Goal: Task Accomplishment & Management: Complete application form

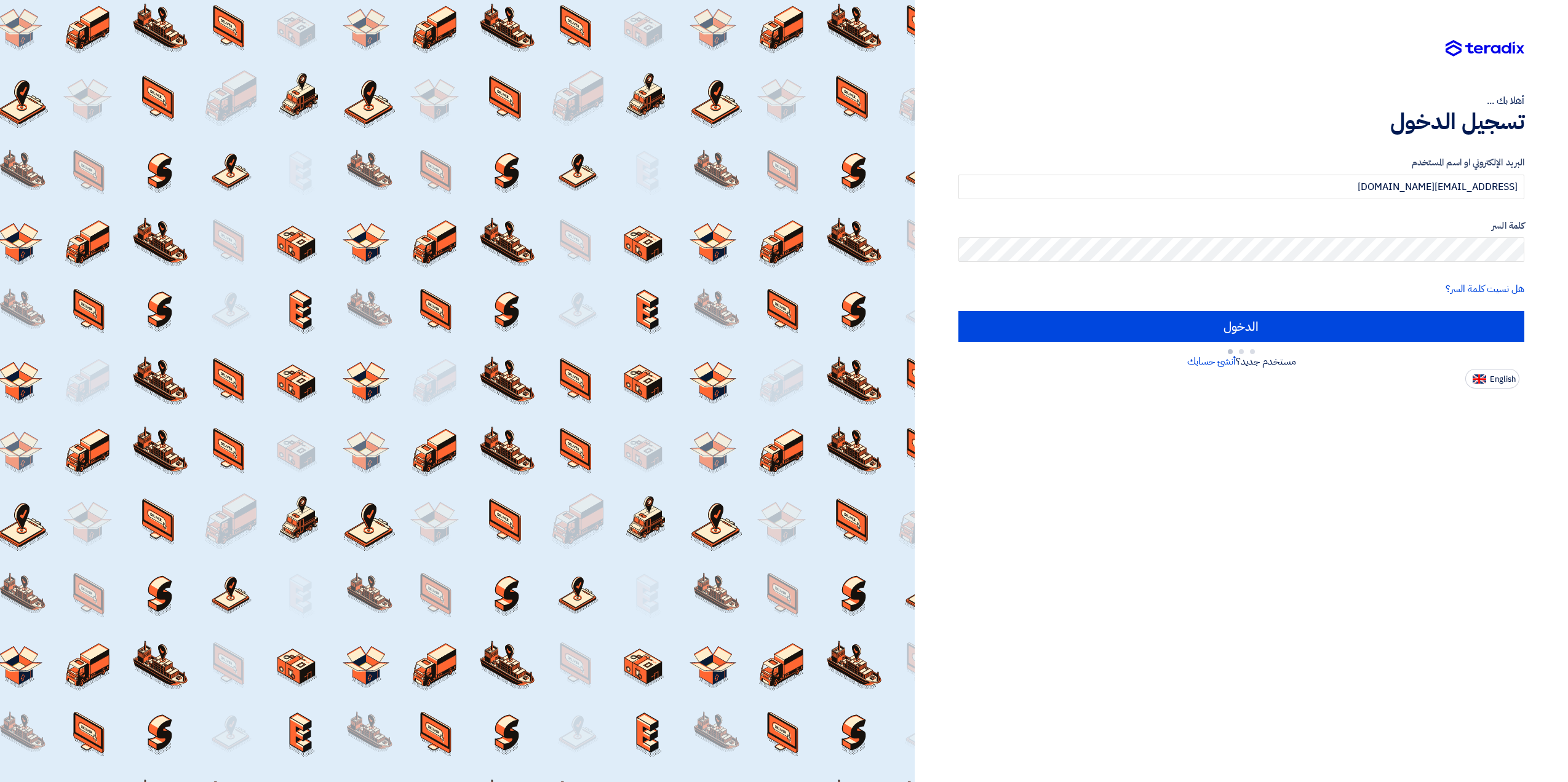
type input "Sign in"
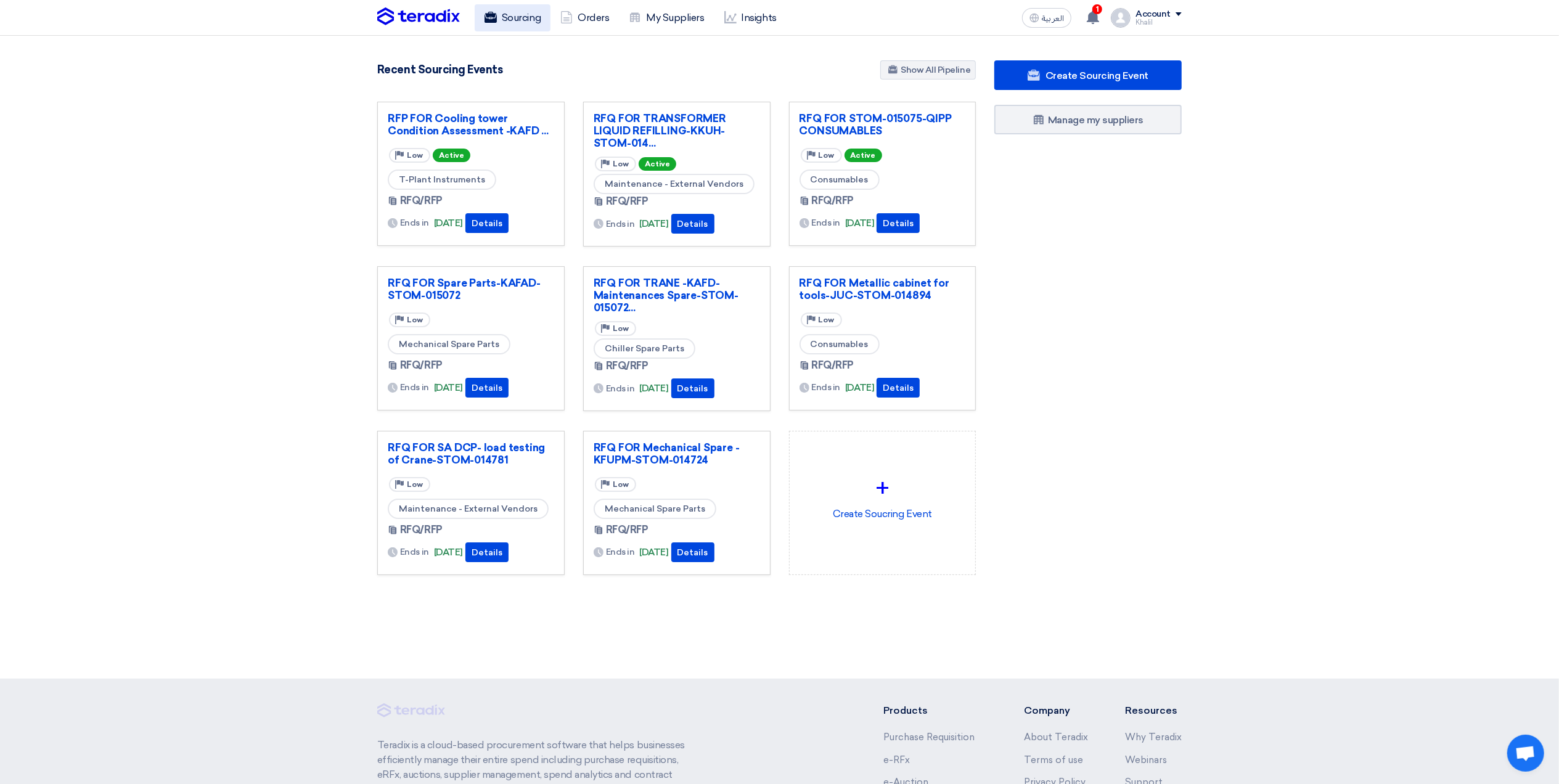
click at [516, 23] on link "Sourcing" at bounding box center [513, 18] width 76 height 27
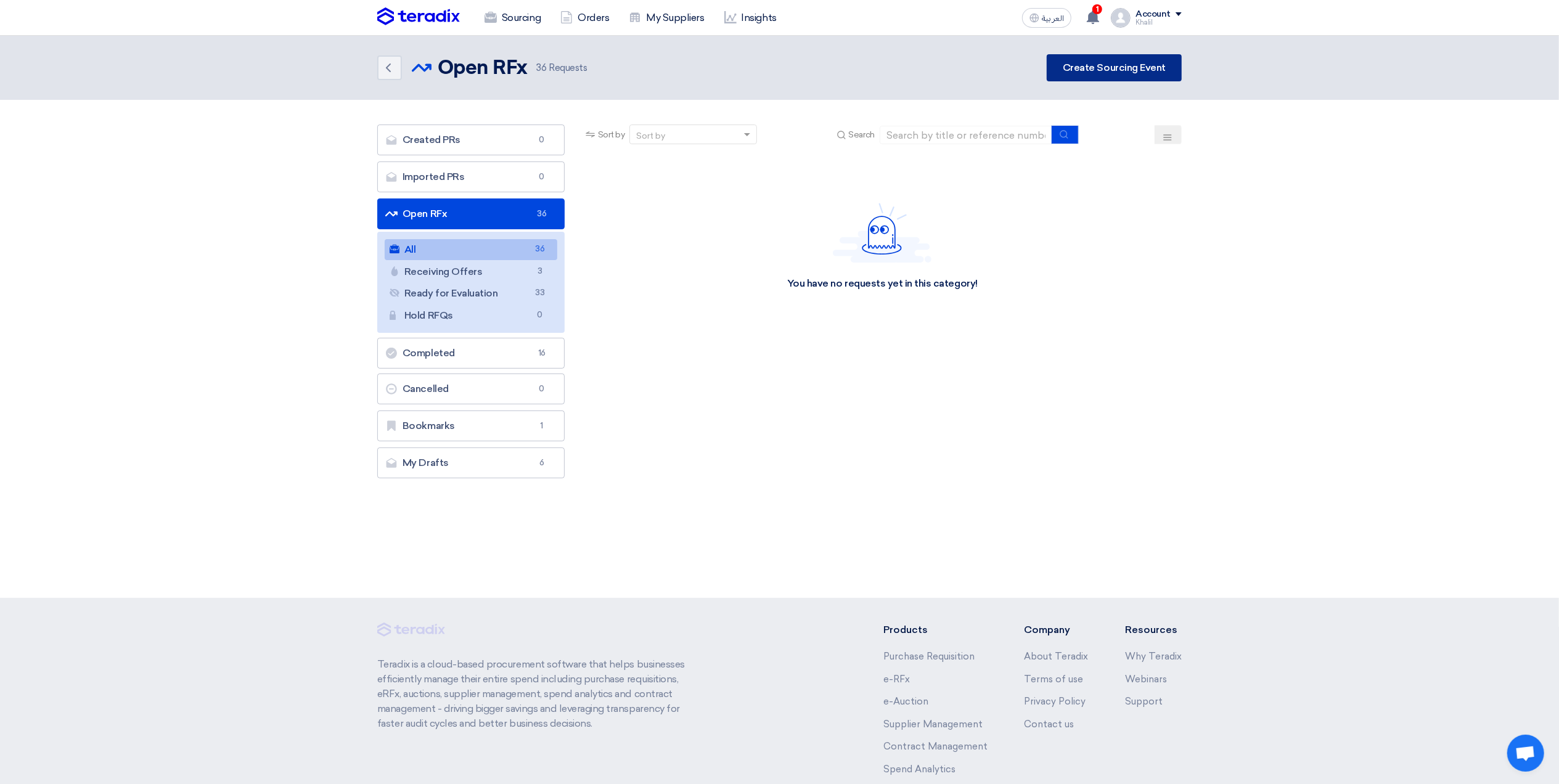
click at [1096, 67] on link "Create Sourcing Event" at bounding box center [1114, 68] width 135 height 27
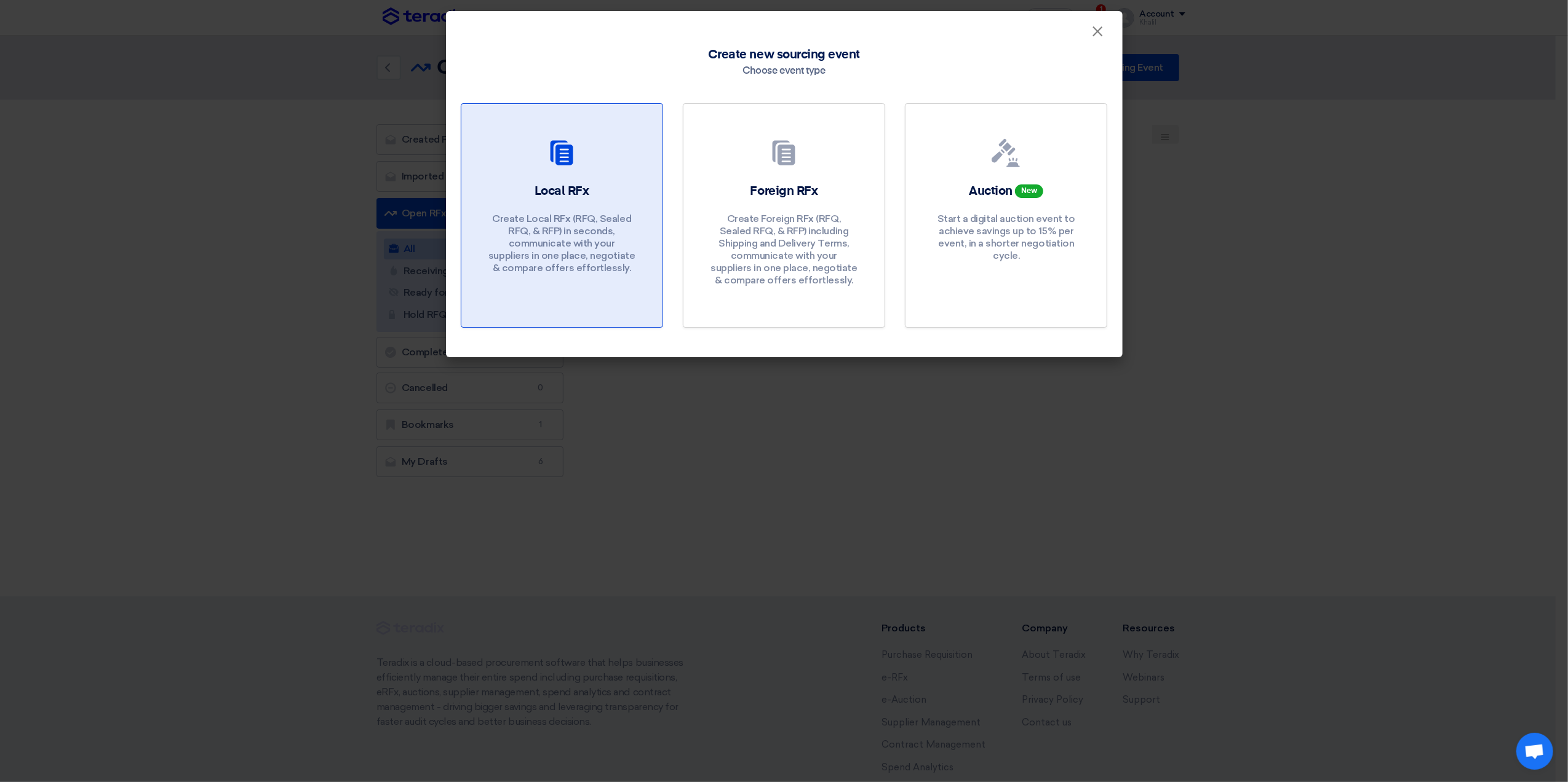
click at [585, 217] on p "Create Local RFx (RFQ, Sealed RFQ, & RFP) in seconds, communicate with your sup…" at bounding box center [561, 244] width 147 height 62
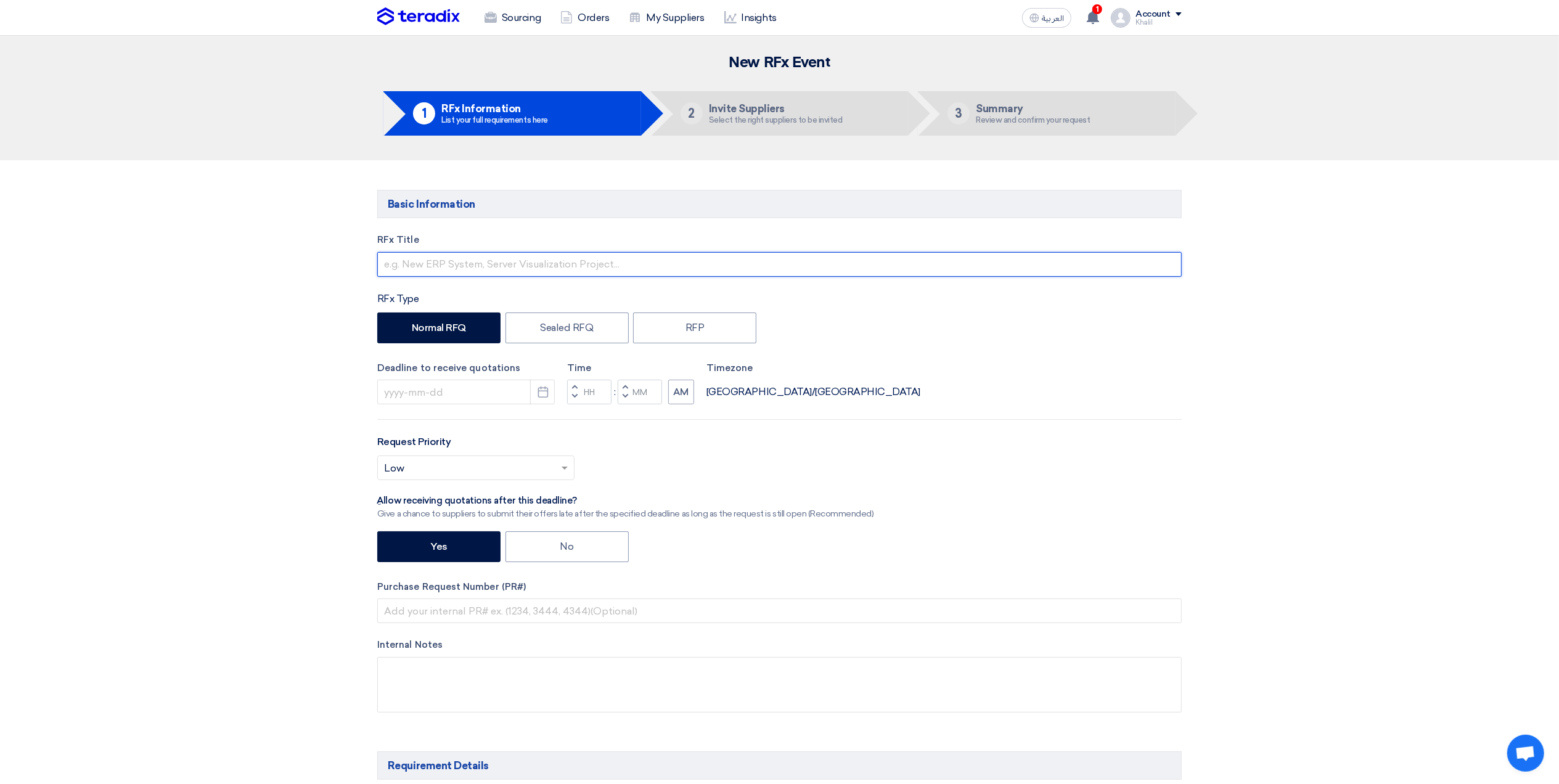
click at [580, 268] on input "text" at bounding box center [779, 264] width 804 height 25
type input "r"
paste input "Lenovo 27"
click at [495, 268] on input "RFQ FOR Lenovo 27" at bounding box center [779, 264] width 804 height 25
paste input "STOM-015231 : KAFD"
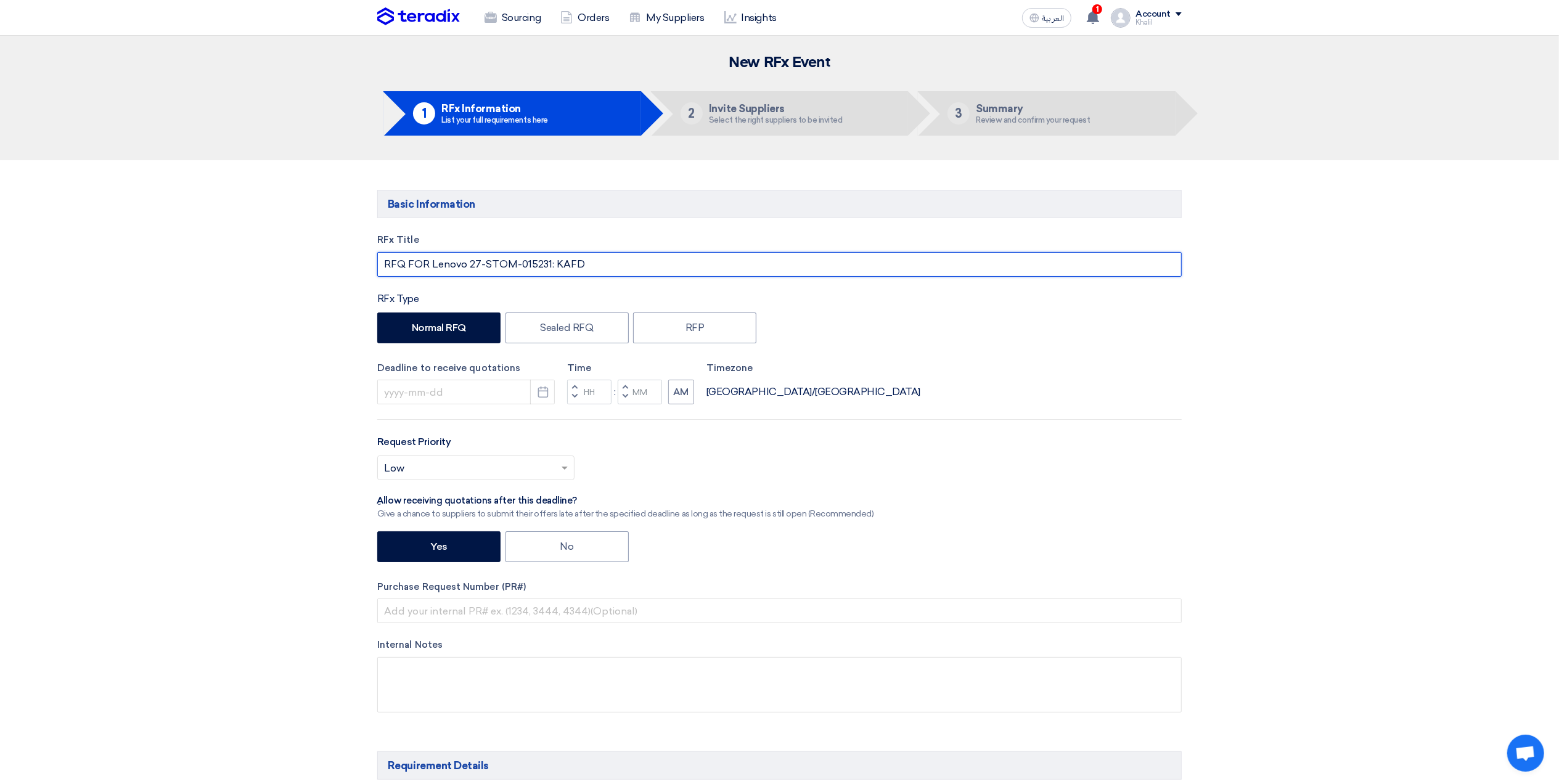
click at [547, 262] on input "RFQ FOR Lenovo 27-STOM-015231: KAFD" at bounding box center [779, 264] width 804 height 25
click at [902, 358] on div "RFx Title RFQ FOR Lenovo 27-STOM-015231- KAFD RFx Type Normal RFQ Sealed RFQ RF…" at bounding box center [780, 482] width 823 height 499
drag, startPoint x: 551, startPoint y: 265, endPoint x: 483, endPoint y: 259, distance: 68.3
click at [483, 259] on input "RFQ FOR Lenovo 27-STOM-015231- KAFD" at bounding box center [779, 264] width 804 height 25
click at [526, 266] on input "RFQ FOR Lenovo 27- KAFD" at bounding box center [779, 264] width 804 height 25
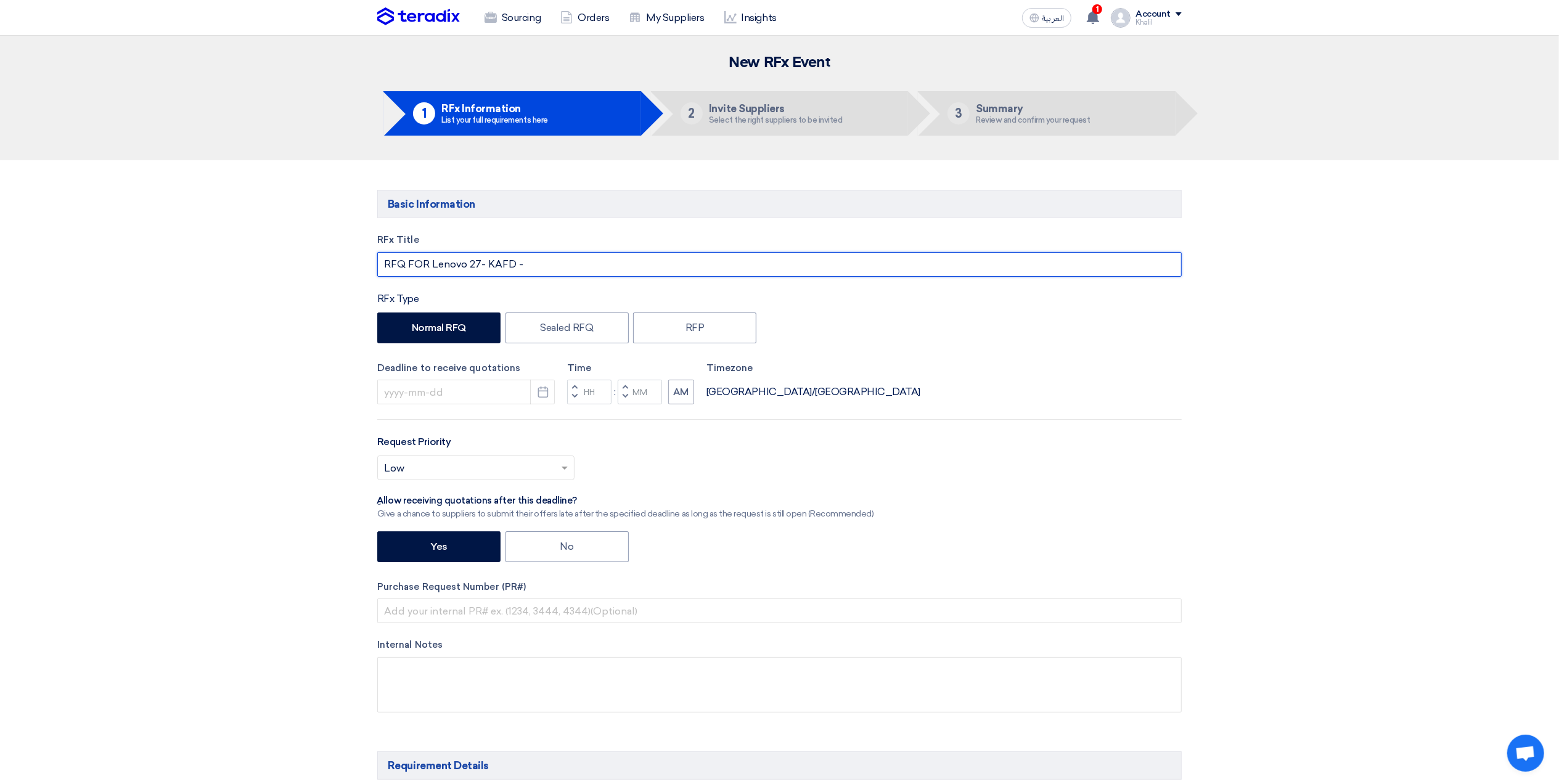
paste input "STOM-015231-"
type input "RFQ FOR Lenovo 27- KAFD -STOM-015231"
click at [1110, 398] on div "Deadline to receive quotations Pick a date Time Increment hours Decrement hours…" at bounding box center [779, 383] width 804 height 44
click at [537, 394] on icon "Pick a date" at bounding box center [543, 392] width 12 height 12
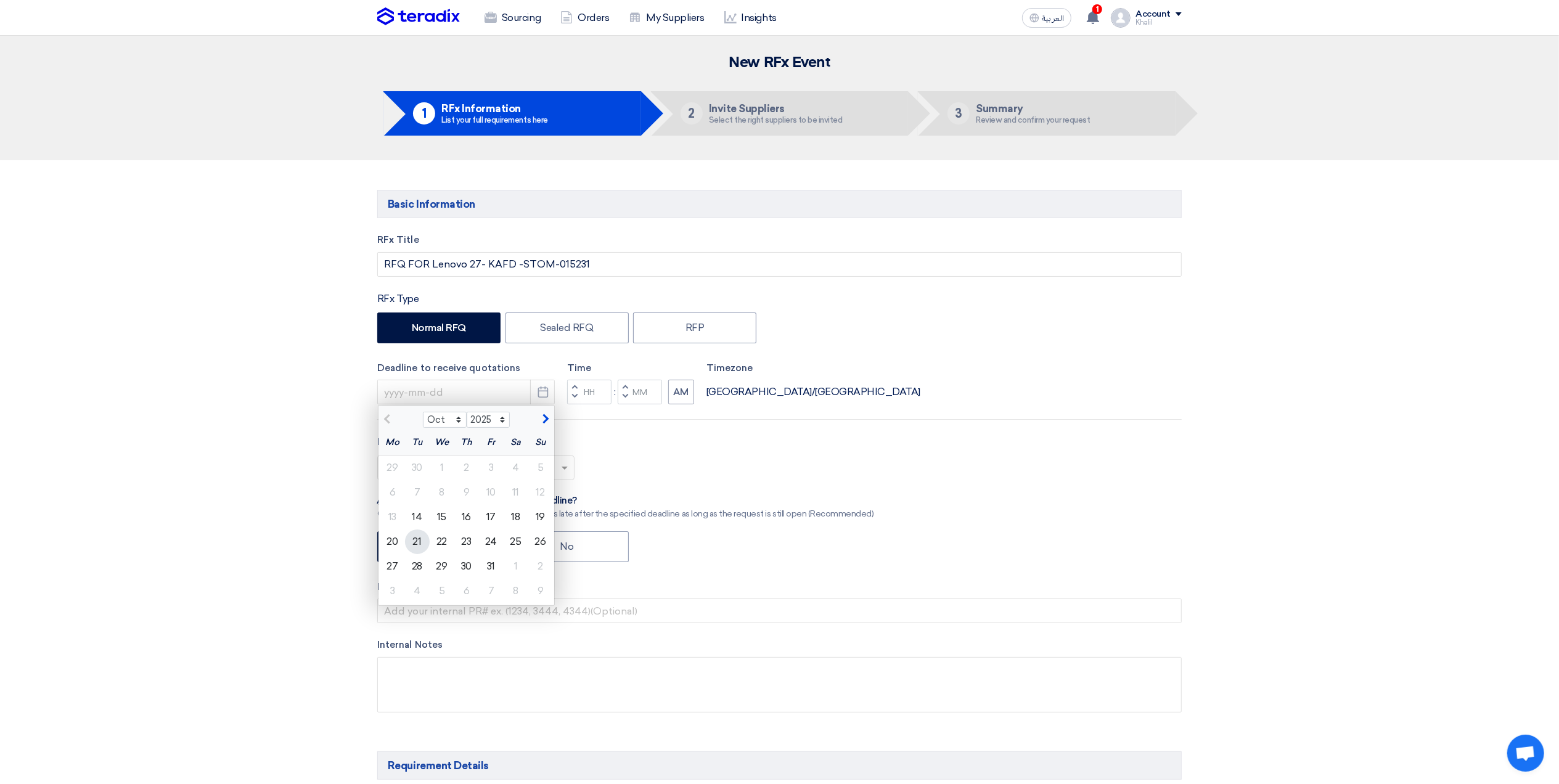
click at [418, 543] on div "21" at bounding box center [417, 541] width 25 height 25
type input "[DATE]"
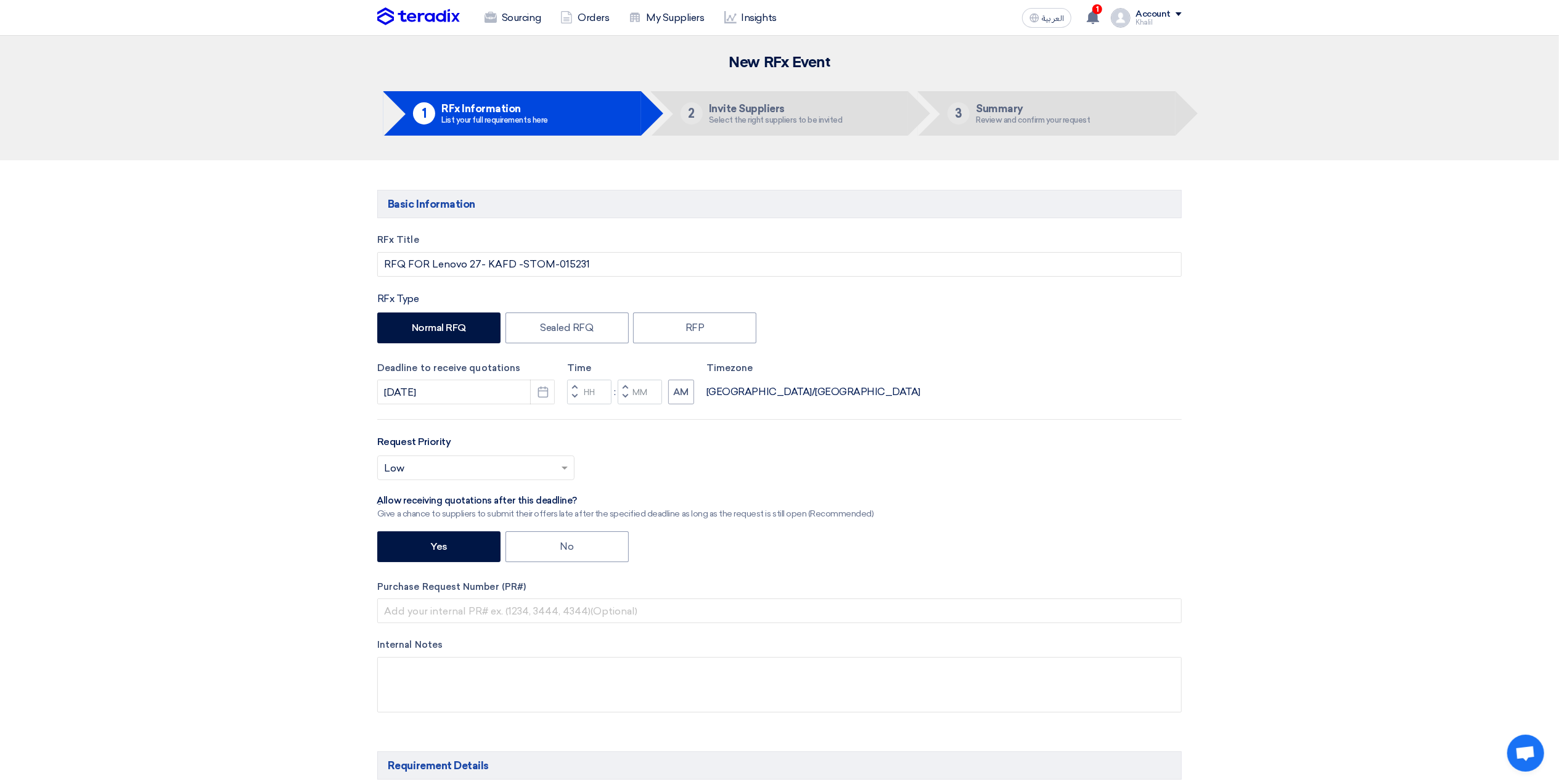
click at [1031, 445] on div "Request Priority Select priority... × Low ×" at bounding box center [779, 463] width 804 height 56
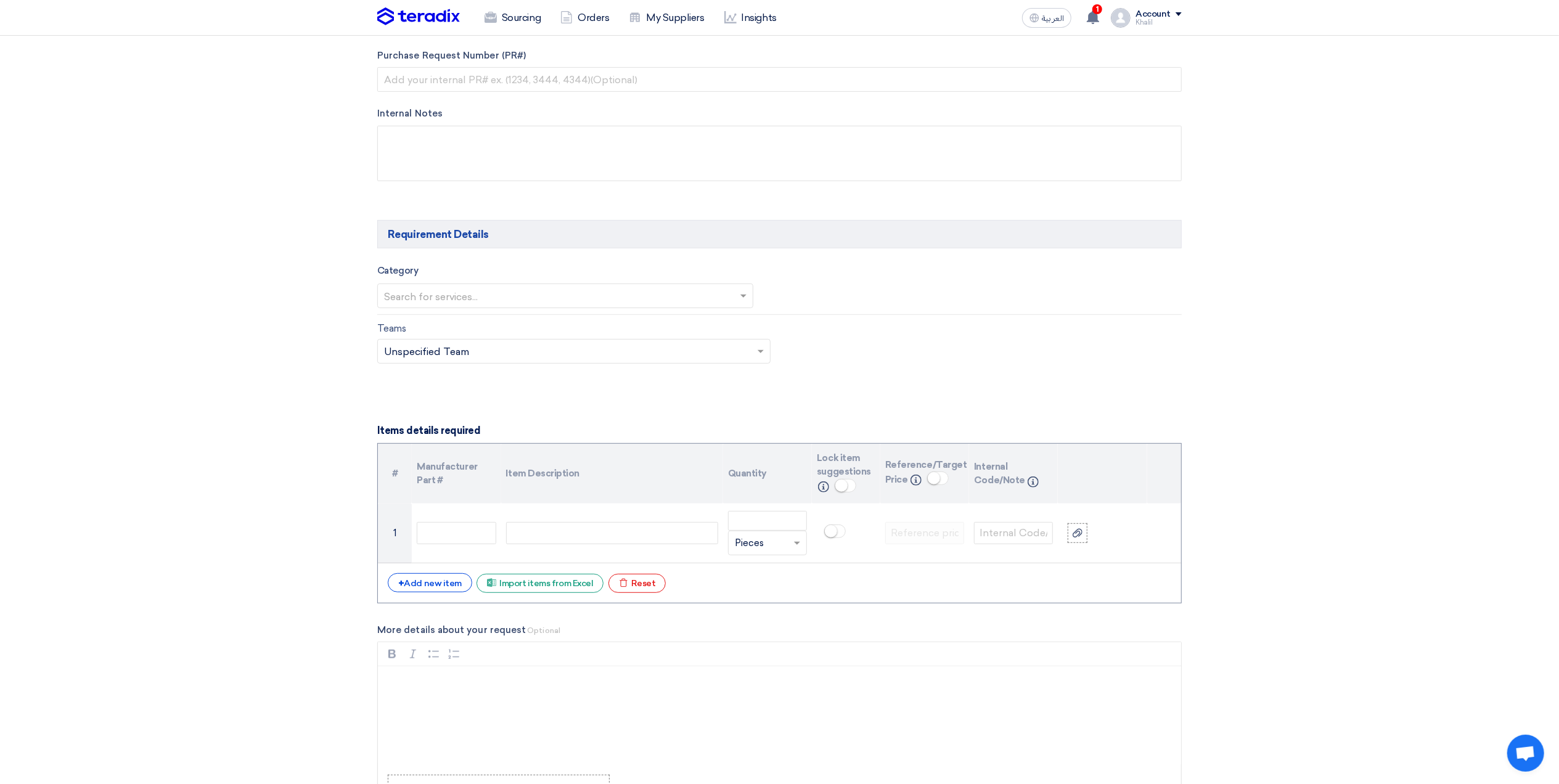
scroll to position [740, 0]
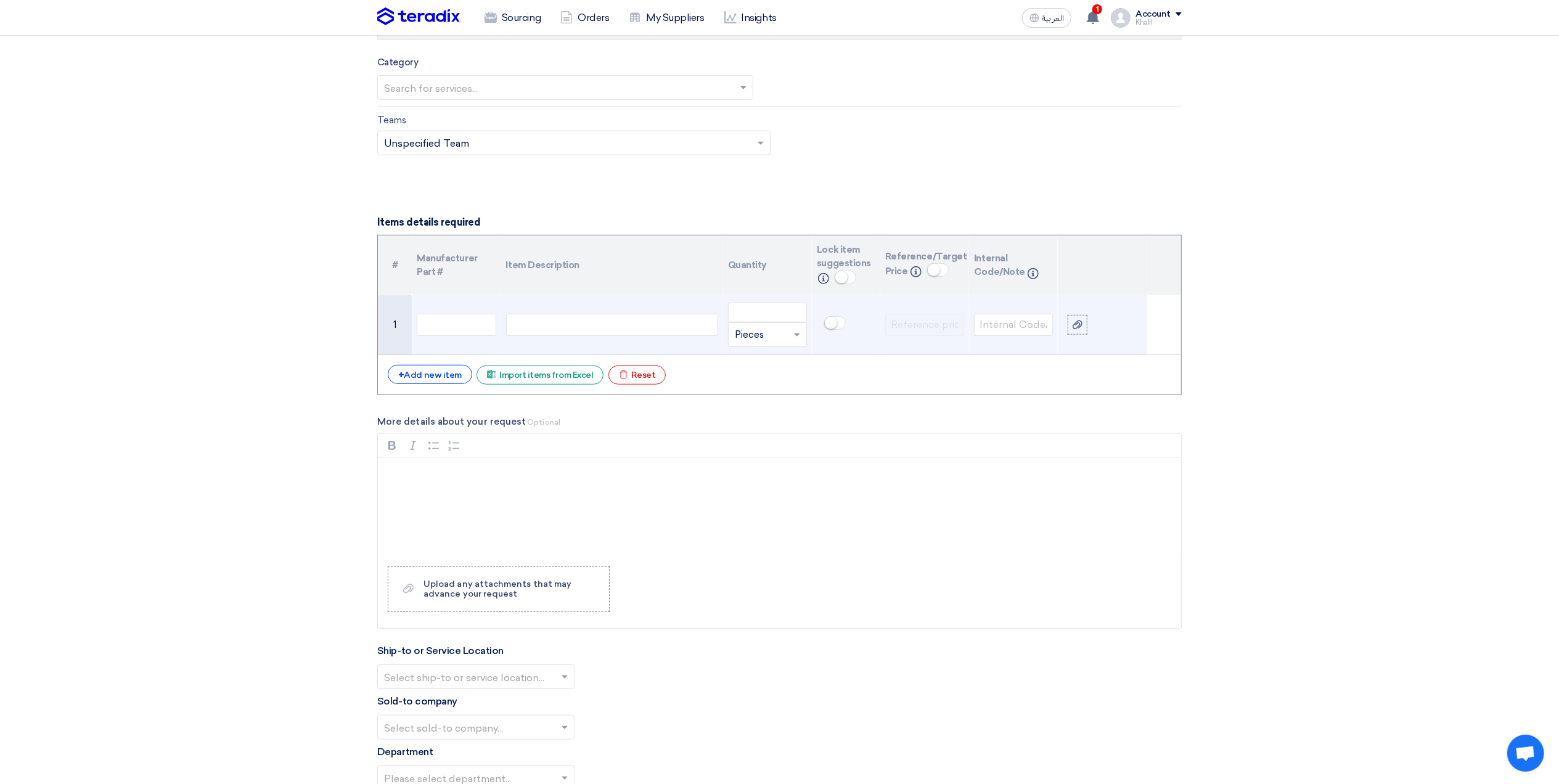
click at [609, 330] on div at bounding box center [611, 324] width 212 height 22
paste div
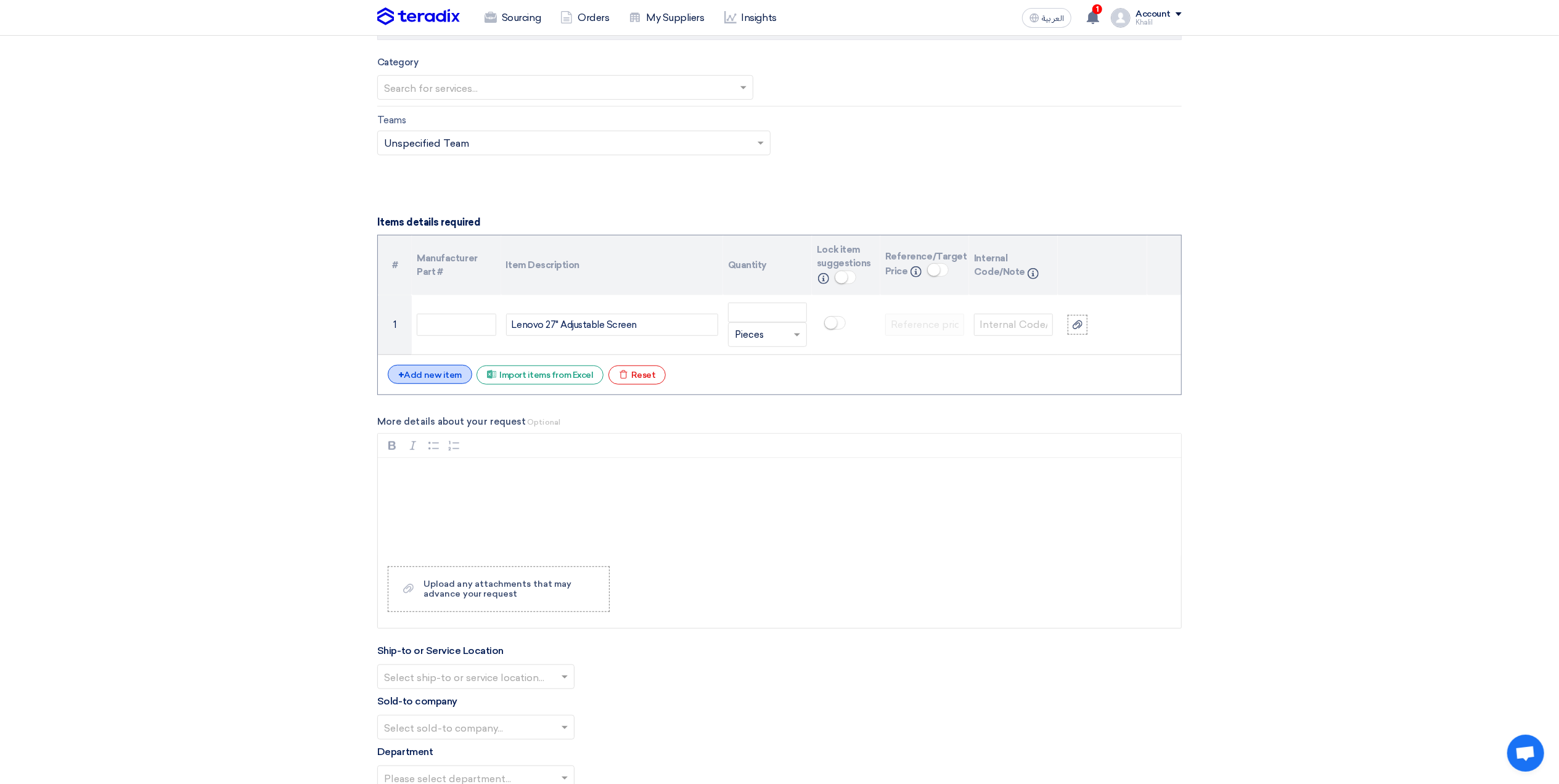
click at [435, 381] on div "+ Add new item" at bounding box center [430, 374] width 84 height 19
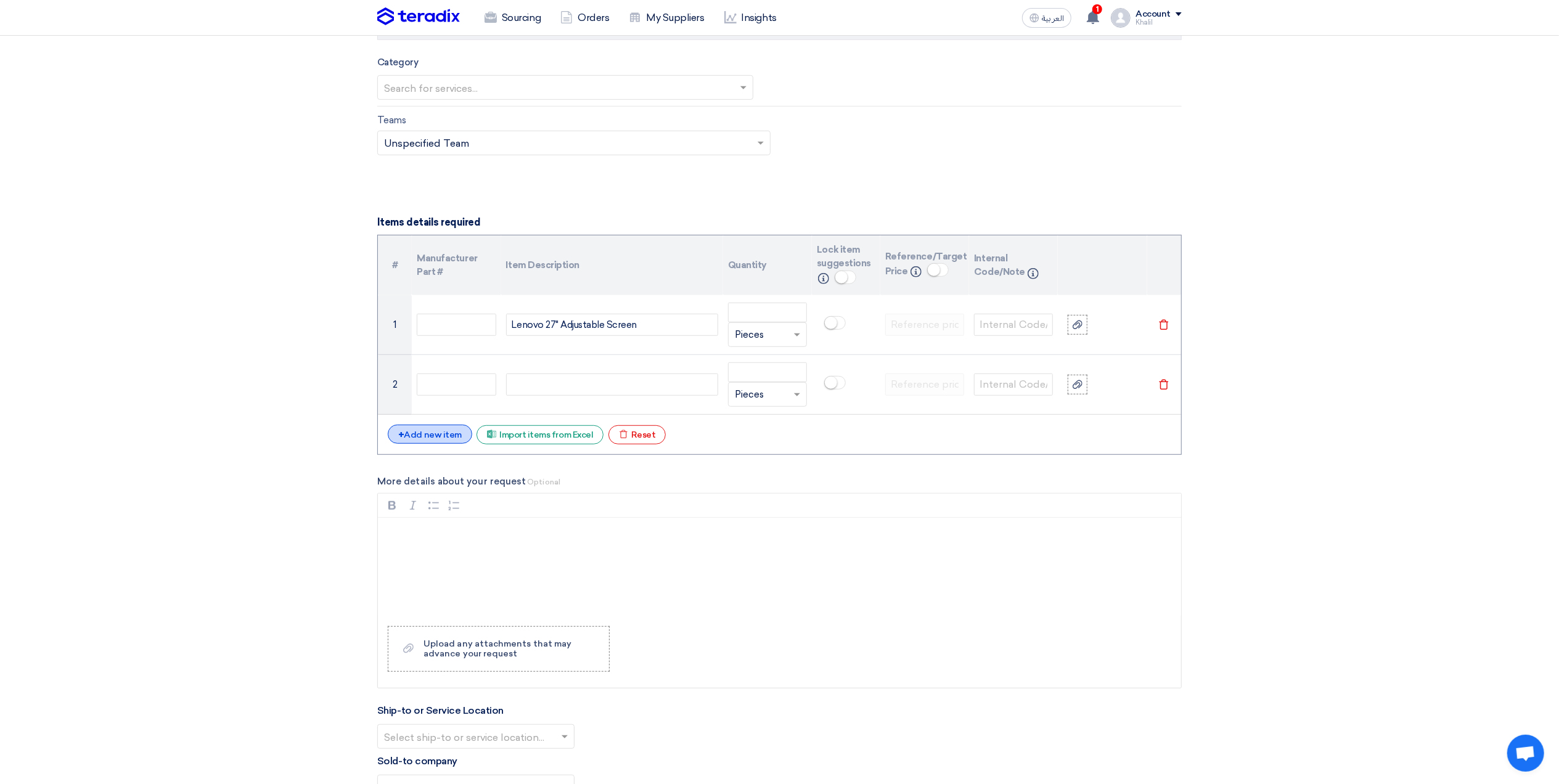
click at [435, 436] on div "+ Add new item" at bounding box center [430, 433] width 84 height 19
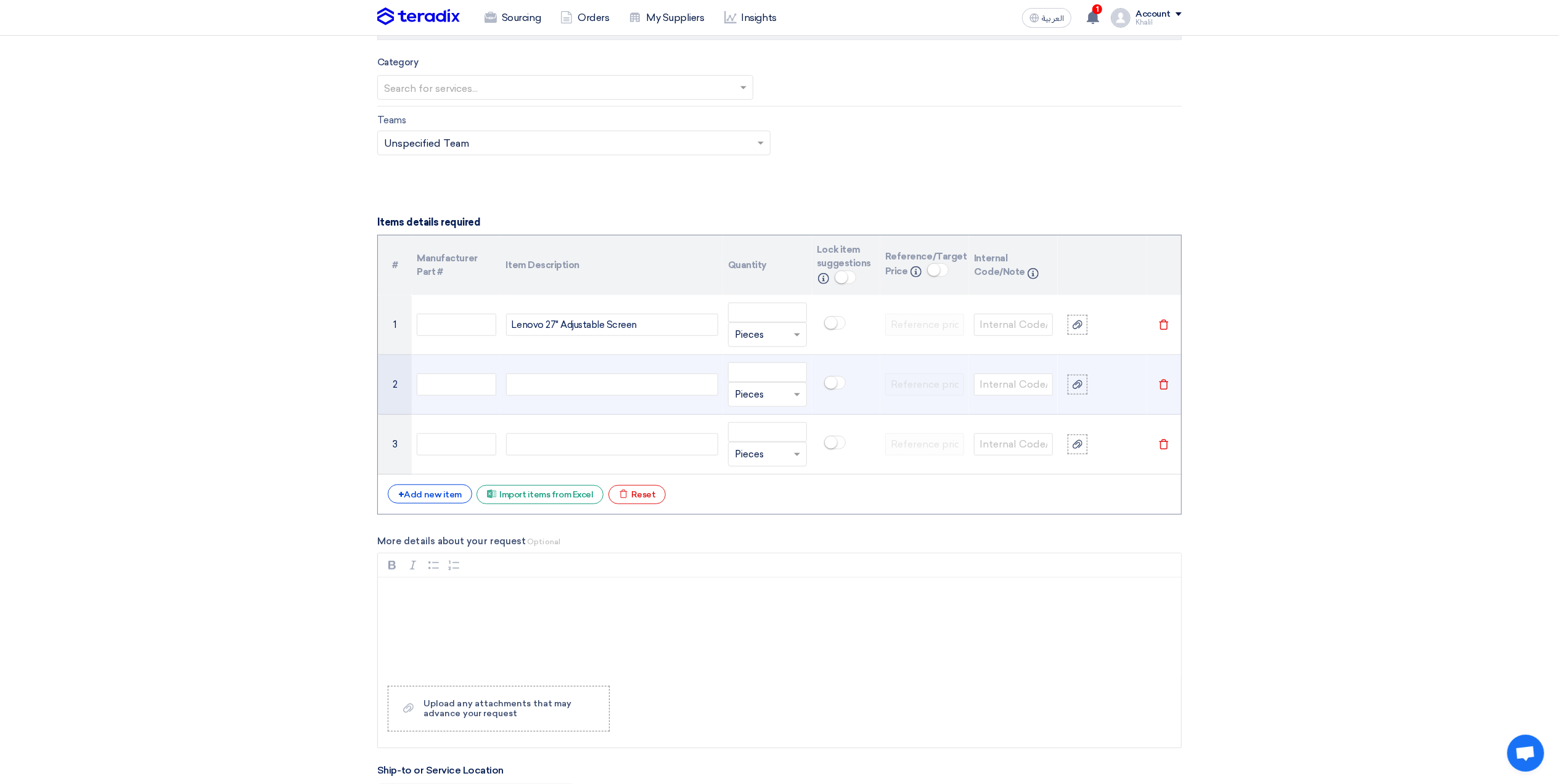
click at [590, 385] on div at bounding box center [611, 384] width 212 height 22
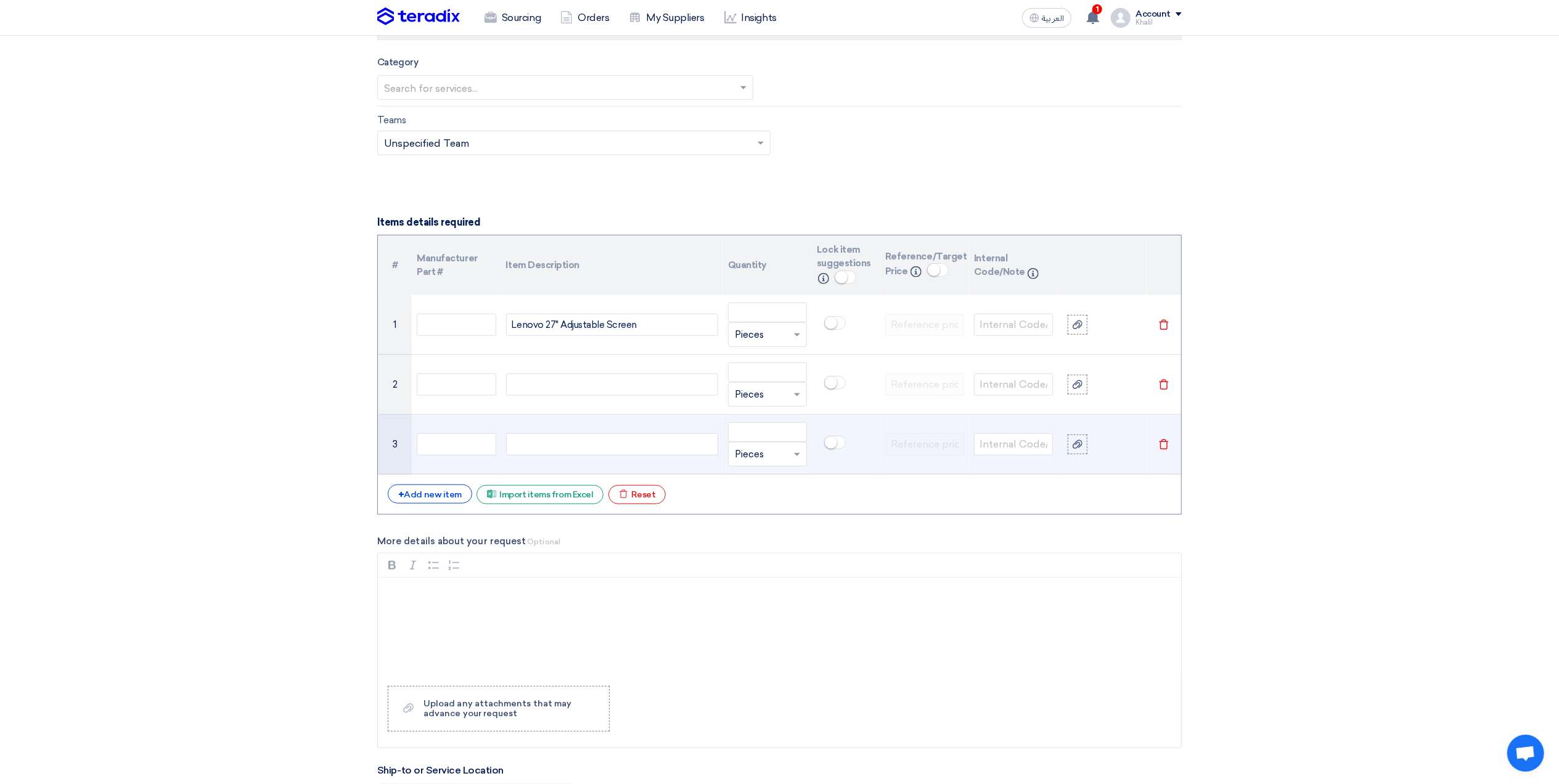
paste div
click at [621, 446] on div at bounding box center [611, 444] width 212 height 22
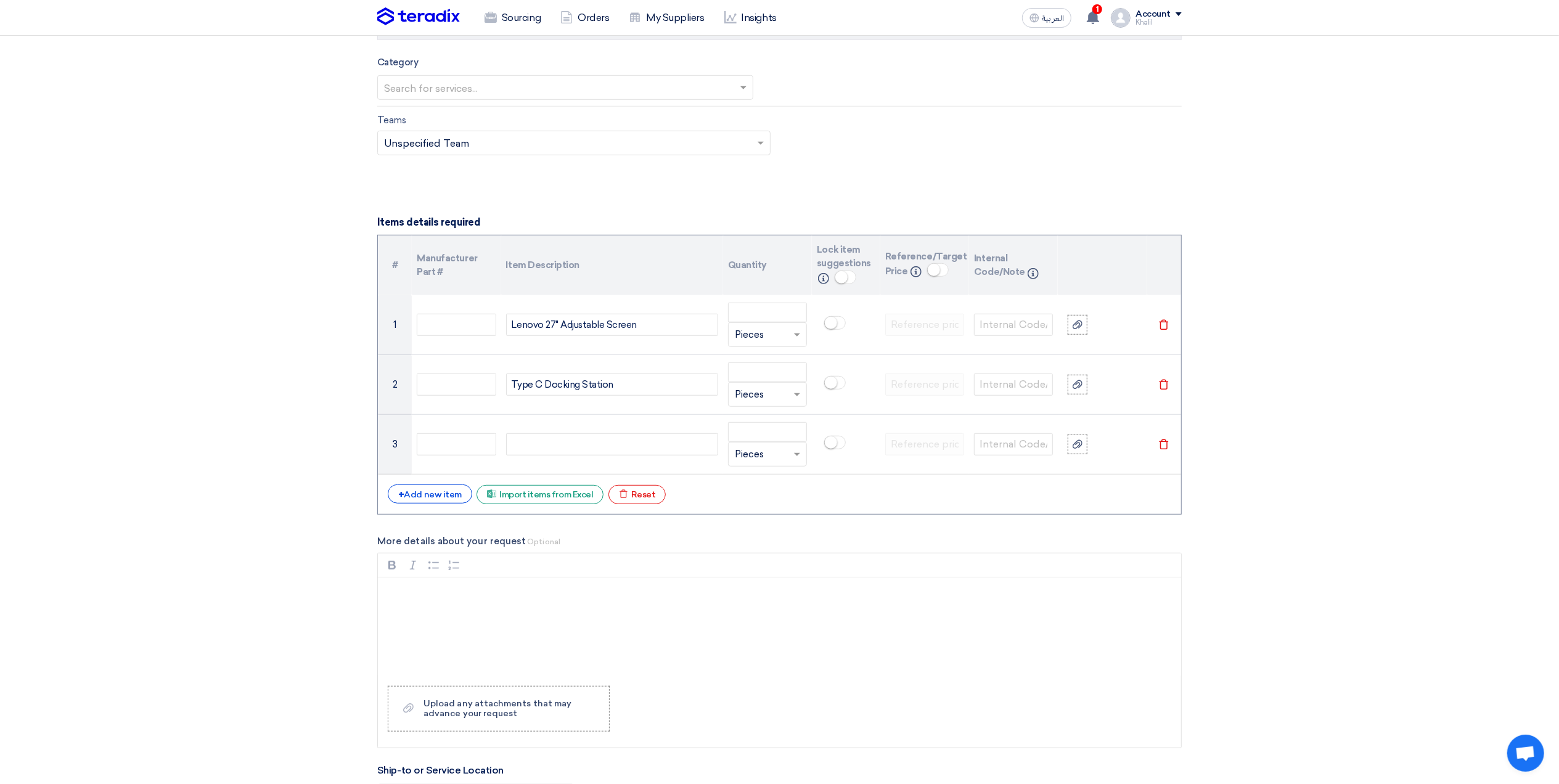
paste div
click at [428, 488] on div "+ Add new item" at bounding box center [430, 494] width 84 height 19
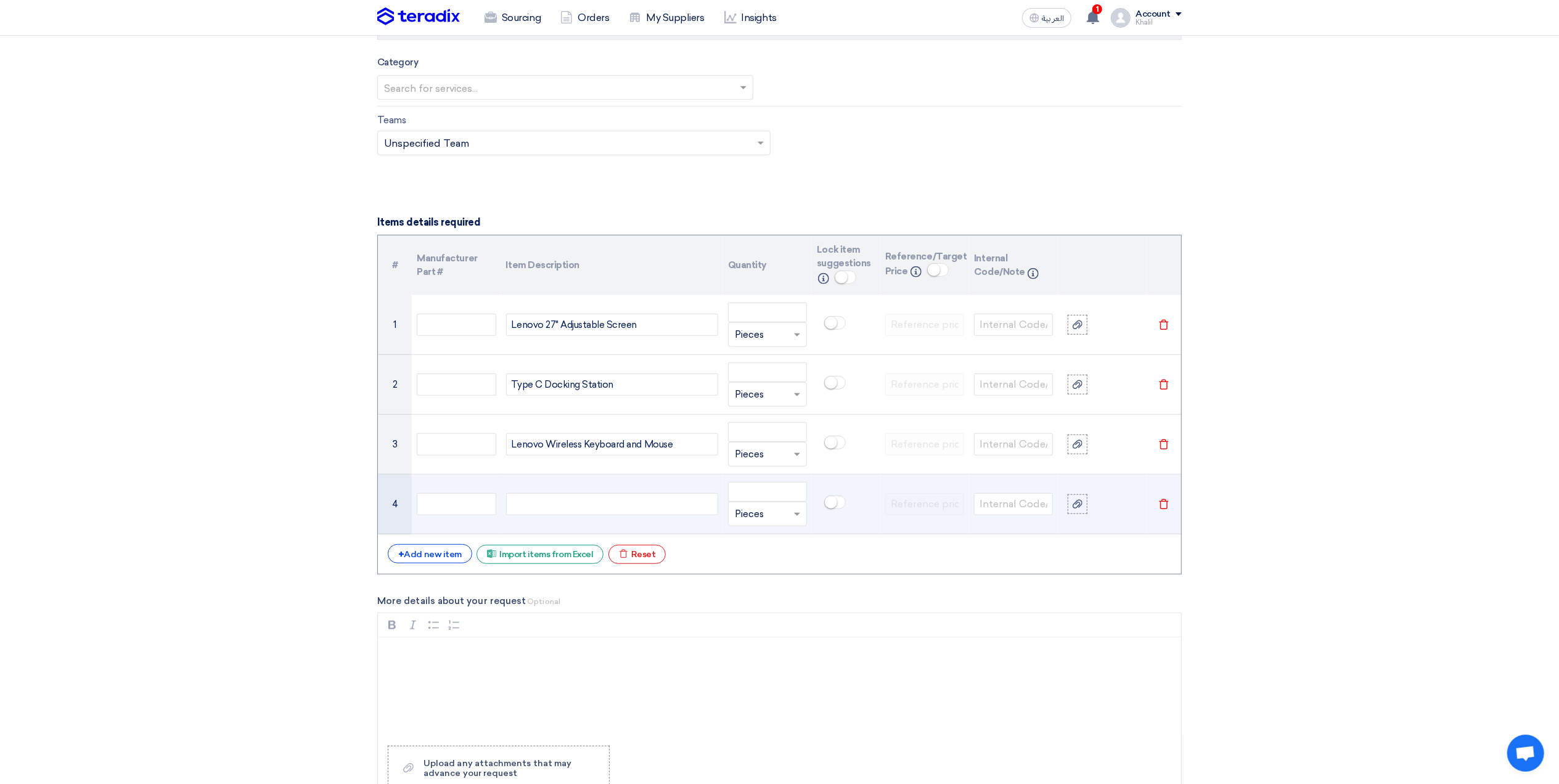
click at [597, 509] on div at bounding box center [611, 504] width 212 height 22
paste div
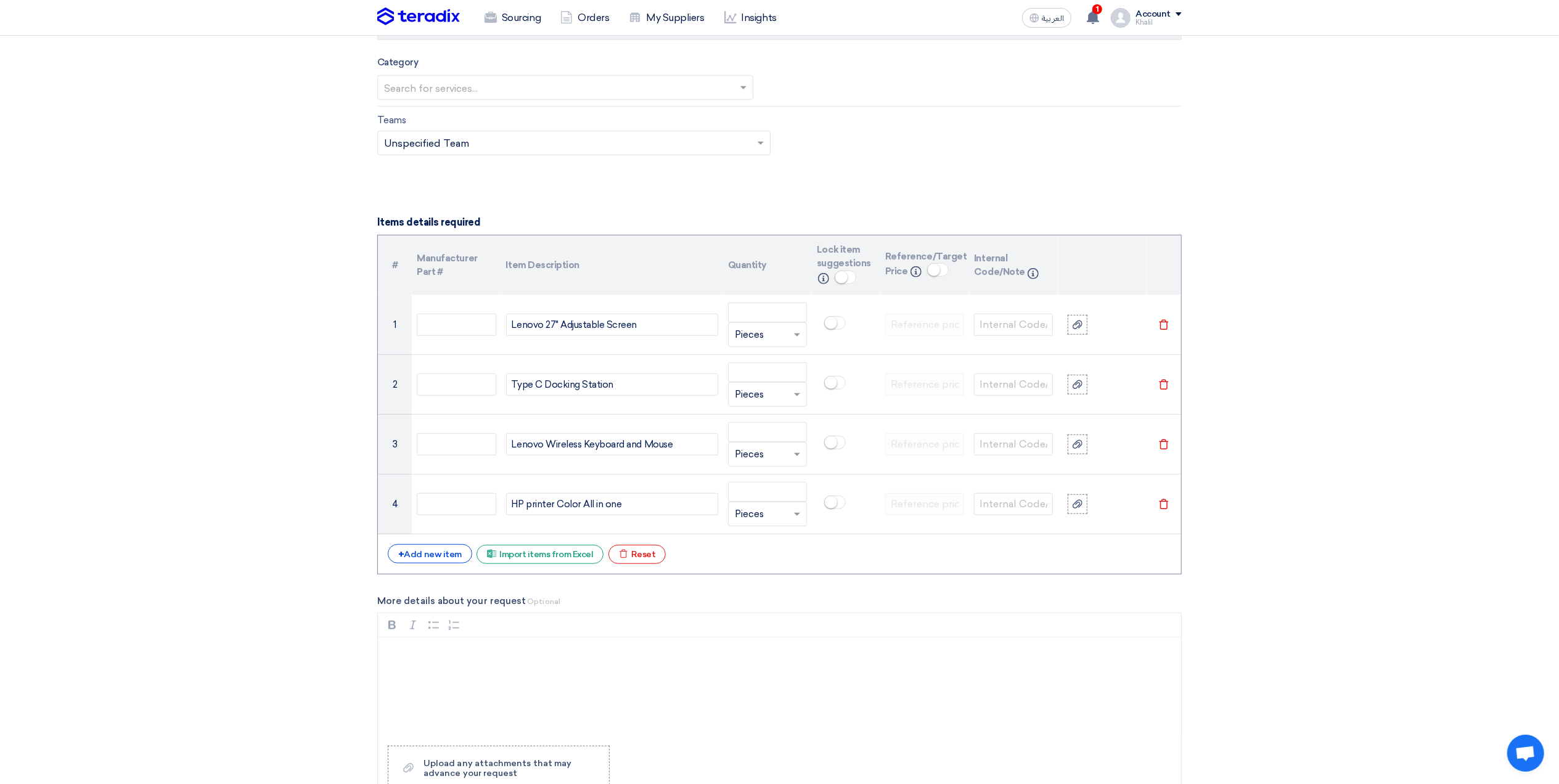
click at [1372, 561] on section "Basic Information RFx Title RFQ FOR Lenovo 27- KAFD -STOM-015231 RFx Type Norma…" at bounding box center [780, 565] width 1559 height 2291
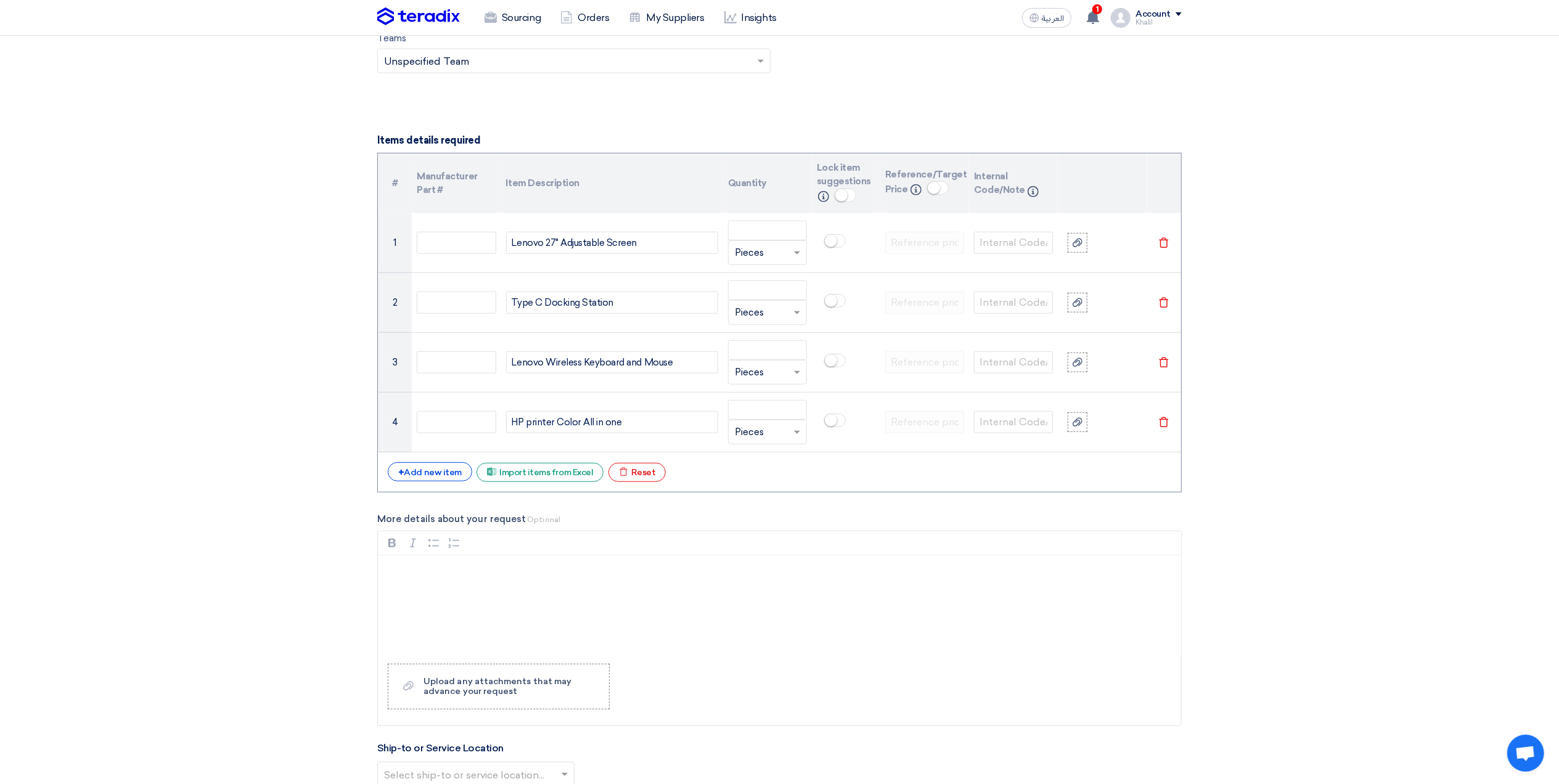
scroll to position [904, 0]
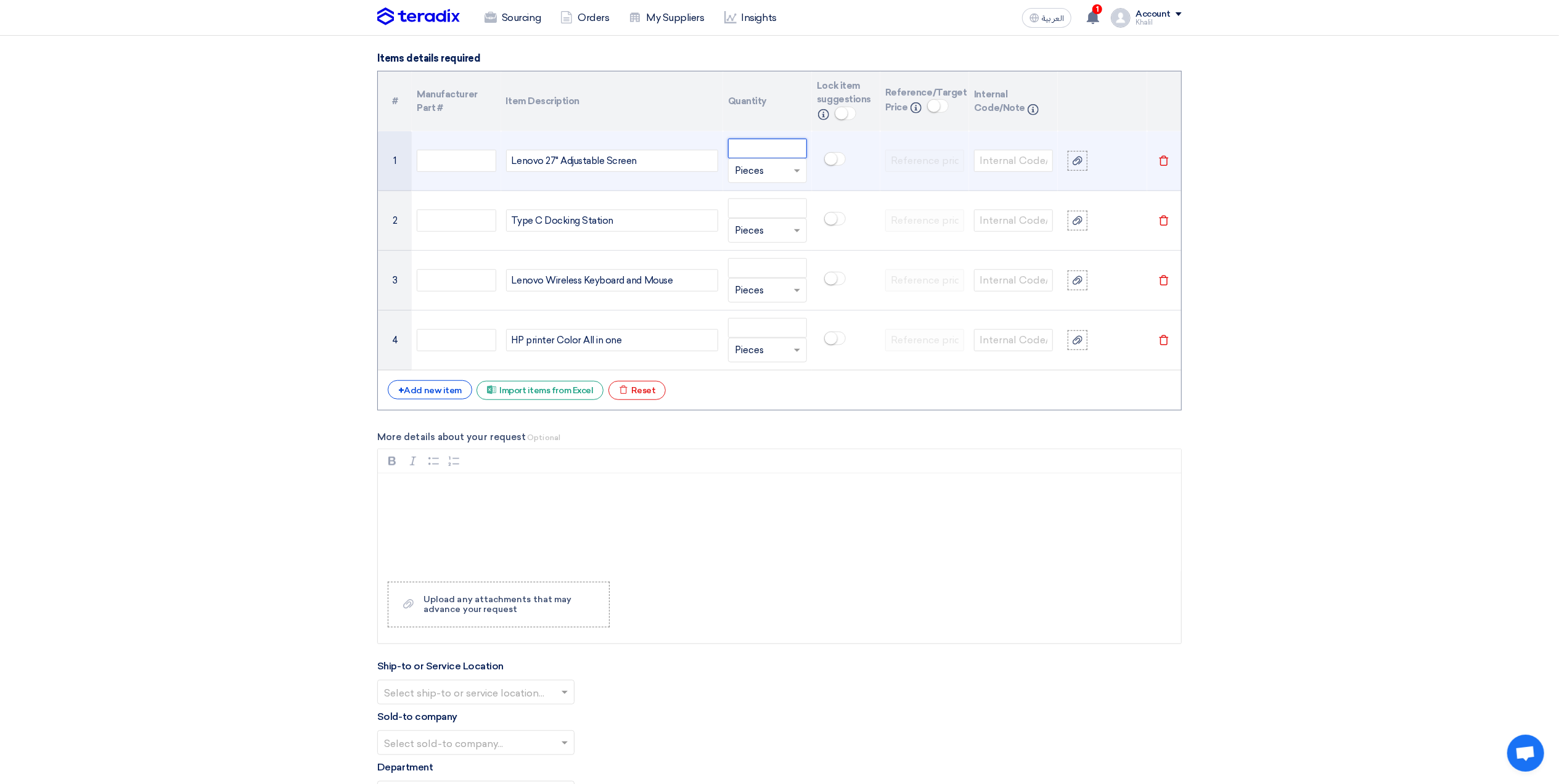
click at [766, 154] on input "number" at bounding box center [767, 149] width 79 height 20
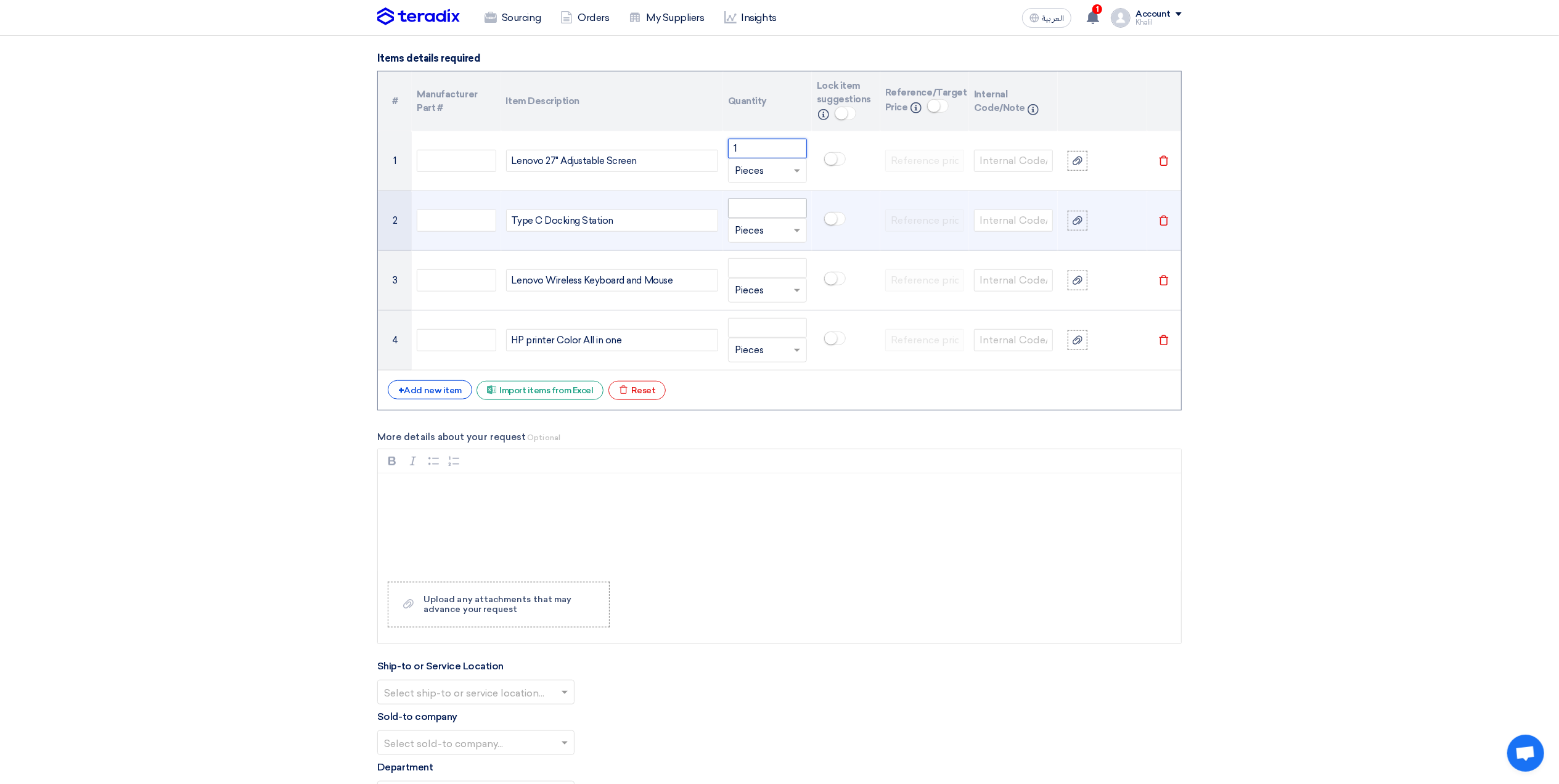
type input "1"
click at [770, 212] on input "number" at bounding box center [767, 208] width 79 height 20
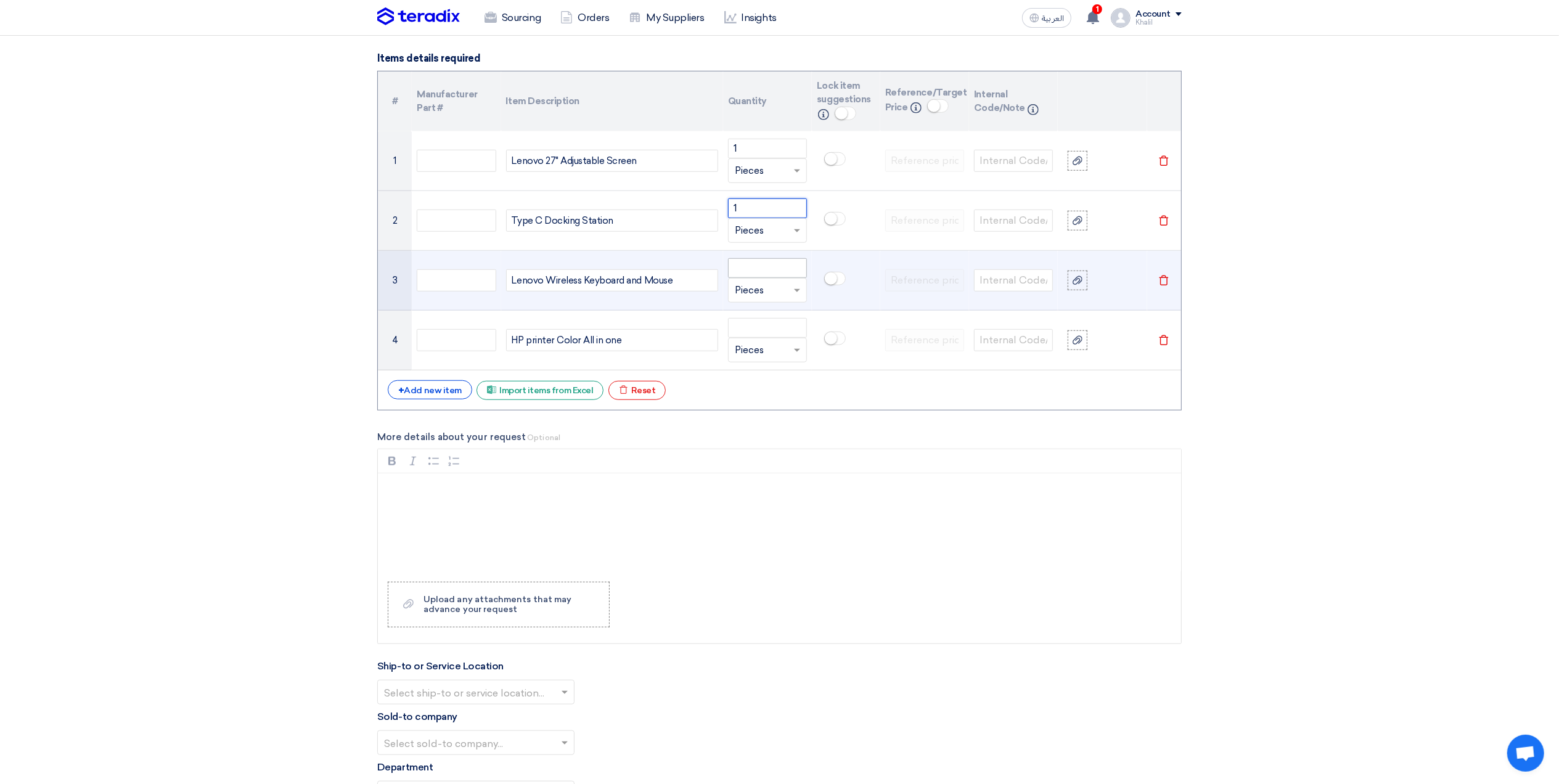
type input "1"
click at [770, 269] on input "number" at bounding box center [767, 268] width 79 height 20
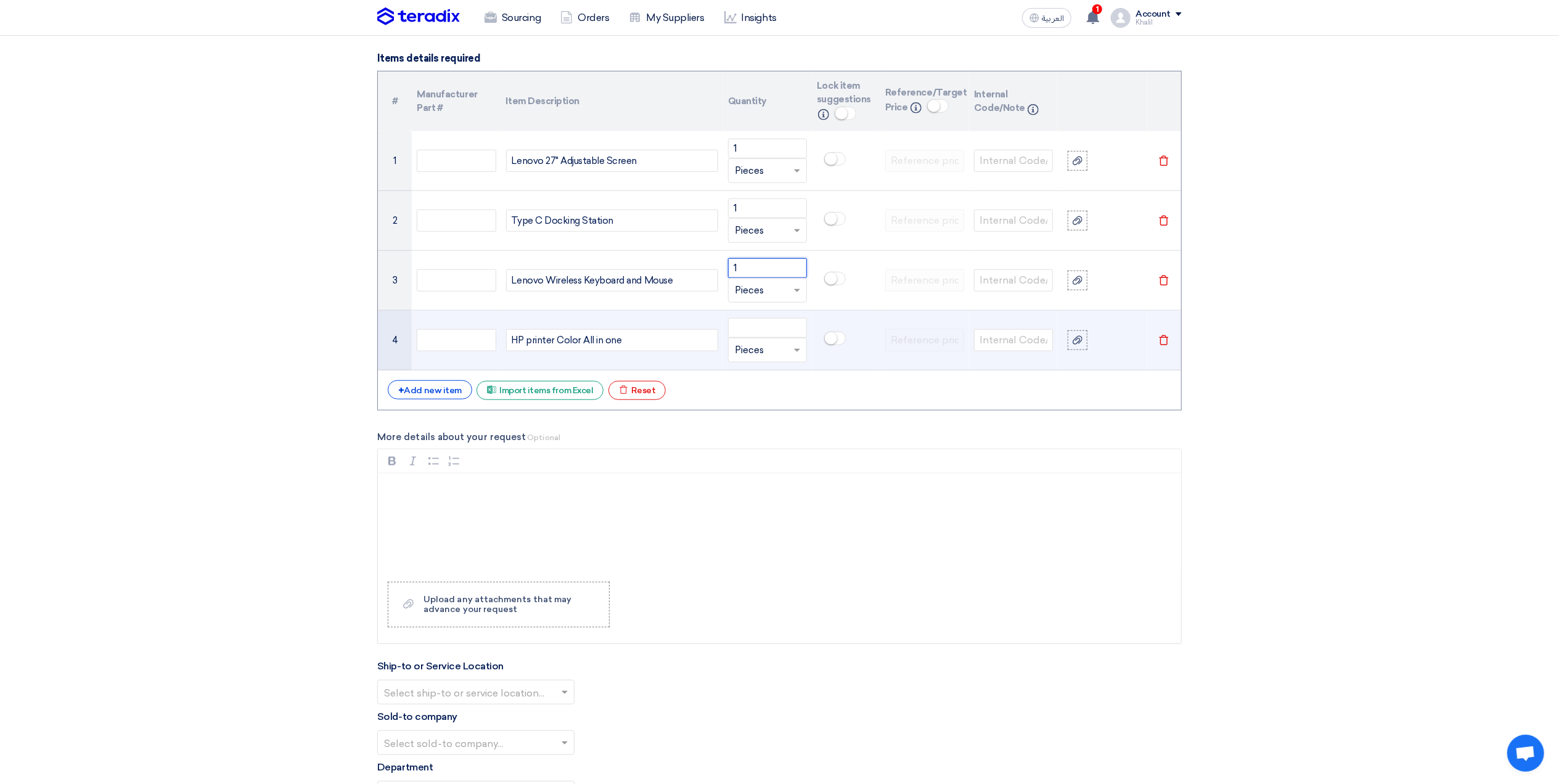
type input "1"
click at [755, 316] on td "Unit × Pieces" at bounding box center [767, 340] width 89 height 60
click at [755, 330] on input "number" at bounding box center [767, 328] width 79 height 20
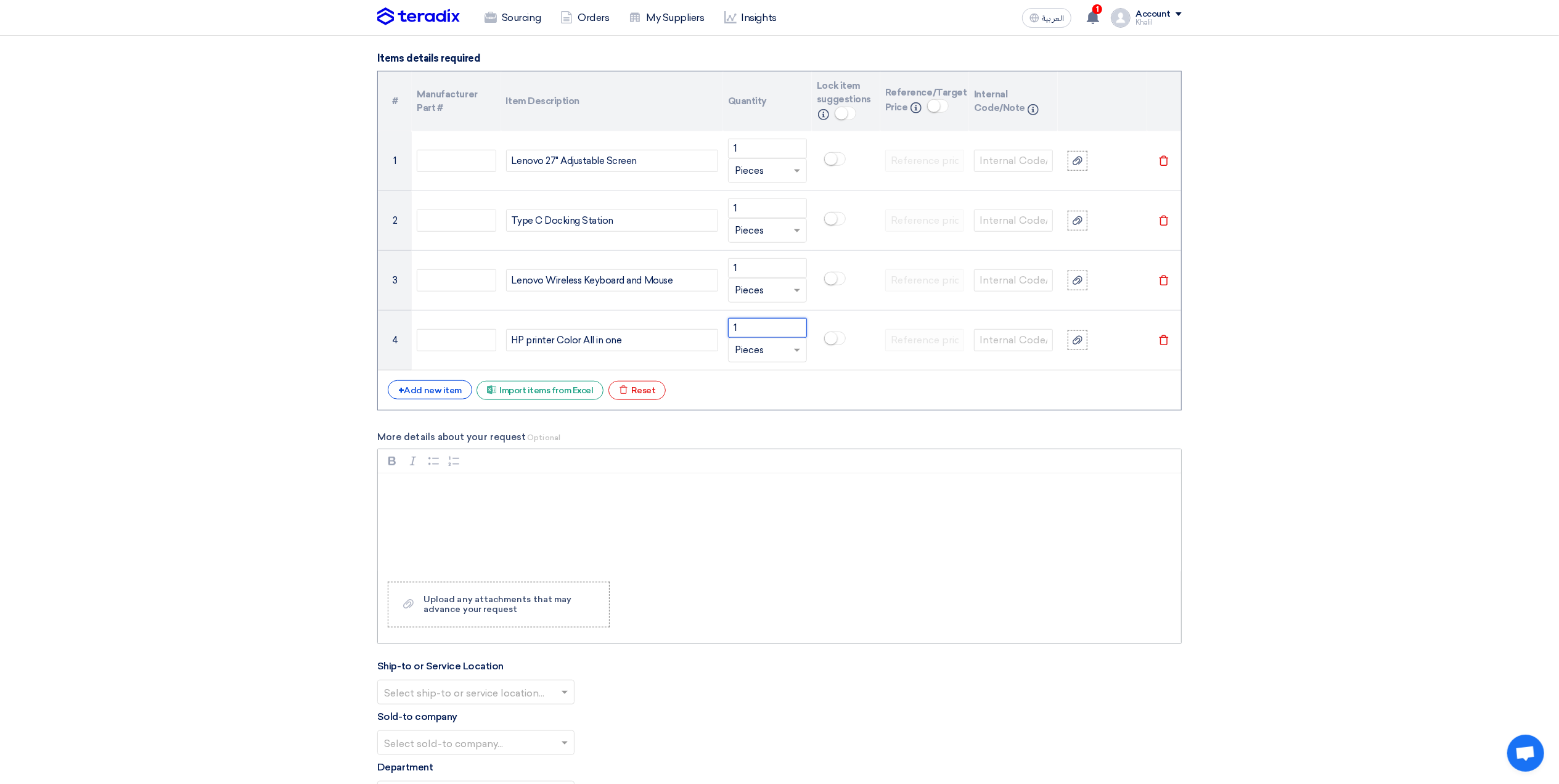
type input "1"
drag, startPoint x: 747, startPoint y: 488, endPoint x: 747, endPoint y: 498, distance: 10.0
click at [747, 492] on p "Rich Text Editor, main" at bounding box center [784, 489] width 783 height 15
click at [447, 509] on div "Rich Text Editor, main" at bounding box center [780, 522] width 804 height 99
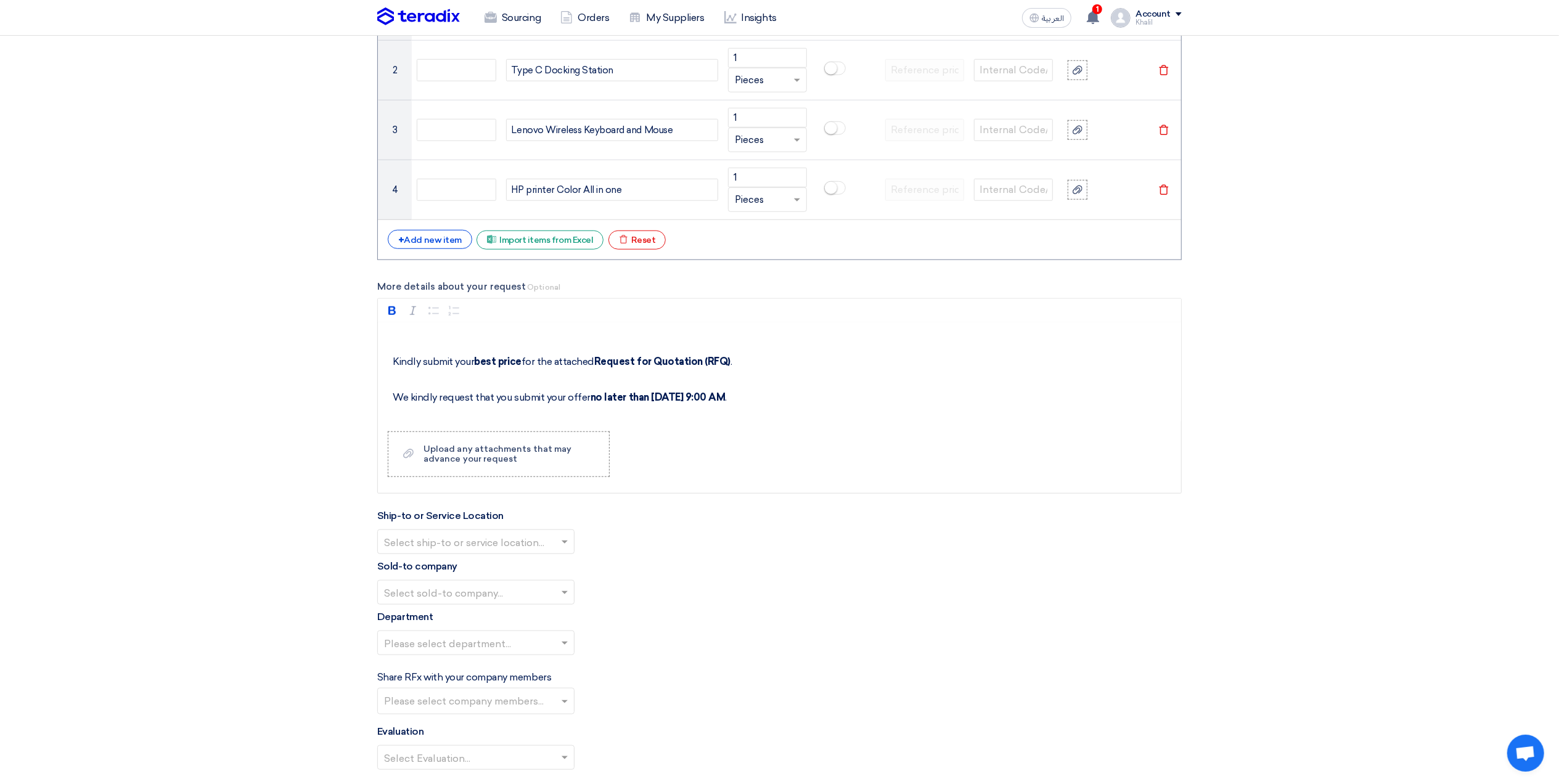
scroll to position [1068, 0]
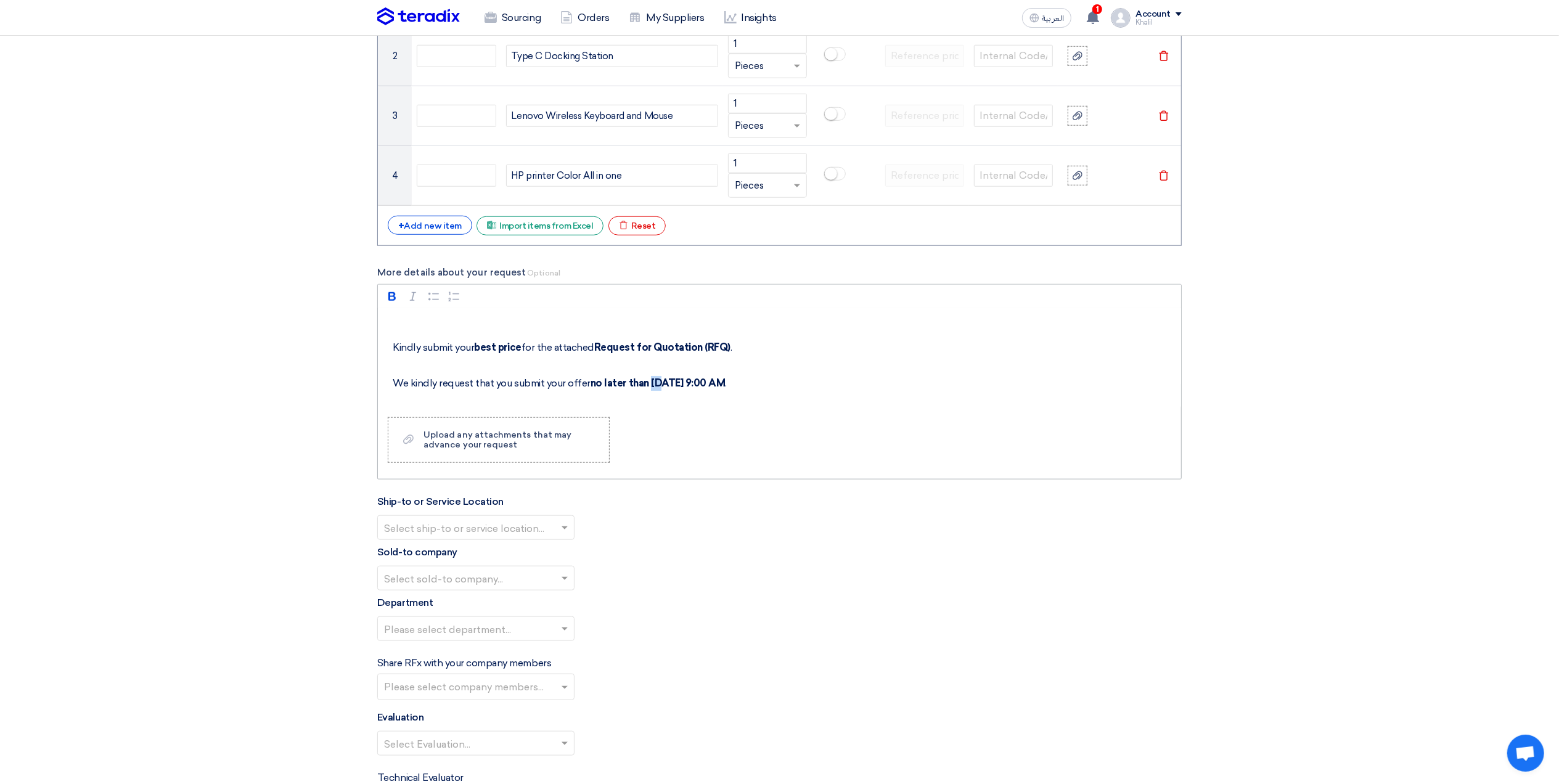
drag, startPoint x: 657, startPoint y: 393, endPoint x: 648, endPoint y: 392, distance: 9.1
click at [648, 389] on strong "no later than [DATE] 9:00 AM" at bounding box center [657, 383] width 135 height 12
click at [691, 384] on strong "no later than [DATE] 9:00 AM" at bounding box center [657, 383] width 135 height 12
click at [691, 385] on strong "no later than [DATE] 9:00 AM" at bounding box center [657, 383] width 135 height 12
click at [773, 445] on div "Rich Text Editor Bold (CTRL+B) Bold Italic (CTRL+I) Italic Bulleted List Bullet…" at bounding box center [779, 381] width 804 height 195
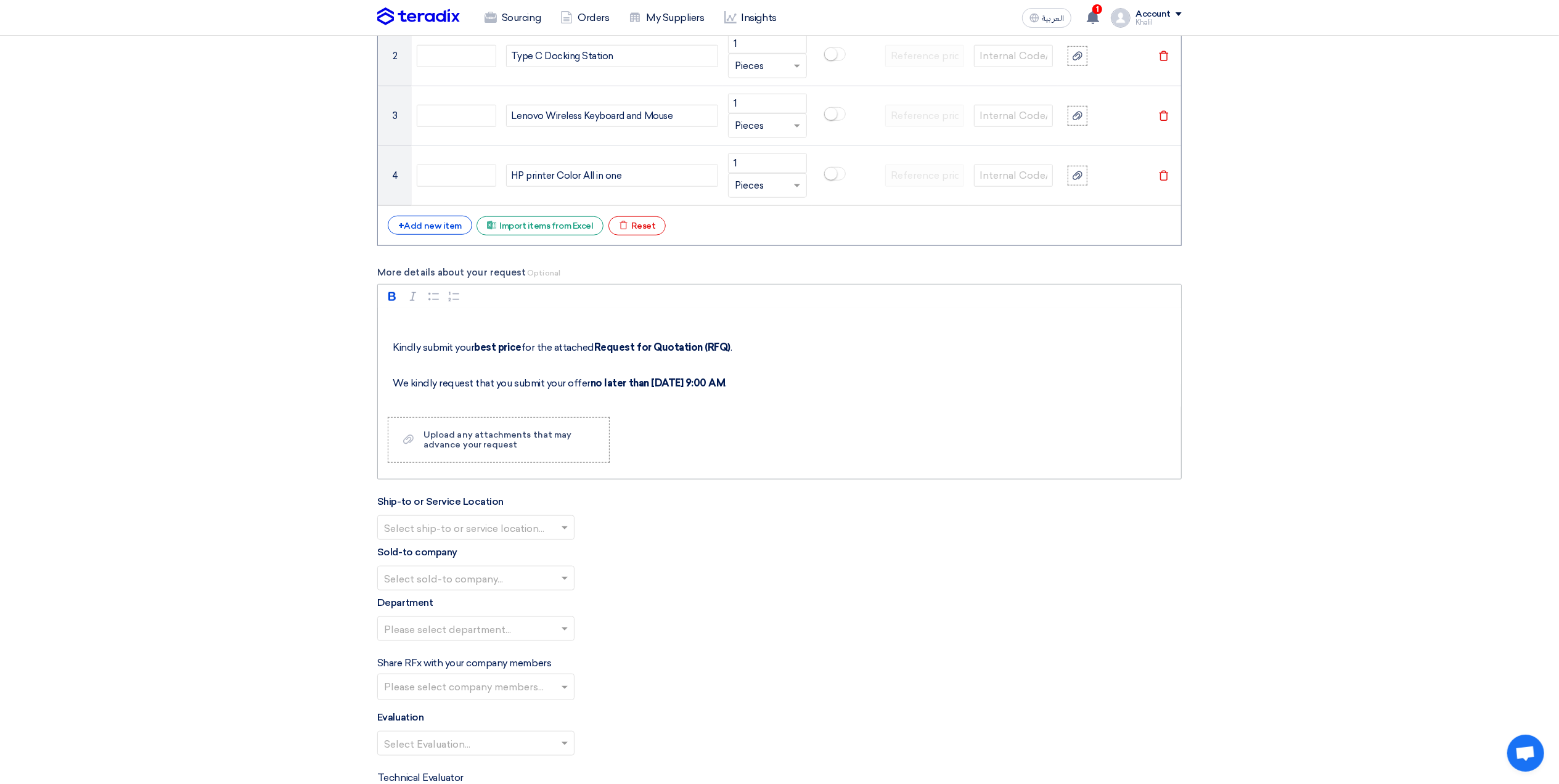
click at [852, 429] on div "Rich Text Editor Bold (CTRL+B) Bold Italic (CTRL+I) Italic Bulleted List Bullet…" at bounding box center [779, 381] width 804 height 195
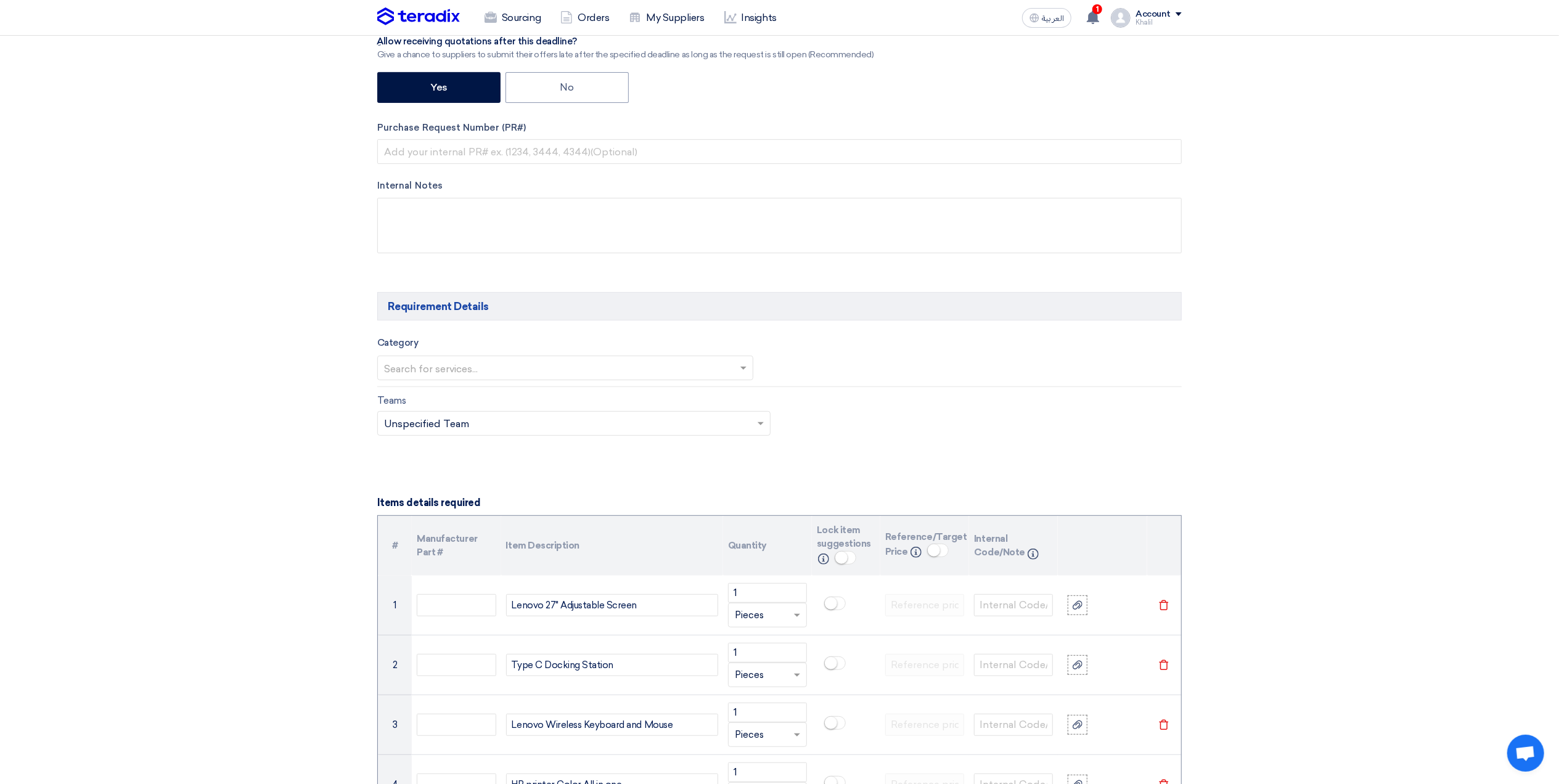
scroll to position [164, 0]
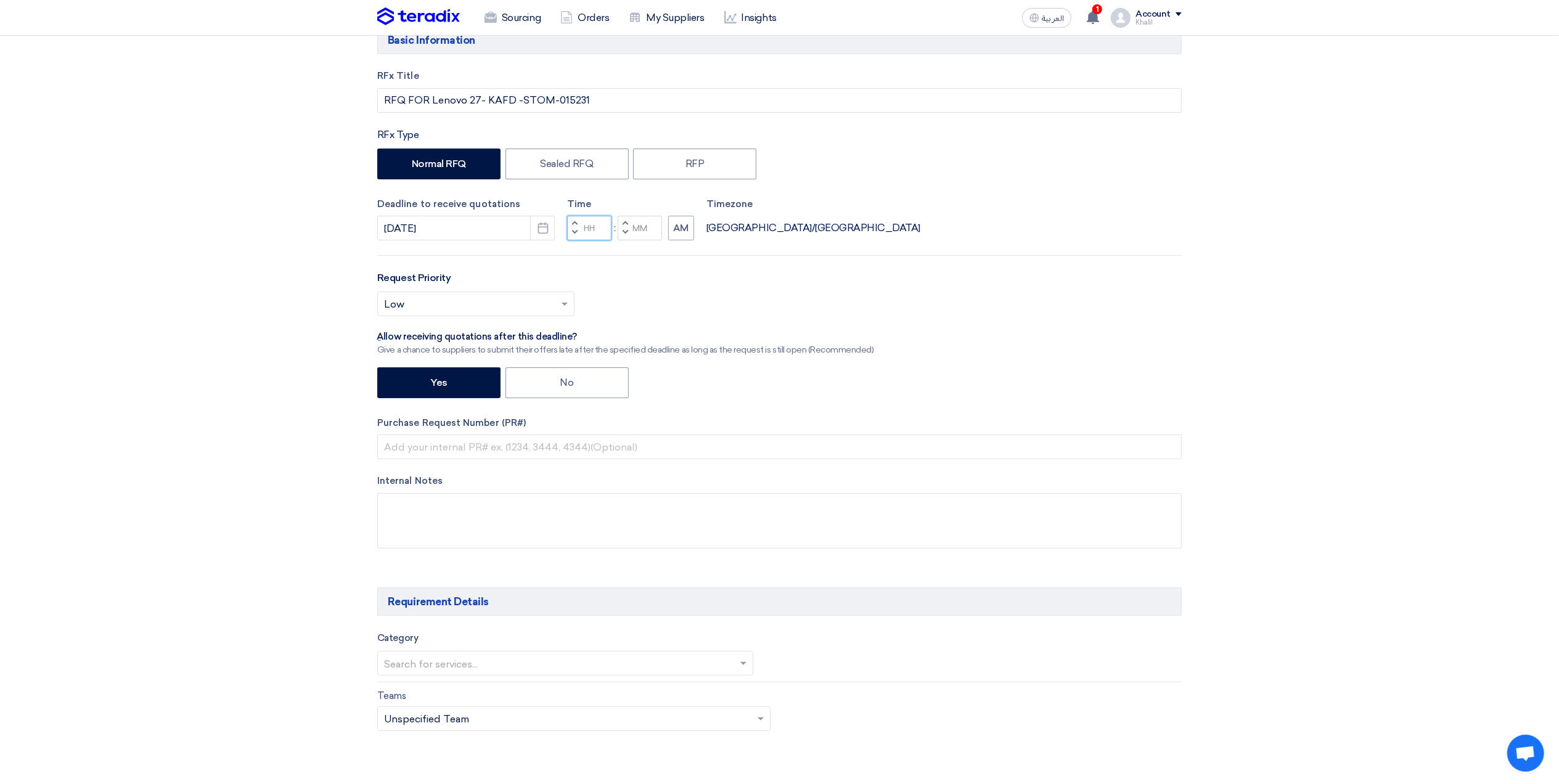
click at [593, 231] on input "Hours" at bounding box center [589, 228] width 44 height 25
type input "09"
click at [649, 229] on div "Time Increment hours 09 Decrement hours : Increment minutes Decrement minutes AM" at bounding box center [630, 219] width 127 height 44
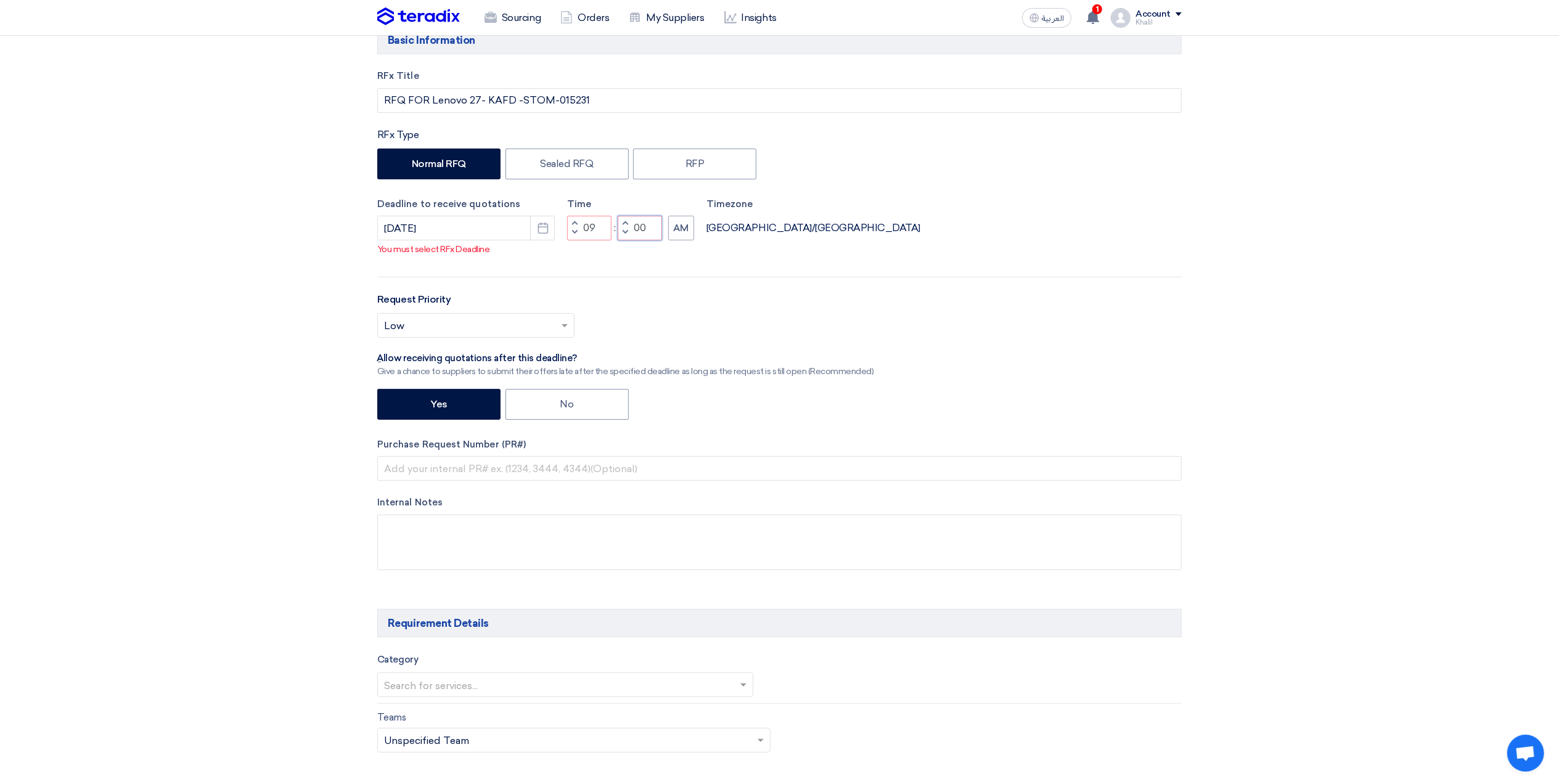
type input "00"
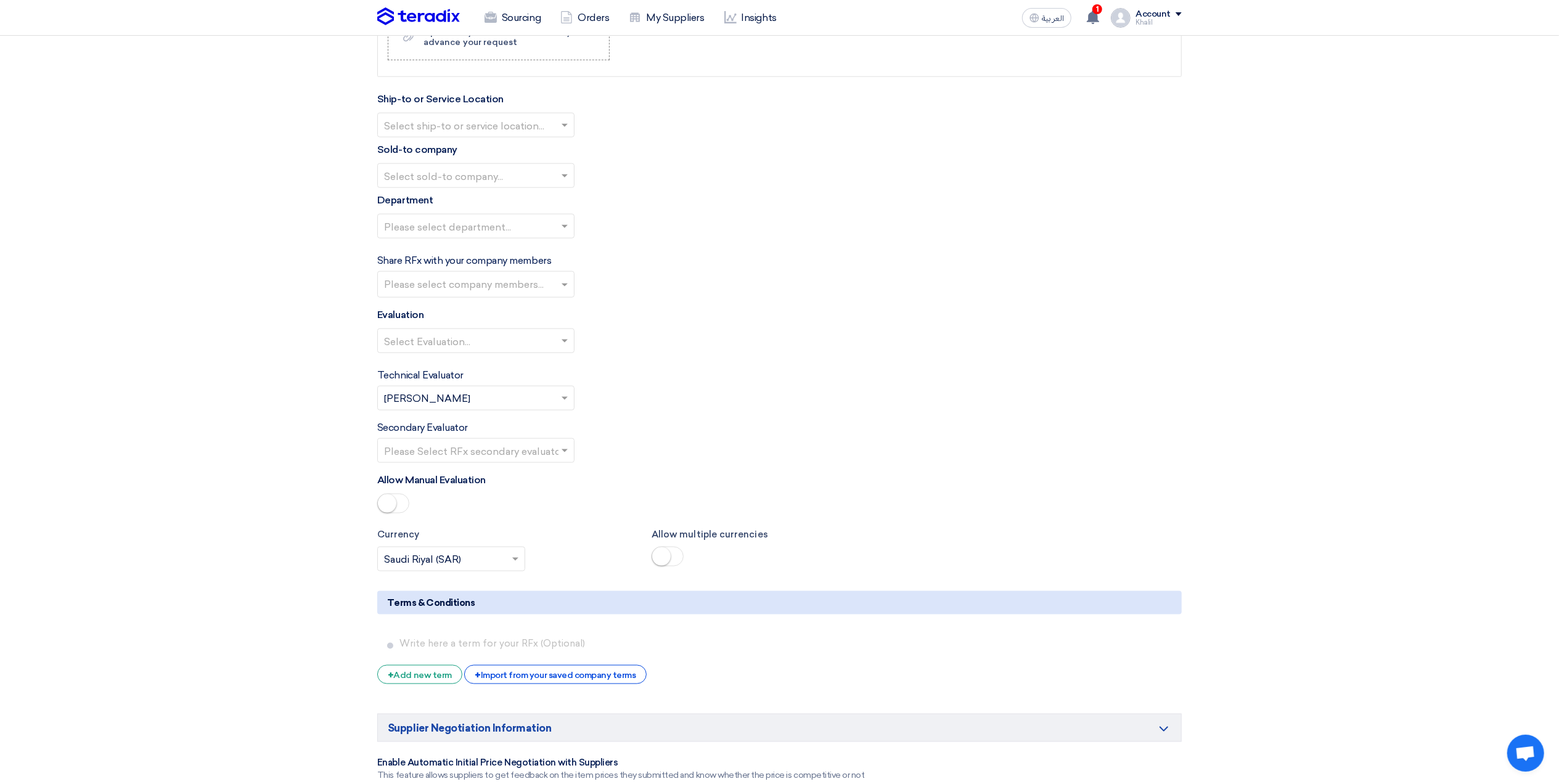
scroll to position [1397, 0]
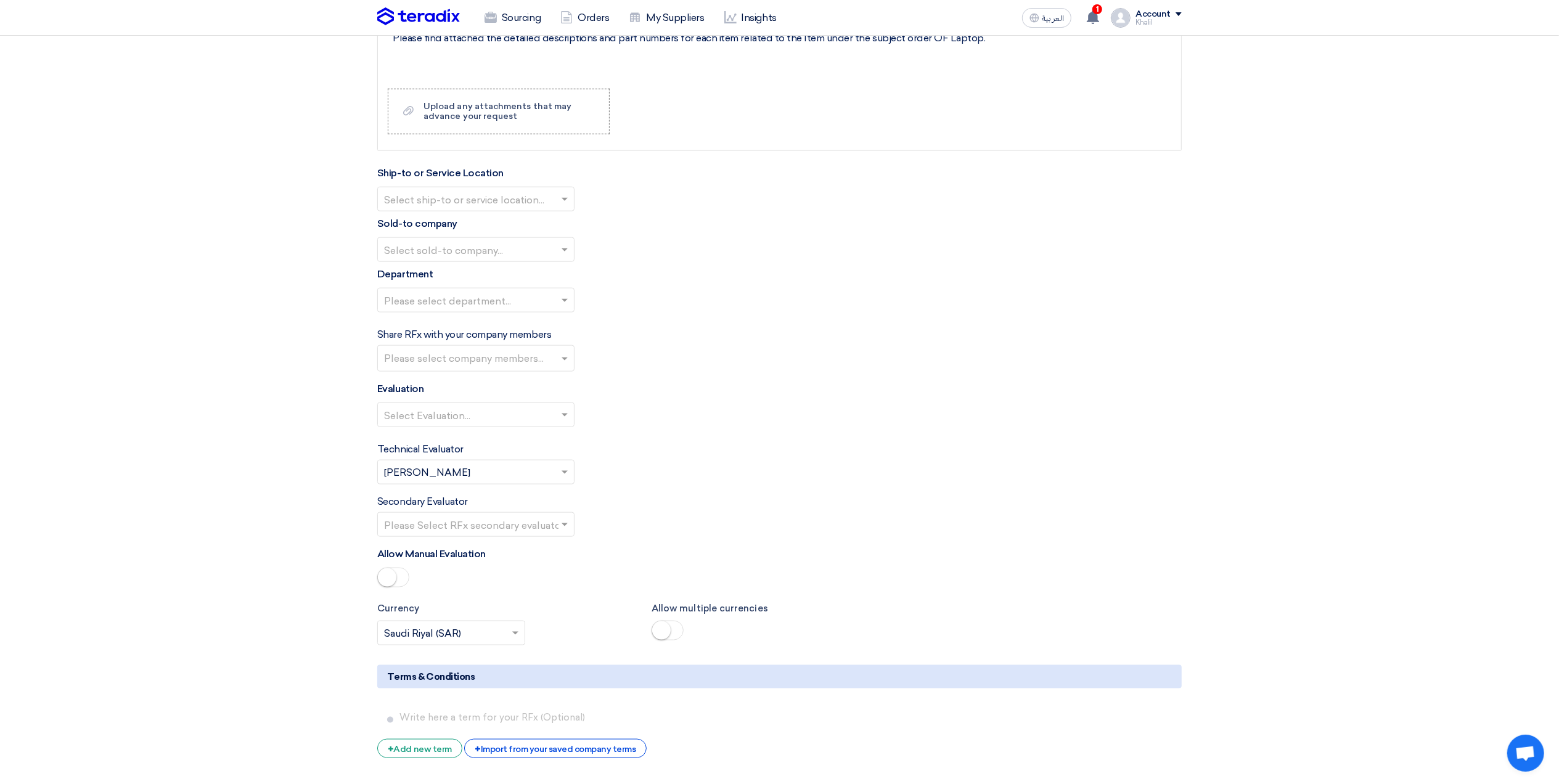
click at [568, 206] on span at bounding box center [566, 199] width 15 height 15
click at [558, 225] on div "STOM Main WH" at bounding box center [476, 223] width 196 height 25
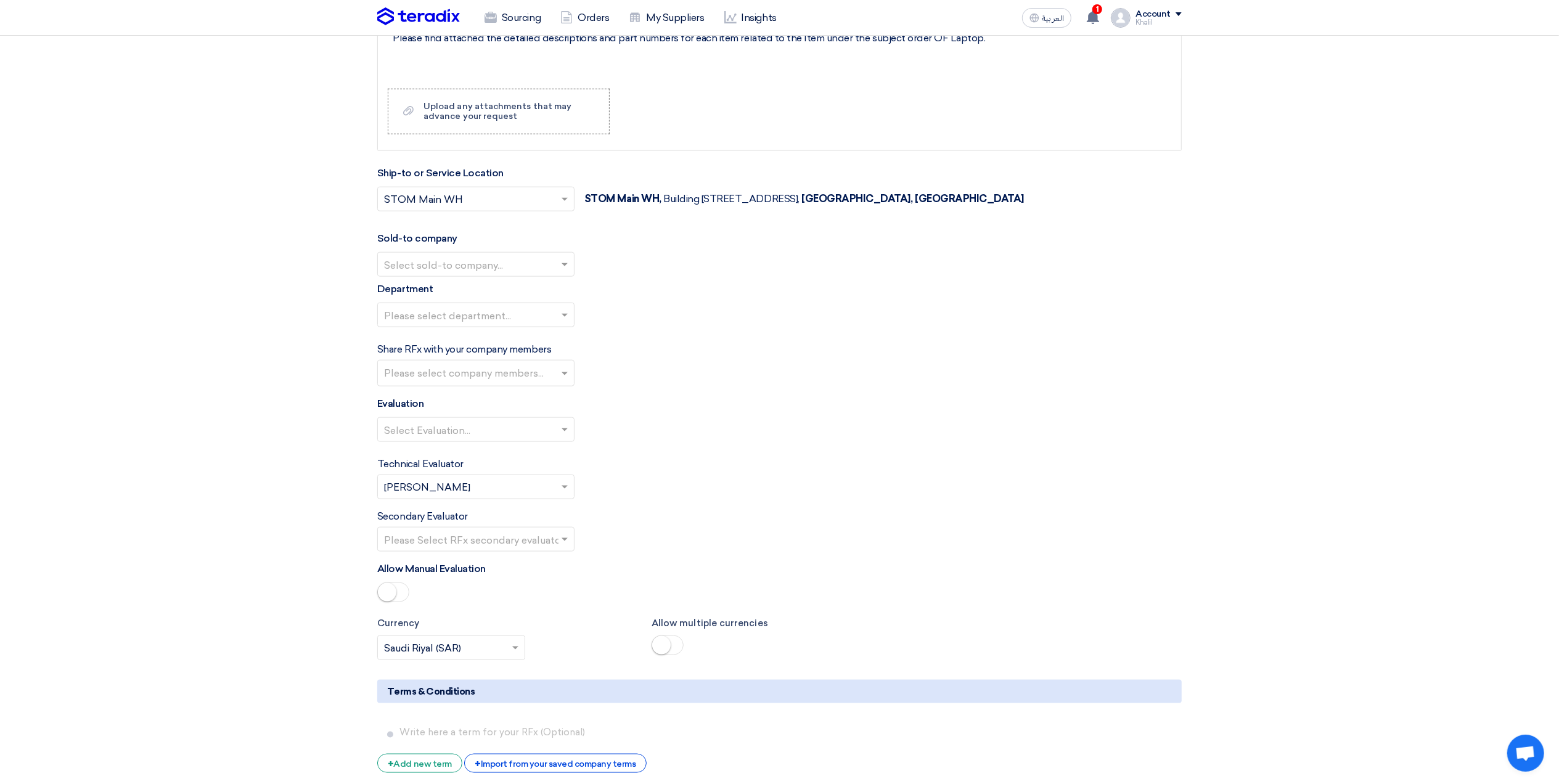
click at [565, 272] on span at bounding box center [566, 265] width 15 height 15
click at [561, 299] on div "STOM" at bounding box center [476, 289] width 196 height 26
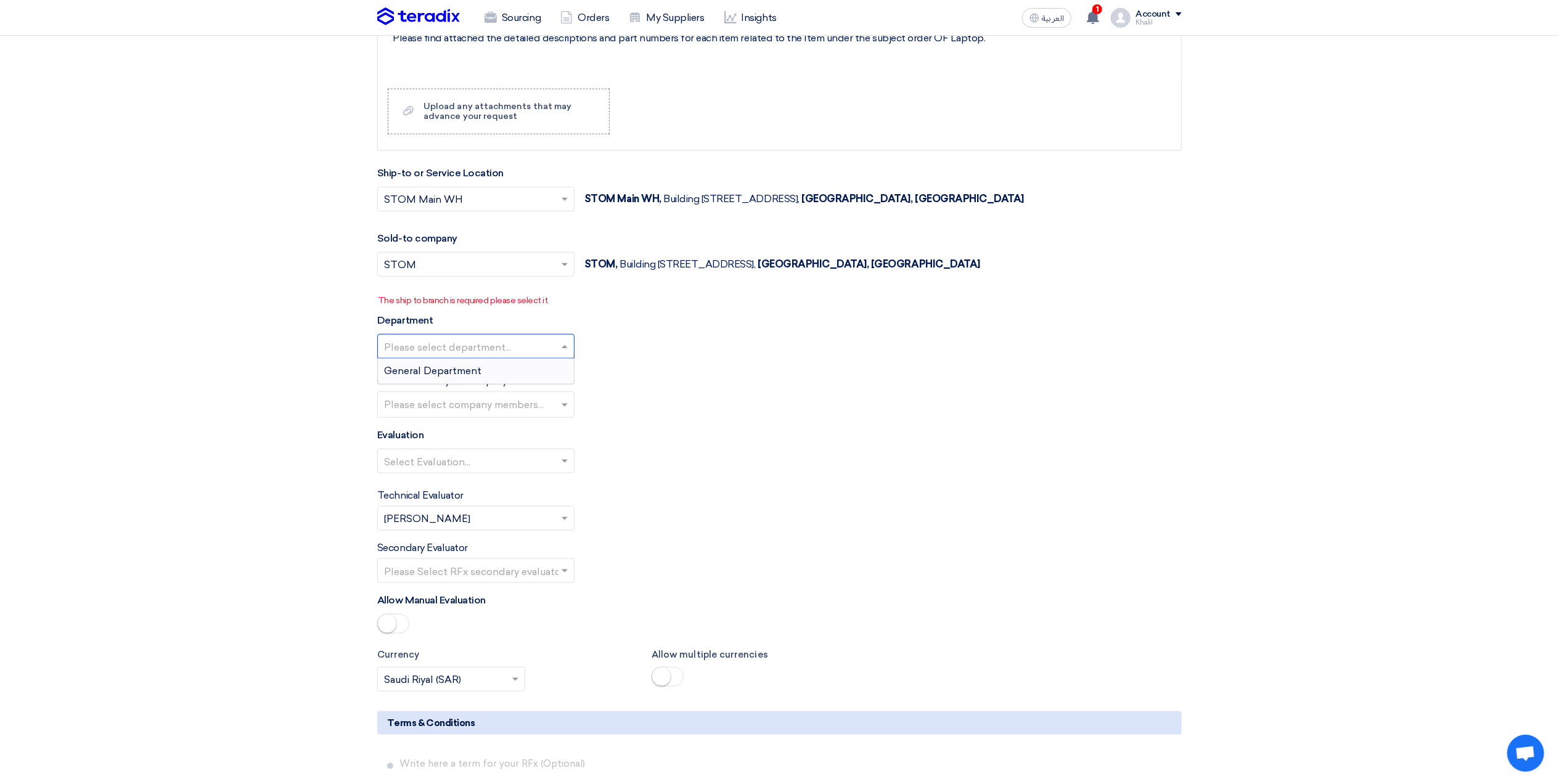
click at [565, 350] on span at bounding box center [566, 347] width 15 height 15
click at [562, 384] on div "General Department" at bounding box center [476, 371] width 196 height 25
click at [567, 272] on span at bounding box center [566, 265] width 15 height 15
click at [556, 316] on div "STDC - Khobar" at bounding box center [476, 314] width 196 height 25
click at [560, 412] on input "text" at bounding box center [477, 406] width 187 height 20
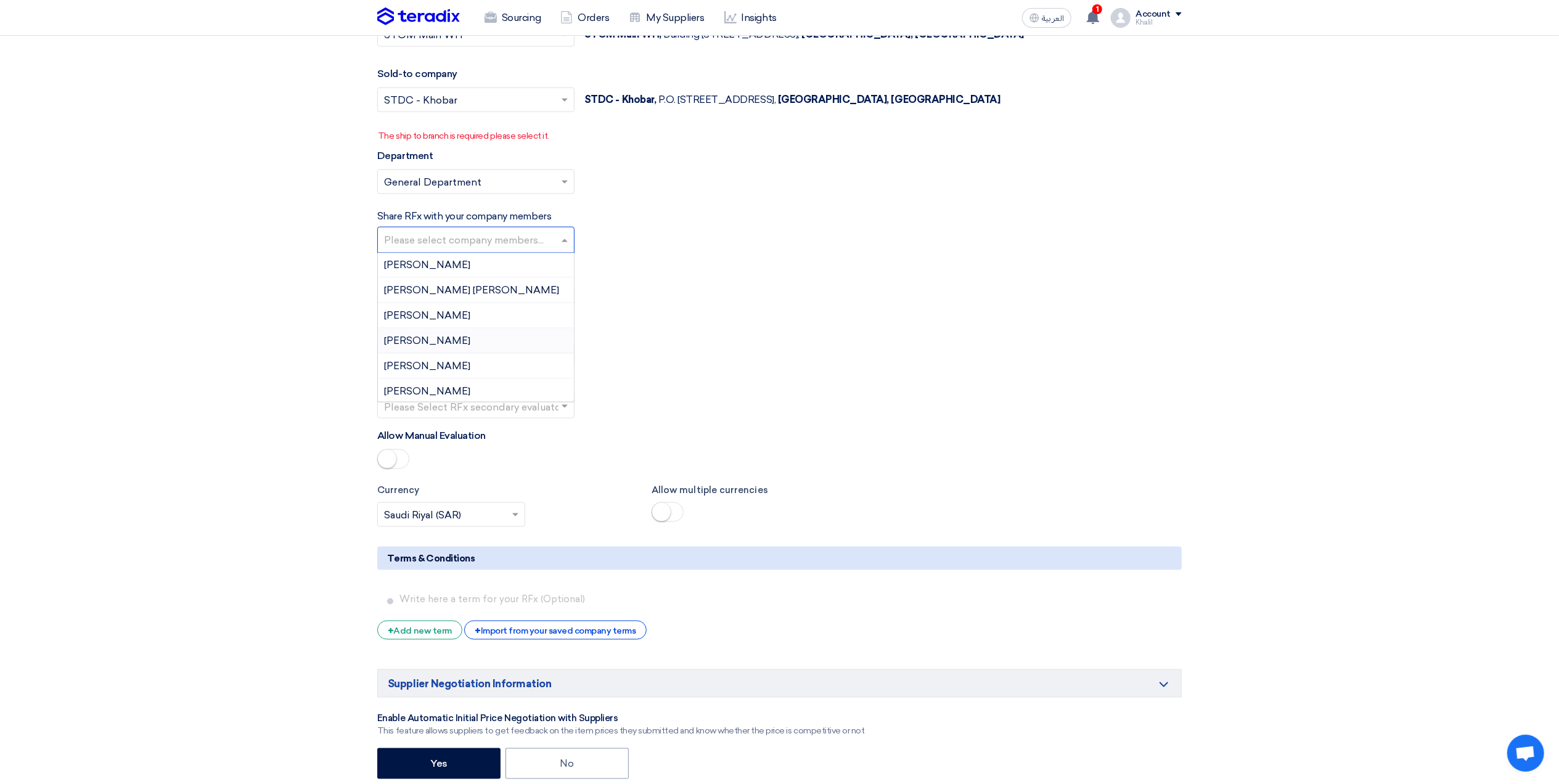
scroll to position [0, 0]
type input "A"
click at [479, 317] on div "[PERSON_NAME]" at bounding box center [476, 317] width 196 height 26
click at [683, 334] on div "Technical Evaluator Please Select RFx evaluator... × [PERSON_NAME] ×" at bounding box center [779, 345] width 804 height 42
click at [520, 410] on input "text" at bounding box center [469, 407] width 171 height 20
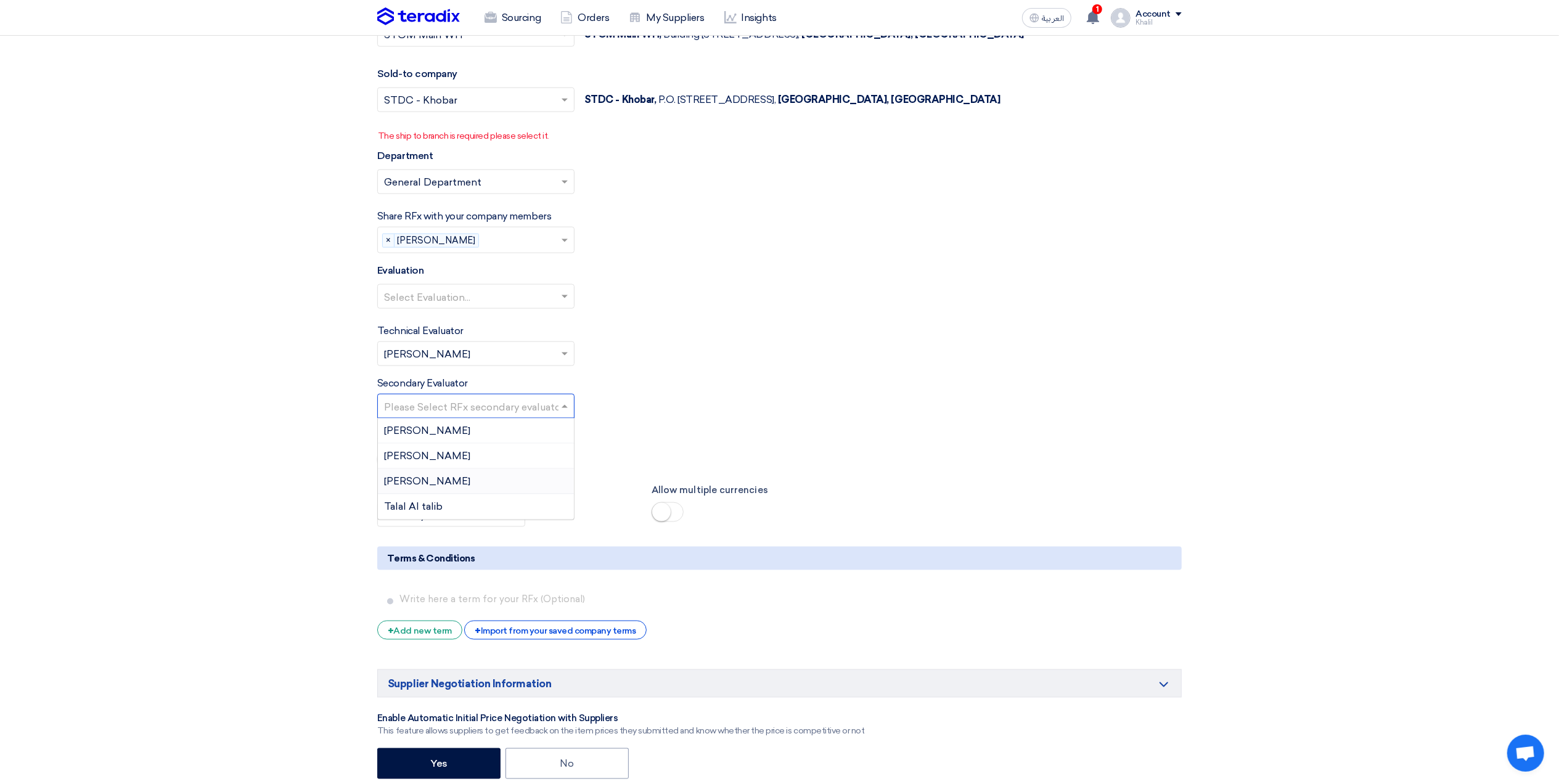
click at [513, 479] on div "[PERSON_NAME]" at bounding box center [476, 482] width 196 height 26
click at [637, 452] on div "Allow Manual Evaluation" at bounding box center [779, 451] width 804 height 45
click at [605, 640] on div "+ Import from your saved company terms" at bounding box center [555, 629] width 182 height 19
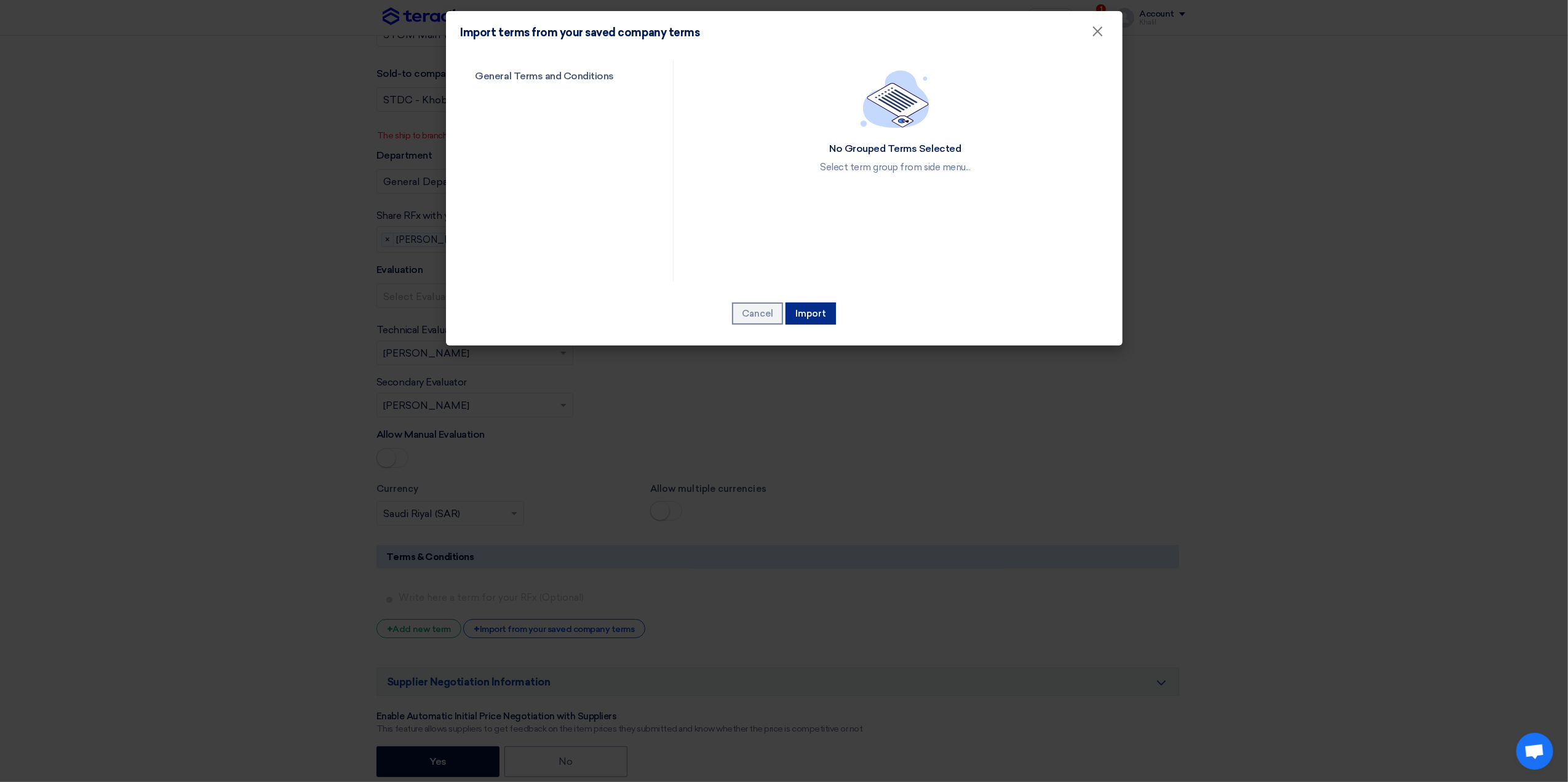
click at [817, 314] on button "Import" at bounding box center [810, 313] width 50 height 22
click at [552, 83] on link "General Terms and Conditions" at bounding box center [556, 76] width 191 height 32
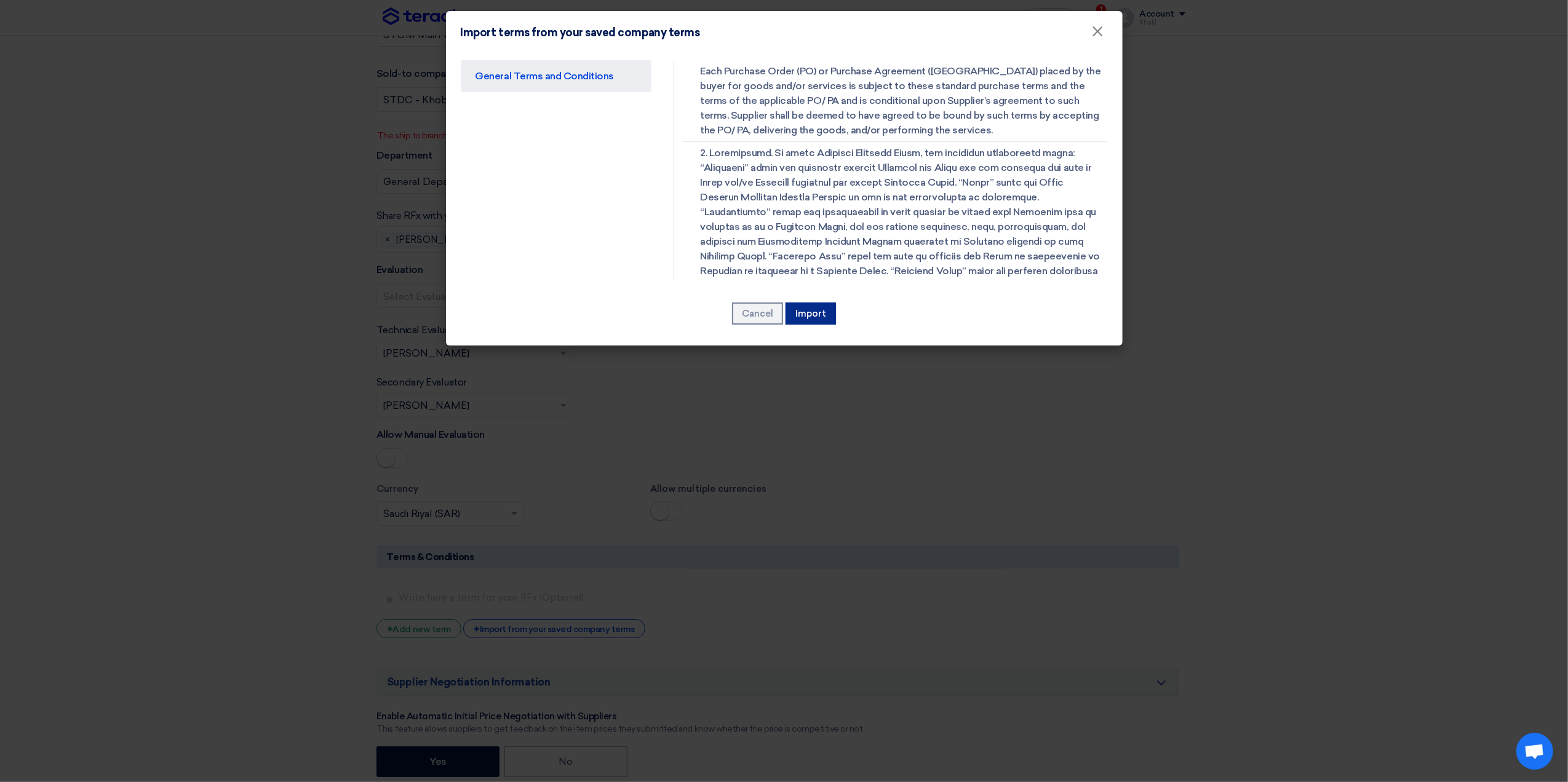
click at [817, 316] on button "Import" at bounding box center [810, 313] width 50 height 22
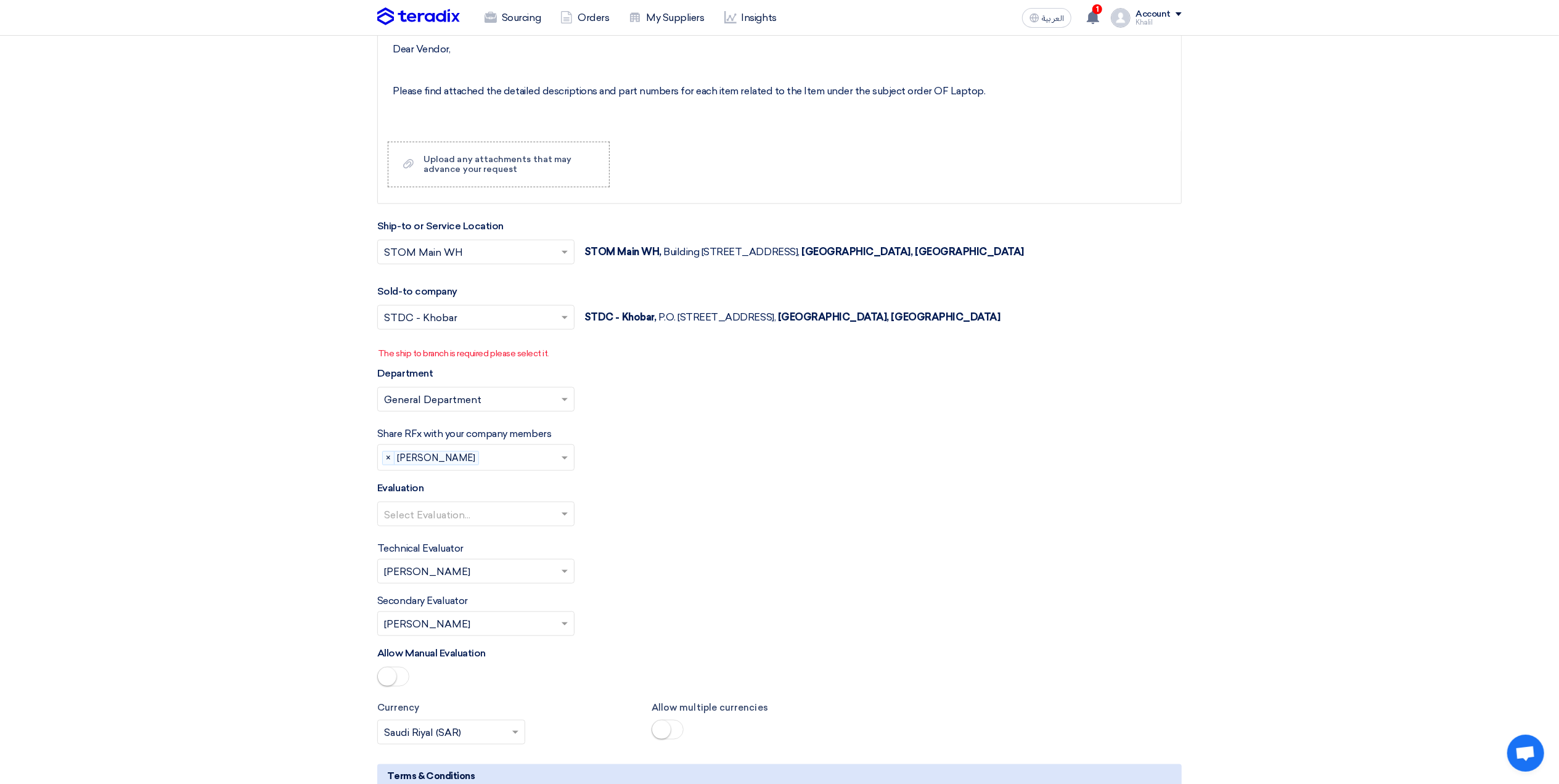
scroll to position [1233, 0]
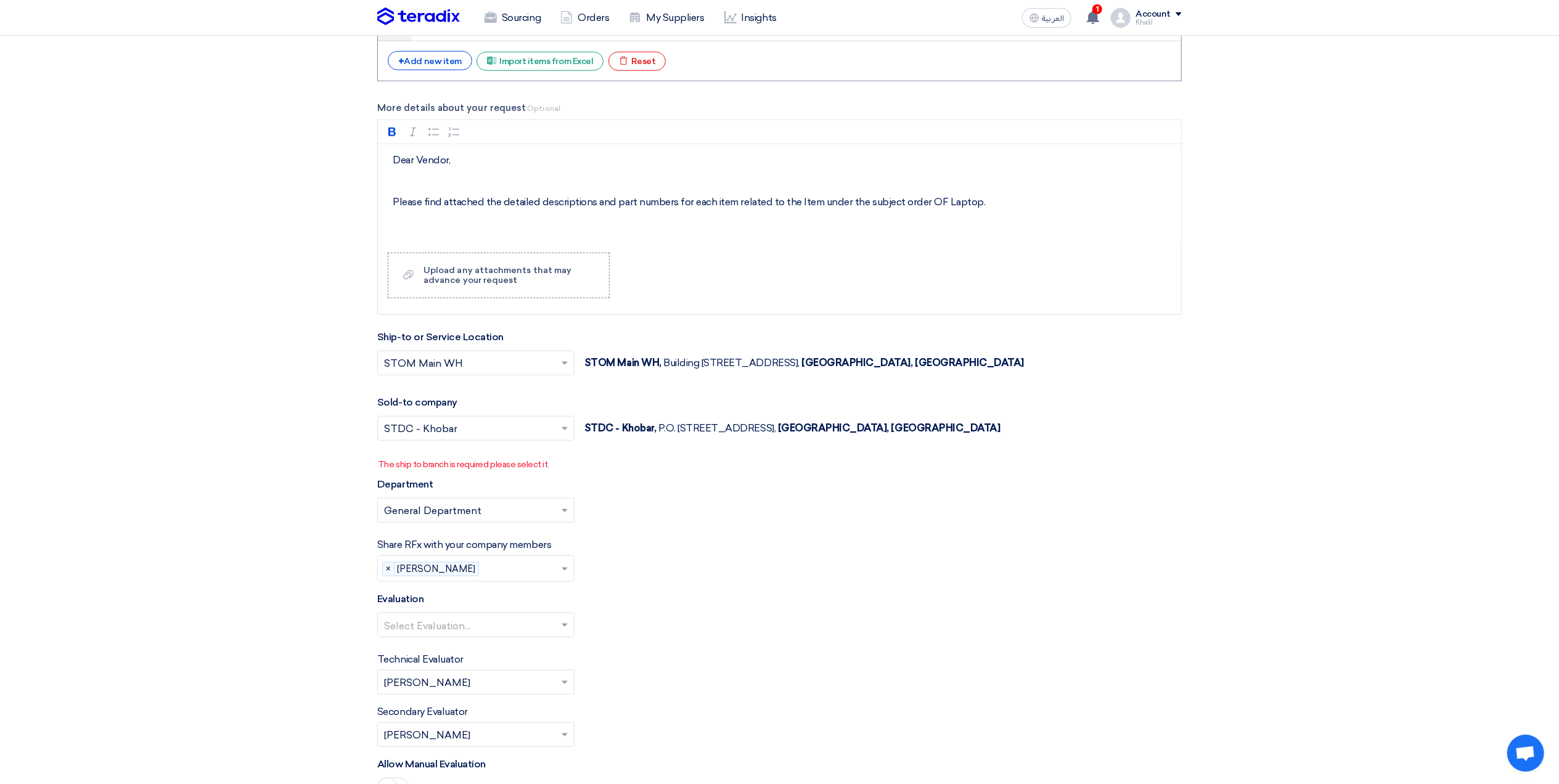
click at [560, 436] on span at bounding box center [566, 429] width 15 height 15
click at [547, 458] on div "STOM" at bounding box center [476, 454] width 196 height 26
click at [620, 469] on p "The ship to branch is required please select it." at bounding box center [780, 464] width 804 height 13
click at [567, 429] on span at bounding box center [566, 429] width 15 height 15
click at [558, 481] on div "STDC - Khobar" at bounding box center [476, 478] width 196 height 25
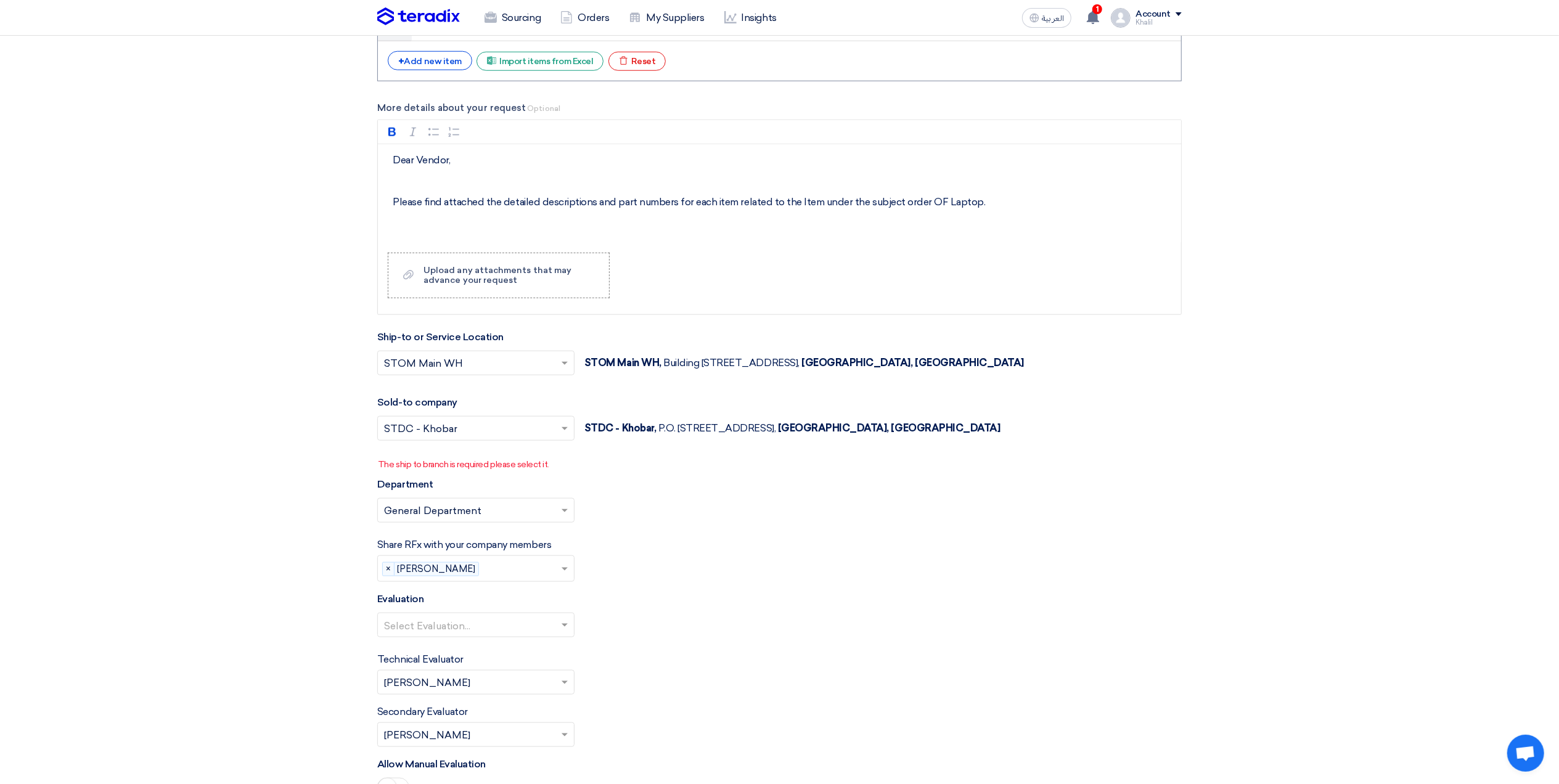
click at [565, 510] on span at bounding box center [566, 510] width 15 height 15
click at [750, 526] on div "Please select department... × General Department ×" at bounding box center [779, 516] width 804 height 35
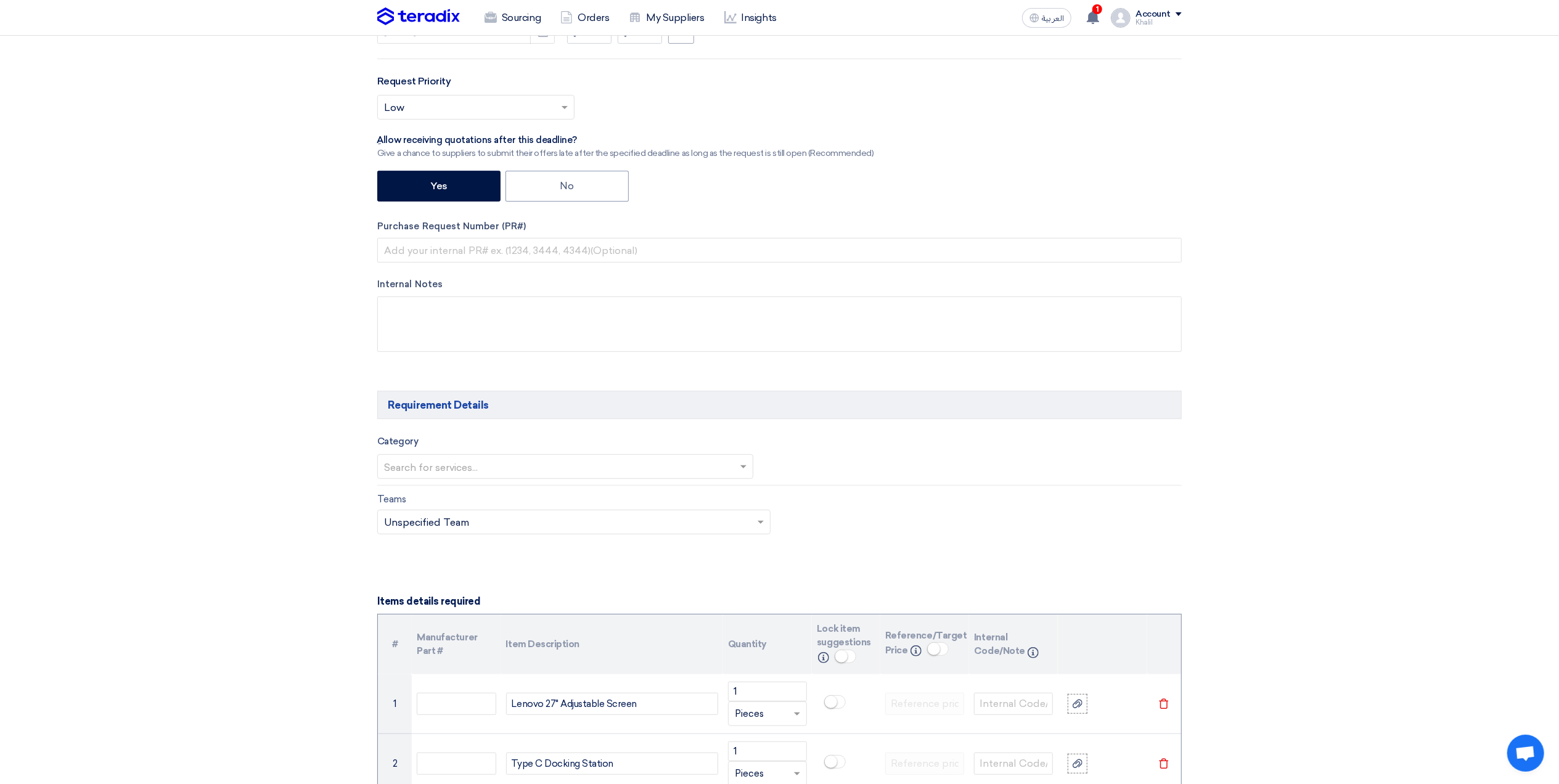
scroll to position [329, 0]
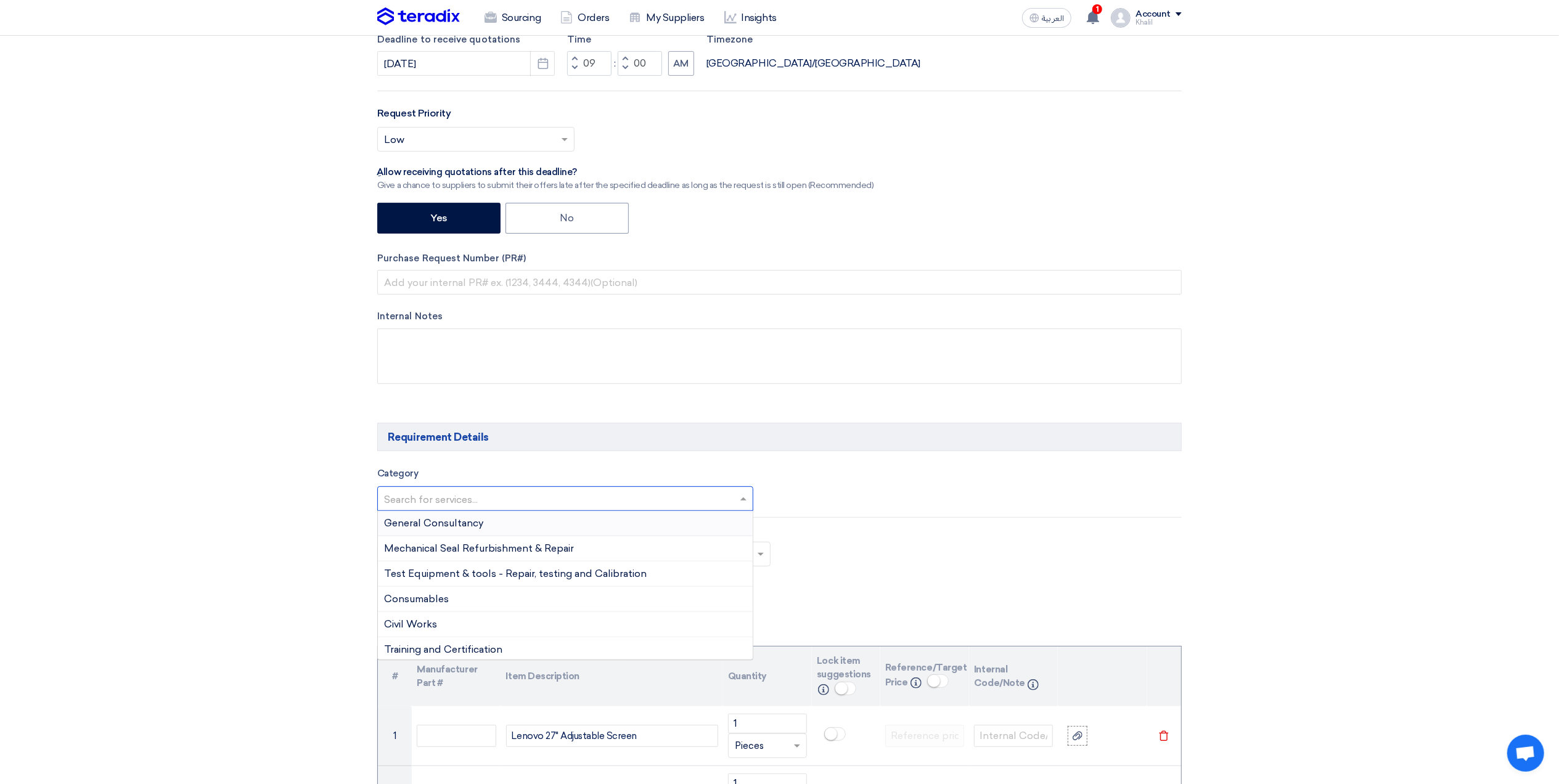
click at [740, 501] on span at bounding box center [745, 499] width 15 height 15
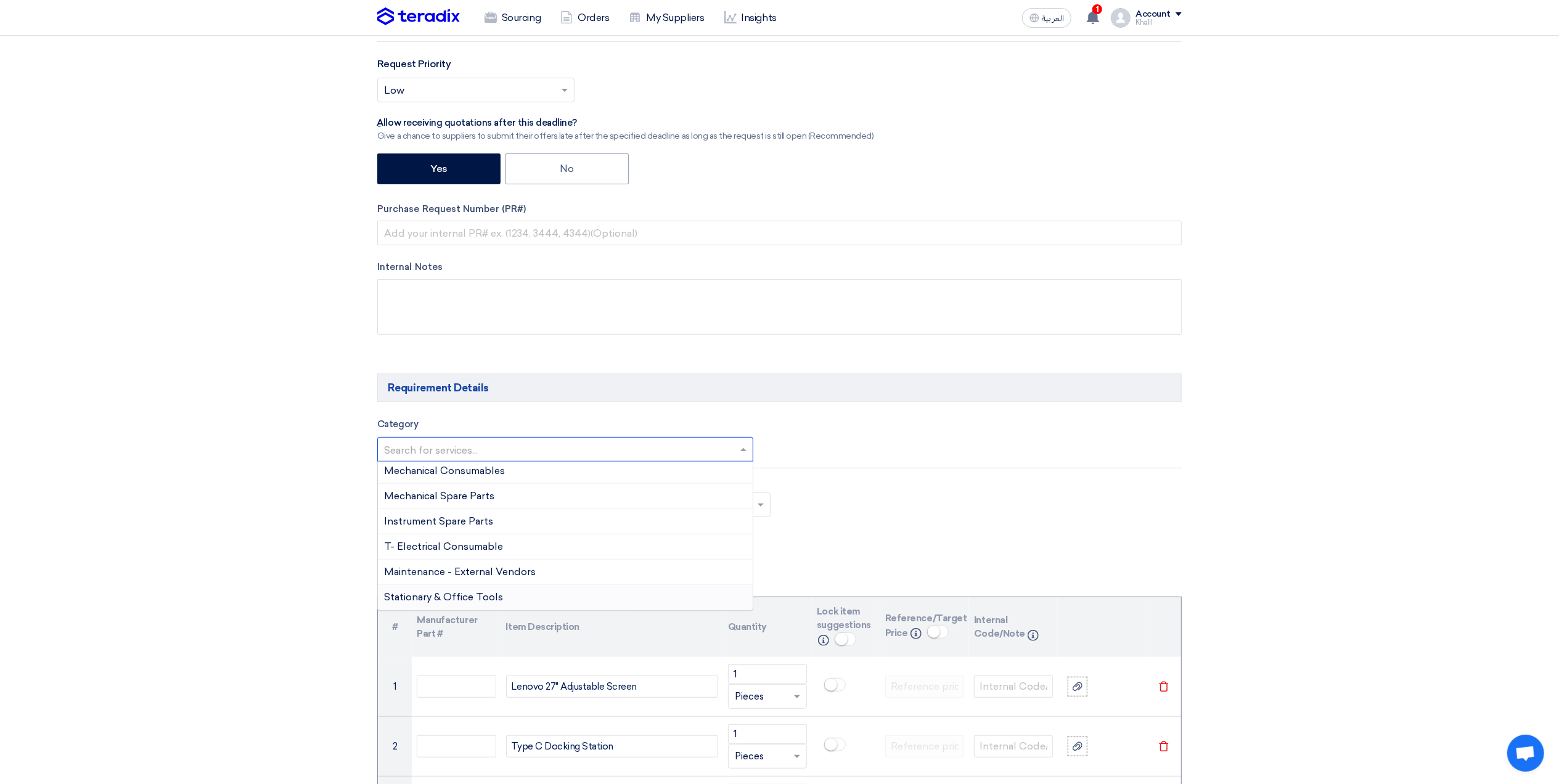
scroll to position [411, 0]
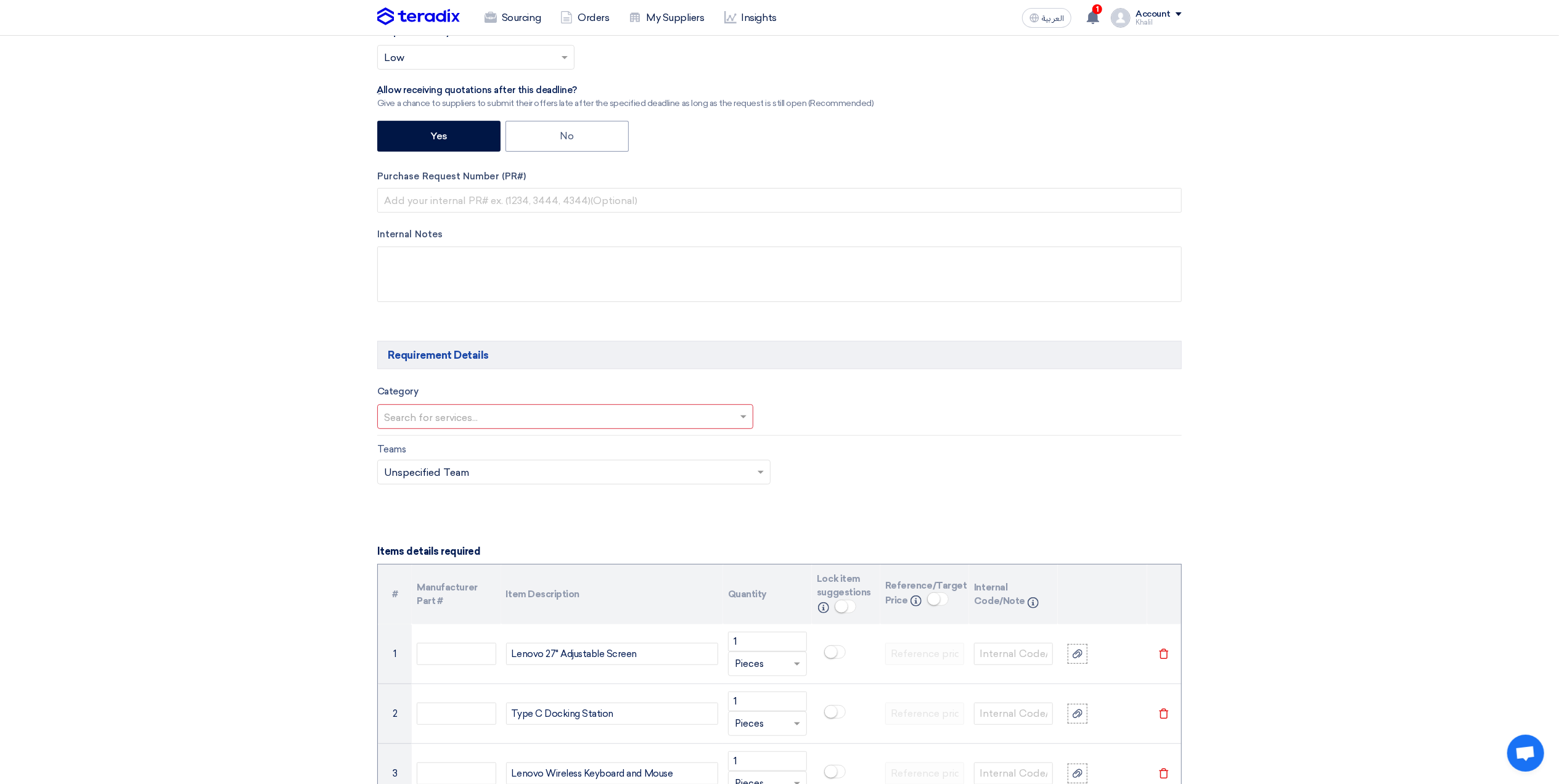
click at [908, 491] on div "Teams Teams.. × Unspecified Team ×" at bounding box center [780, 470] width 823 height 58
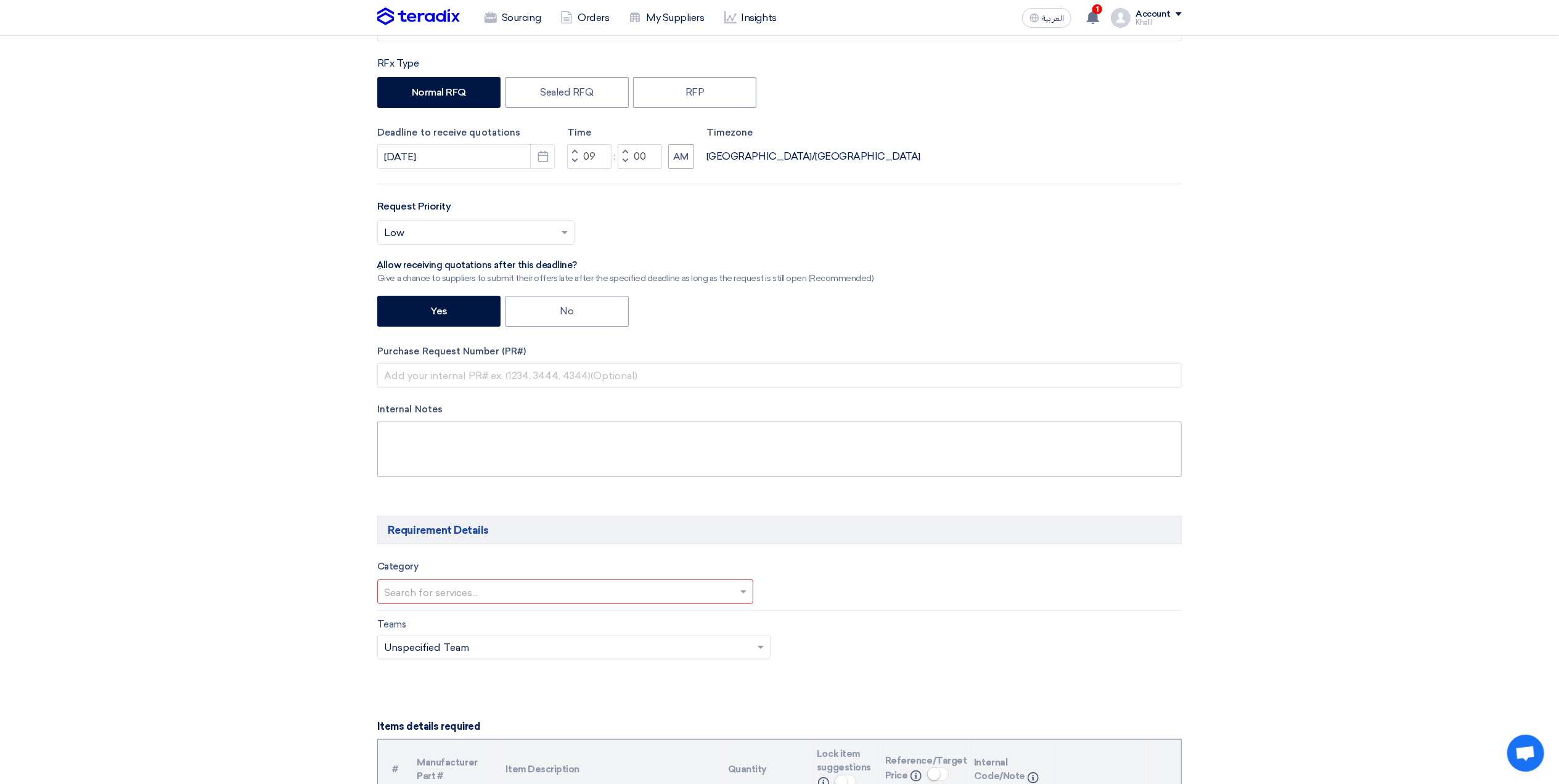
scroll to position [0, 0]
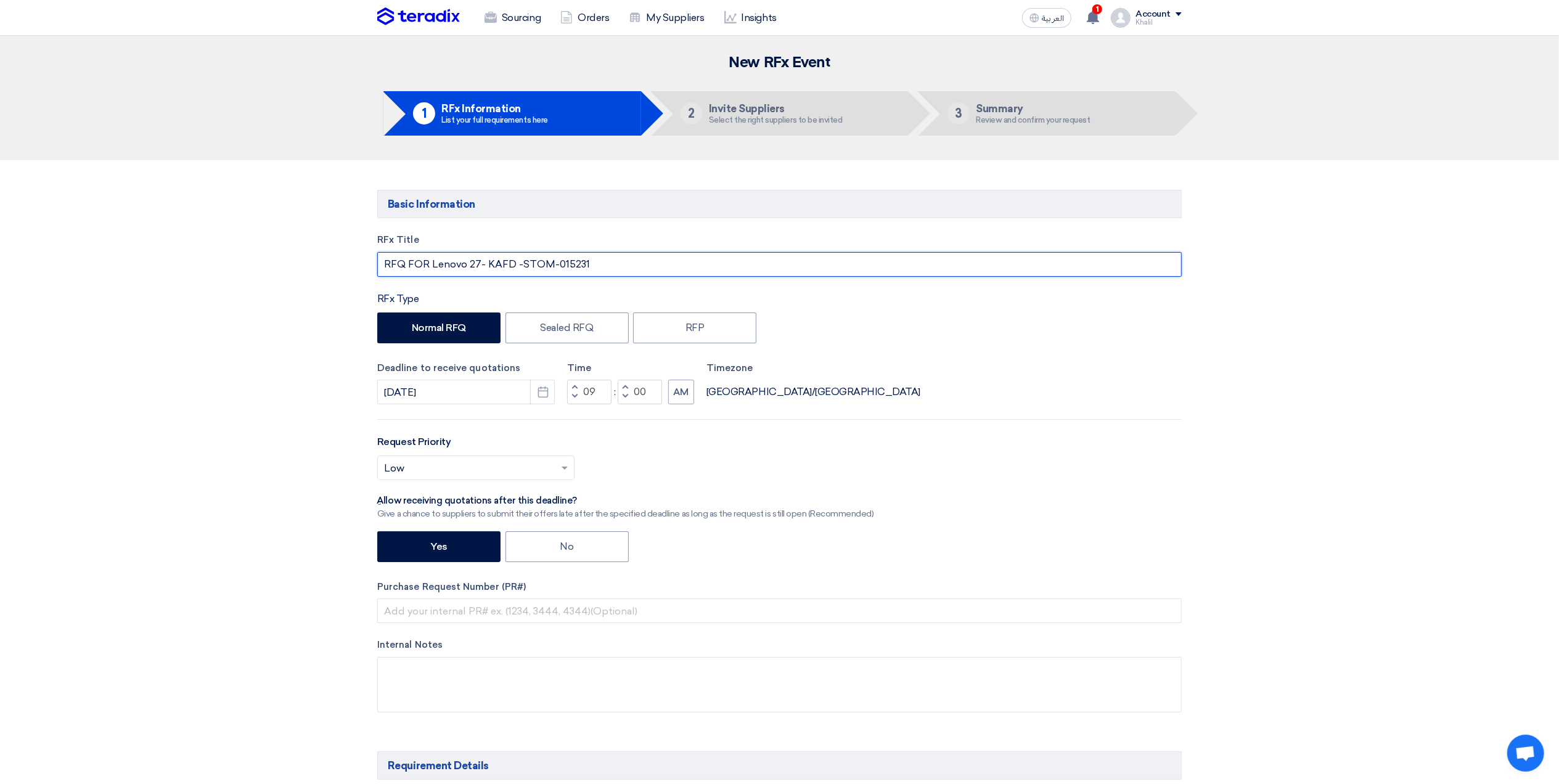
drag, startPoint x: 594, startPoint y: 260, endPoint x: 520, endPoint y: 254, distance: 74.2
click at [520, 254] on input "RFQ FOR Lenovo 27- KAFD -STOM-015231" at bounding box center [779, 264] width 804 height 25
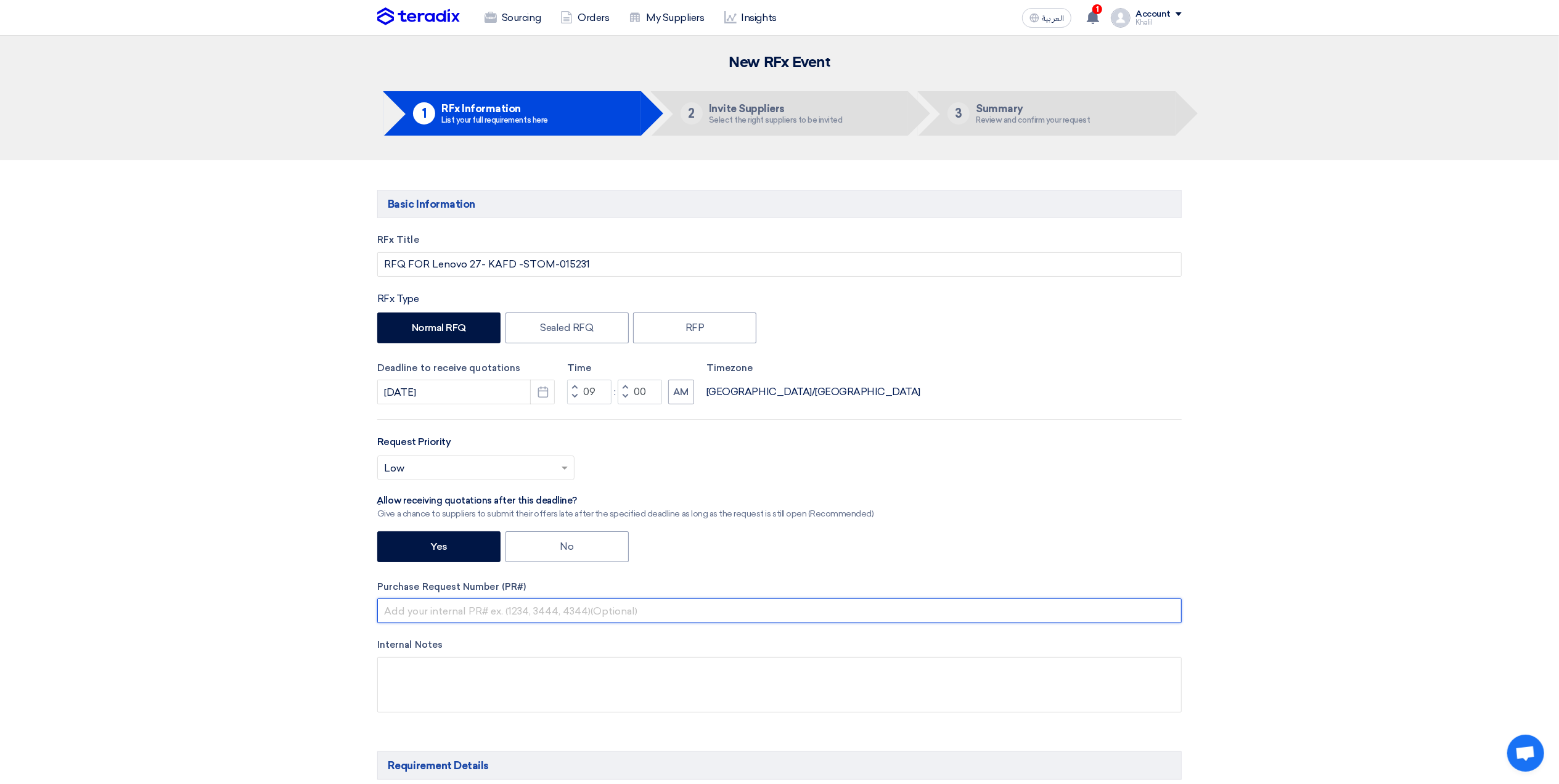
click at [619, 617] on input "text" at bounding box center [779, 611] width 804 height 25
paste input "STOM-015231"
type input "STOM-015231"
click at [1003, 514] on div "RFx Title RFQ FOR Lenovo 27- KAFD -STOM-015231 RFx Type Normal RFQ Sealed RFQ R…" at bounding box center [780, 482] width 823 height 499
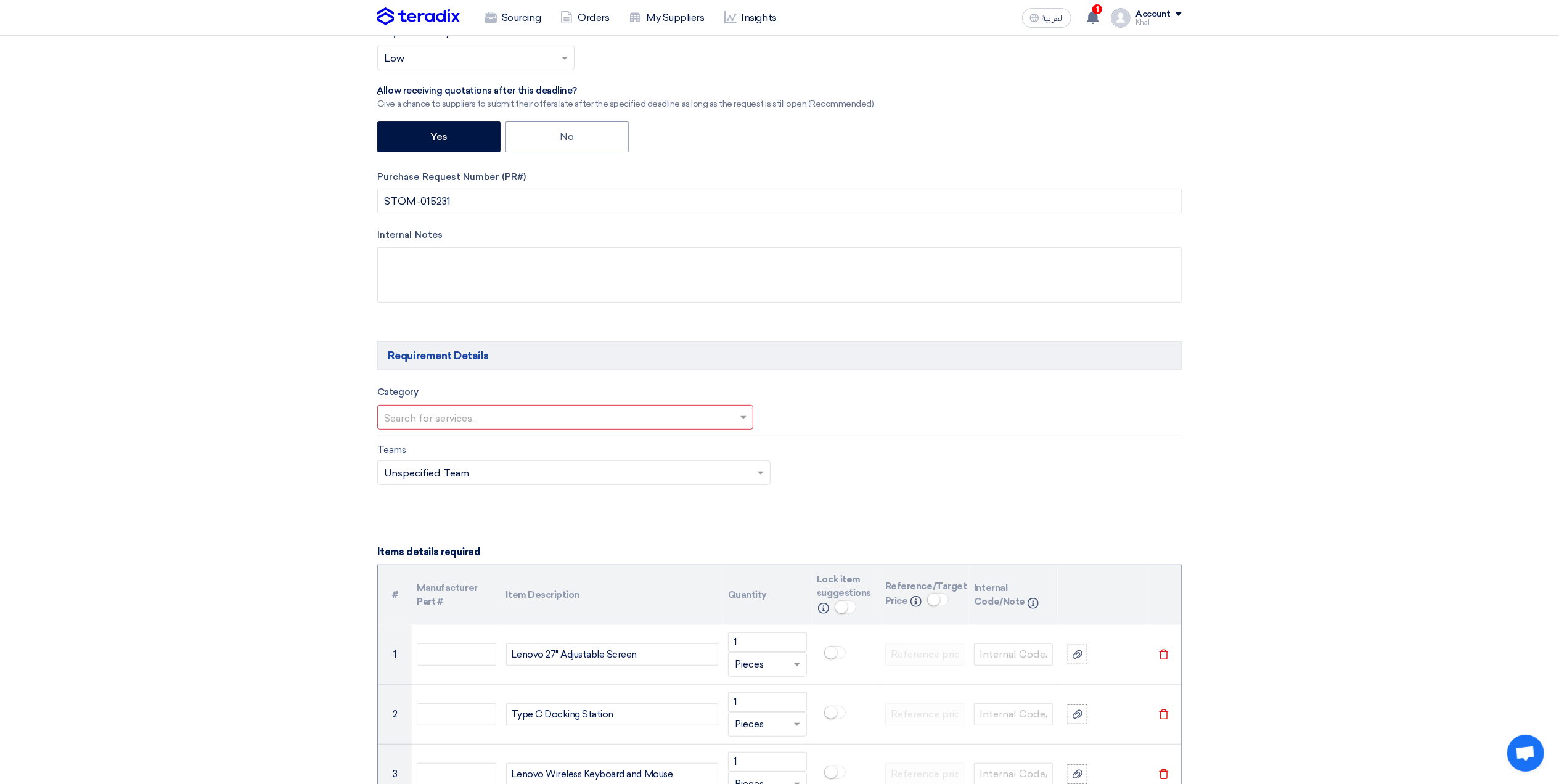
scroll to position [411, 0]
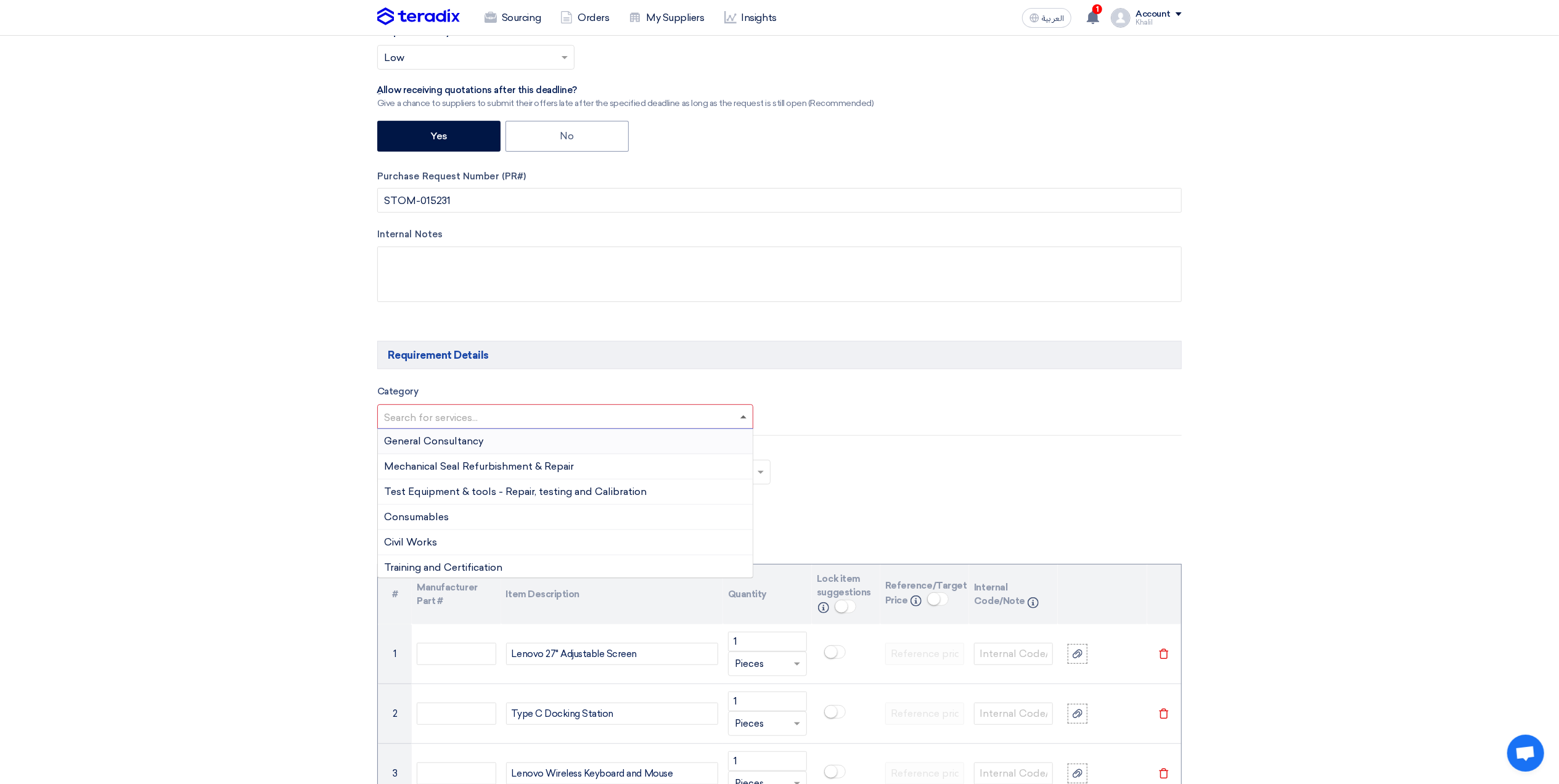
click at [743, 418] on span at bounding box center [745, 417] width 15 height 15
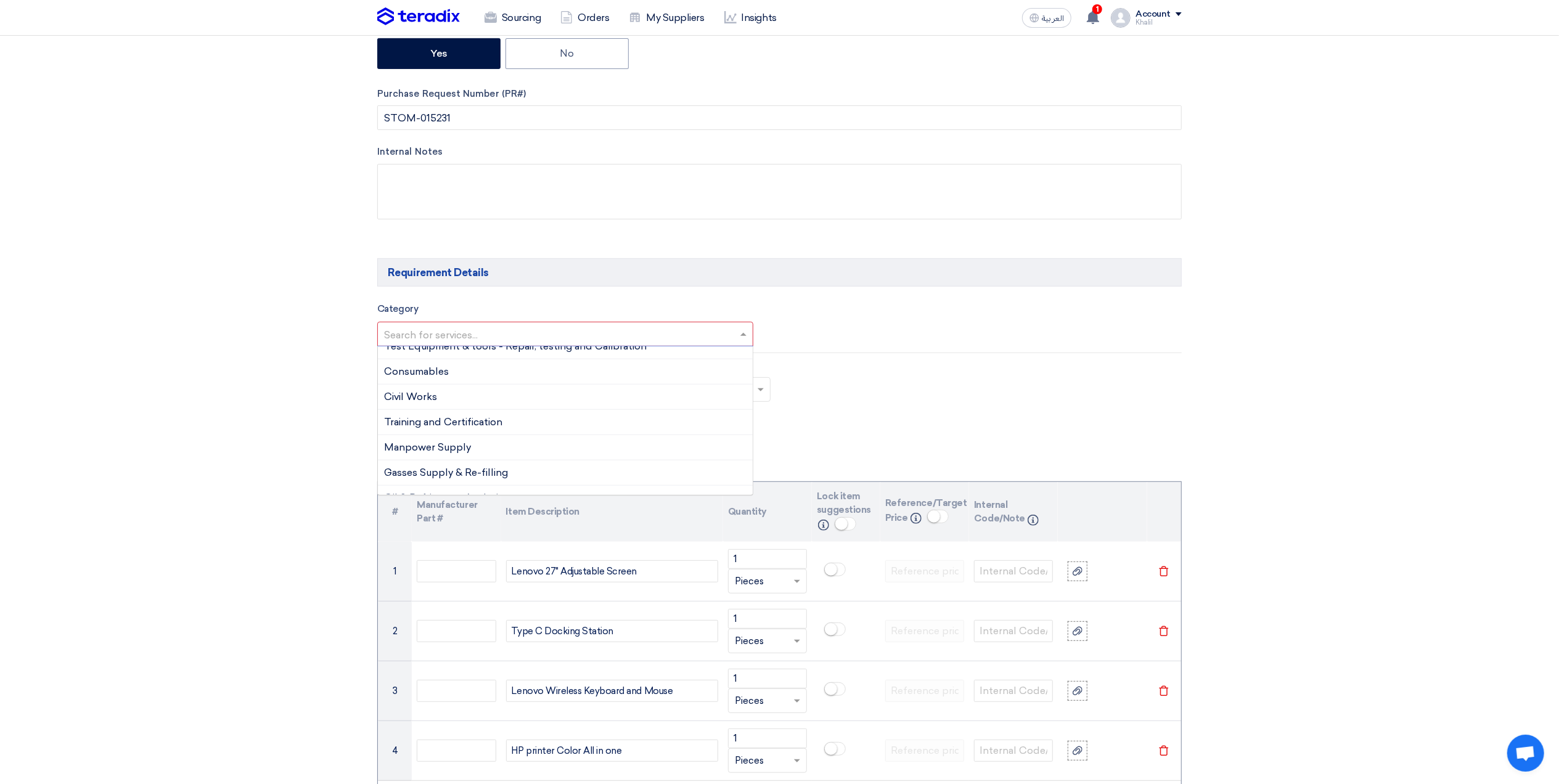
scroll to position [0, 0]
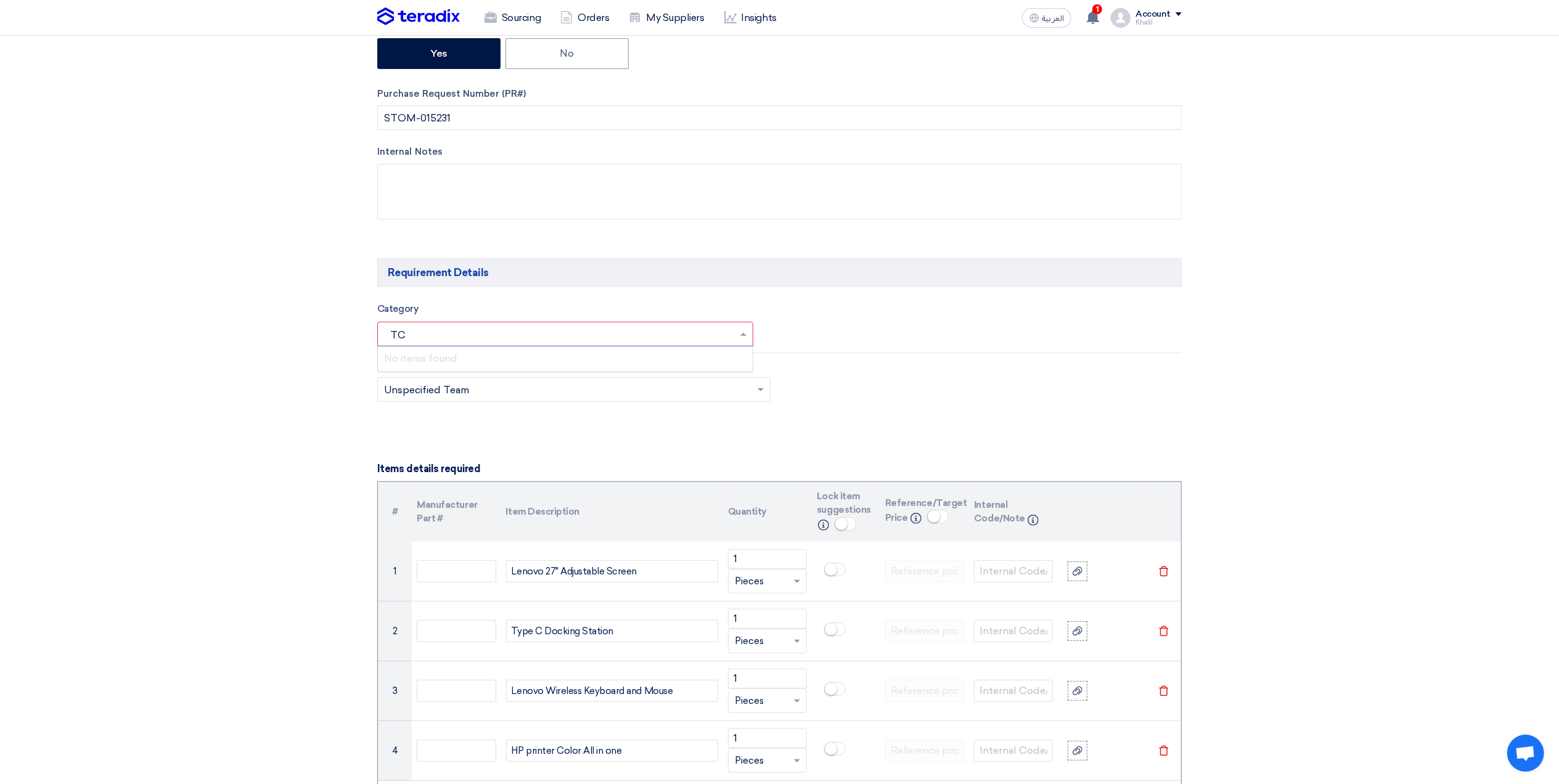
click at [374, 332] on div "Category Search for services... TC × No items found" at bounding box center [574, 324] width 412 height 46
drag, startPoint x: 420, startPoint y: 340, endPoint x: 382, endPoint y: 336, distance: 38.2
click at [382, 336] on div "TC" at bounding box center [565, 334] width 375 height 20
click at [391, 335] on input "TC" at bounding box center [559, 335] width 350 height 20
click at [392, 335] on input "TC" at bounding box center [559, 335] width 350 height 20
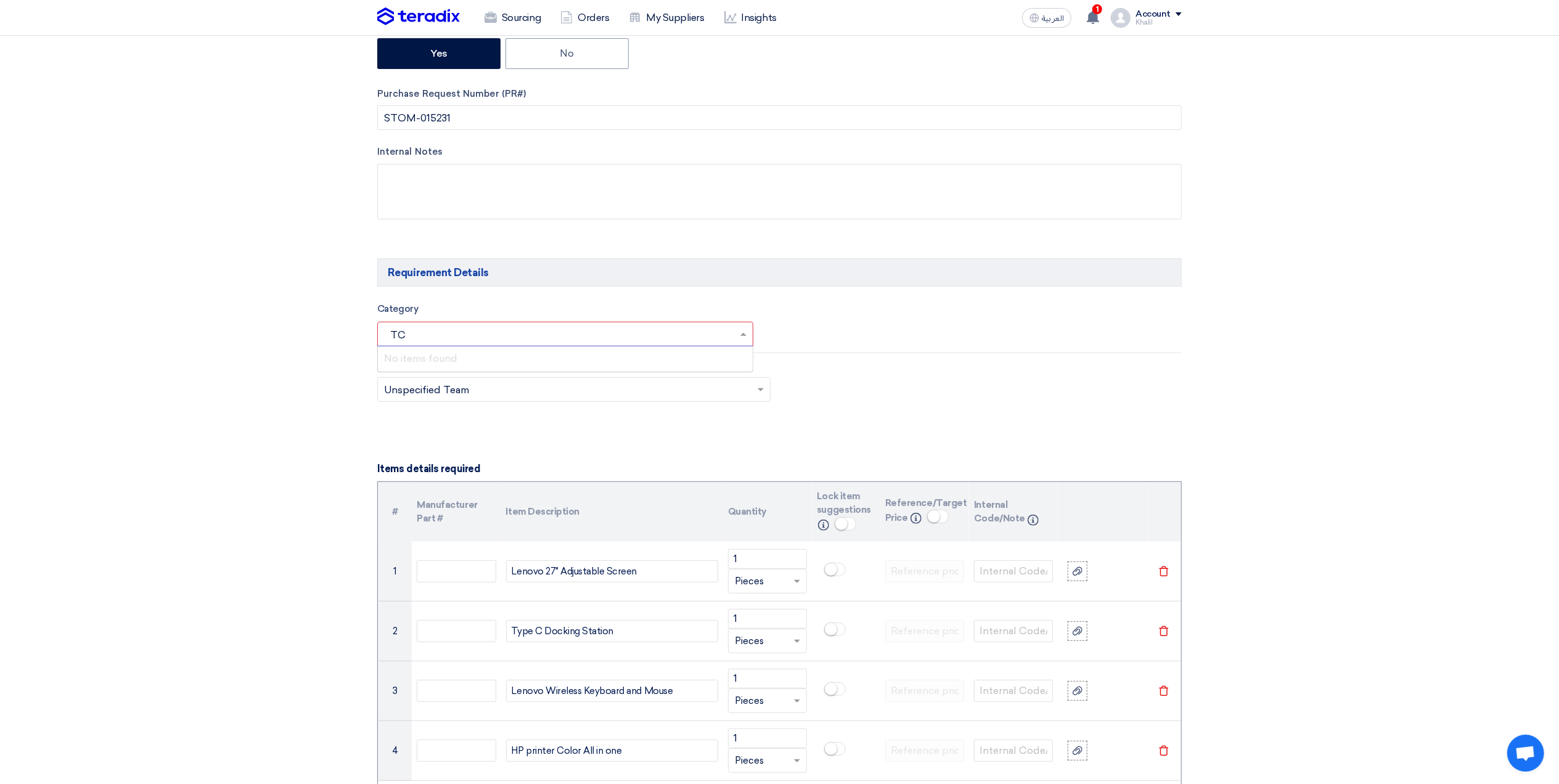
click at [392, 335] on input "TC" at bounding box center [559, 335] width 350 height 20
type input "T"
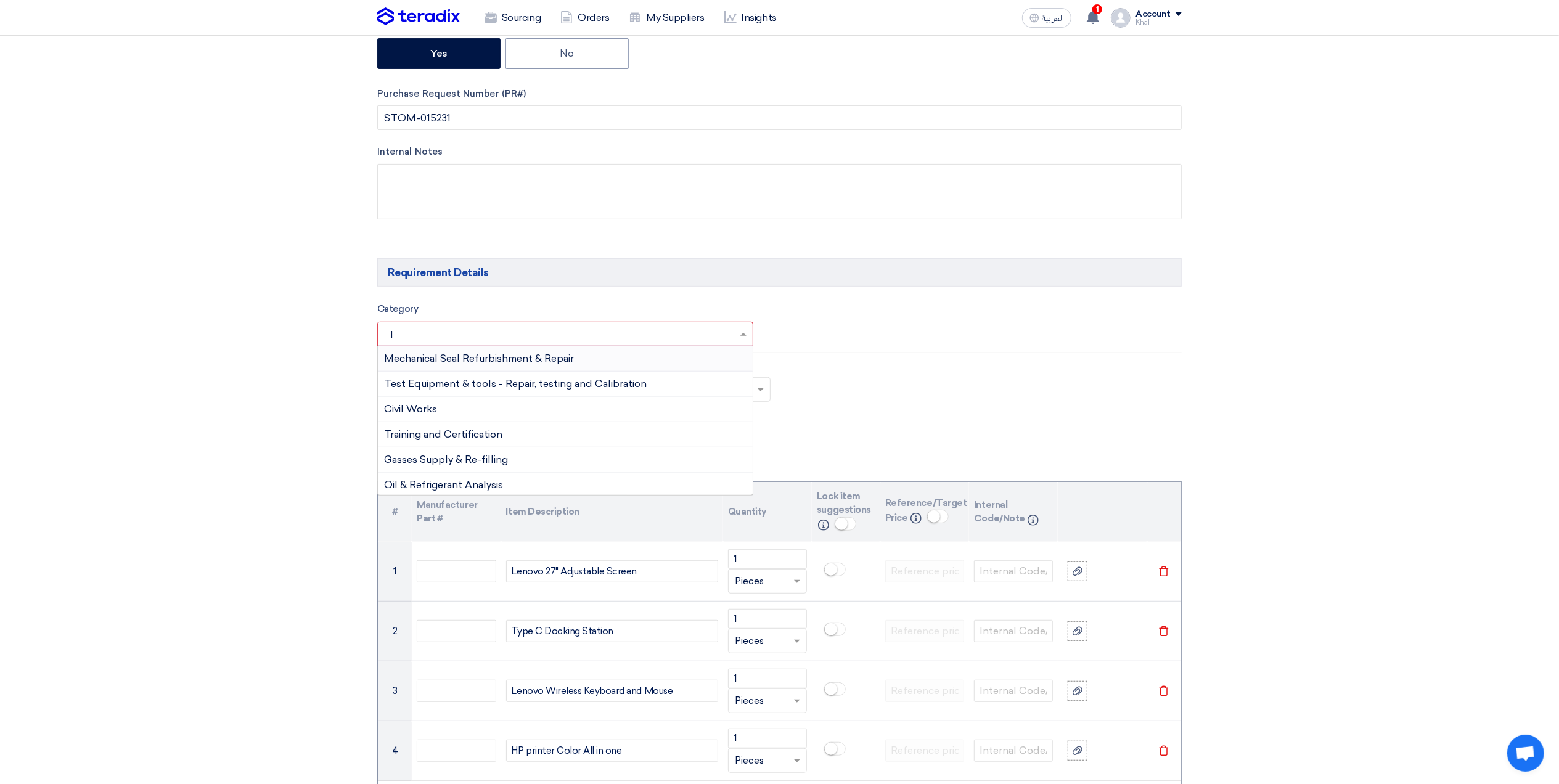
type input "IT"
click at [560, 363] on div "IT , Digital , and Communication" at bounding box center [565, 360] width 375 height 26
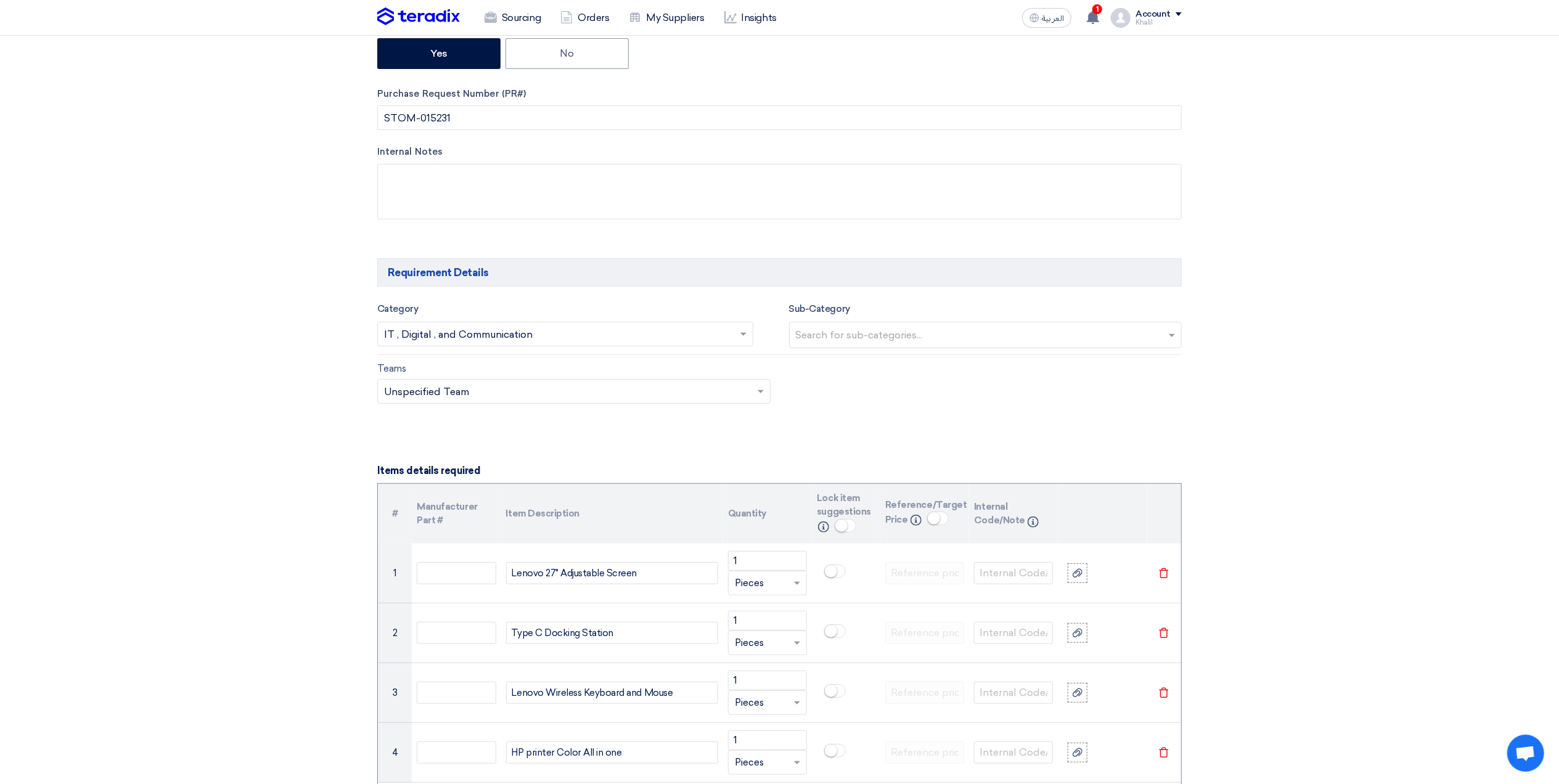
click at [970, 334] on input "text" at bounding box center [988, 336] width 383 height 20
click at [1115, 419] on div "Teams Teams.. × Unspecified Team ×" at bounding box center [780, 390] width 823 height 58
click at [1174, 338] on input "text" at bounding box center [988, 336] width 383 height 20
click at [1137, 358] on div "No items found" at bounding box center [986, 360] width 392 height 25
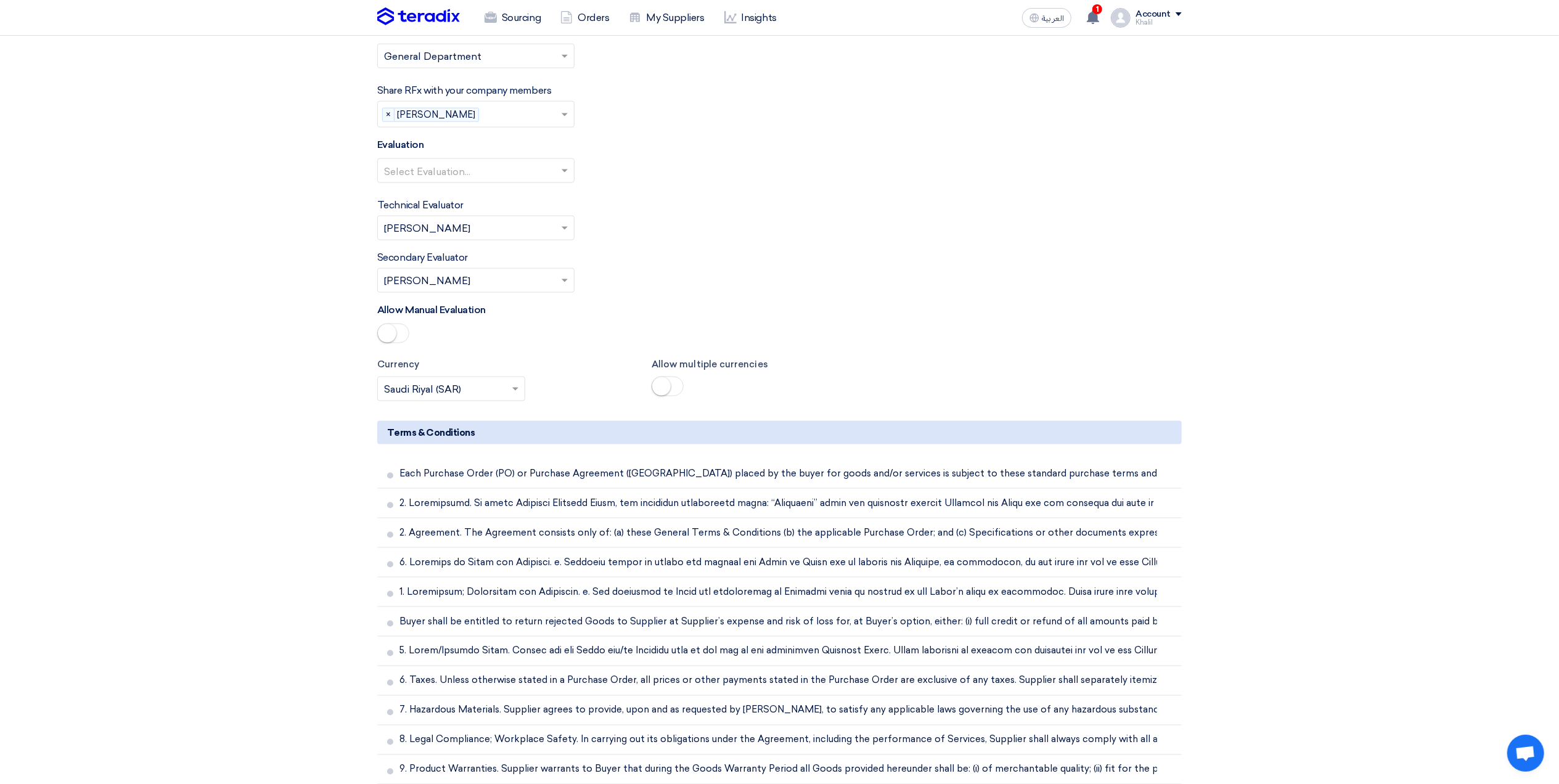
scroll to position [1643, 0]
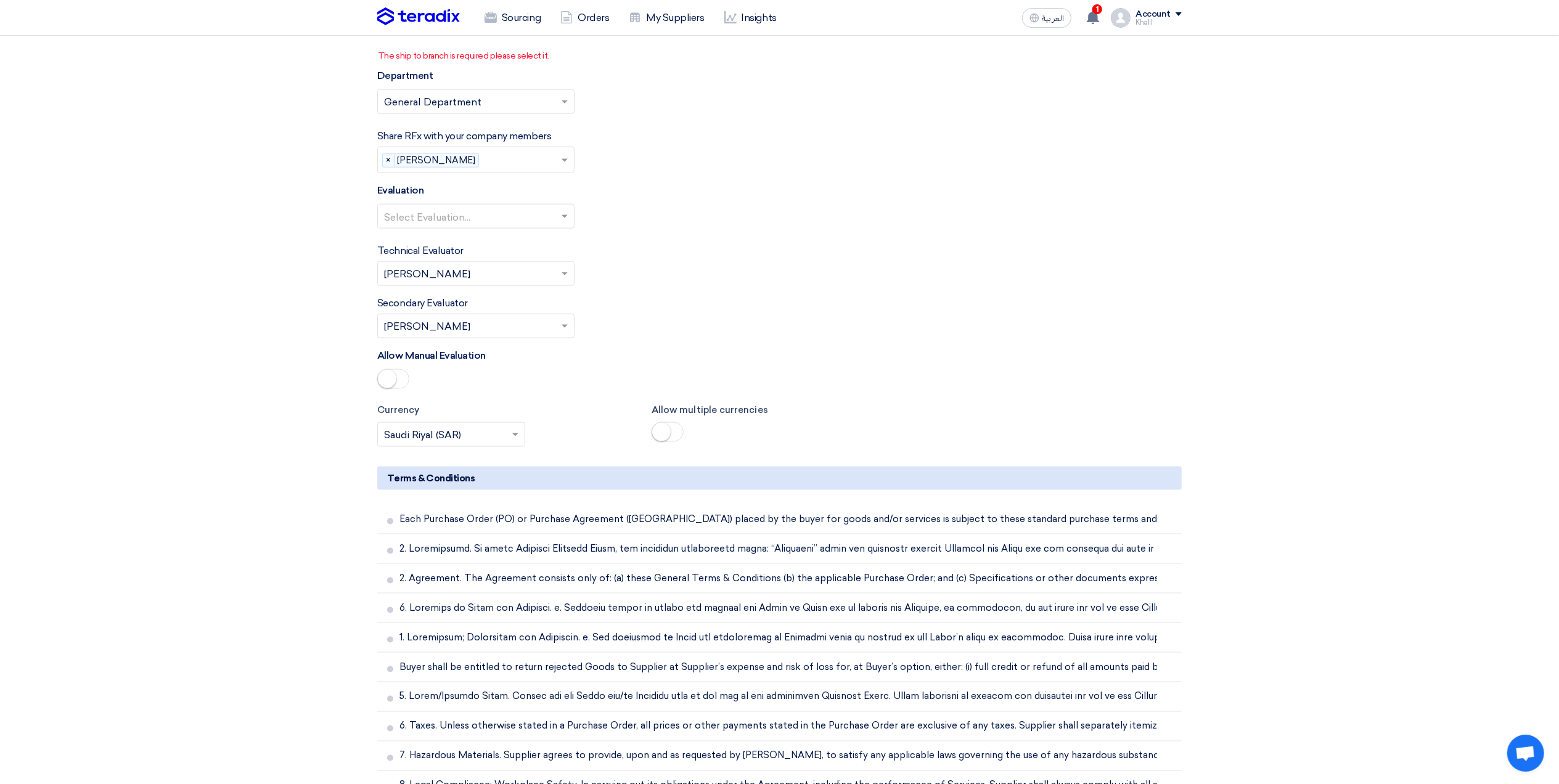
click at [556, 222] on div at bounding box center [476, 216] width 196 height 20
click at [548, 242] on div "Standard Criteria" at bounding box center [476, 240] width 196 height 25
click at [736, 277] on div "Technical Evaluator Please Select RFx evaluator... × [PERSON_NAME] ×" at bounding box center [779, 265] width 804 height 42
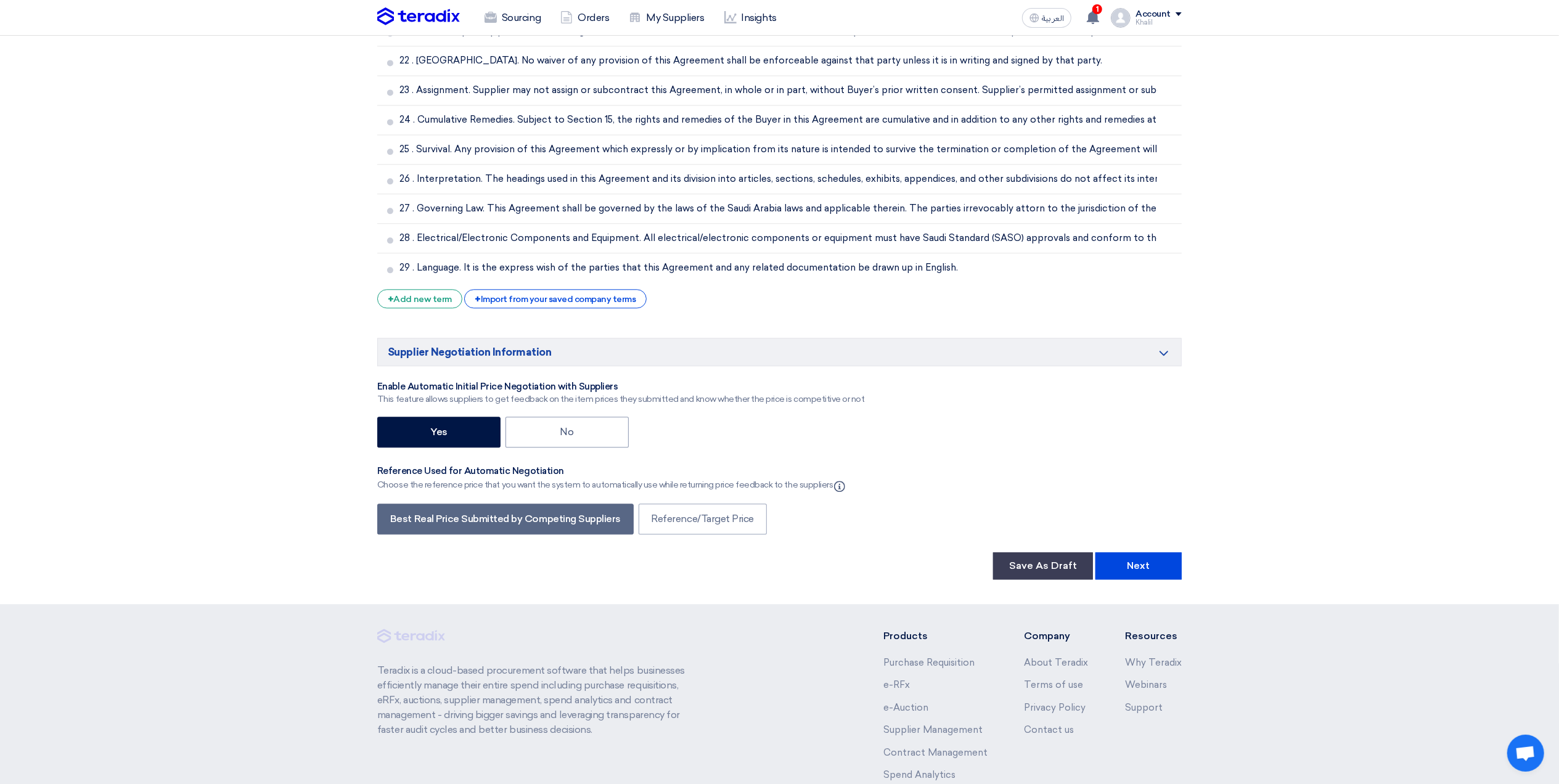
scroll to position [2890, 0]
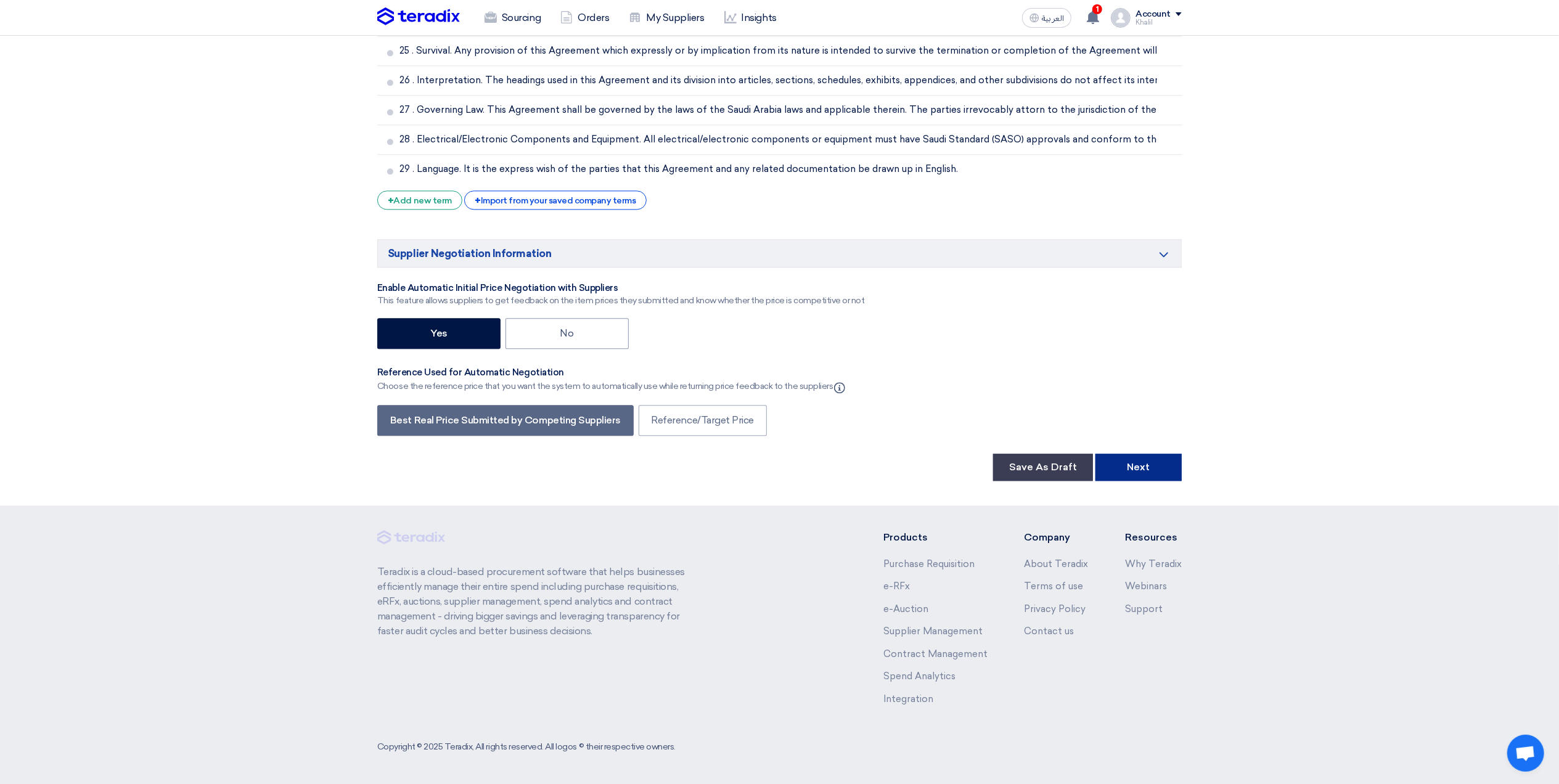
click at [1132, 470] on button "Next" at bounding box center [1138, 467] width 86 height 27
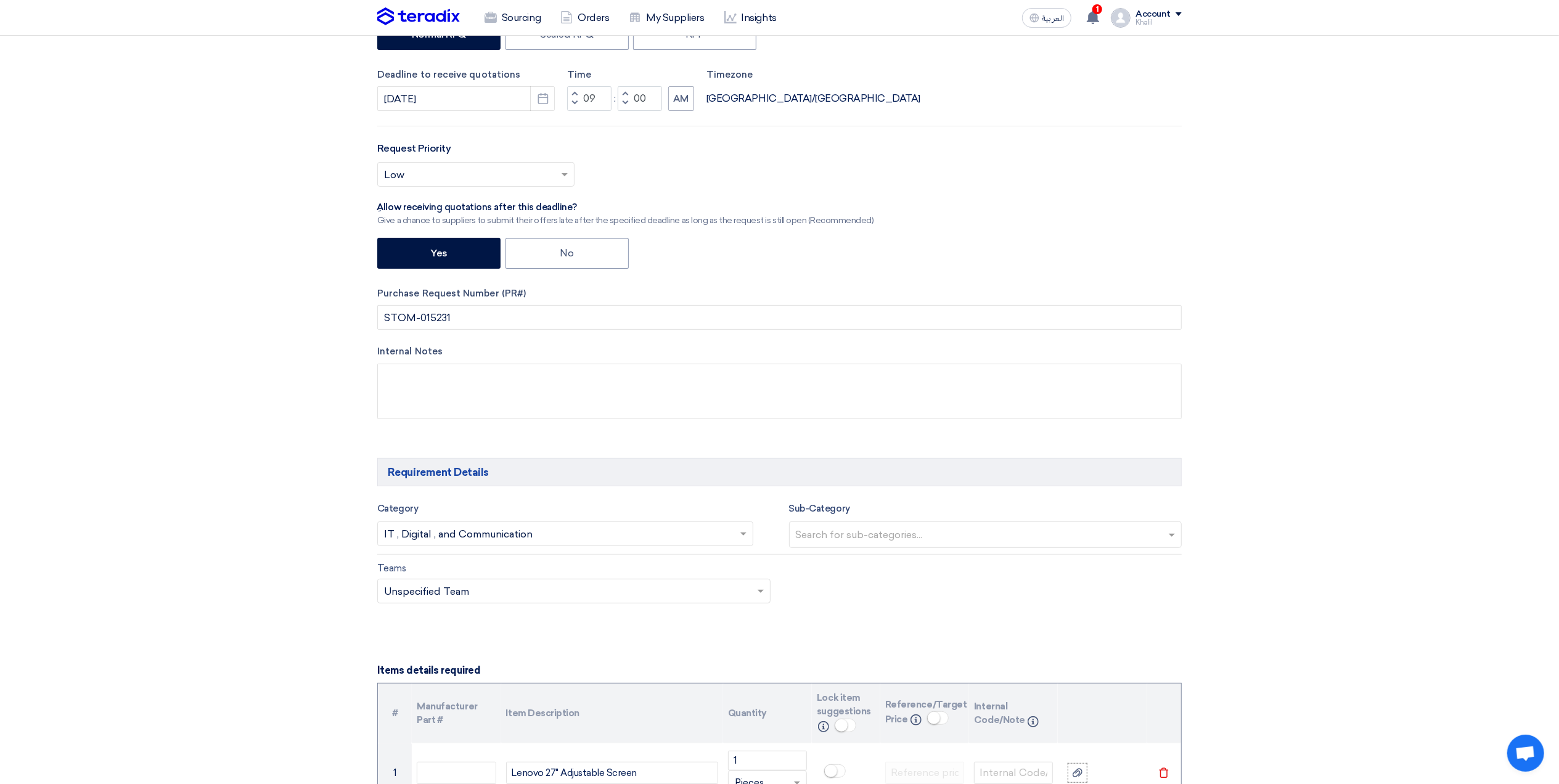
scroll to position [329, 0]
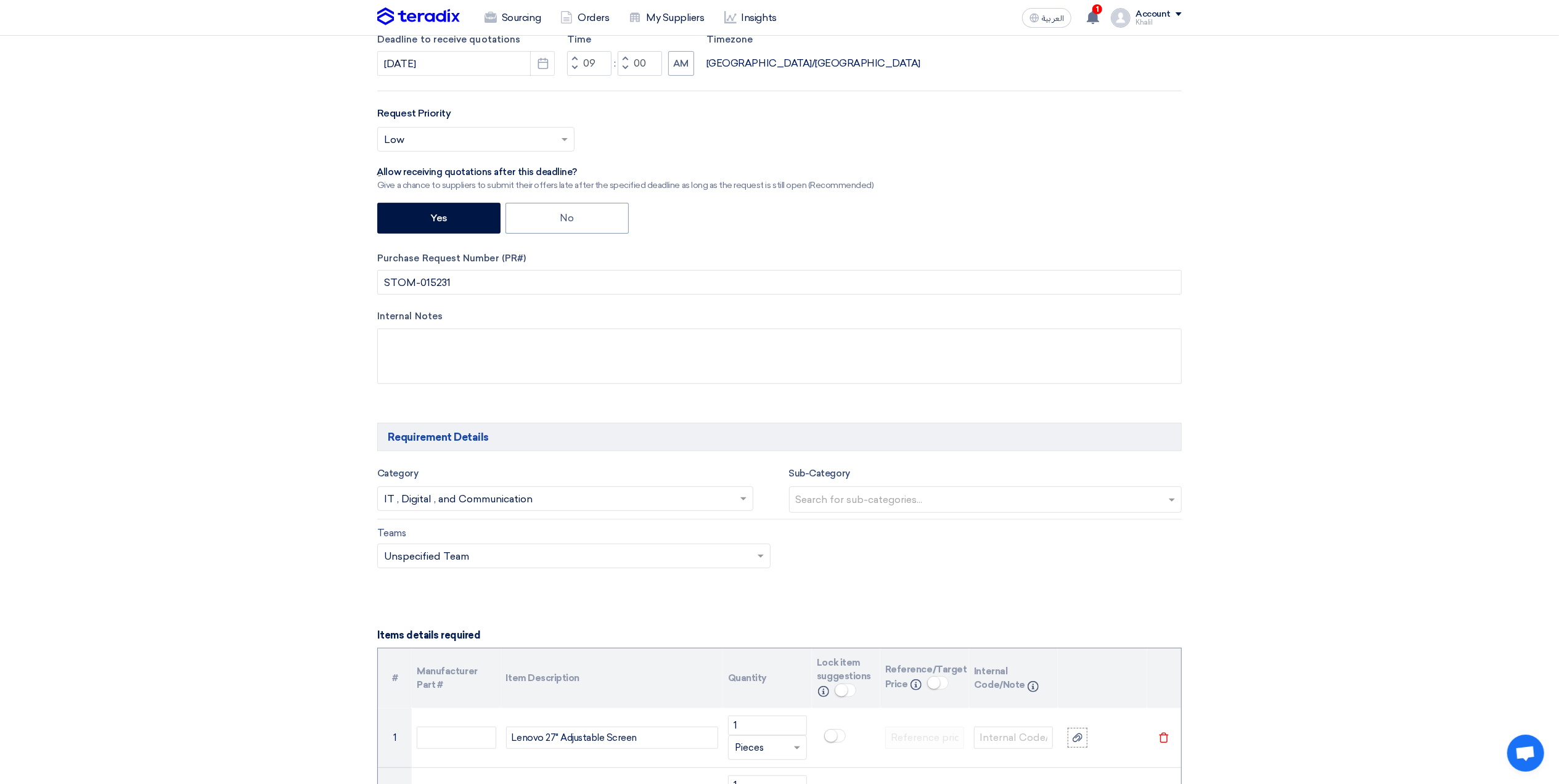
click at [1017, 516] on div "Category Search for services... × IT , Digital , and Communication × Sub-Catego…" at bounding box center [779, 493] width 804 height 54
click at [1027, 507] on input "text" at bounding box center [988, 501] width 383 height 20
click at [1155, 501] on input "text" at bounding box center [988, 501] width 383 height 20
drag, startPoint x: 939, startPoint y: 560, endPoint x: 866, endPoint y: 561, distance: 73.0
click at [936, 561] on div "Teams Teams.. × Unspecified Team ×" at bounding box center [780, 555] width 823 height 58
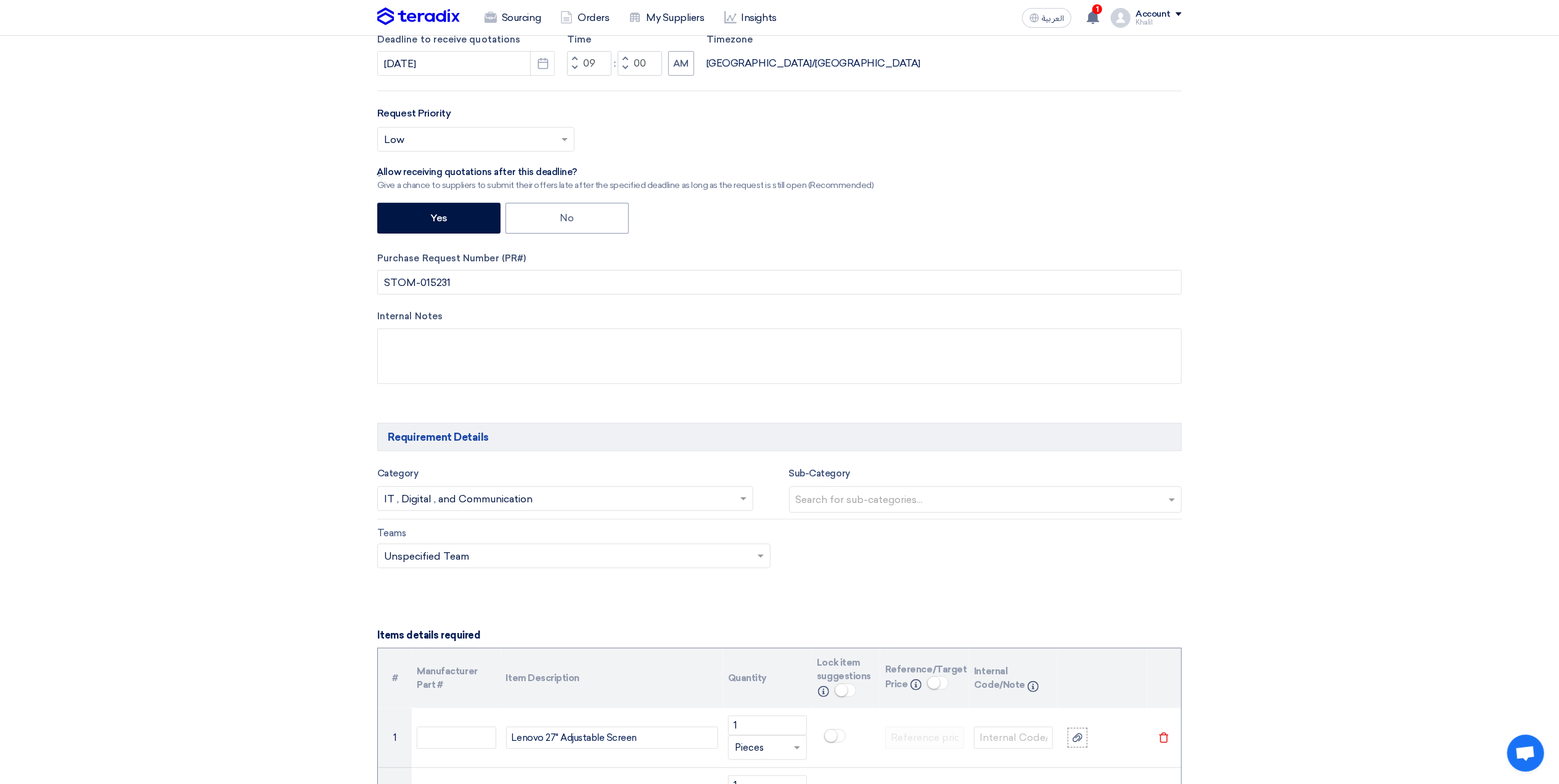
click at [759, 563] on span at bounding box center [762, 556] width 15 height 15
click at [740, 607] on div "Unspecified Team" at bounding box center [574, 605] width 392 height 25
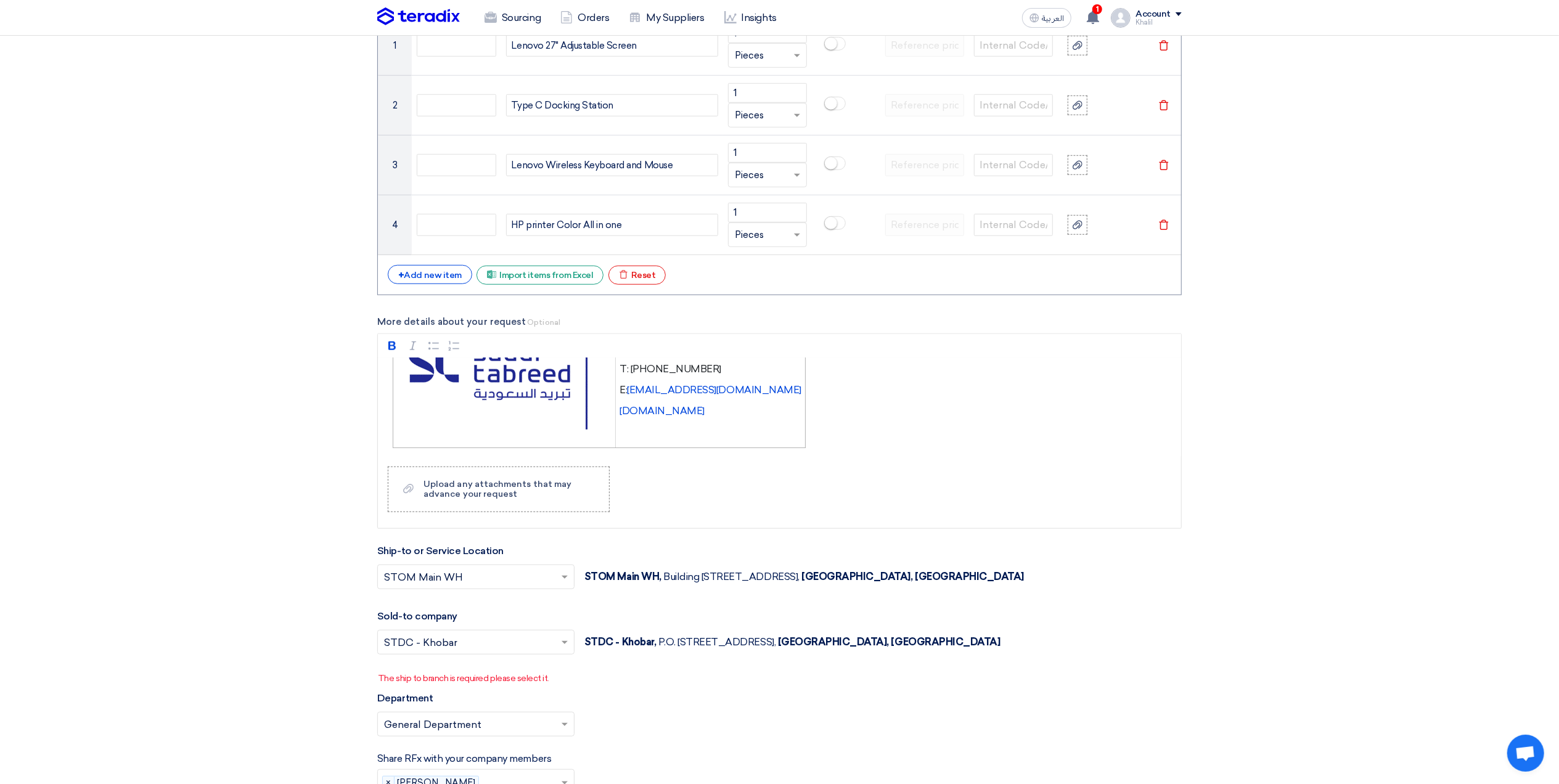
scroll to position [1068, 0]
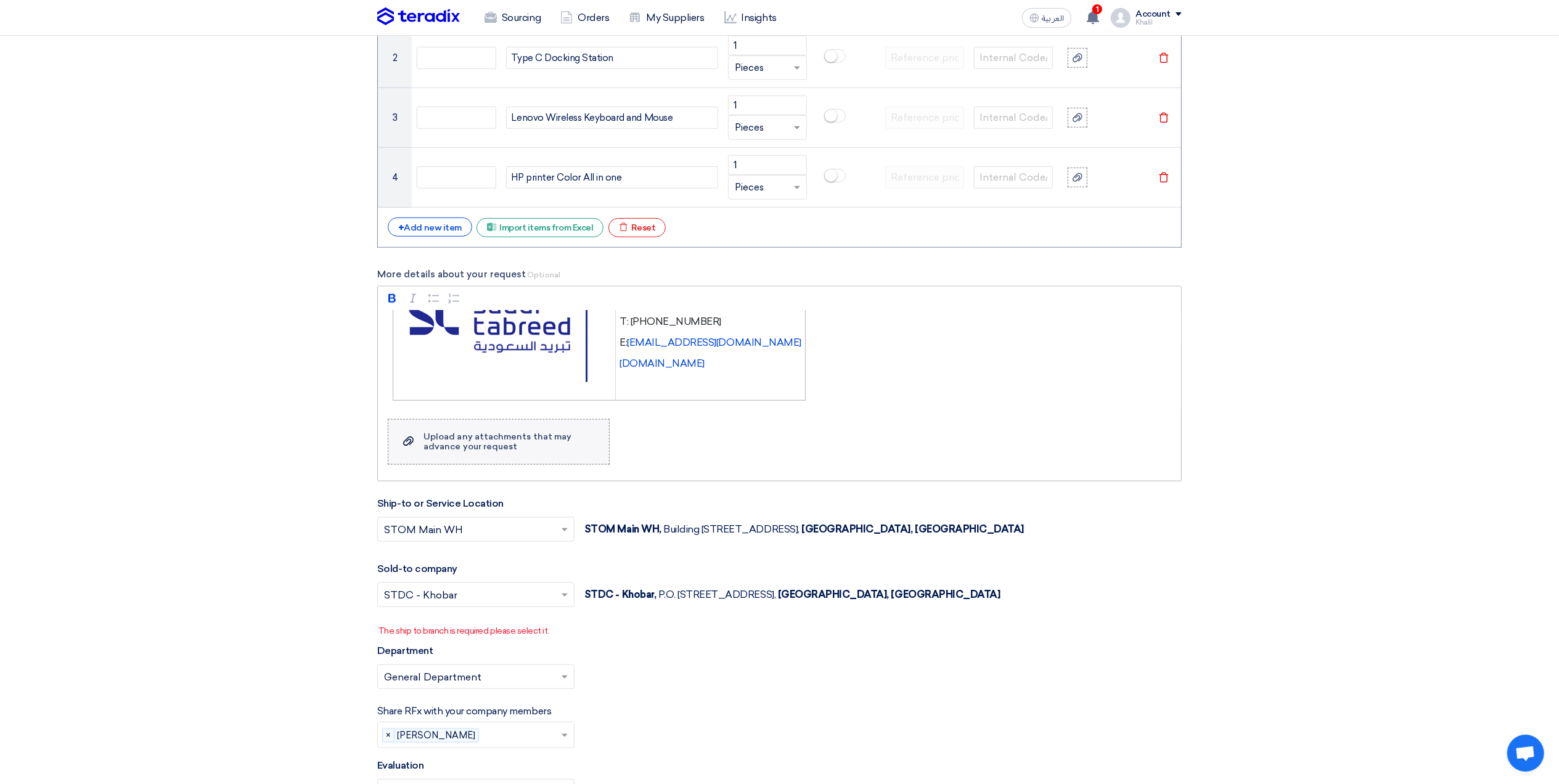
click at [539, 443] on div "Upload any attachments that may advance your request" at bounding box center [510, 442] width 173 height 20
click at [0, 0] on input "Upload a file Upload any attachments that may advance your request" at bounding box center [0, 0] width 0 height 0
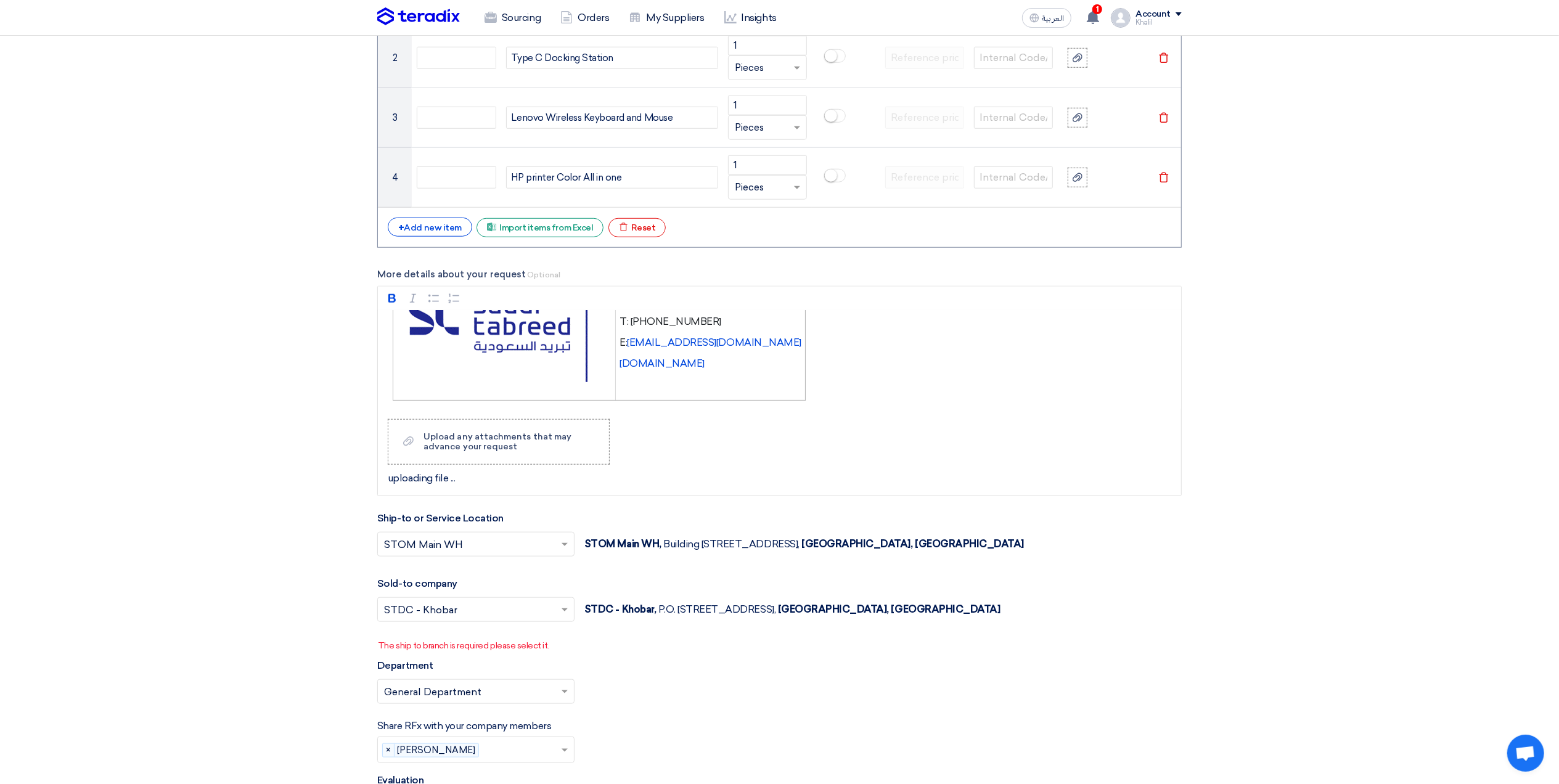
click at [1379, 487] on section "Basic Information RFx Title RFQ FOR Lenovo 27- KAFD -STOM-015231 RFx Type Norma…" at bounding box center [780, 712] width 1559 height 3242
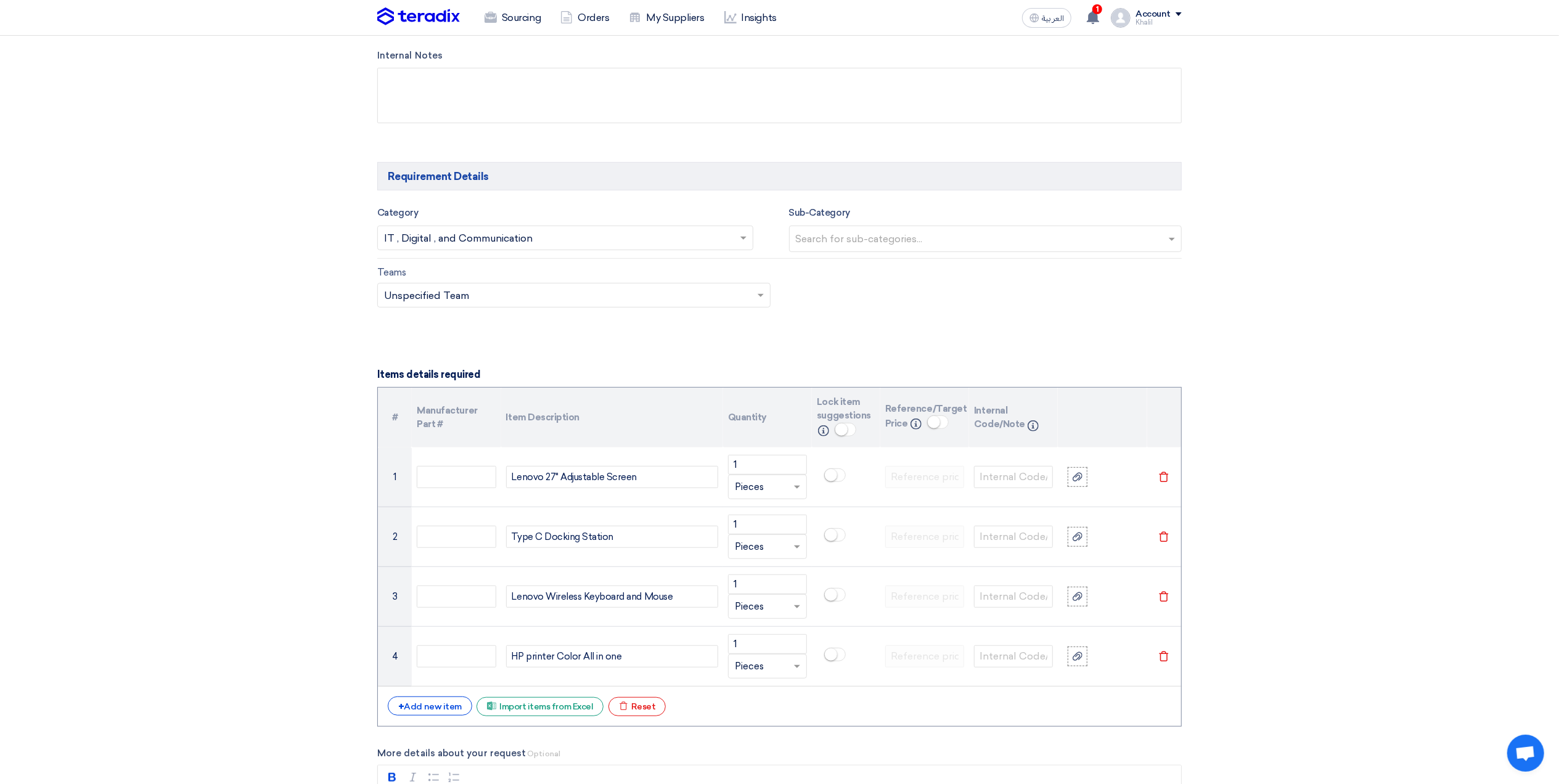
scroll to position [575, 0]
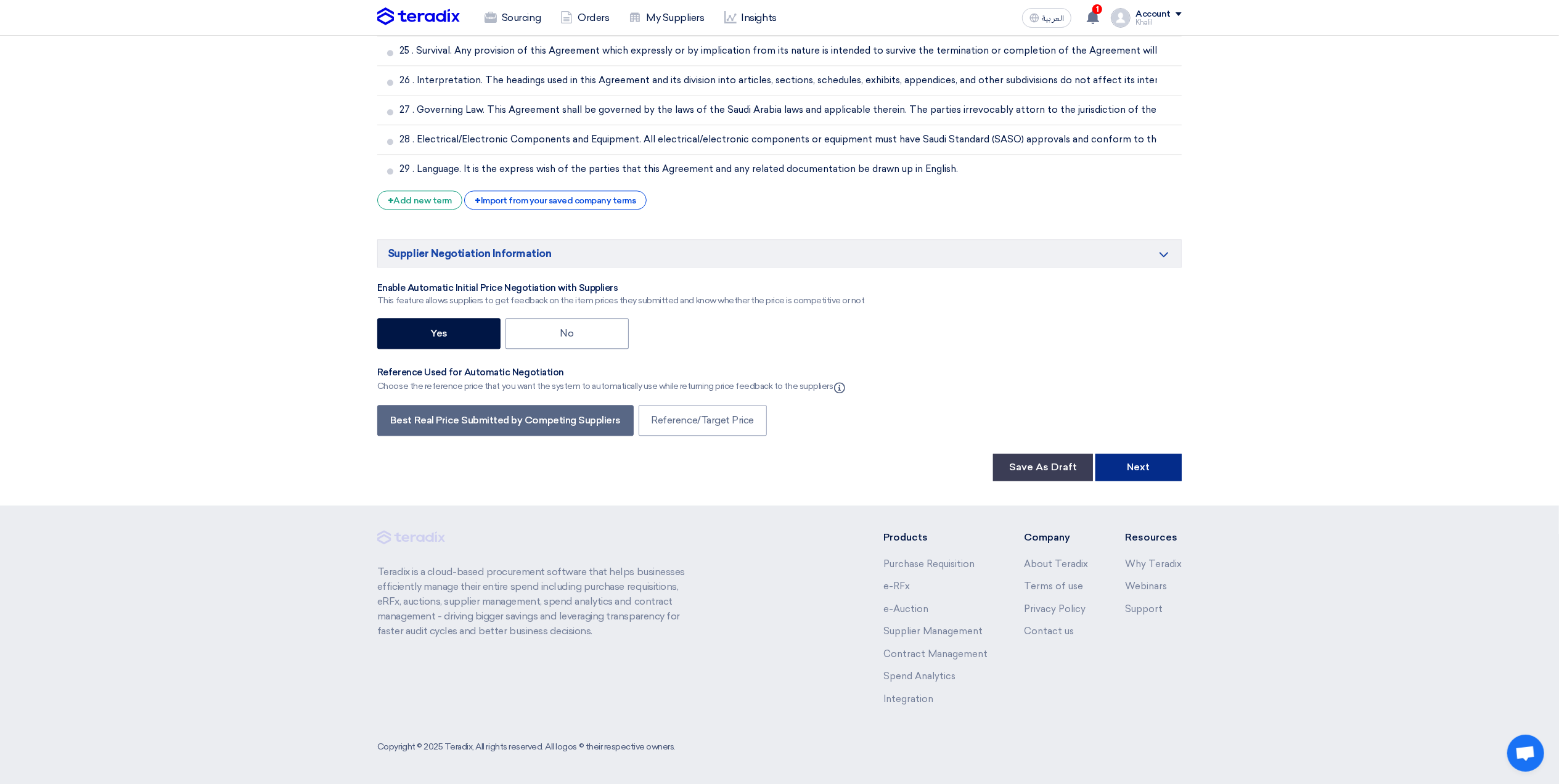
click at [1175, 460] on button "Next" at bounding box center [1138, 467] width 86 height 27
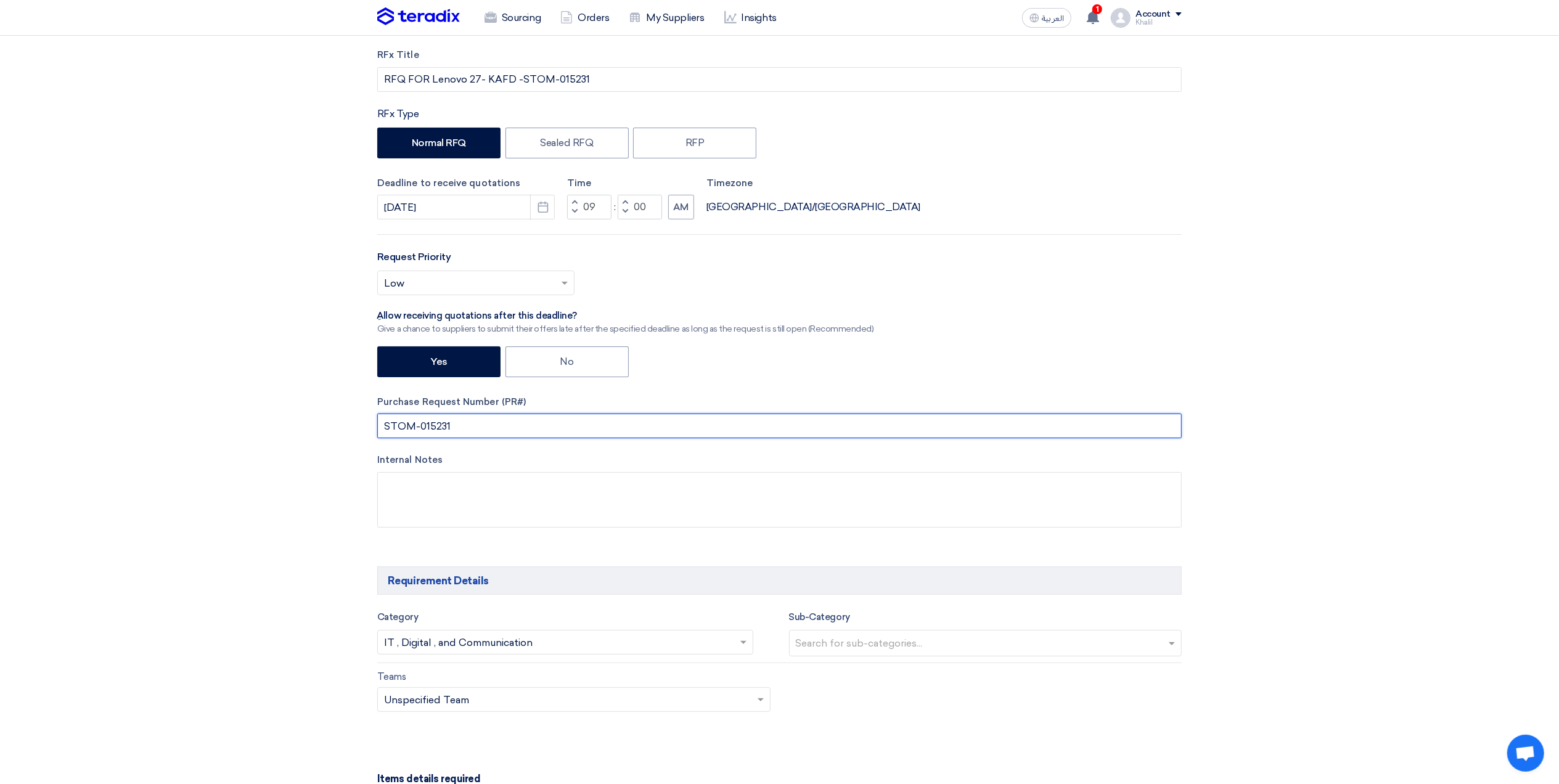
click at [387, 419] on input "STOM-015231" at bounding box center [779, 426] width 804 height 25
click at [387, 427] on input "STOM-015231" at bounding box center [779, 426] width 804 height 25
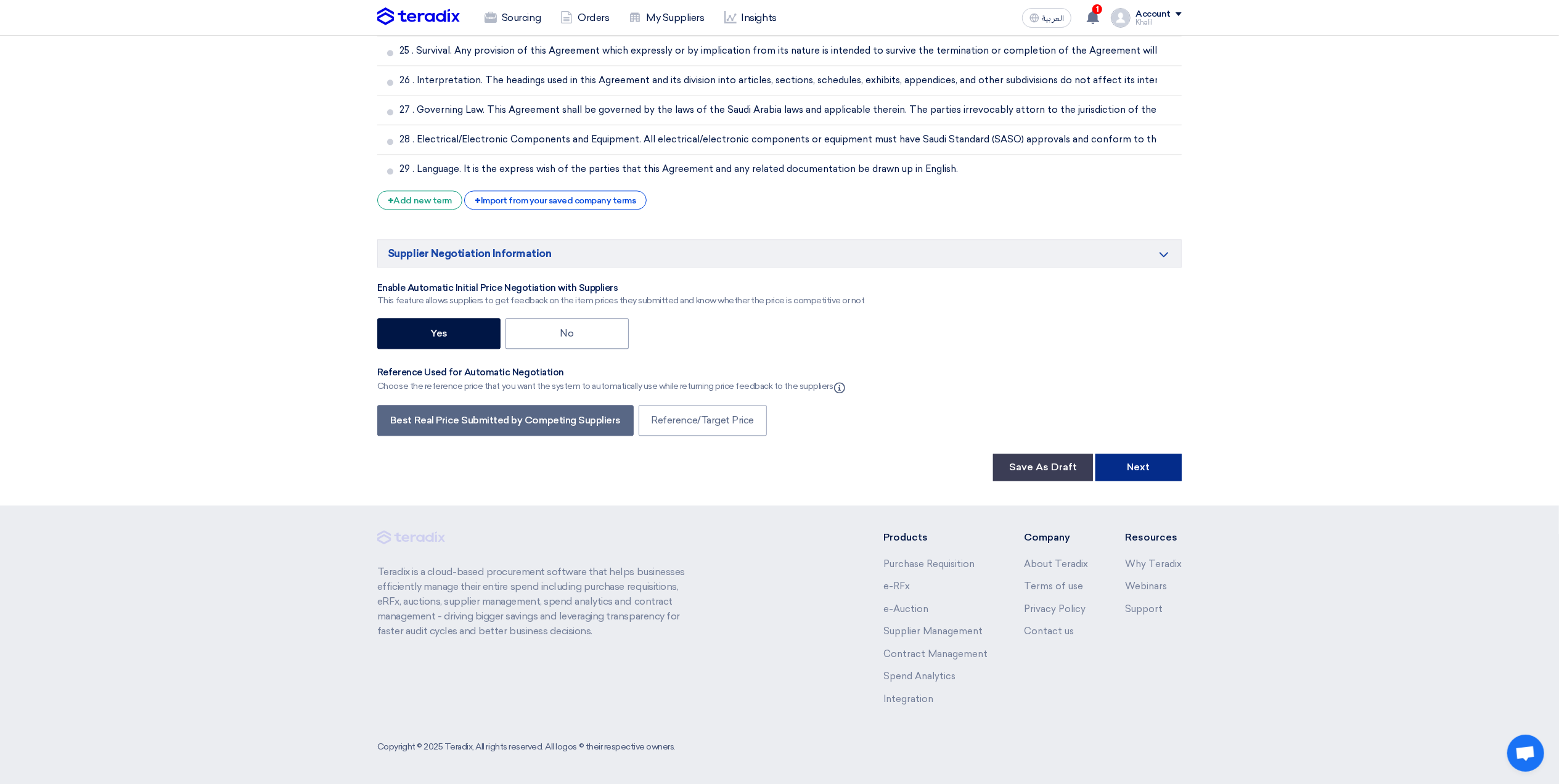
click at [1150, 466] on button "Next" at bounding box center [1138, 467] width 86 height 27
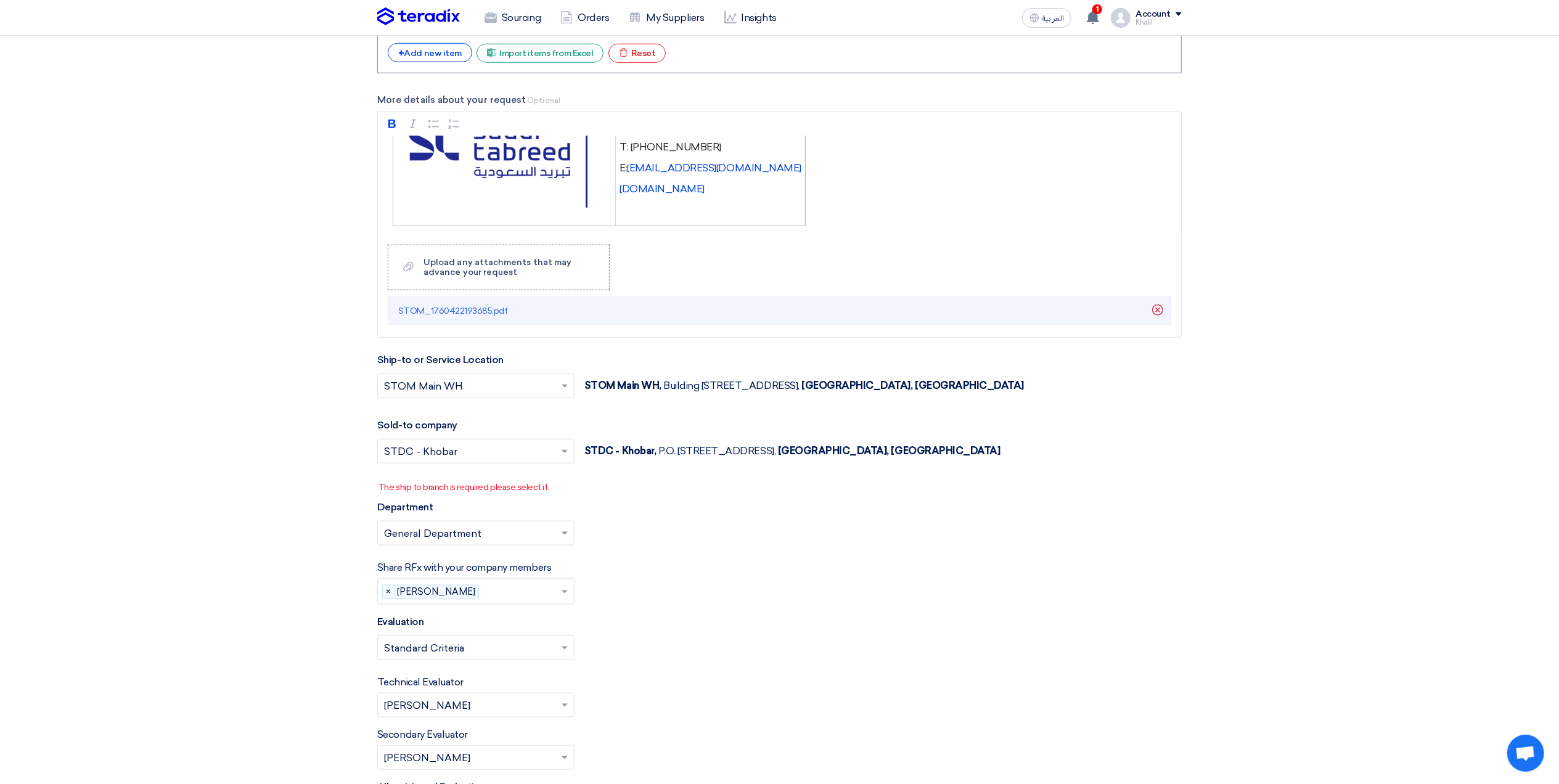
scroll to position [1480, 0]
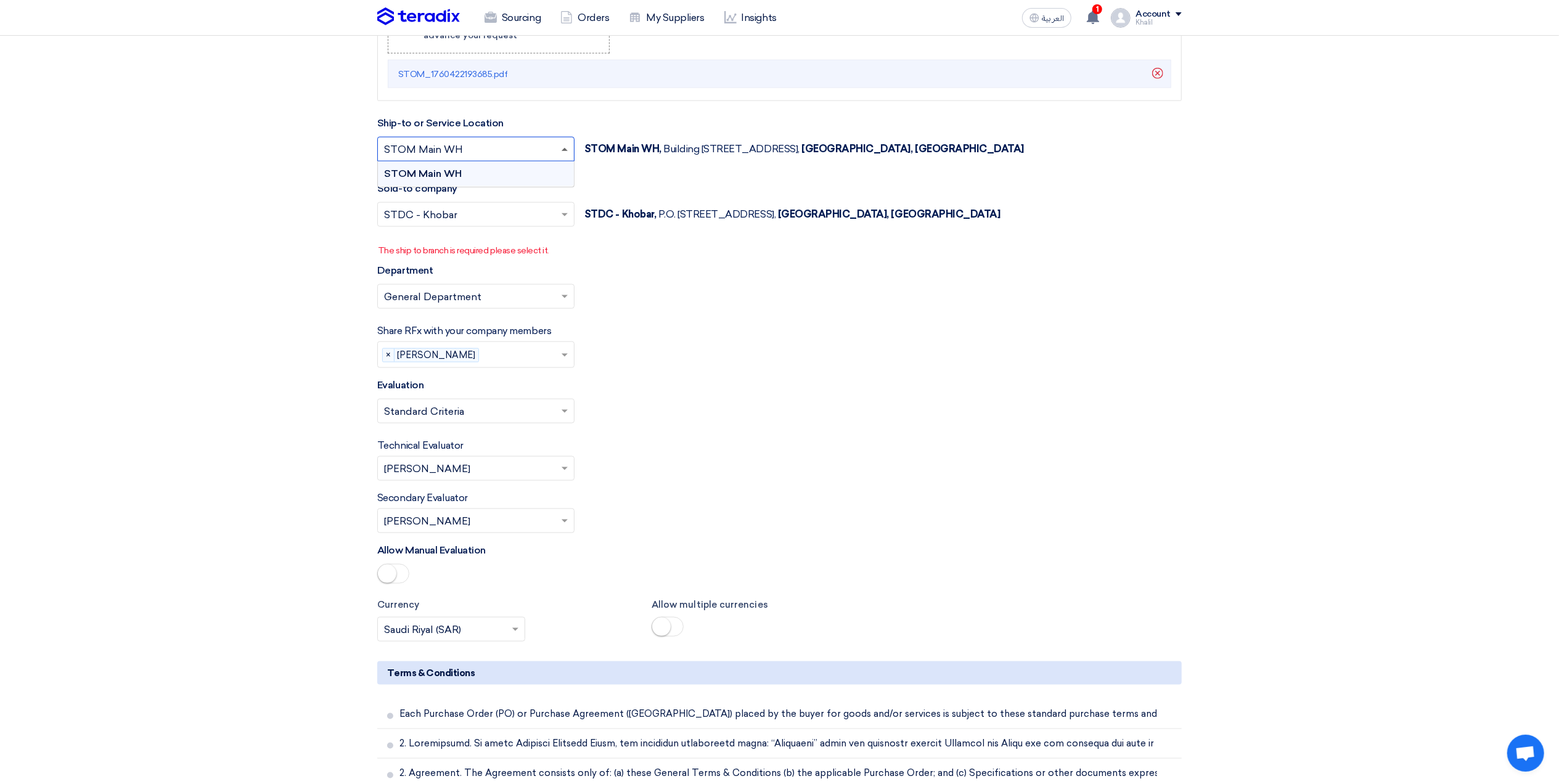
click at [563, 157] on span at bounding box center [566, 149] width 15 height 15
click at [533, 182] on div "STOM Main WH" at bounding box center [476, 173] width 196 height 25
click at [567, 217] on span at bounding box center [566, 215] width 15 height 15
click at [546, 249] on div "STOM" at bounding box center [476, 240] width 196 height 26
click at [696, 279] on div "Department Please select department... × General Department ×" at bounding box center [779, 291] width 804 height 56
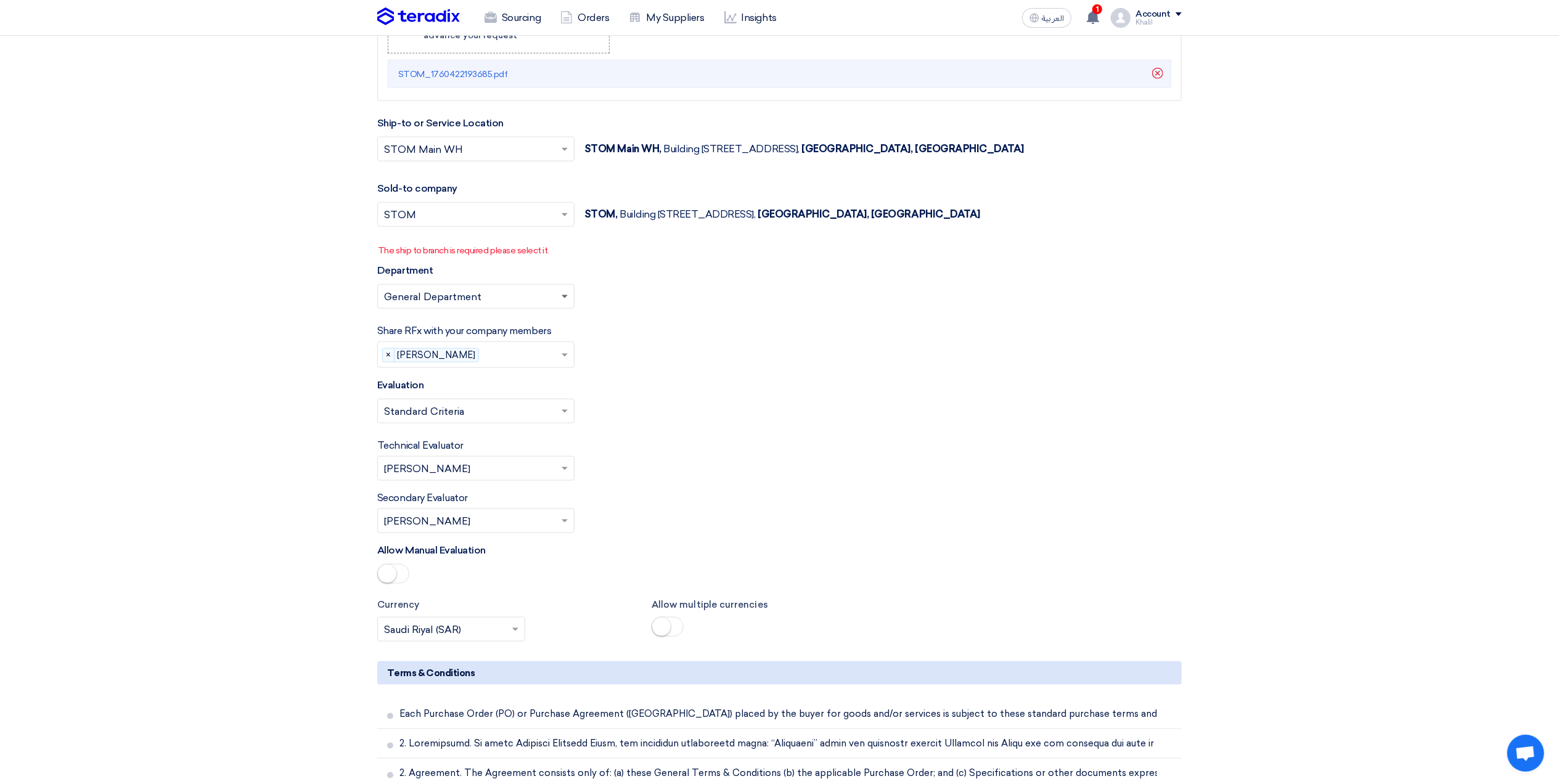
click at [563, 299] on span at bounding box center [565, 298] width 6 height 5
click at [550, 326] on div "General Department" at bounding box center [476, 321] width 196 height 25
click at [767, 354] on div "Share RFx with your company members Please select company members... × [PERSON_…" at bounding box center [779, 345] width 804 height 44
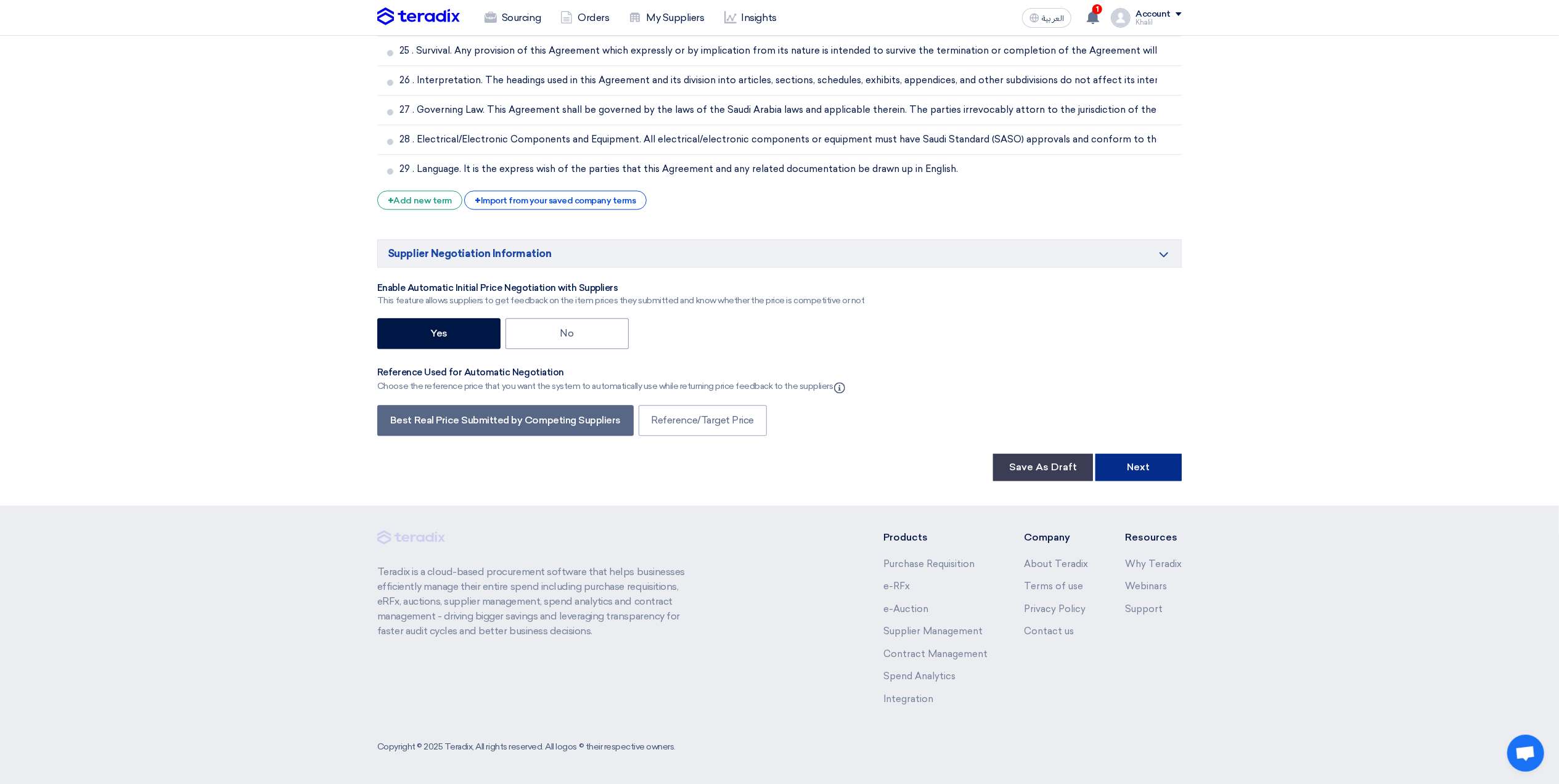
click at [1142, 460] on button "Next" at bounding box center [1138, 467] width 86 height 27
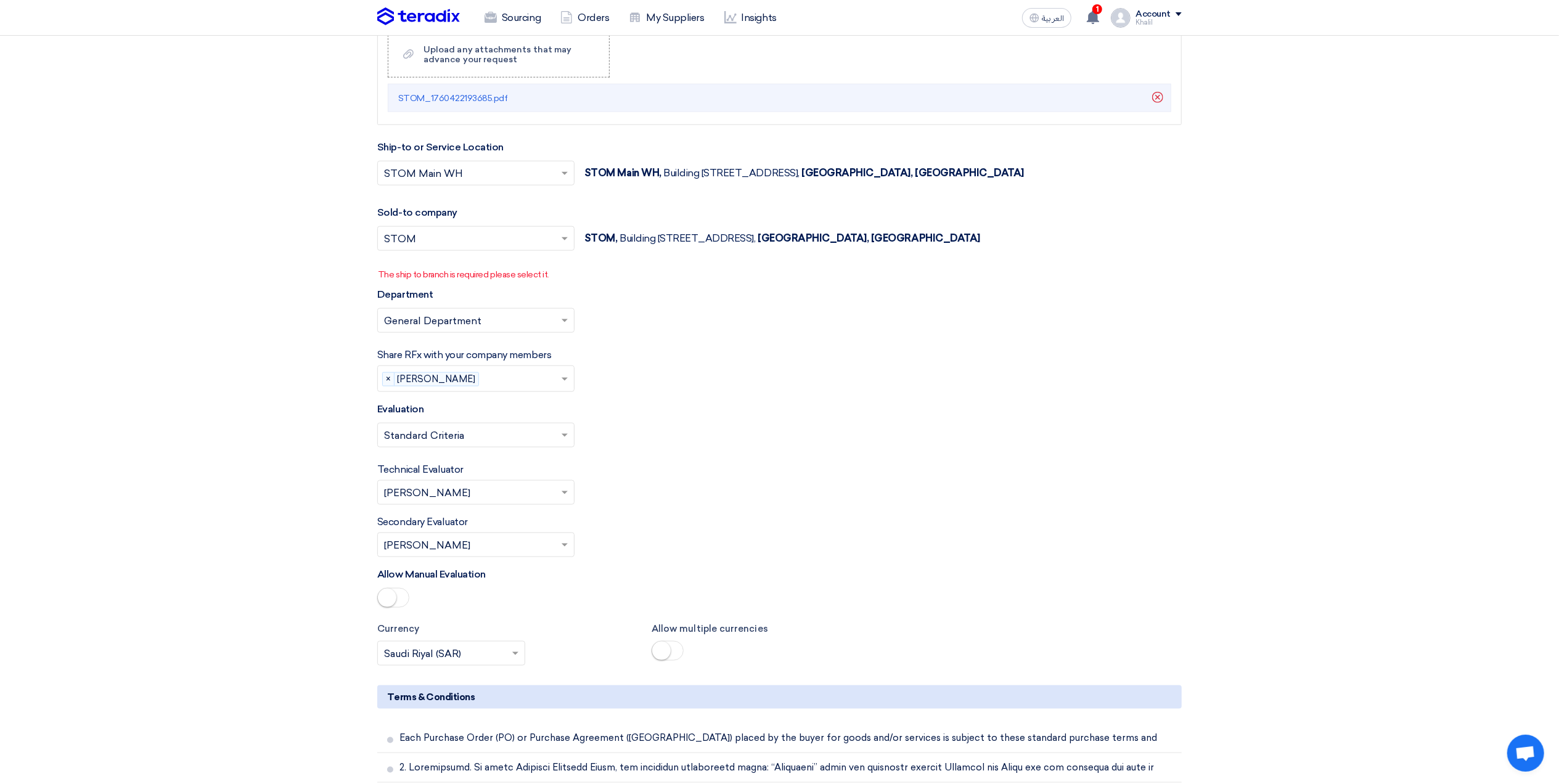
scroll to position [1500, 0]
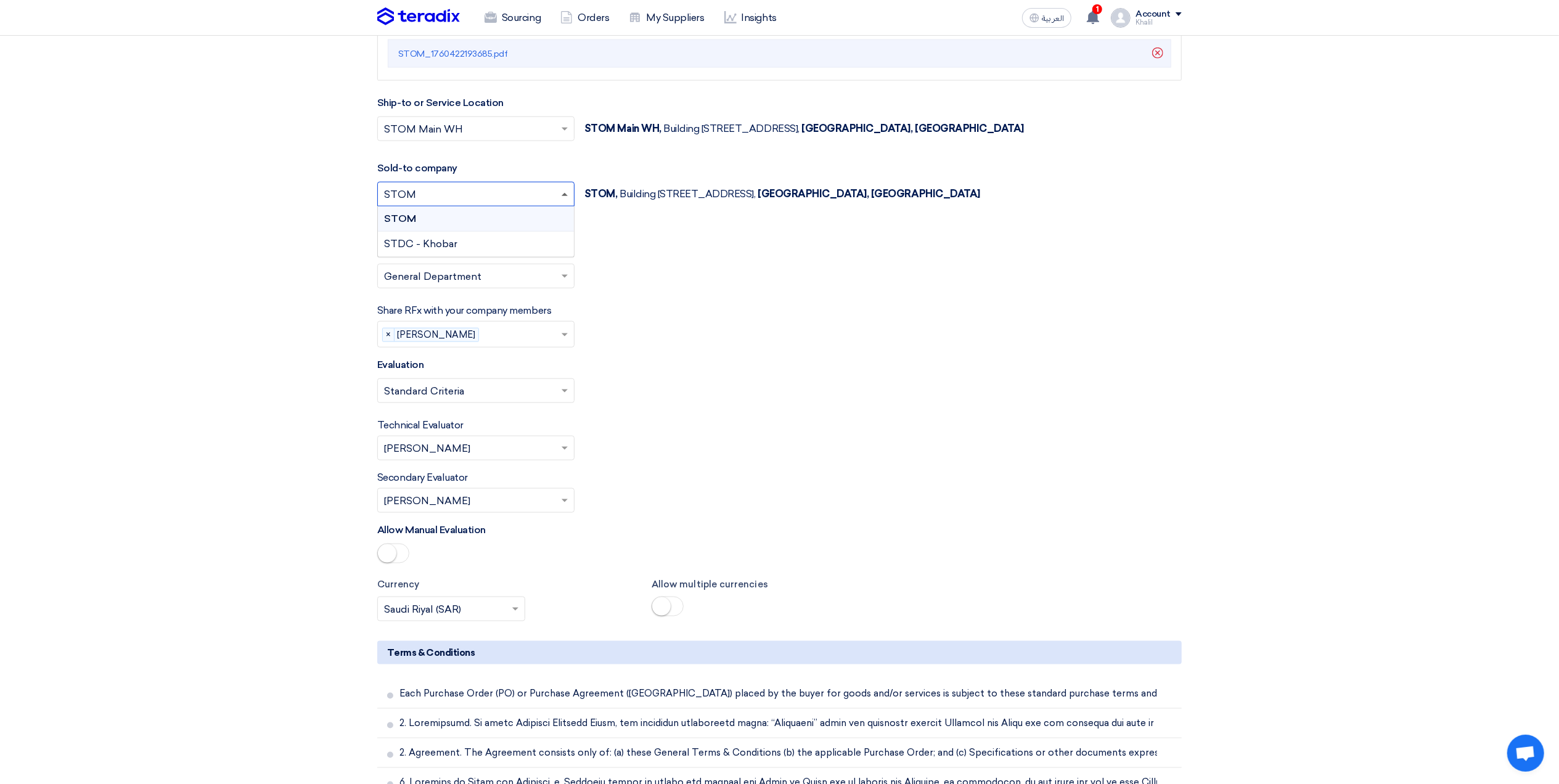
click at [565, 196] on span at bounding box center [565, 194] width 6 height 3
click at [523, 252] on div "STDC - Khobar" at bounding box center [476, 243] width 196 height 25
click at [562, 132] on span at bounding box center [566, 129] width 15 height 15
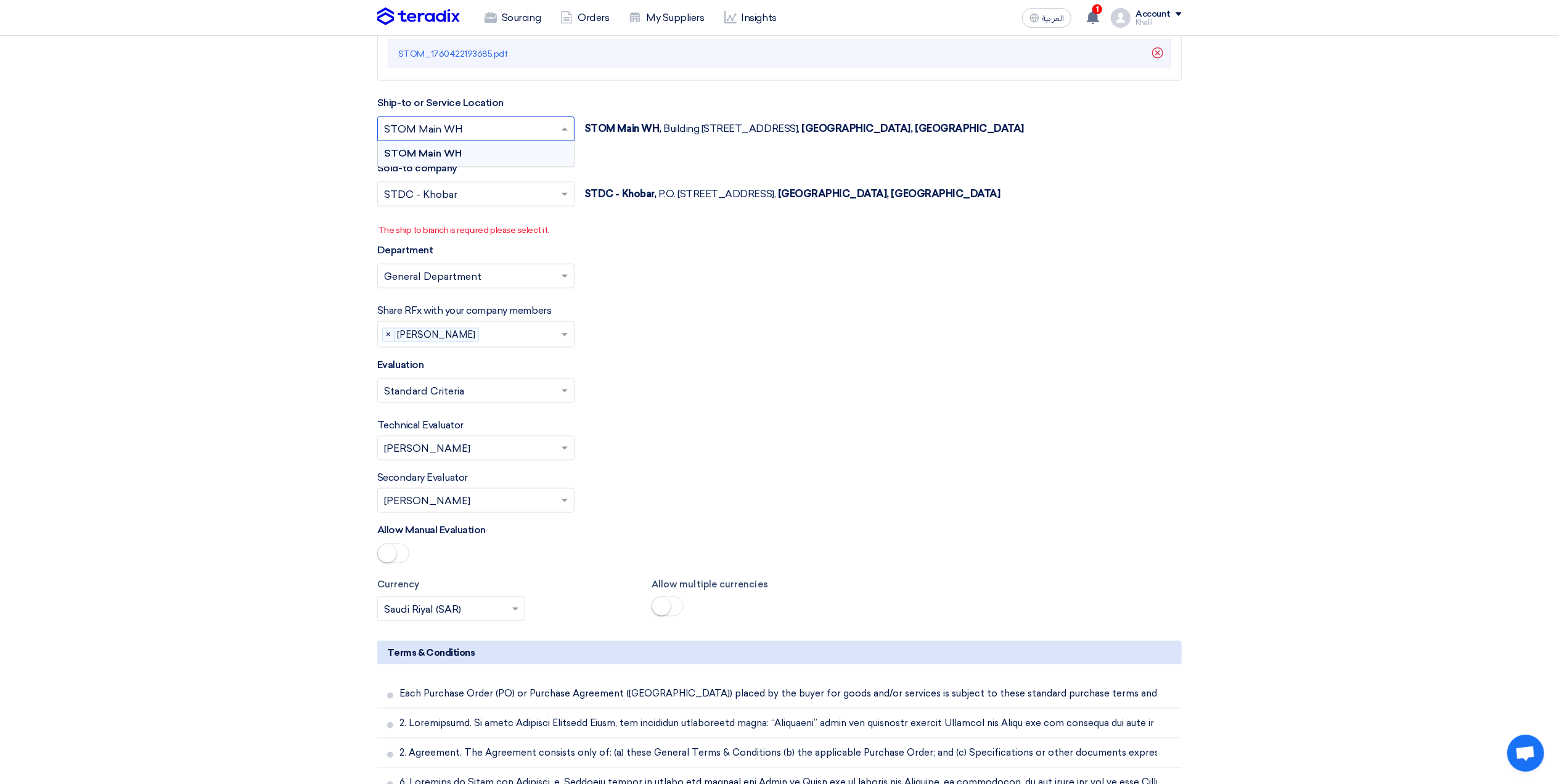
click at [543, 158] on div "STOM Main WH" at bounding box center [476, 153] width 196 height 25
click at [550, 281] on input "text" at bounding box center [469, 277] width 171 height 20
click at [530, 313] on div "General Department" at bounding box center [476, 301] width 196 height 25
drag, startPoint x: 503, startPoint y: 289, endPoint x: 411, endPoint y: 282, distance: 92.3
click at [411, 282] on input "text" at bounding box center [469, 277] width 171 height 20
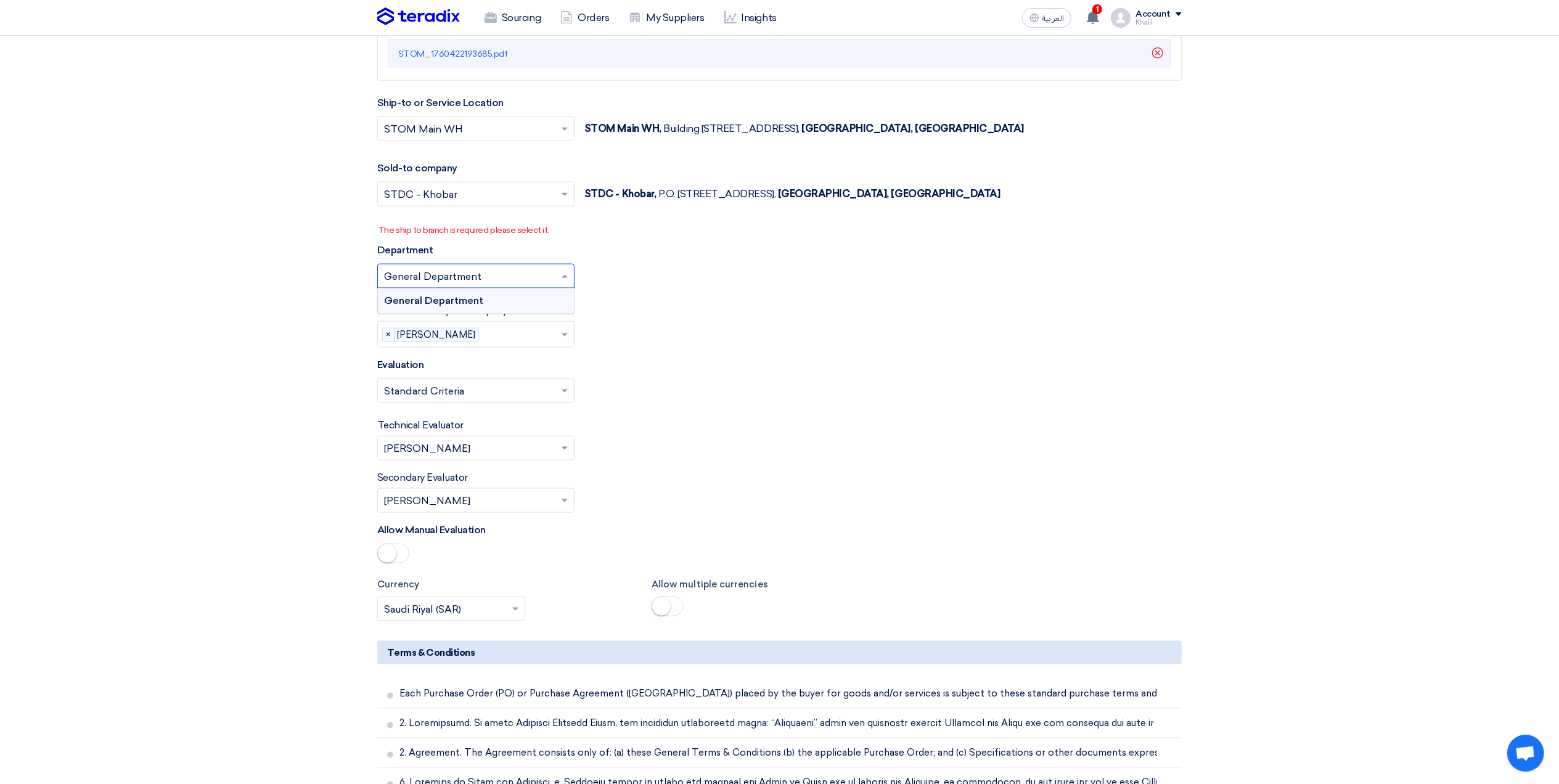
click at [413, 302] on span "General Department" at bounding box center [433, 301] width 100 height 12
click at [549, 394] on input "text" at bounding box center [469, 392] width 171 height 20
click at [540, 424] on div "Standard Criteria" at bounding box center [476, 415] width 196 height 25
click at [535, 456] on input "text" at bounding box center [469, 449] width 171 height 20
drag, startPoint x: 526, startPoint y: 526, endPoint x: 533, endPoint y: 533, distance: 9.9
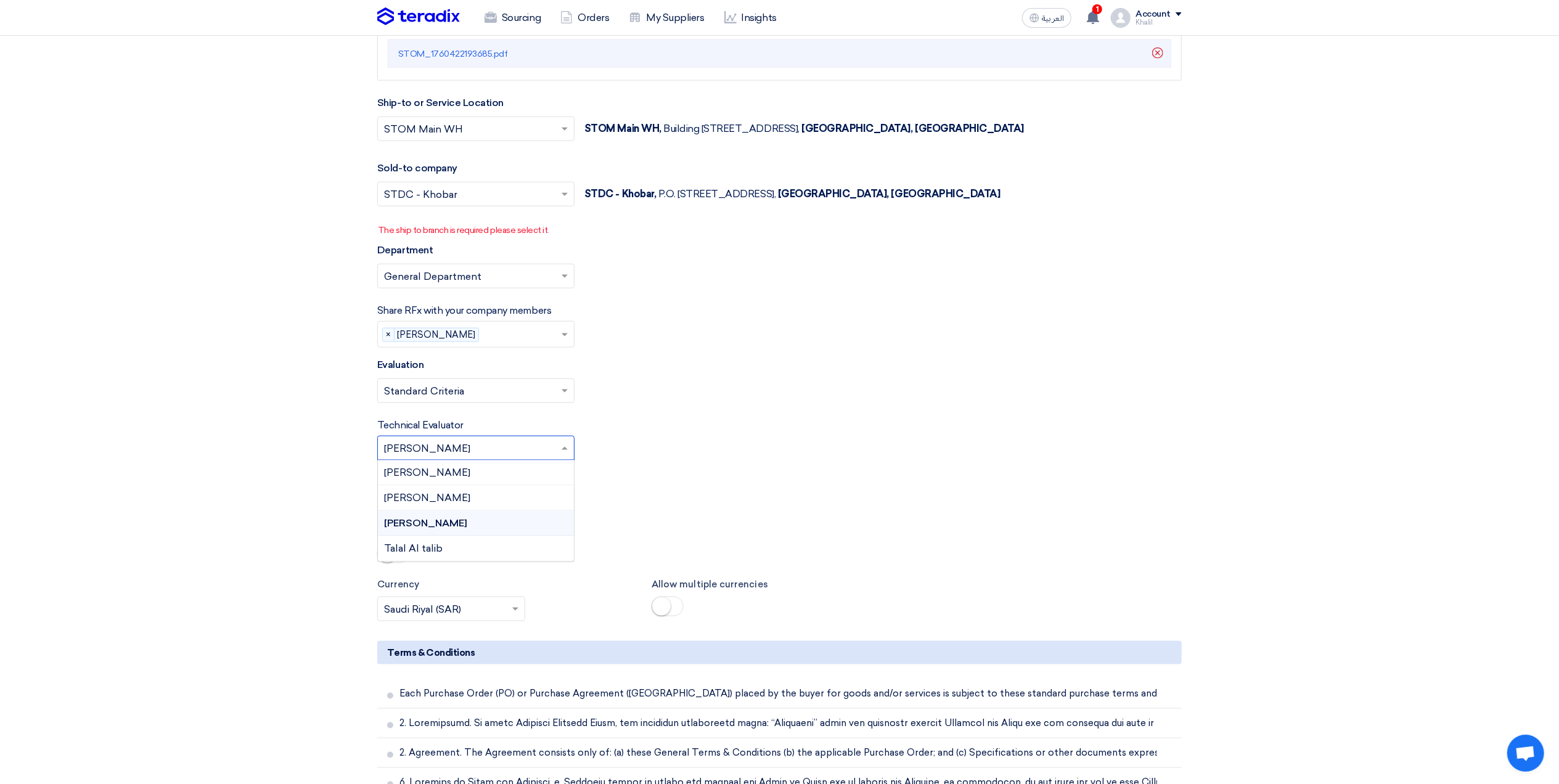
click at [526, 528] on div "[PERSON_NAME]" at bounding box center [476, 524] width 196 height 26
click at [676, 501] on div "Secondary Evaluator Please Select RFx secondary evaluator... × [PERSON_NAME] ×" at bounding box center [779, 492] width 804 height 42
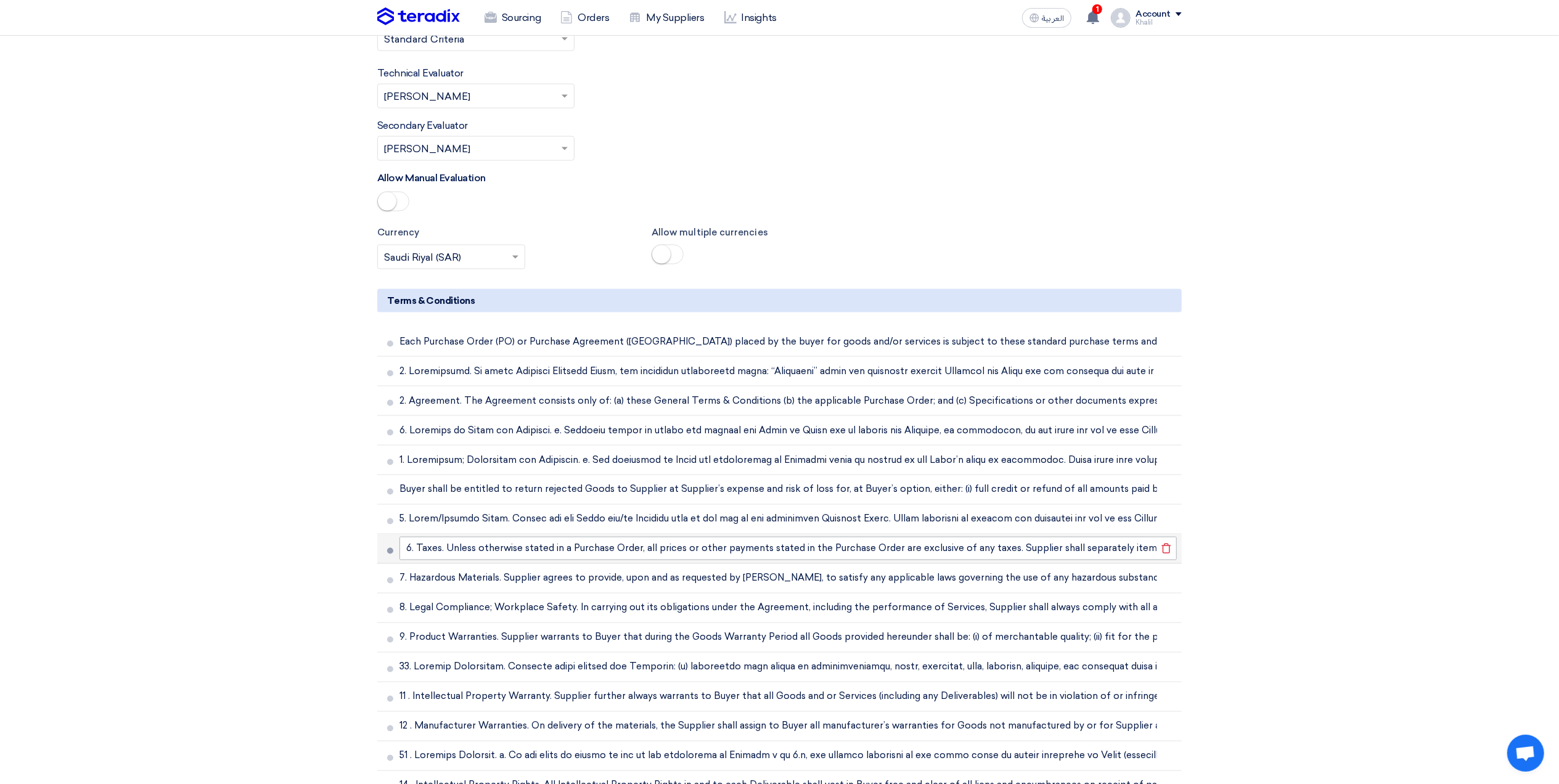
scroll to position [1911, 0]
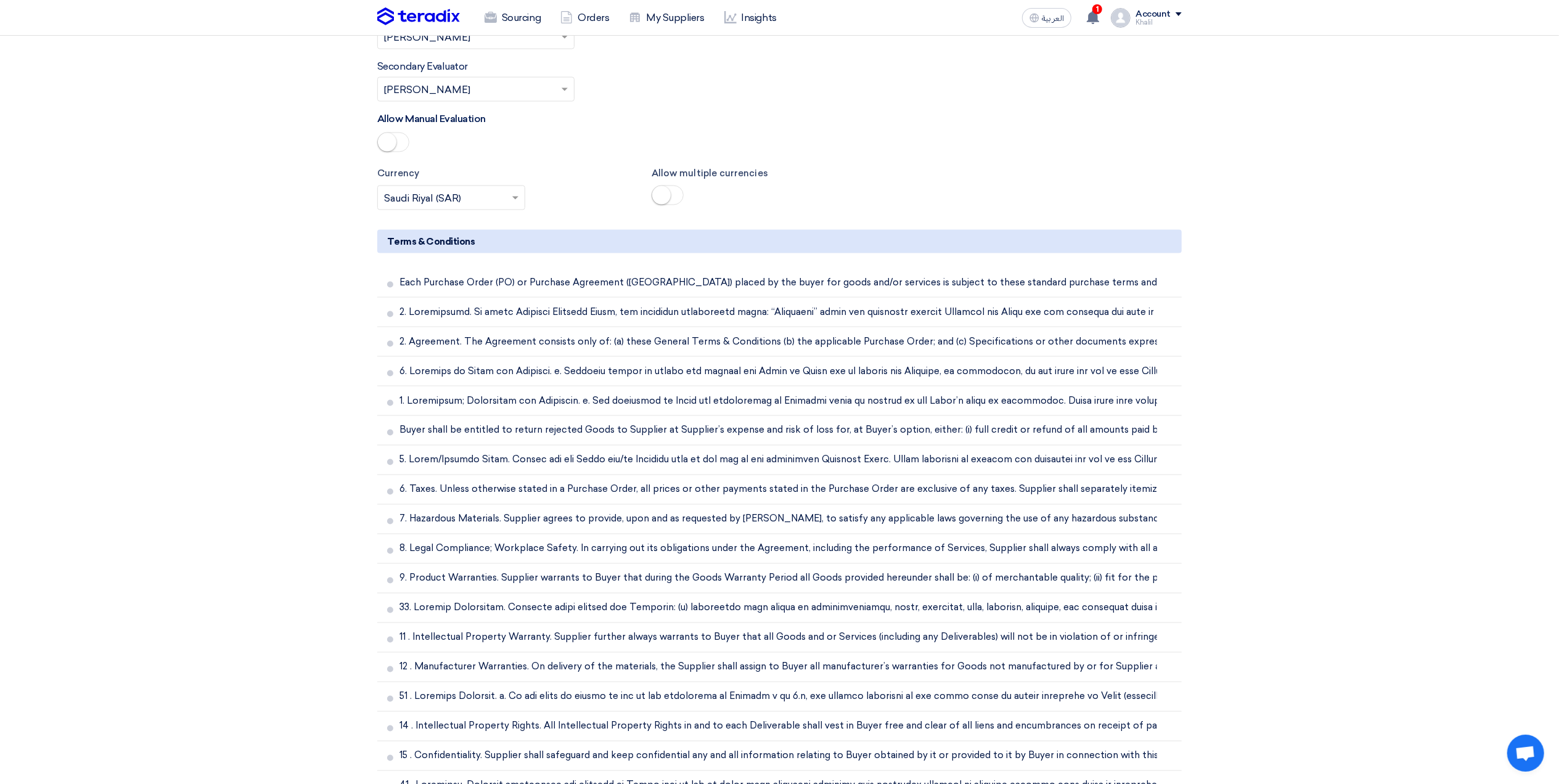
click at [384, 146] on small at bounding box center [387, 142] width 19 height 19
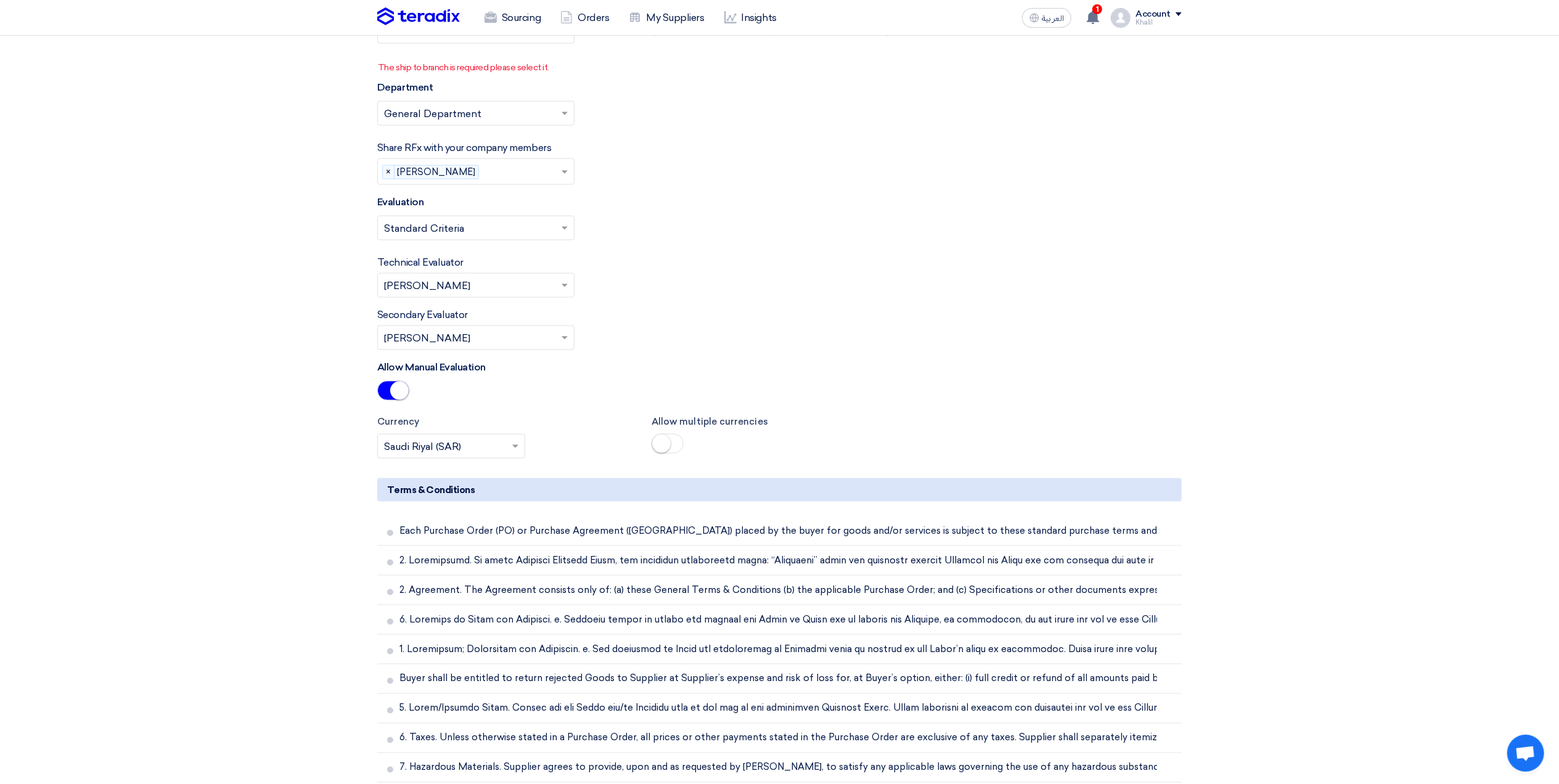
scroll to position [1664, 0]
click at [400, 396] on small at bounding box center [400, 389] width 19 height 19
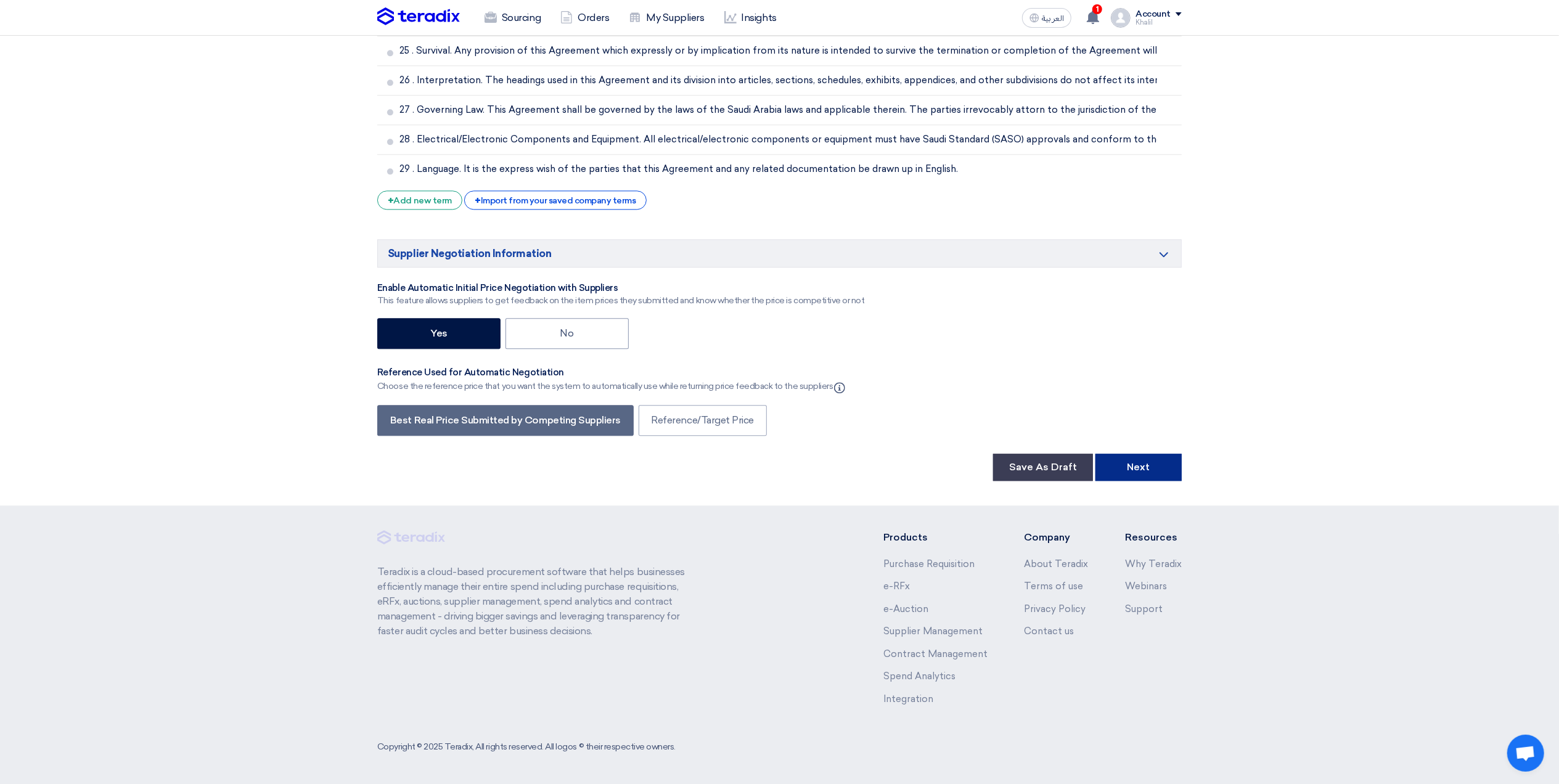
click at [1159, 469] on button "Next" at bounding box center [1138, 467] width 86 height 27
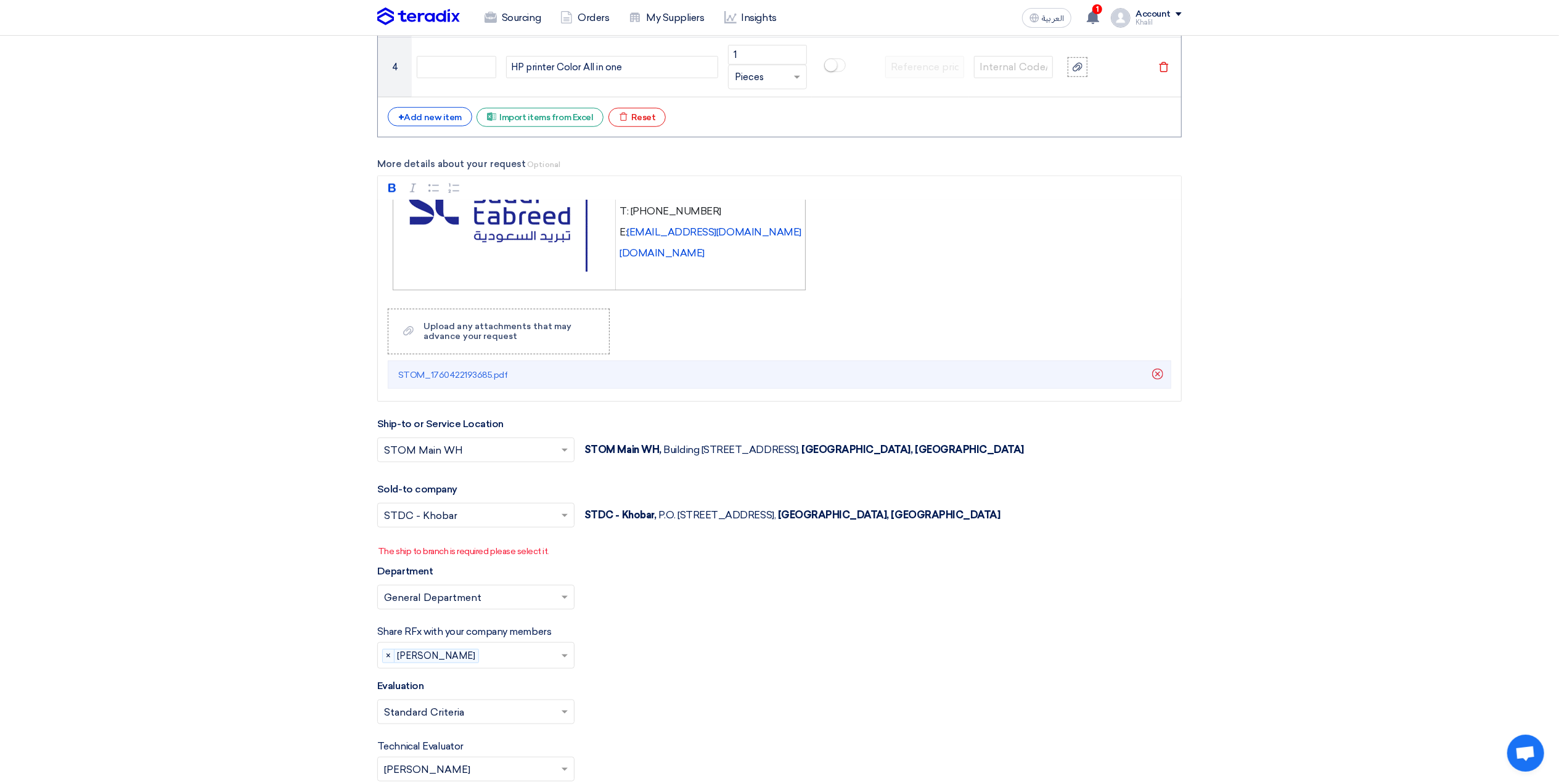
scroll to position [1315, 0]
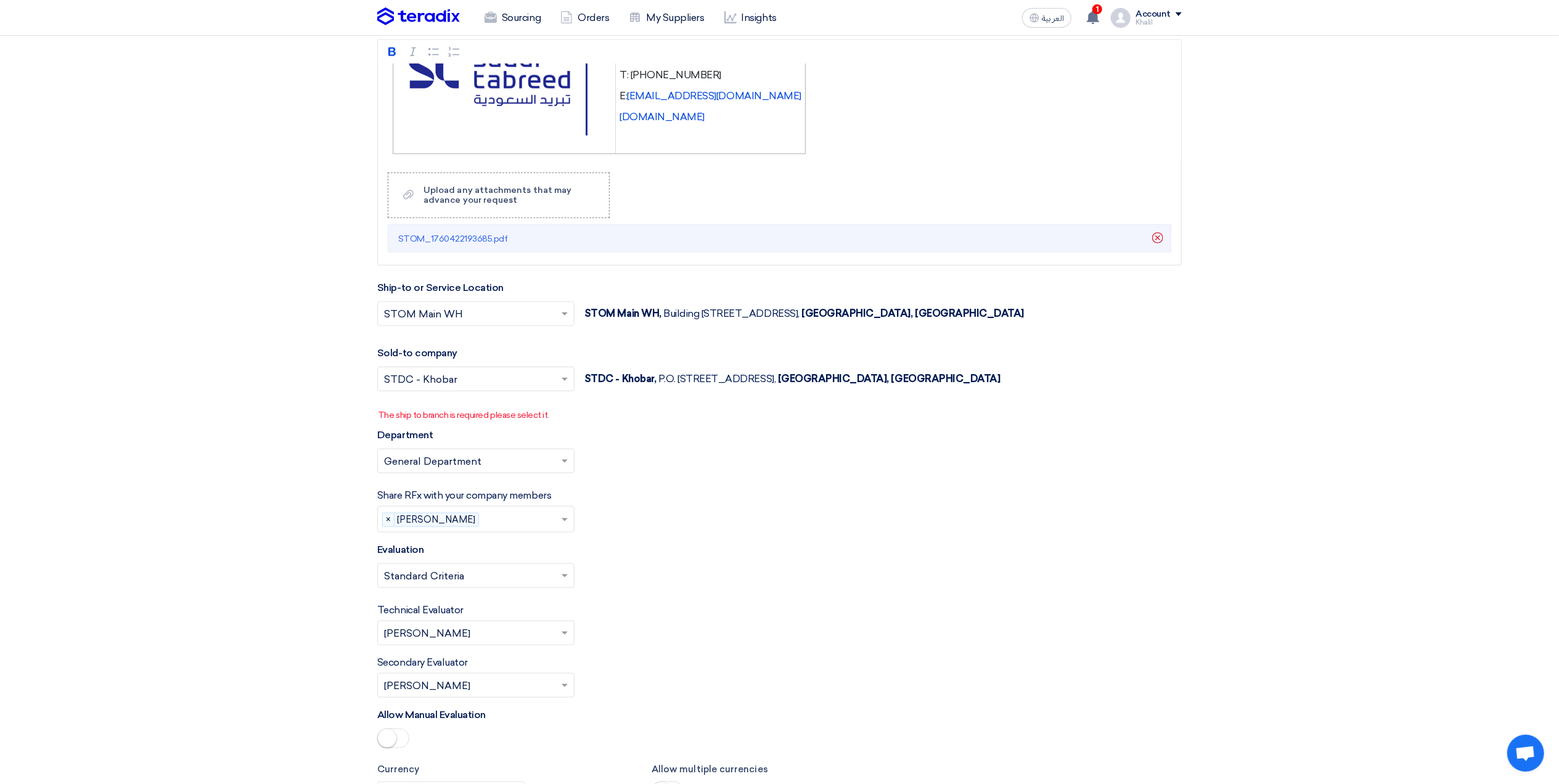
click at [520, 390] on input "text" at bounding box center [469, 380] width 171 height 20
click at [485, 412] on div "STOM" at bounding box center [476, 404] width 196 height 26
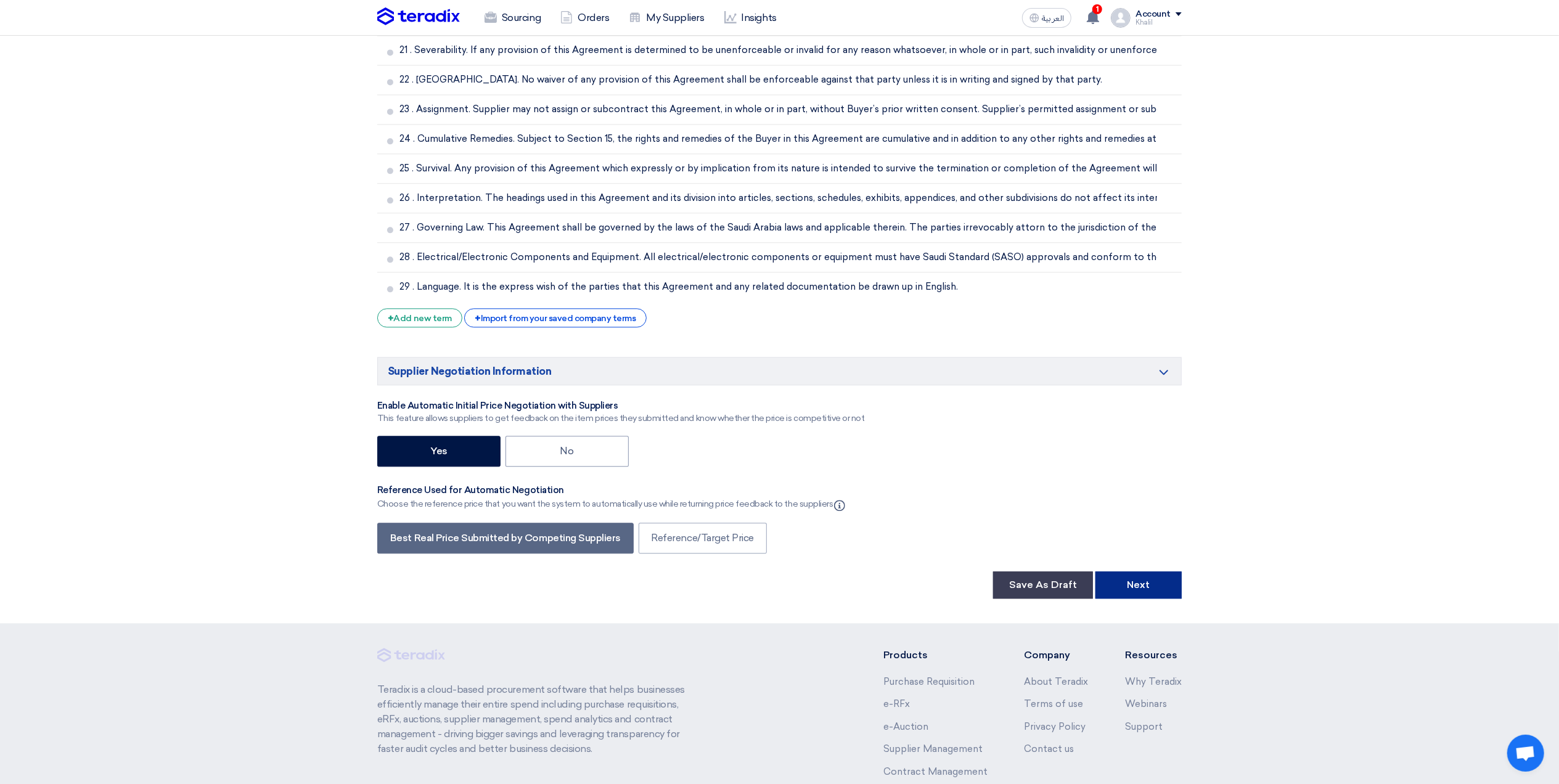
click at [1145, 597] on button "Next" at bounding box center [1138, 585] width 86 height 27
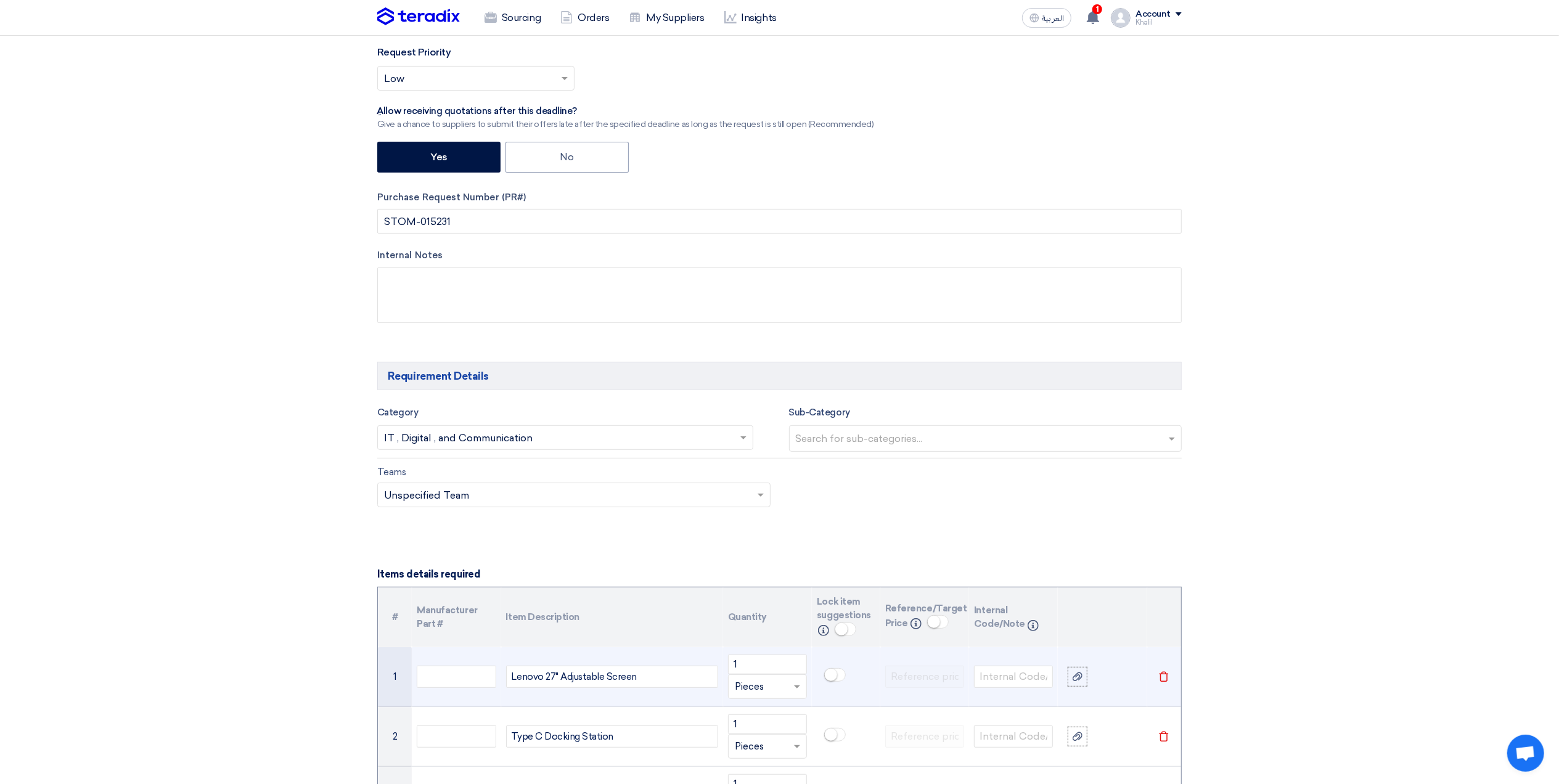
scroll to position [493, 0]
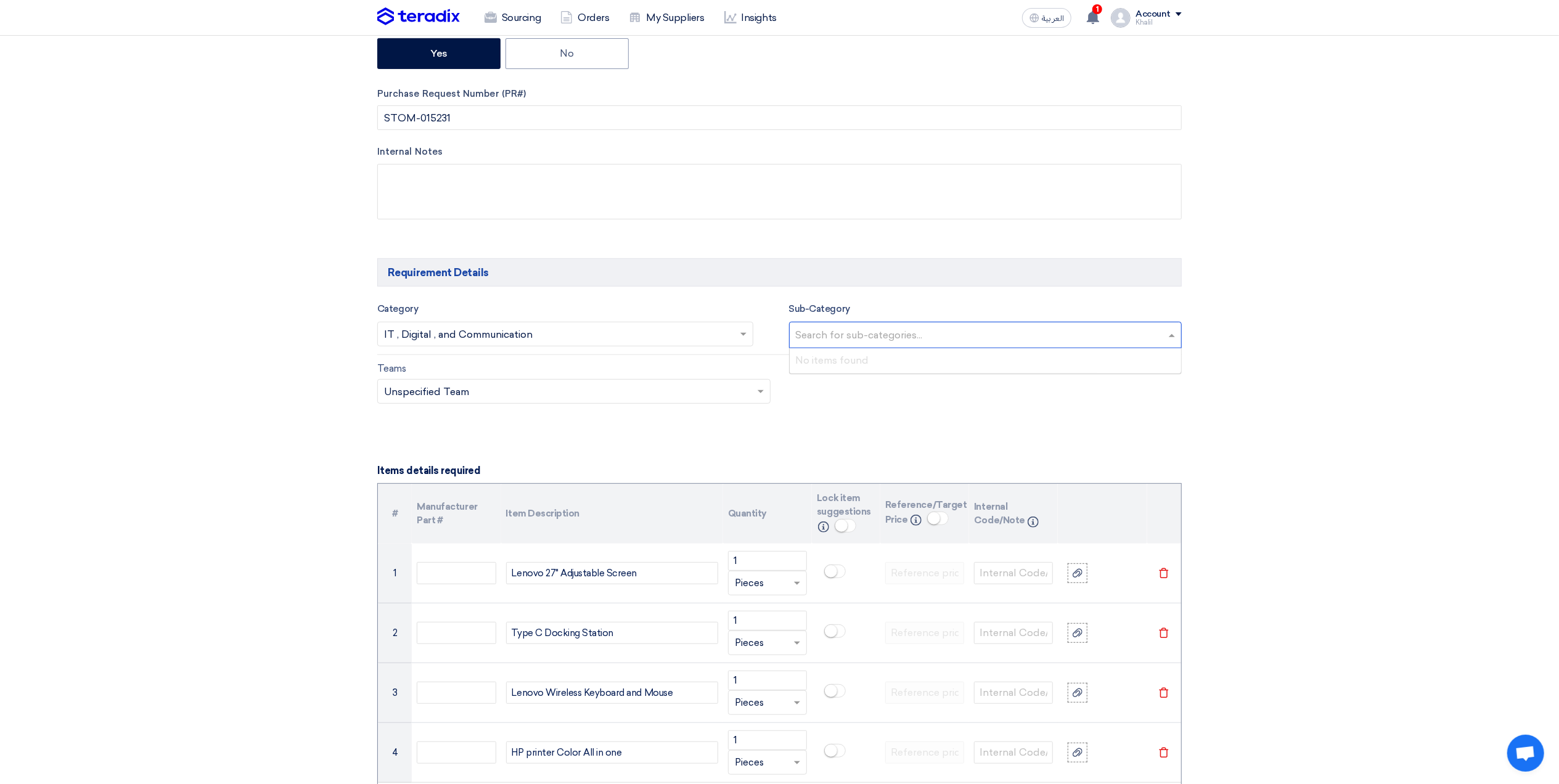
click at [1127, 338] on input "text" at bounding box center [988, 336] width 383 height 20
click at [584, 351] on div "Category Search for services... × IT , Digital , and Communication × Sub-Catego…" at bounding box center [779, 329] width 804 height 54
drag, startPoint x: 563, startPoint y: 393, endPoint x: 563, endPoint y: 401, distance: 8.0
click at [563, 401] on input "text" at bounding box center [567, 392] width 367 height 20
click at [565, 424] on div "Recommended Teams" at bounding box center [574, 416] width 392 height 25
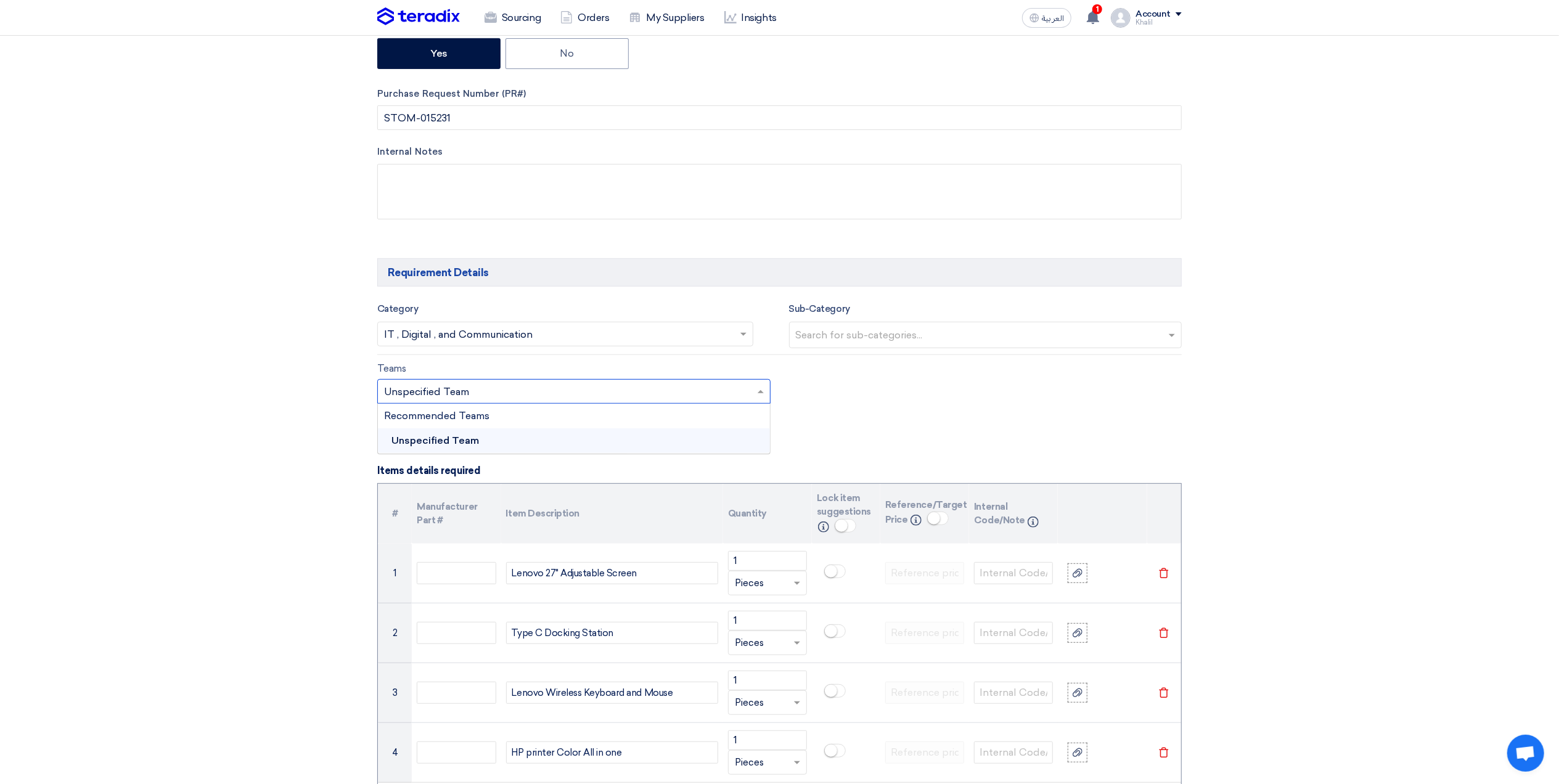
click at [563, 424] on div "Recommended Teams" at bounding box center [574, 416] width 392 height 25
click at [553, 413] on div "Recommended Teams" at bounding box center [574, 416] width 392 height 25
click at [842, 418] on div "Teams Teams.. × Unspecified Team × Recommended Teams Unspecified Team" at bounding box center [780, 390] width 823 height 58
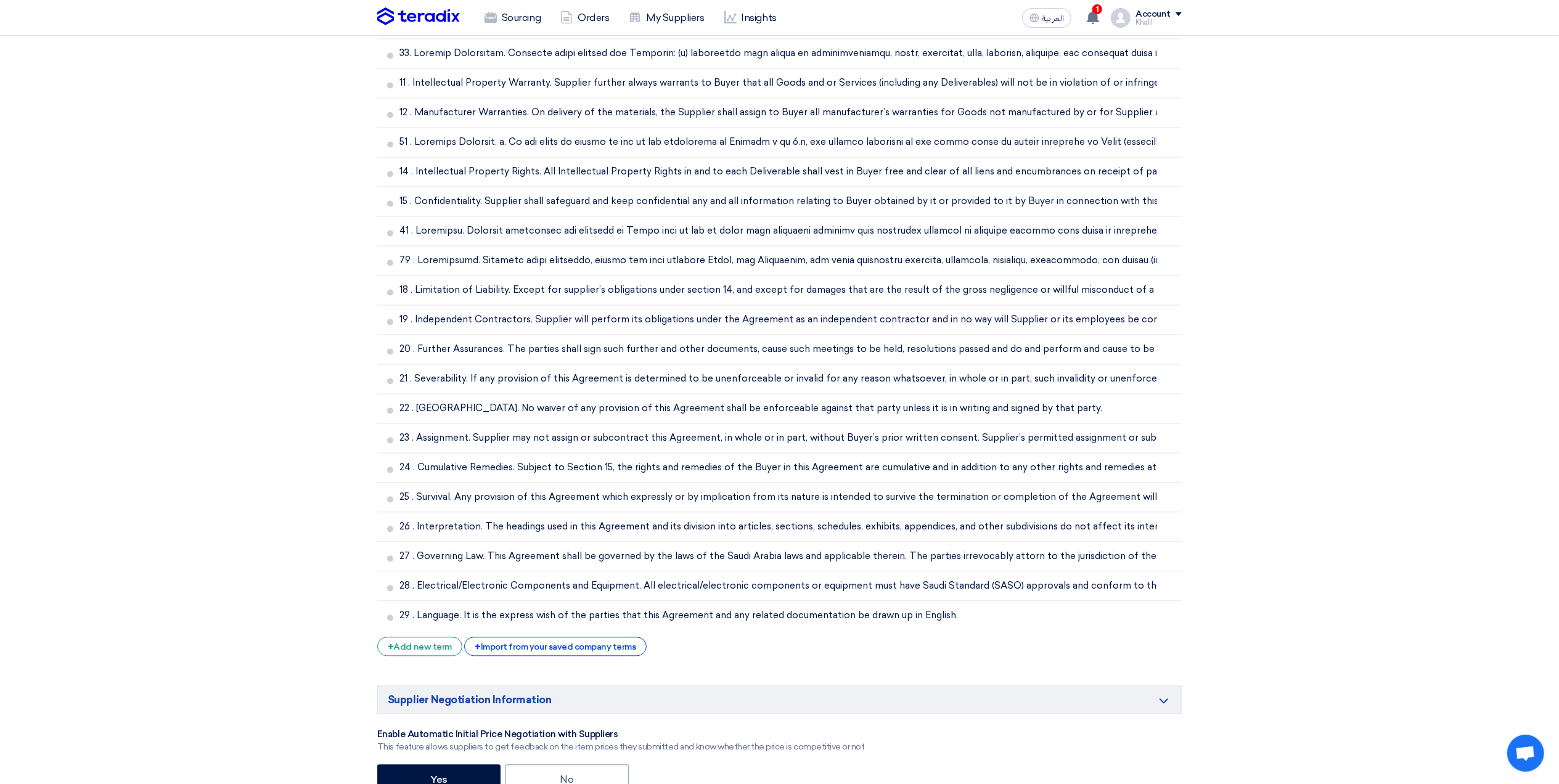
scroll to position [2920, 0]
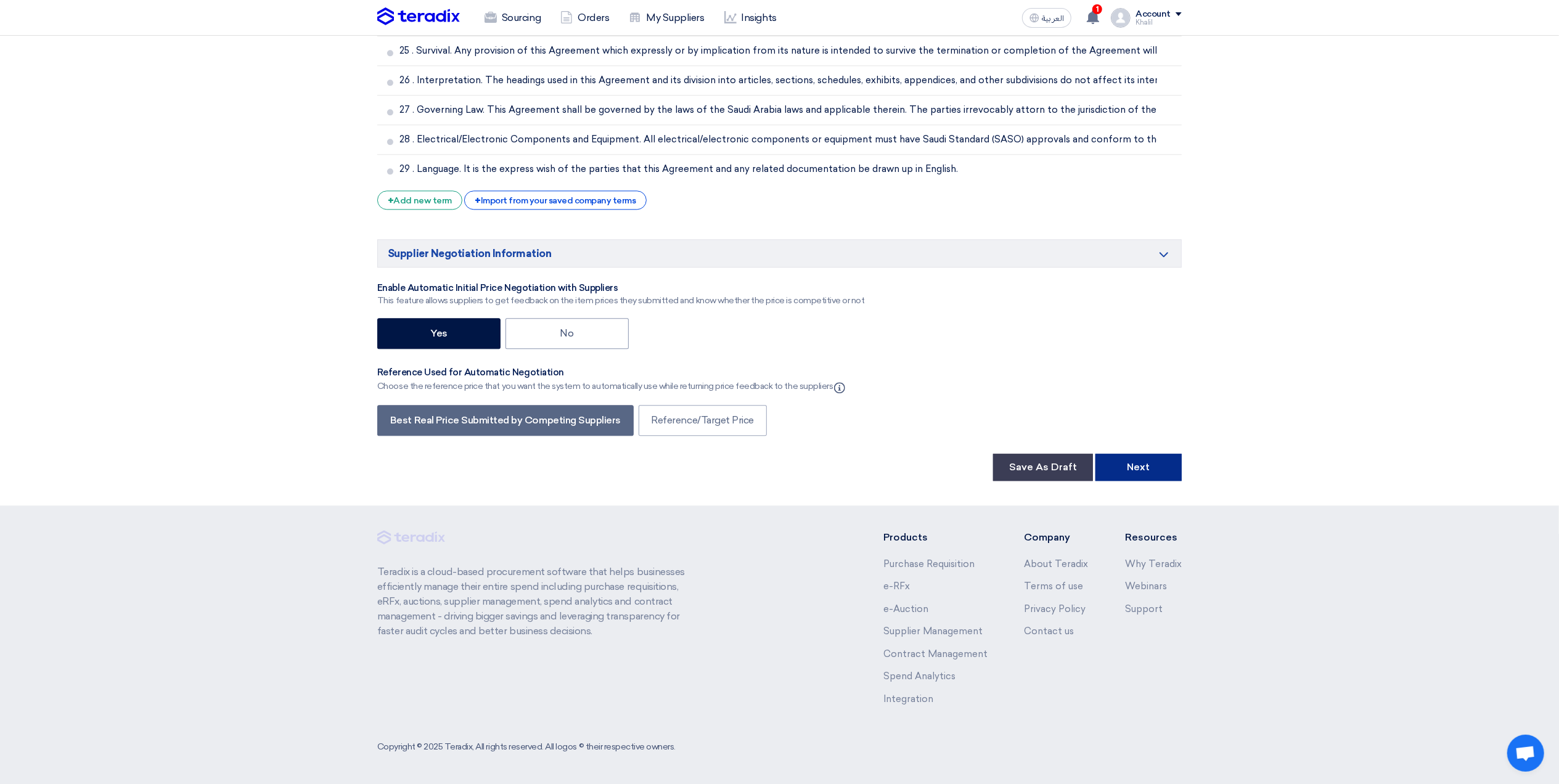
click at [1135, 467] on button "Next" at bounding box center [1138, 467] width 86 height 27
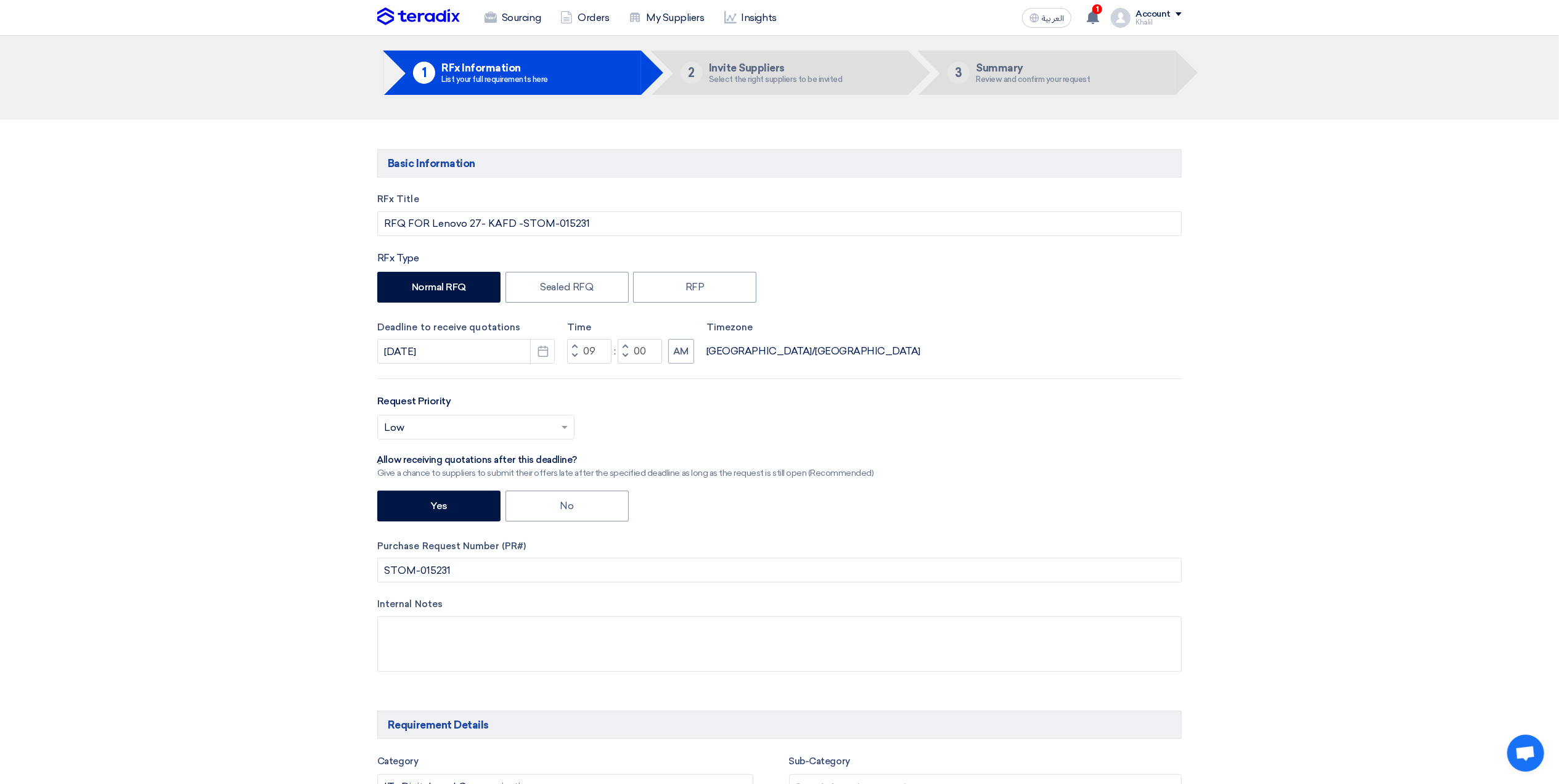
scroll to position [0, 0]
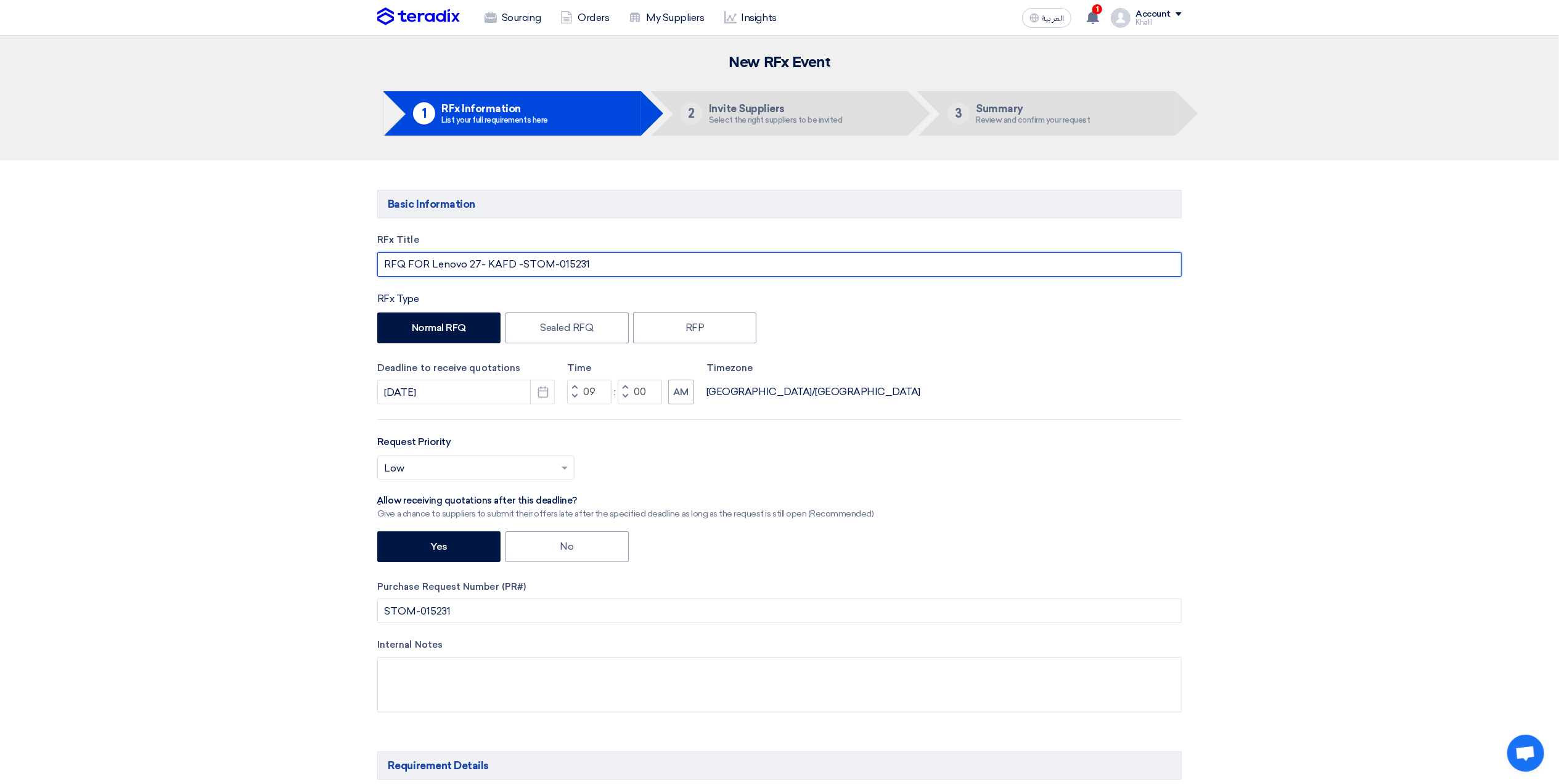
drag, startPoint x: 605, startPoint y: 265, endPoint x: 371, endPoint y: 259, distance: 234.1
click at [371, 259] on div "RFx Title RFQ FOR Lenovo 27- KAFD -STOM-015231 RFx Type Normal RFQ Sealed RFQ R…" at bounding box center [780, 482] width 823 height 499
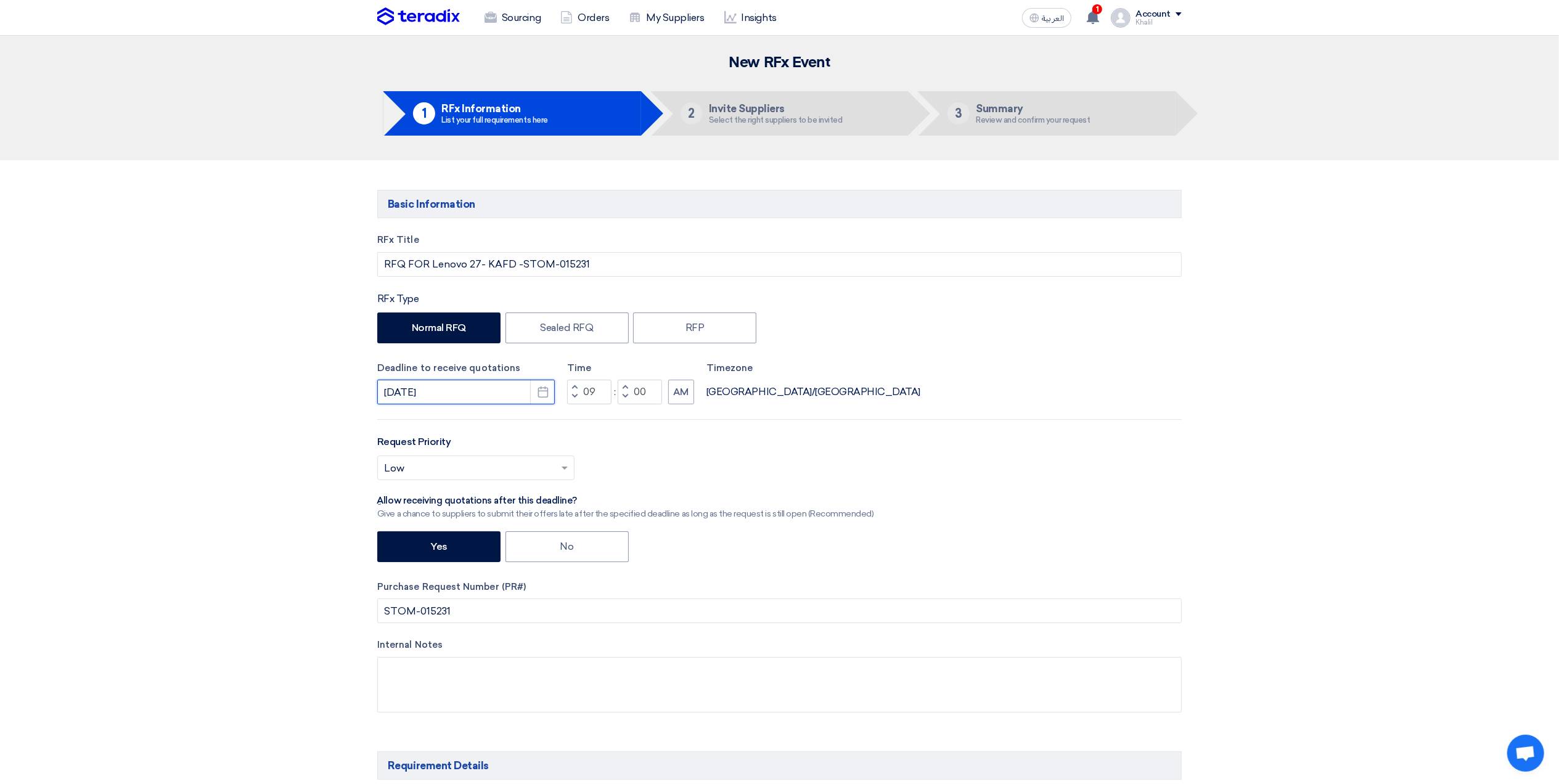
click at [406, 396] on input "[DATE]" at bounding box center [466, 392] width 178 height 25
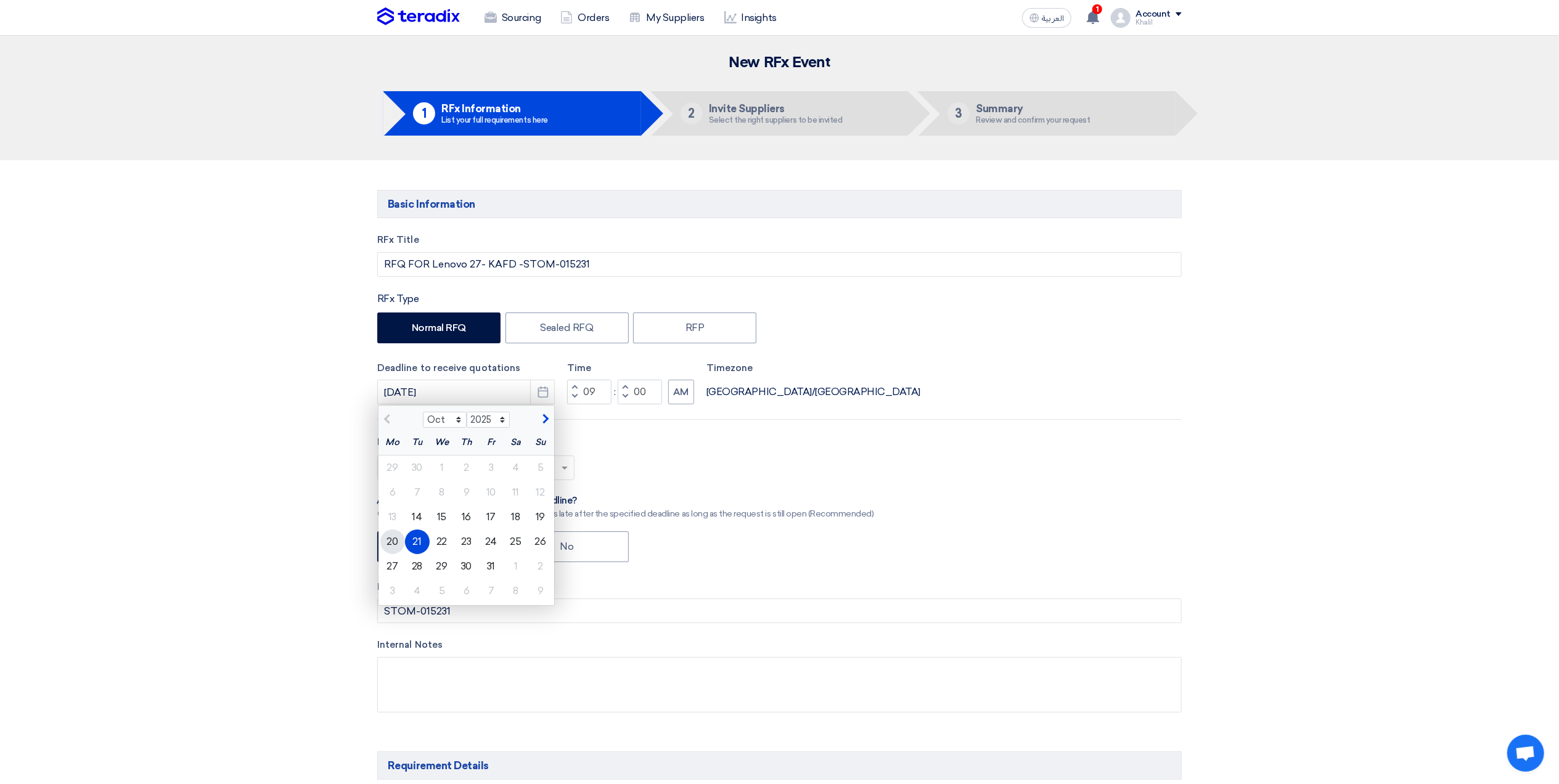
click at [387, 544] on div "20" at bounding box center [393, 541] width 25 height 25
type input "[DATE]"
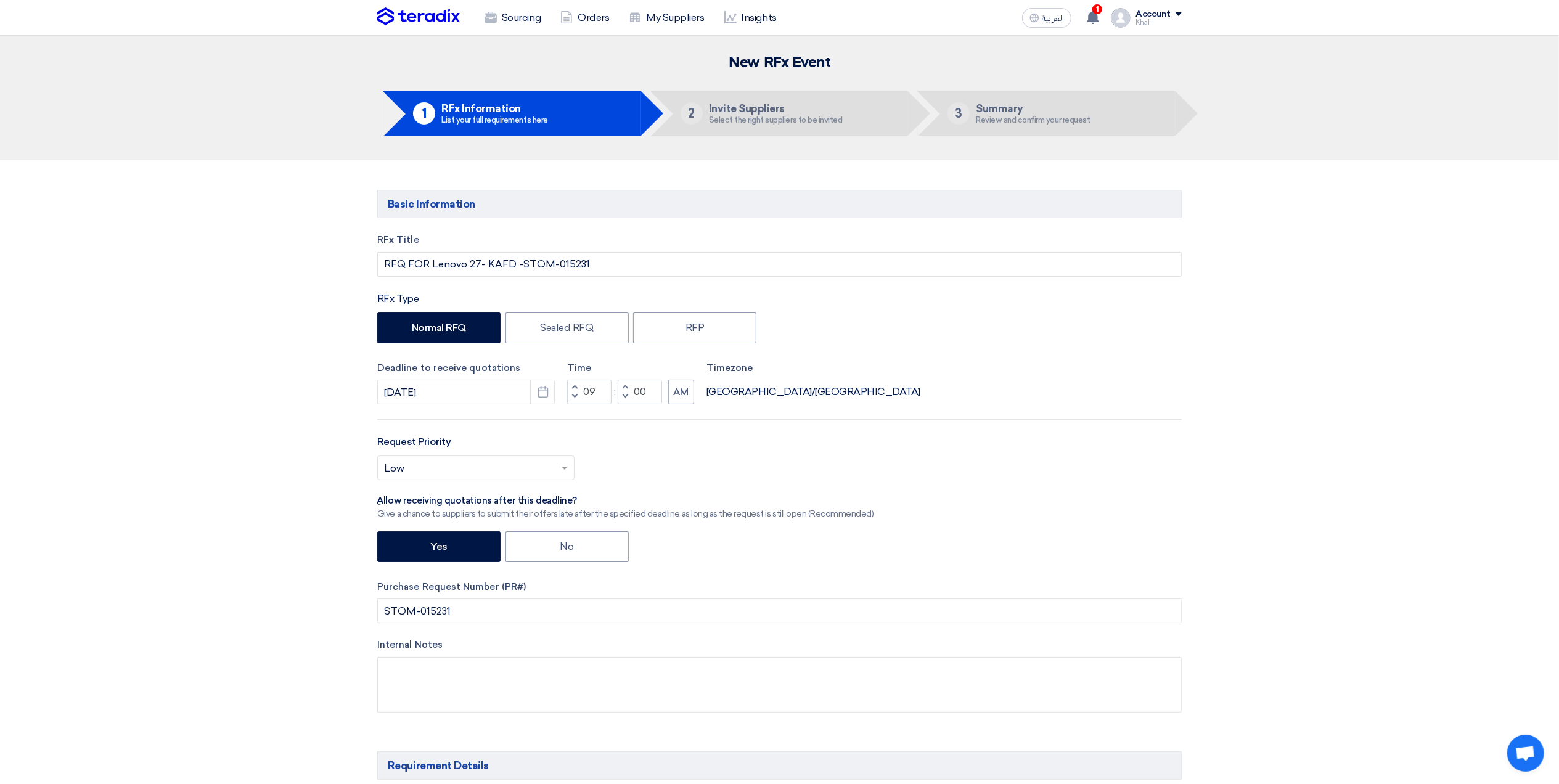
click at [1102, 443] on div "Request Priority Select priority... × Low ×" at bounding box center [779, 463] width 804 height 56
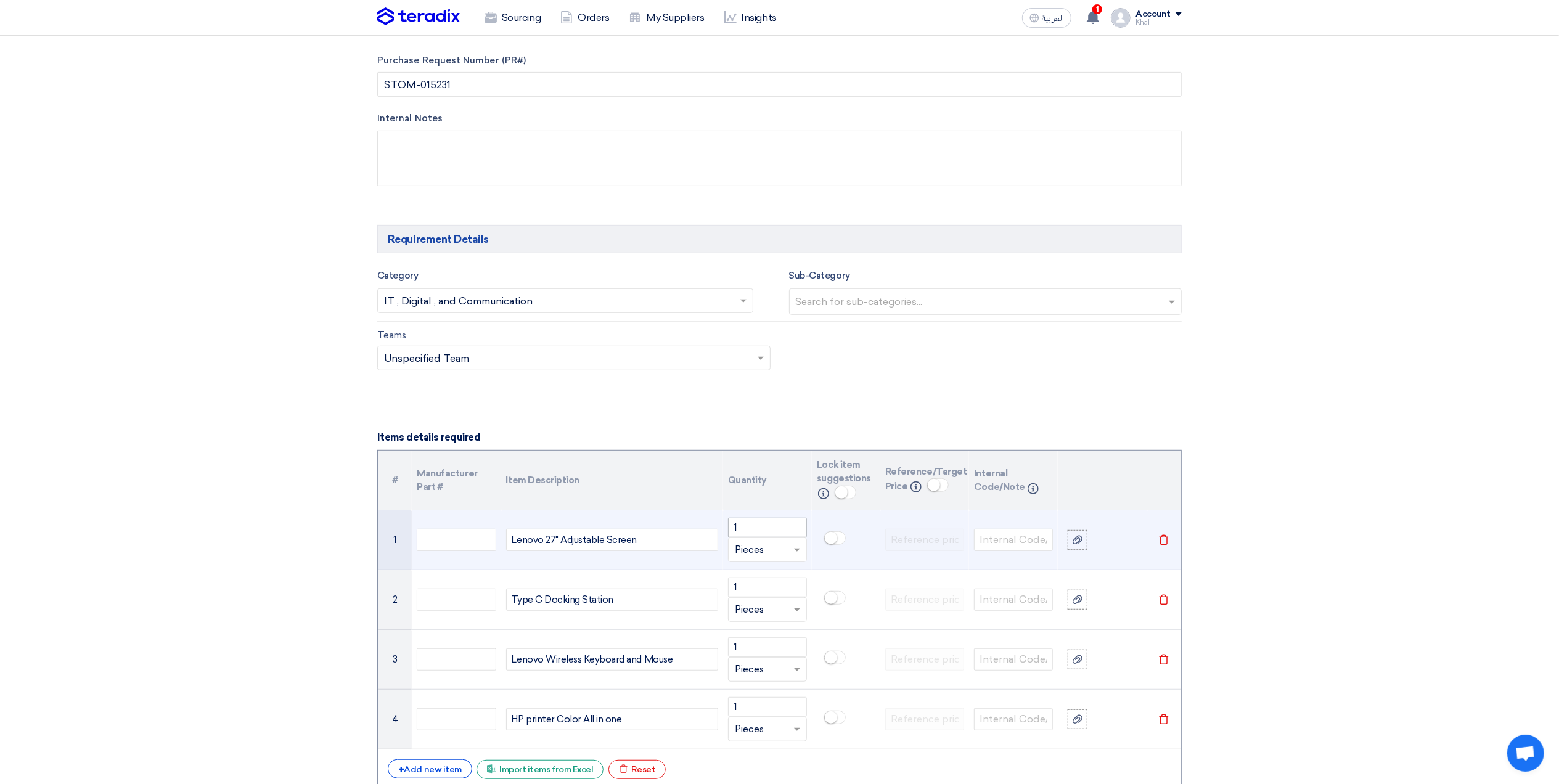
scroll to position [740, 0]
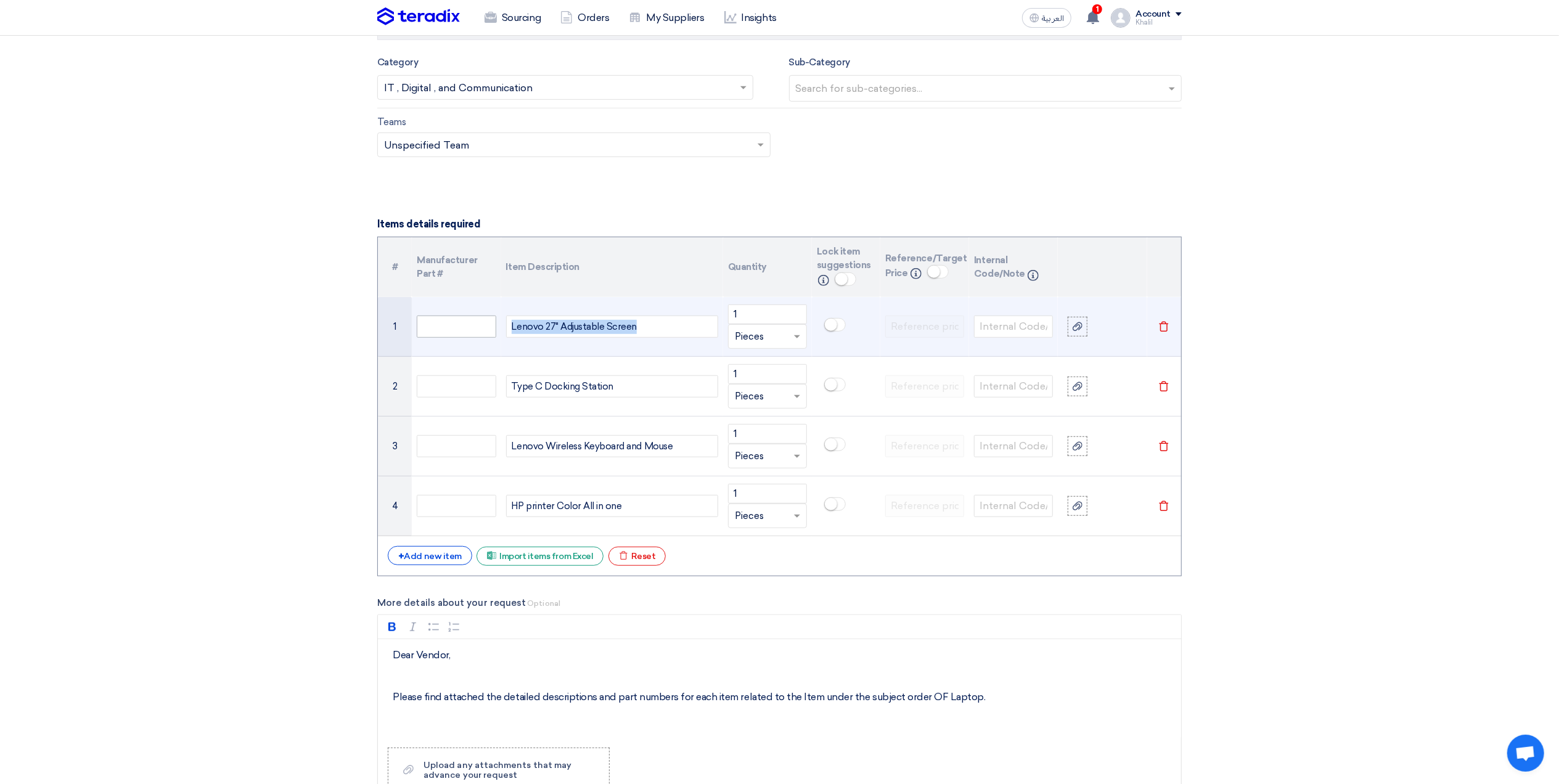
drag, startPoint x: 645, startPoint y: 320, endPoint x: 489, endPoint y: 320, distance: 156.0
click at [489, 320] on tr "1 Lenovo 27" Adjustable Screen 1 Unit × Pieces [GEOGRAPHIC_DATA]" at bounding box center [780, 326] width 804 height 60
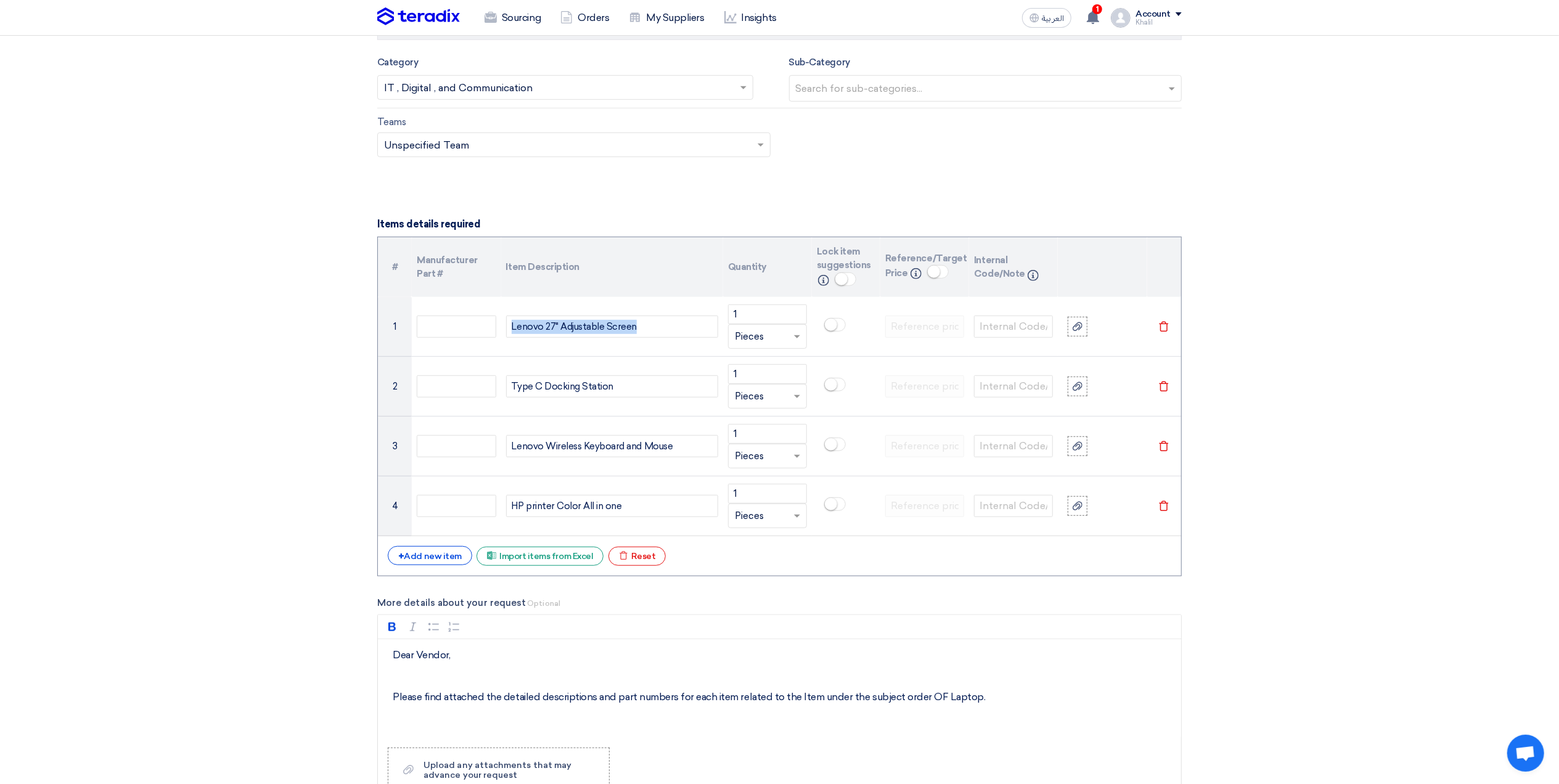
copy div "Lenovo 27" Adjustable Screen"
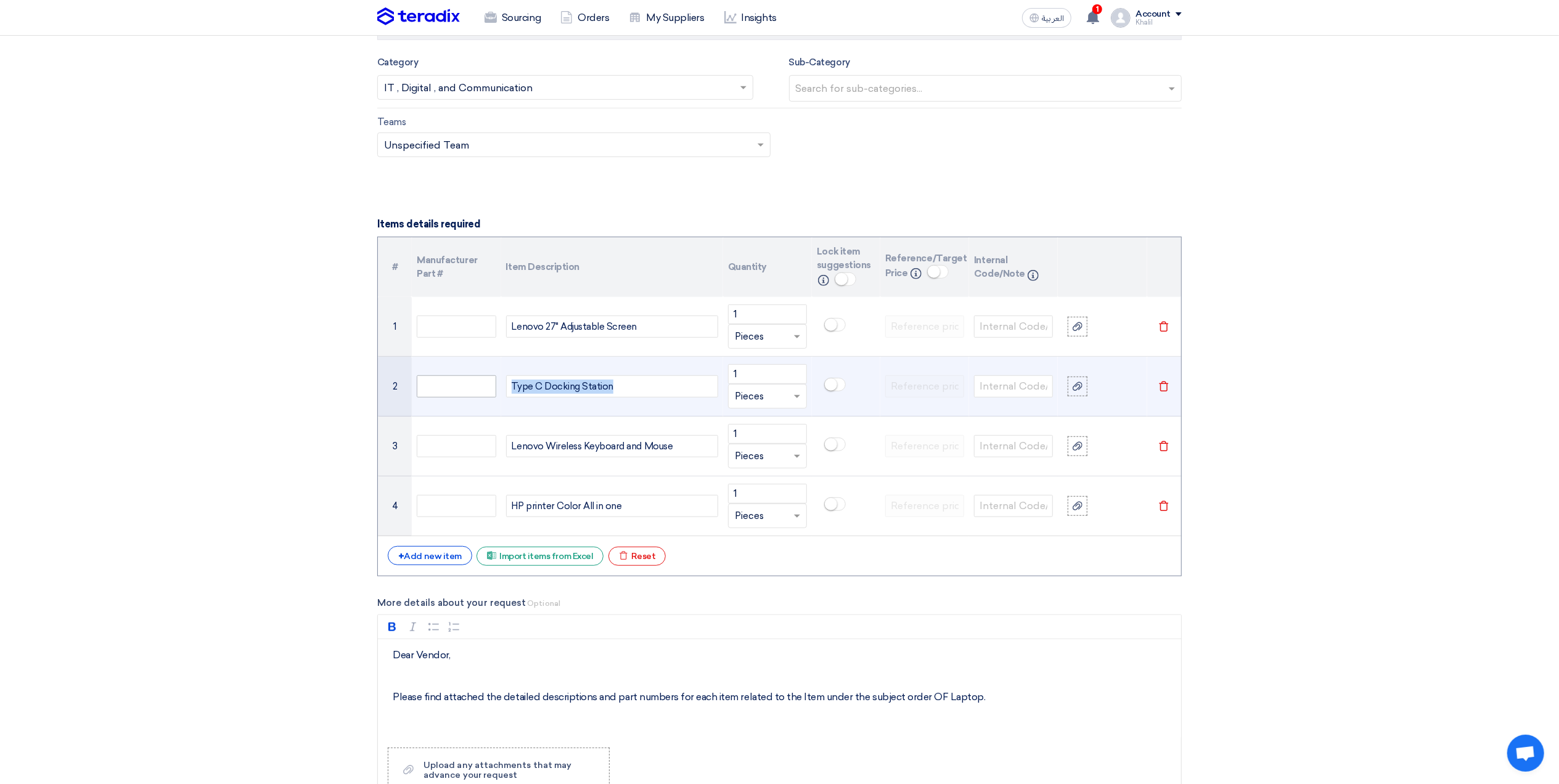
drag, startPoint x: 610, startPoint y: 387, endPoint x: 492, endPoint y: 381, distance: 118.2
click at [492, 381] on tr "2 Type C Docking Station 1 Unit × Pieces [GEOGRAPHIC_DATA]" at bounding box center [780, 386] width 804 height 60
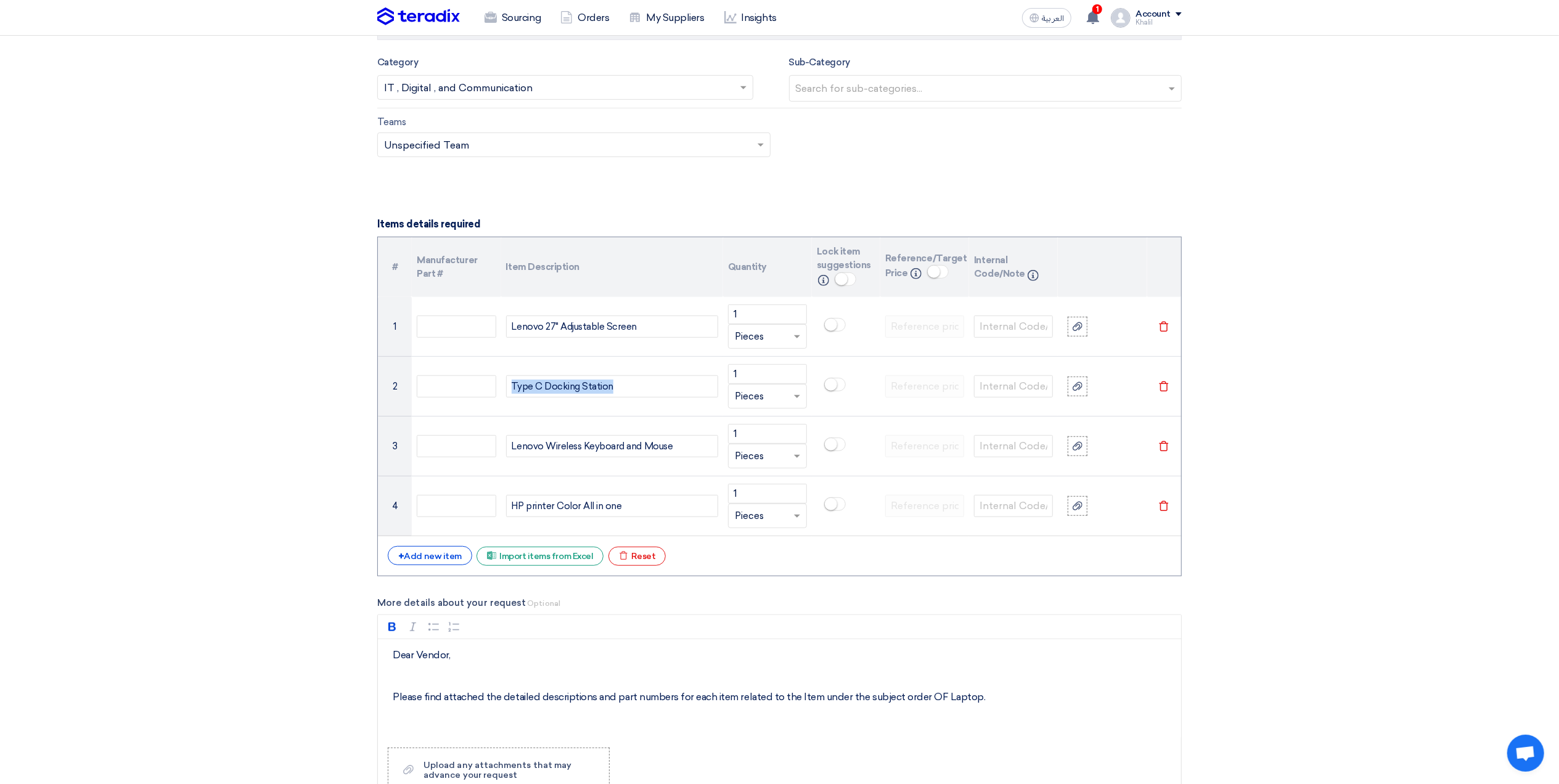
copy div "Type C Docking Station"
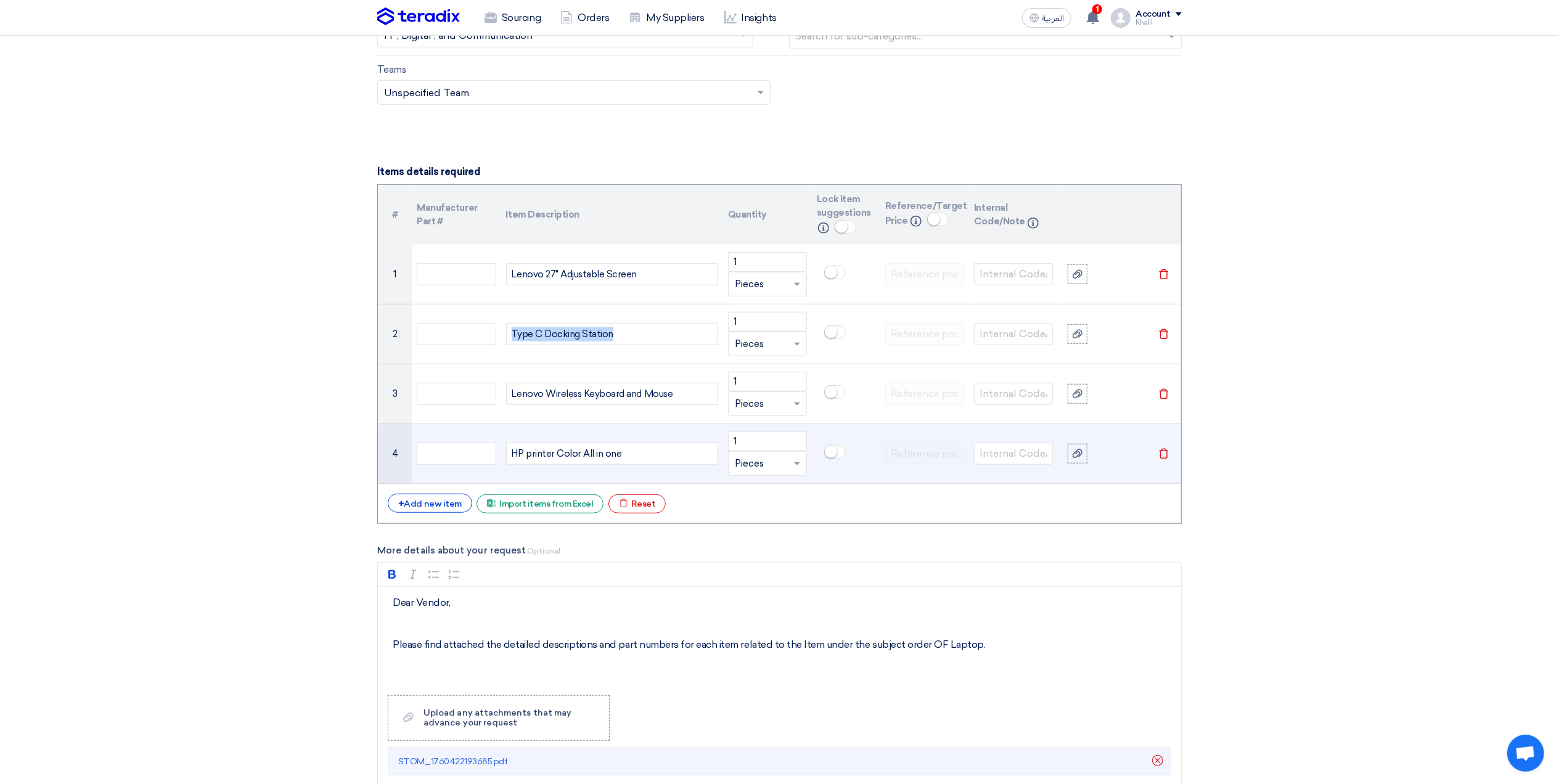
scroll to position [822, 0]
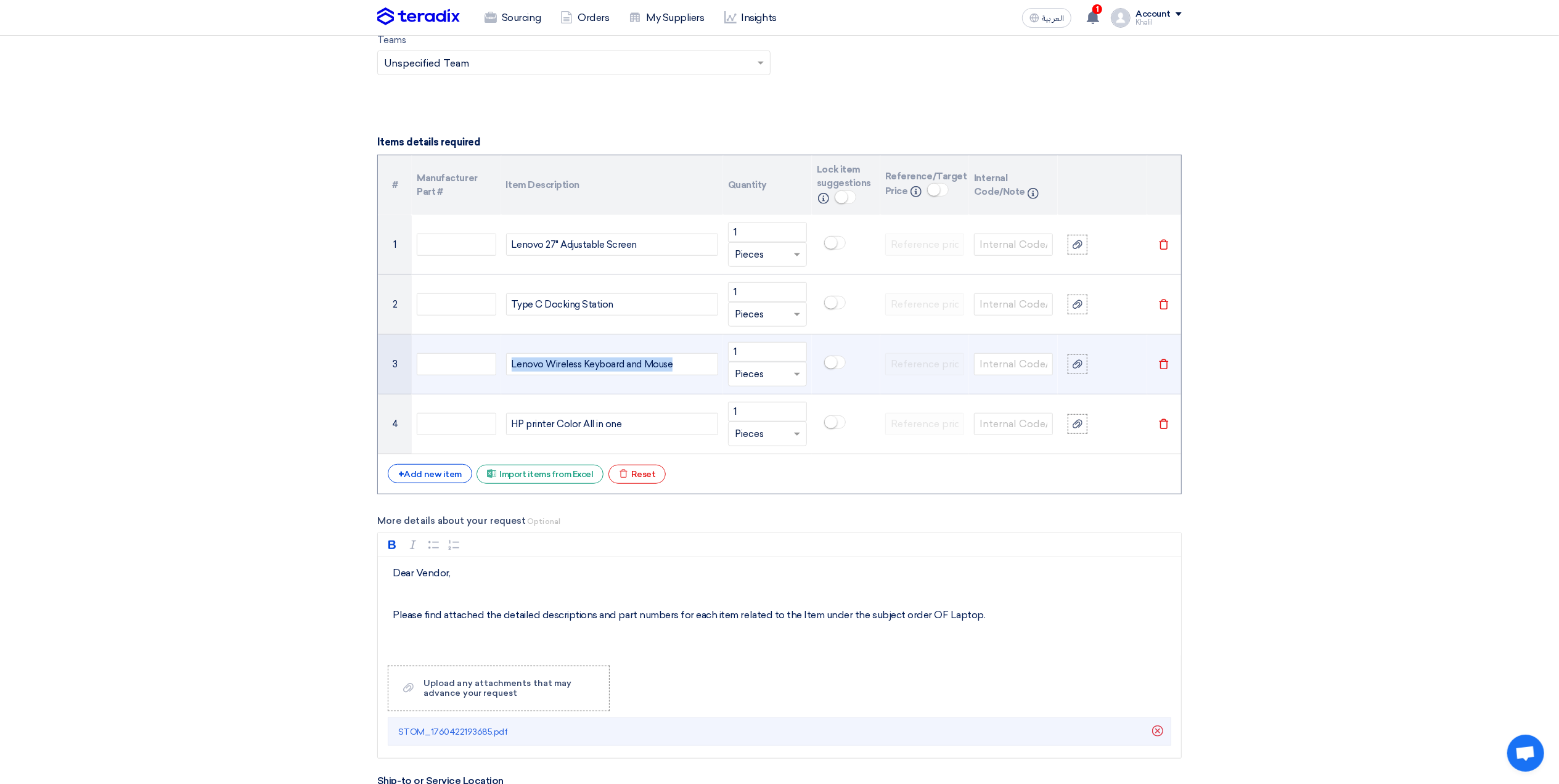
drag, startPoint x: 608, startPoint y: 365, endPoint x: 506, endPoint y: 363, distance: 102.0
click at [506, 363] on div "Lenovo Wireless Keyboard and Mouse" at bounding box center [611, 364] width 212 height 22
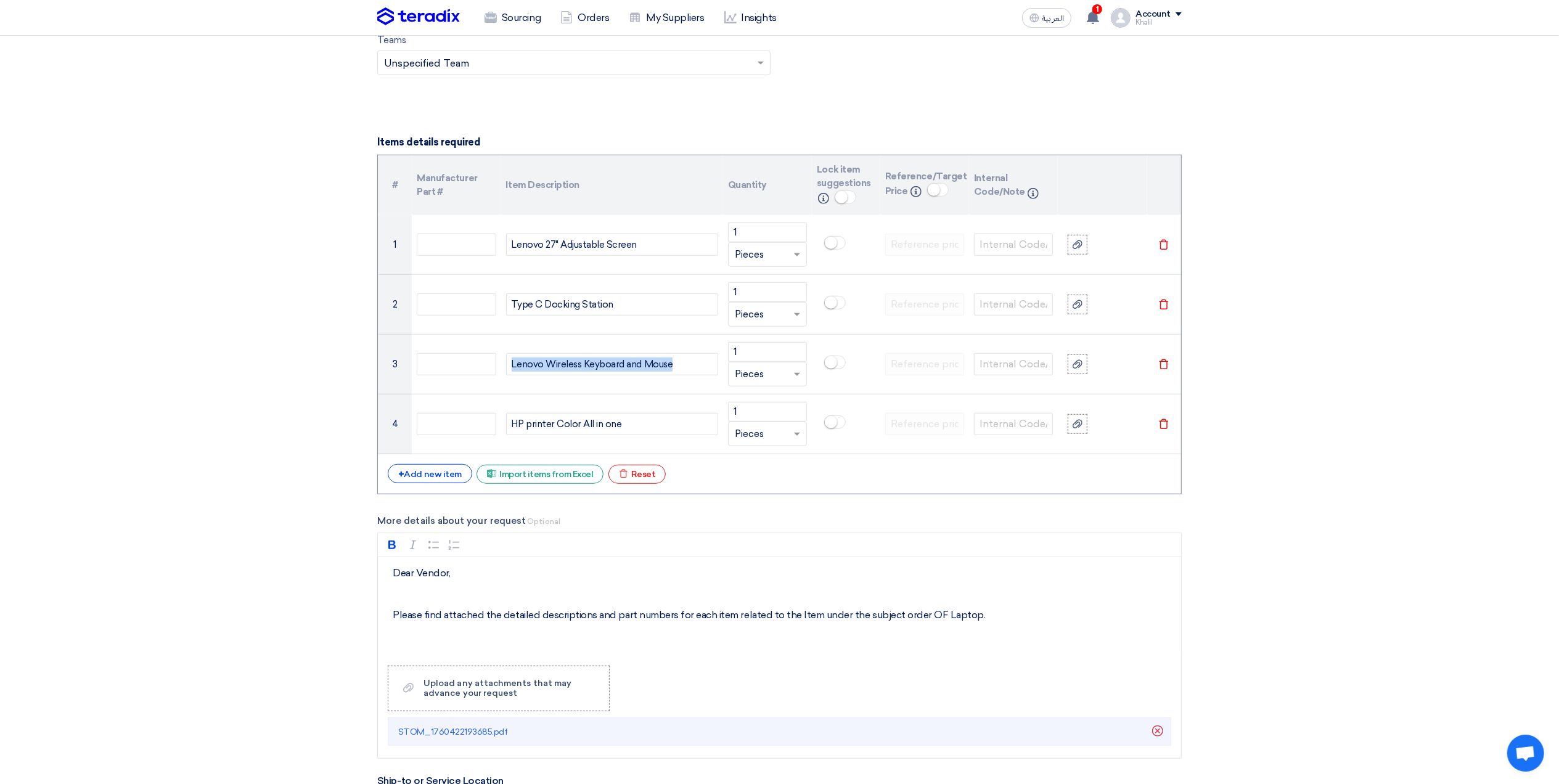
copy div "Lenovo Wireless Keyboard and Mouse"
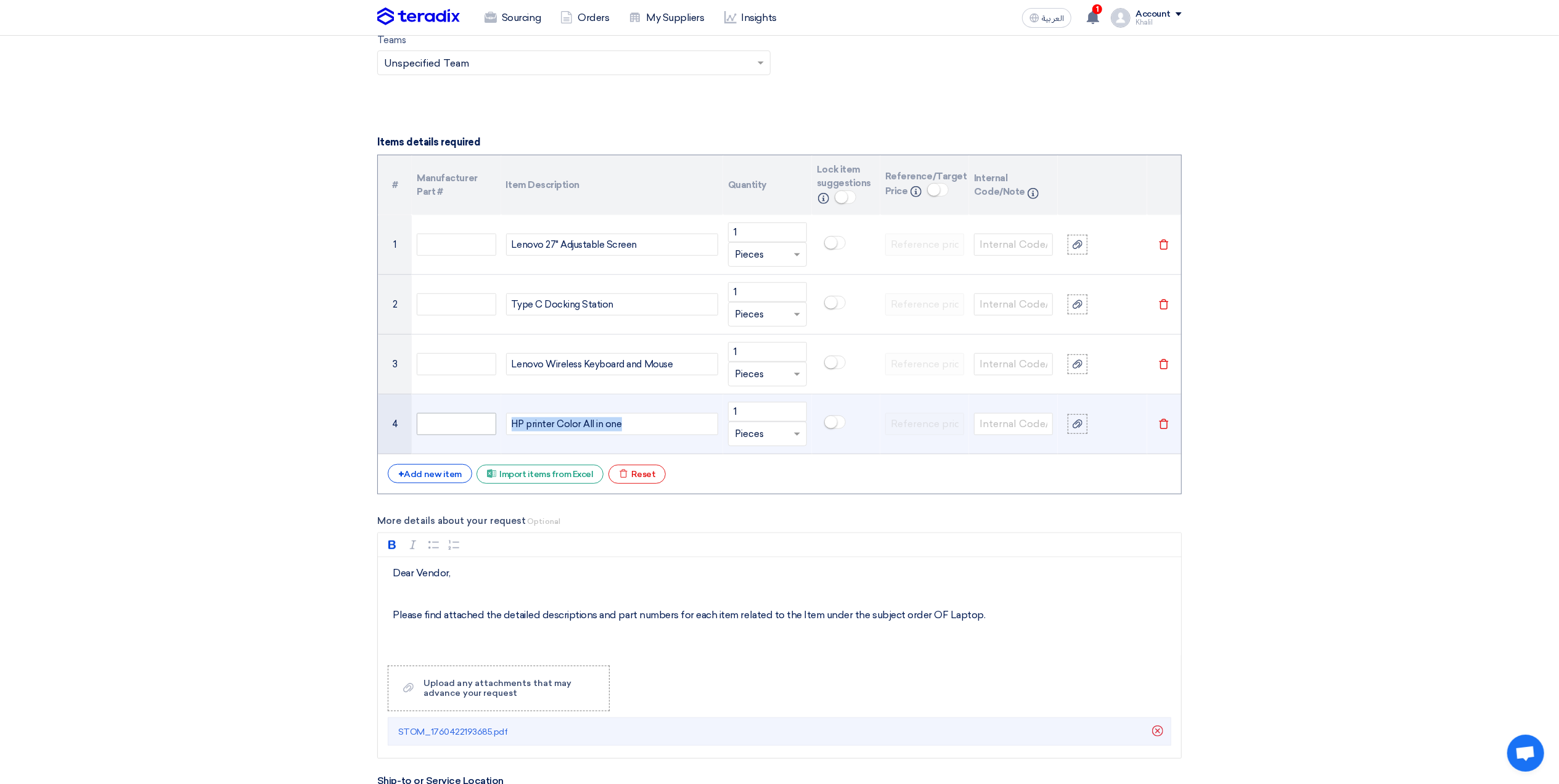
drag, startPoint x: 624, startPoint y: 439, endPoint x: 489, endPoint y: 432, distance: 135.2
click at [489, 432] on tr "4 HP printer Color All in one 1 Unit × Pieces [GEOGRAPHIC_DATA]" at bounding box center [780, 424] width 804 height 60
click at [622, 429] on div "HP printer Color All in one" at bounding box center [611, 424] width 212 height 22
drag, startPoint x: 634, startPoint y: 424, endPoint x: 501, endPoint y: 421, distance: 133.0
click at [501, 421] on td "HP printer Color All in one" at bounding box center [612, 424] width 222 height 60
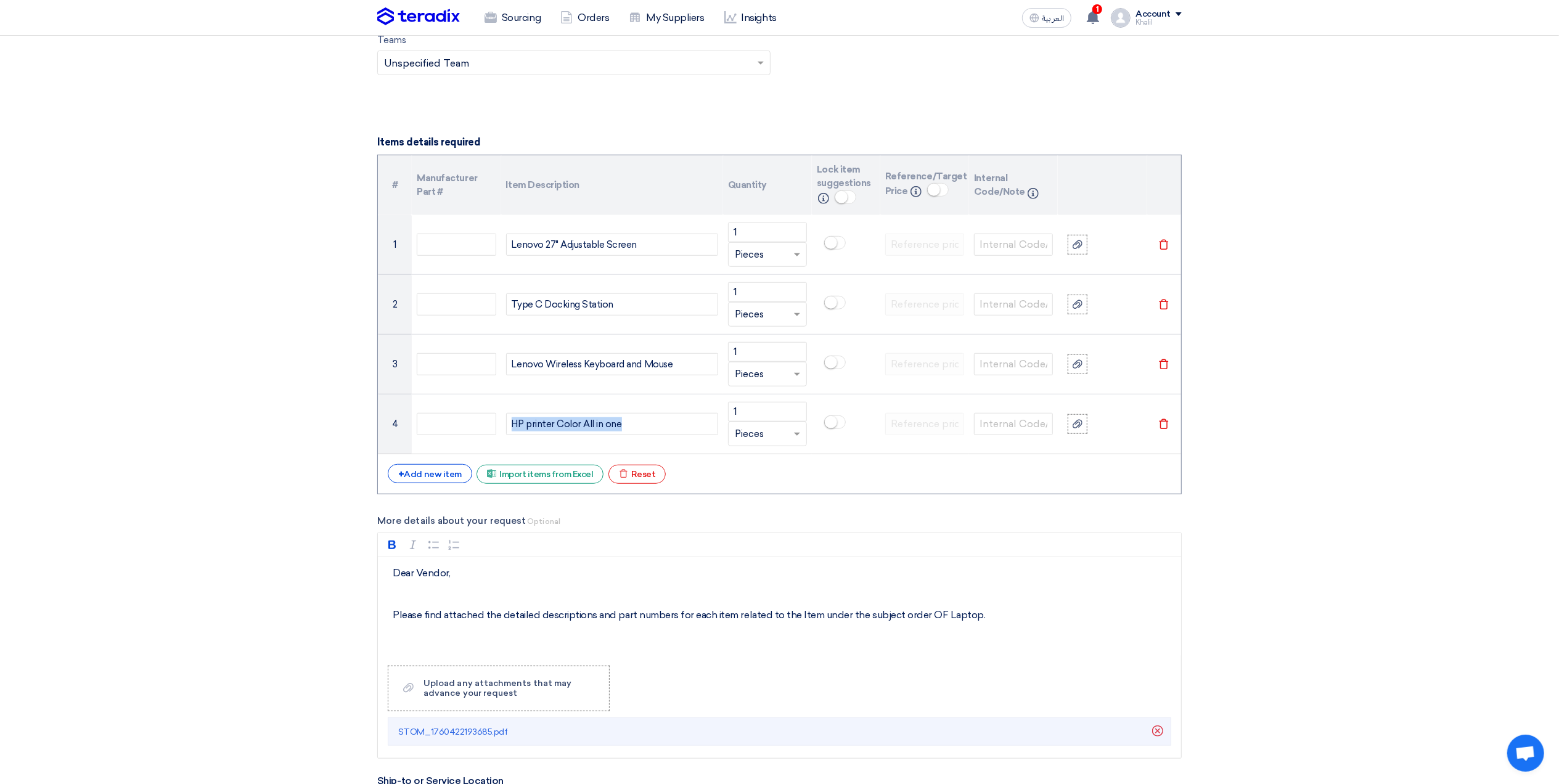
copy div "HP printer Color All in one"
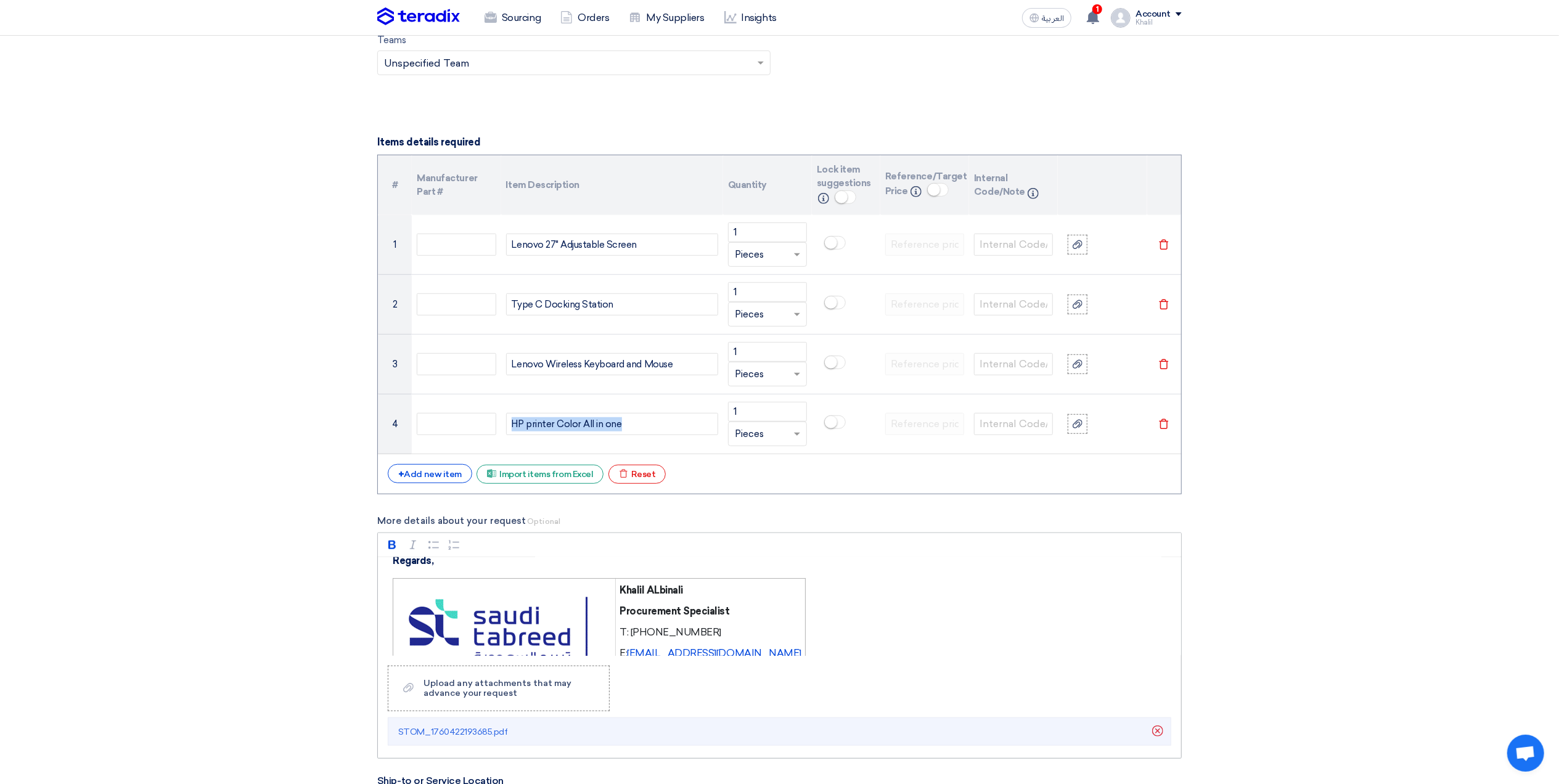
scroll to position [435, 0]
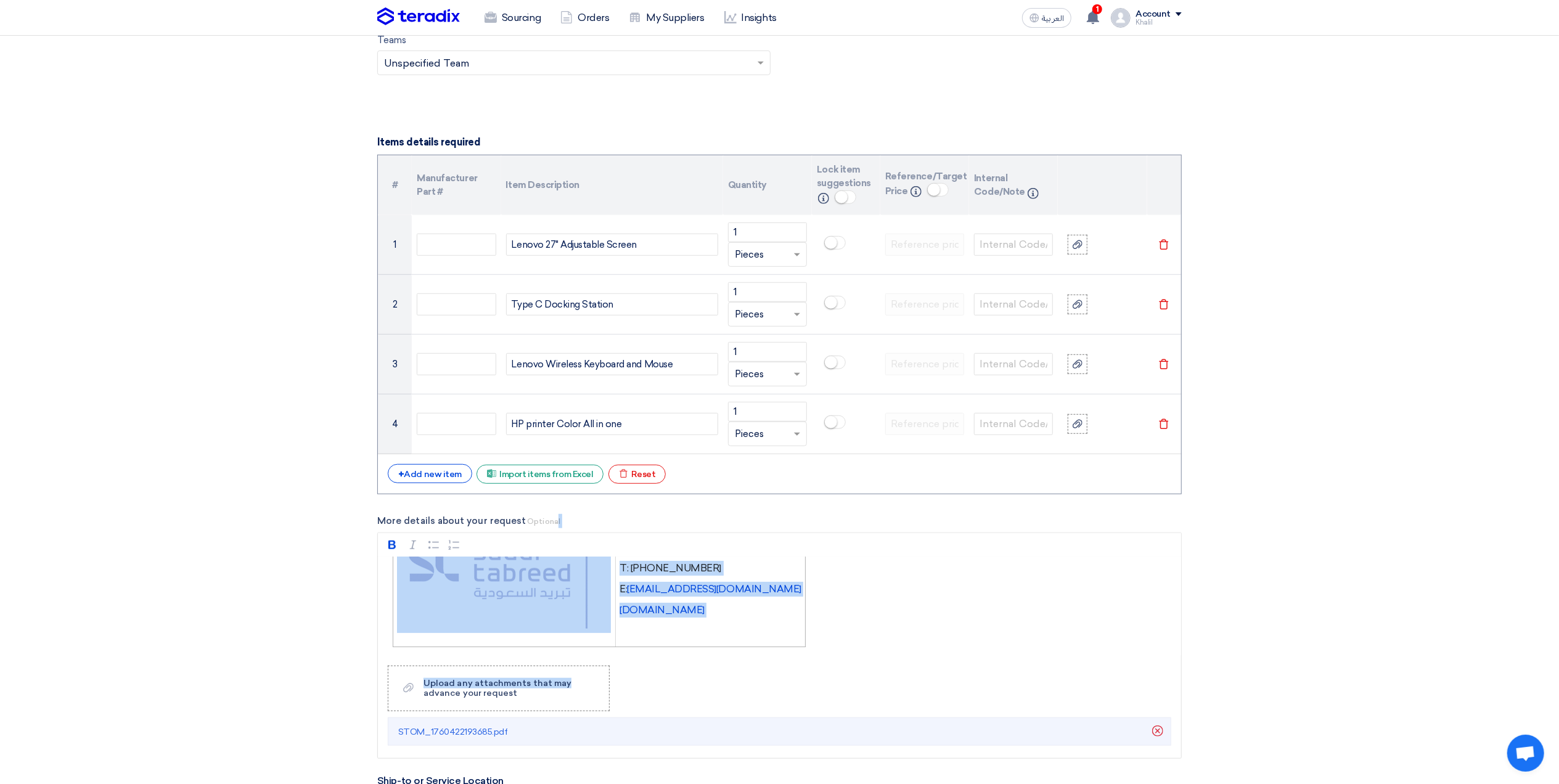
drag, startPoint x: 829, startPoint y: 671, endPoint x: 551, endPoint y: 501, distance: 325.9
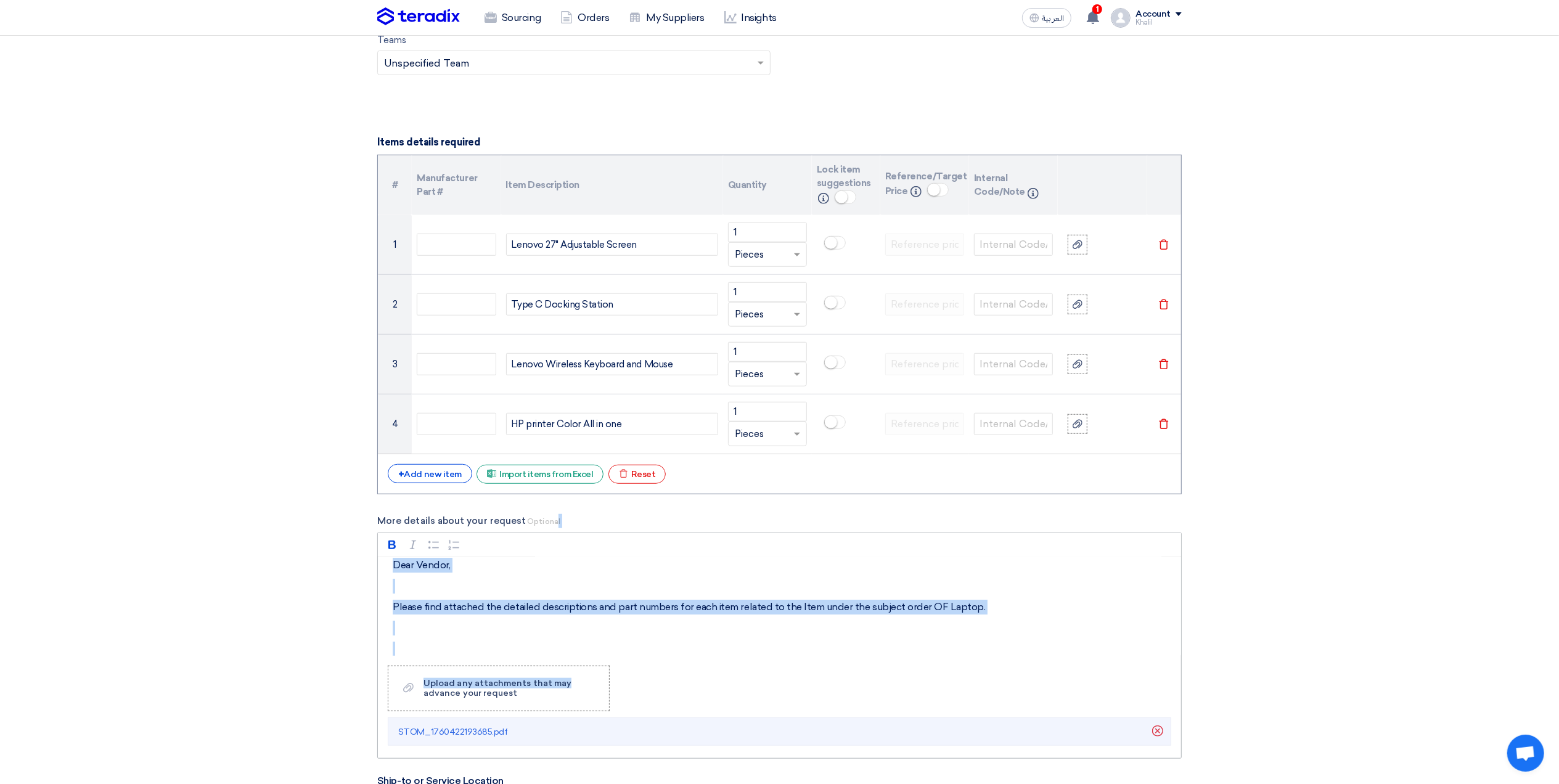
scroll to position [0, 0]
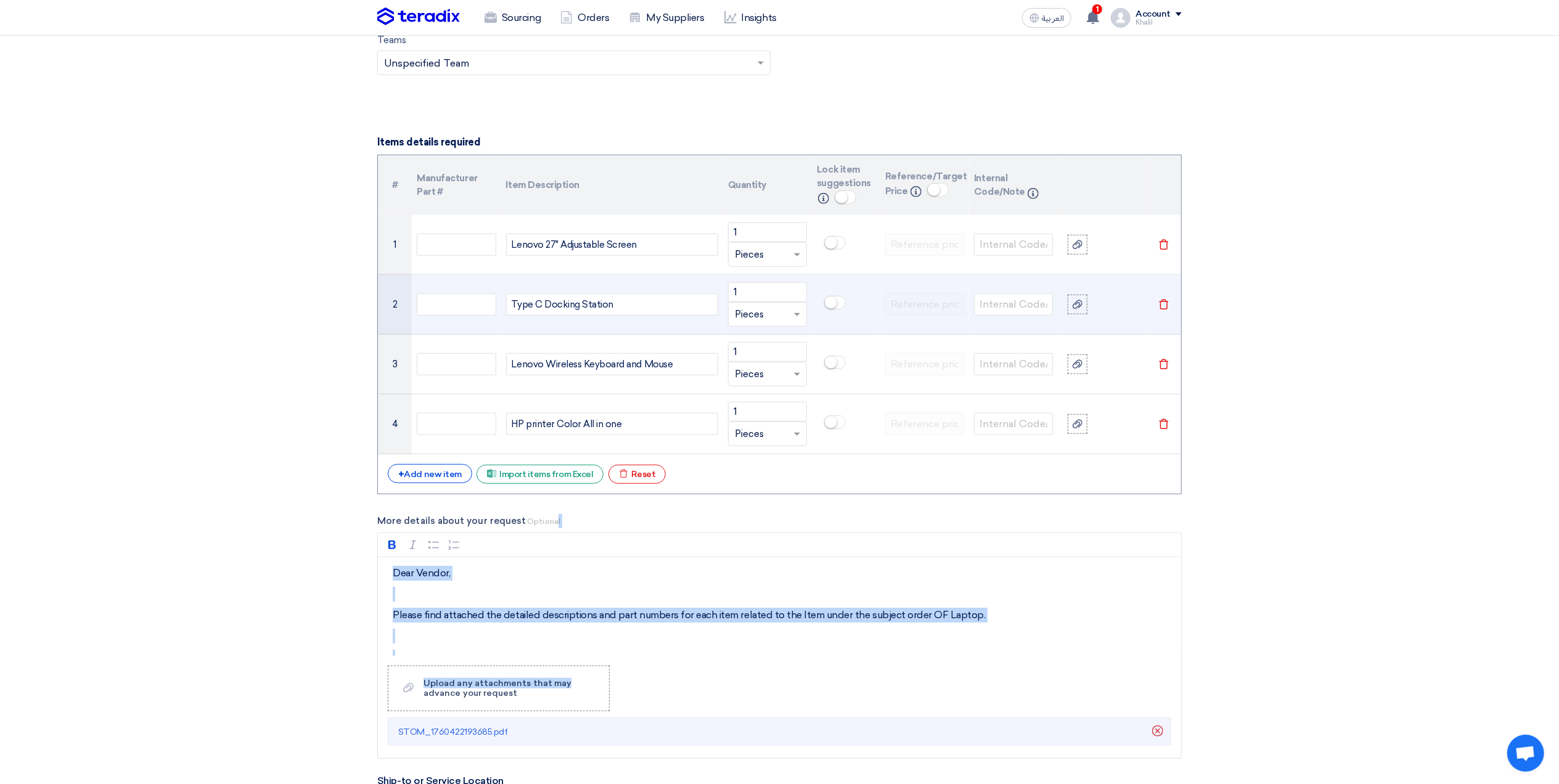
copy div "l Rich Text Editor Bold (CTRL+B) Bold Italic (CTRL+I) Italic Bulleted List Bull…"
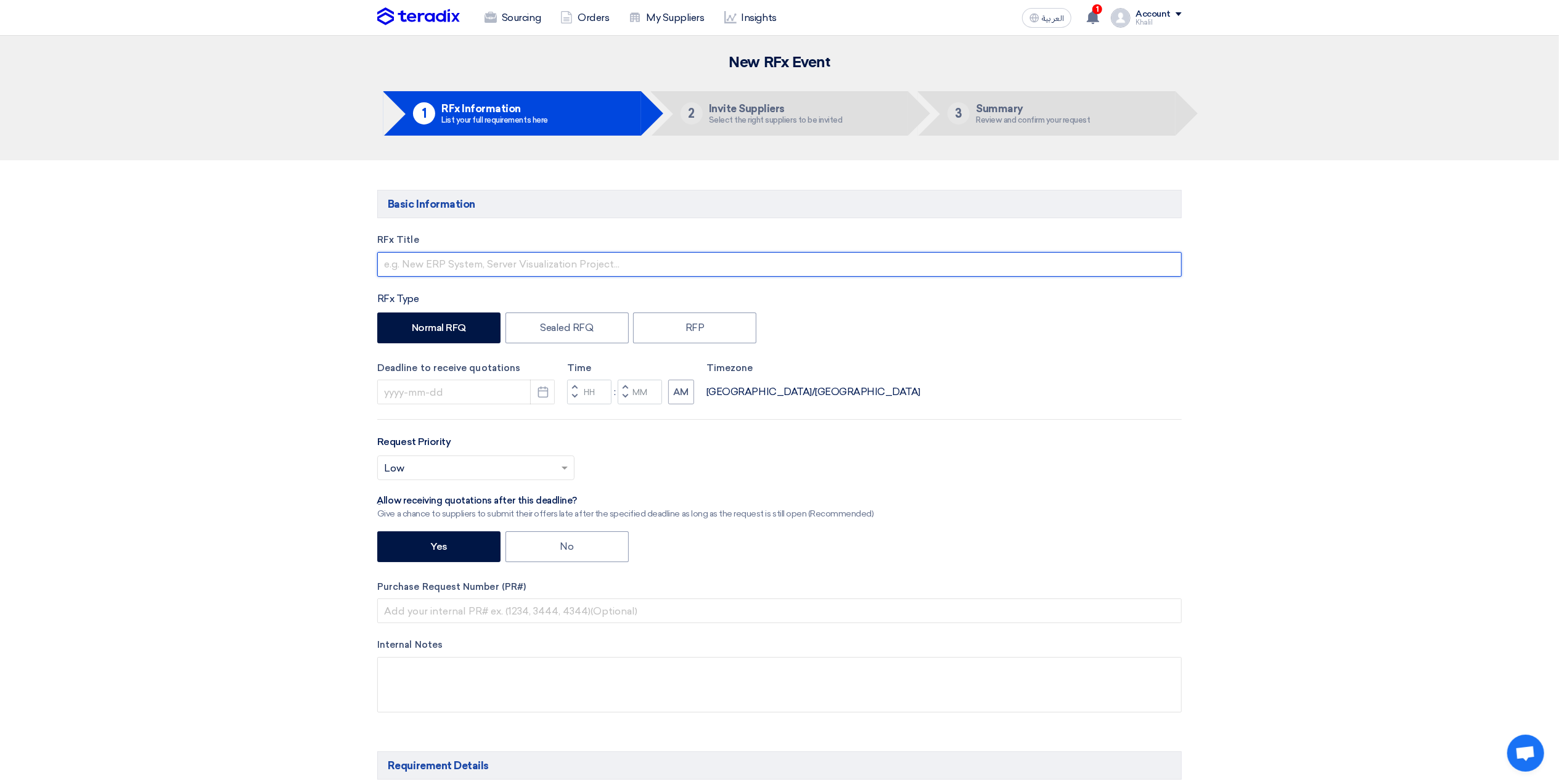
click at [658, 260] on input "text" at bounding box center [779, 264] width 804 height 25
paste input "RFQ FOR Lenovo 27- KAFD -STOM-015231"
type input "RFQ FOR Lenovo 27- KAFD -STOM-015231"
click at [545, 397] on icon "Pick a date" at bounding box center [543, 392] width 12 height 12
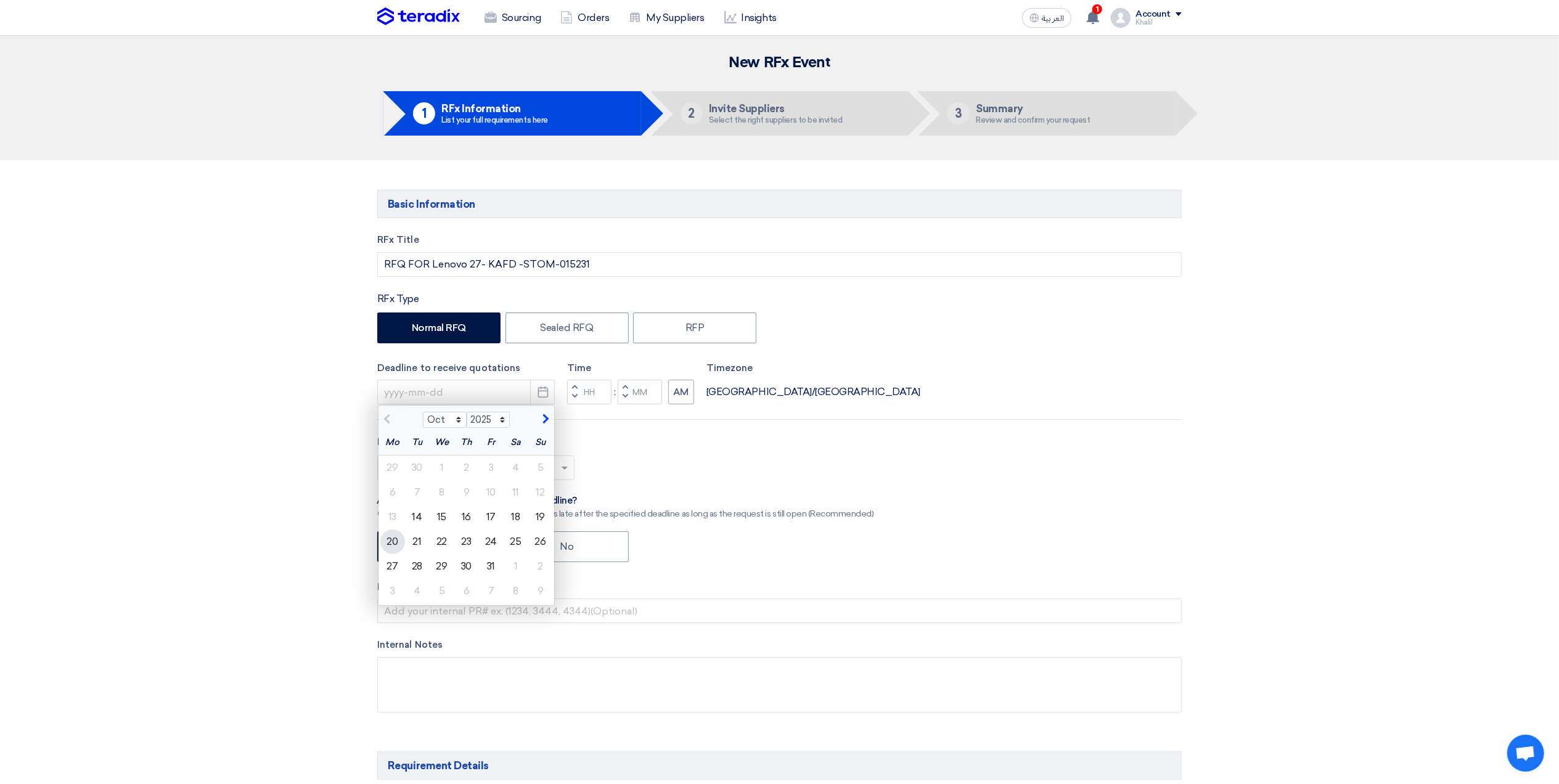
click at [395, 539] on div "20" at bounding box center [393, 541] width 25 height 25
type input "[DATE]"
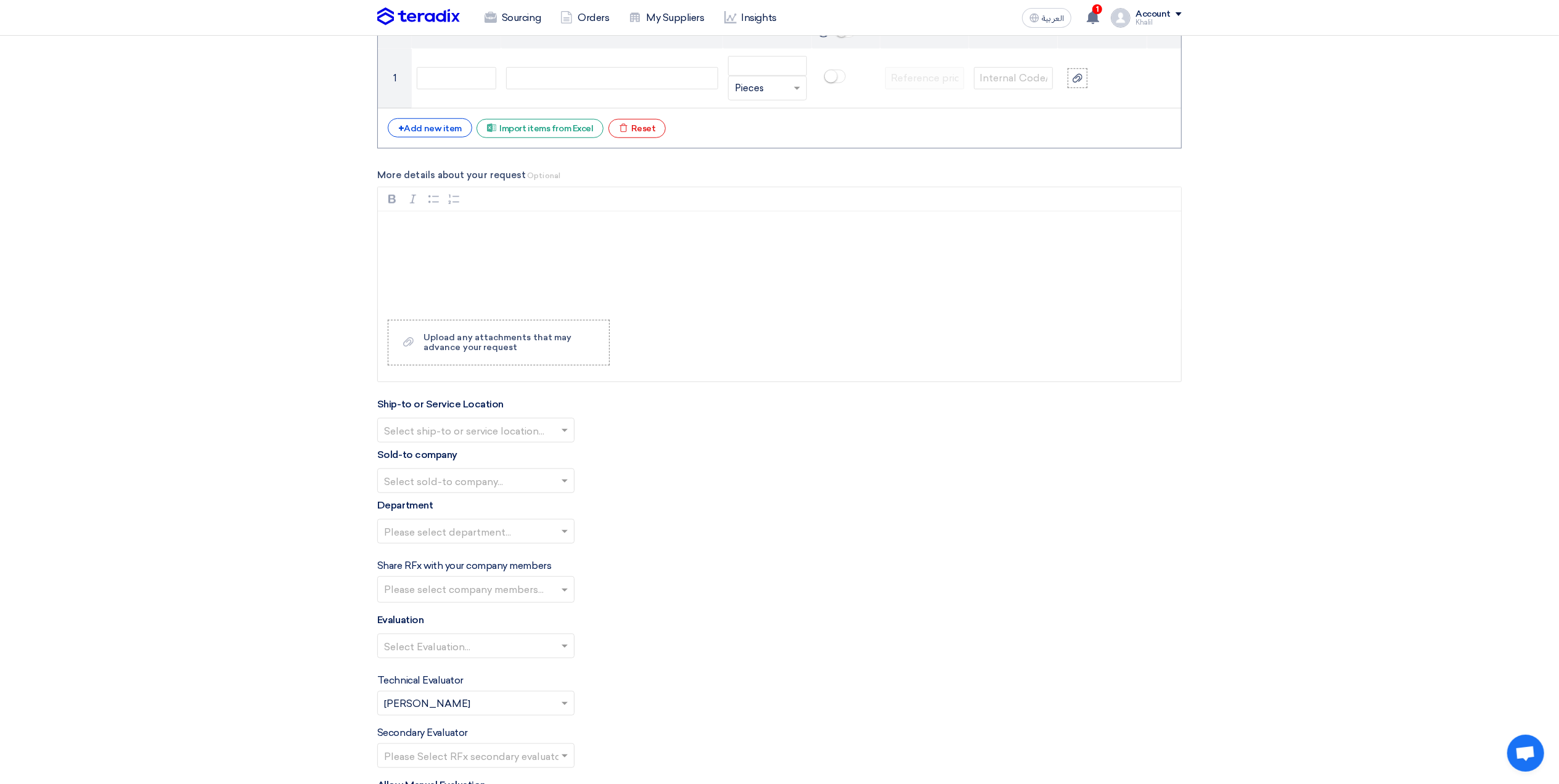
scroll to position [657, 0]
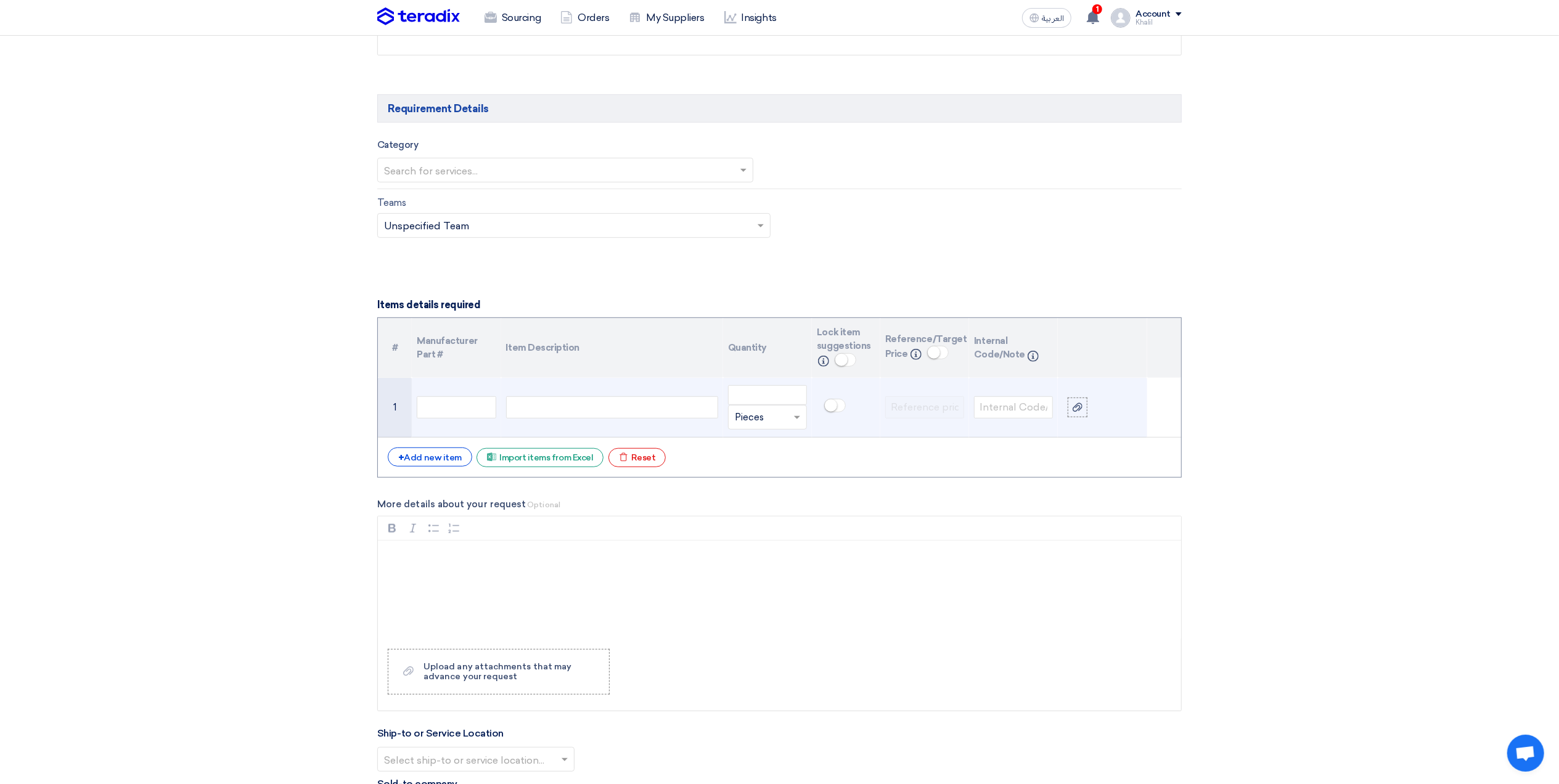
click at [583, 413] on div at bounding box center [611, 407] width 212 height 22
paste div
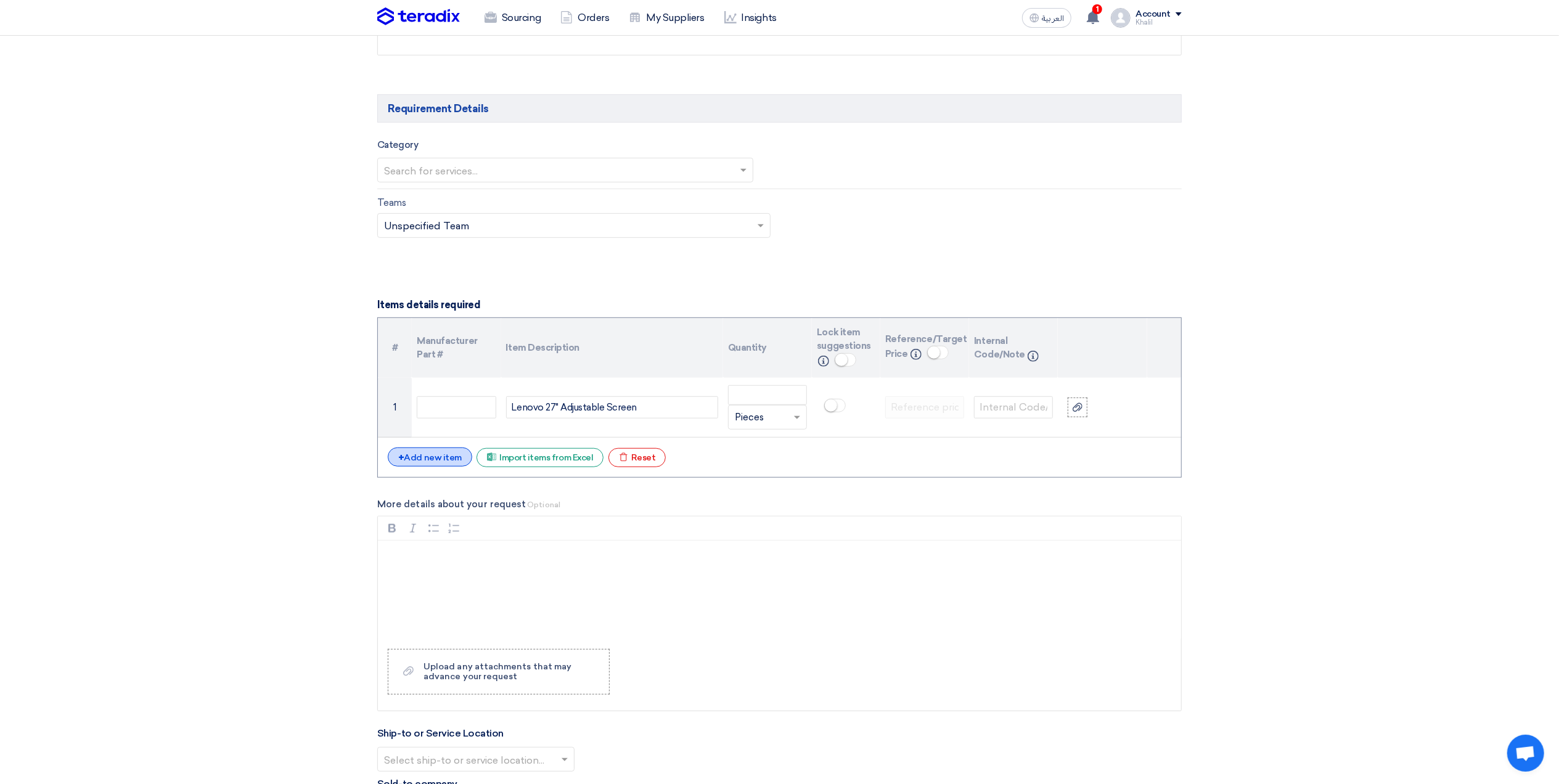
click at [427, 459] on div "+ Add new item" at bounding box center [430, 457] width 84 height 19
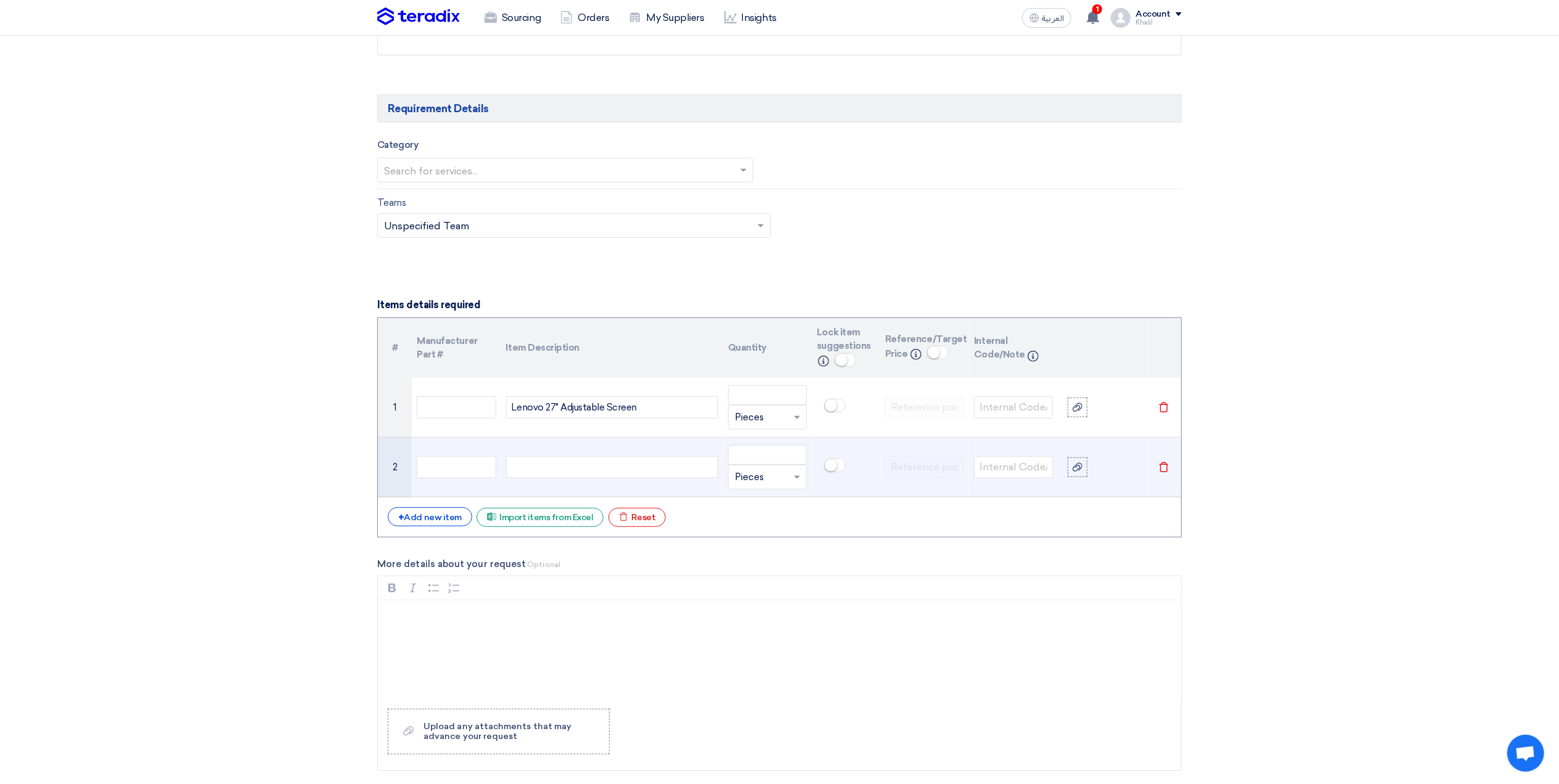
click at [529, 474] on div at bounding box center [611, 467] width 212 height 22
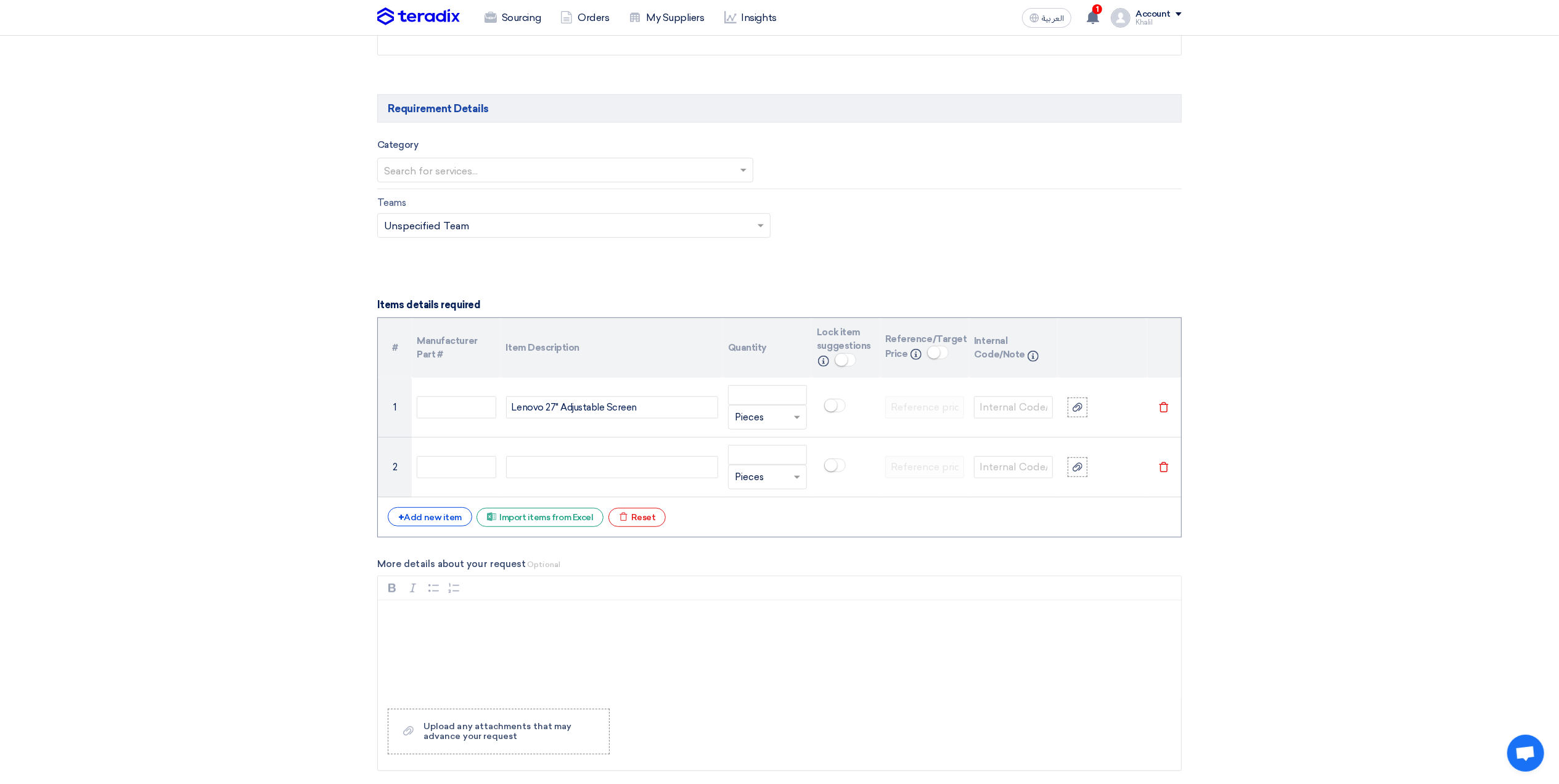
paste div
click at [432, 516] on div "+ Add new item" at bounding box center [430, 516] width 84 height 19
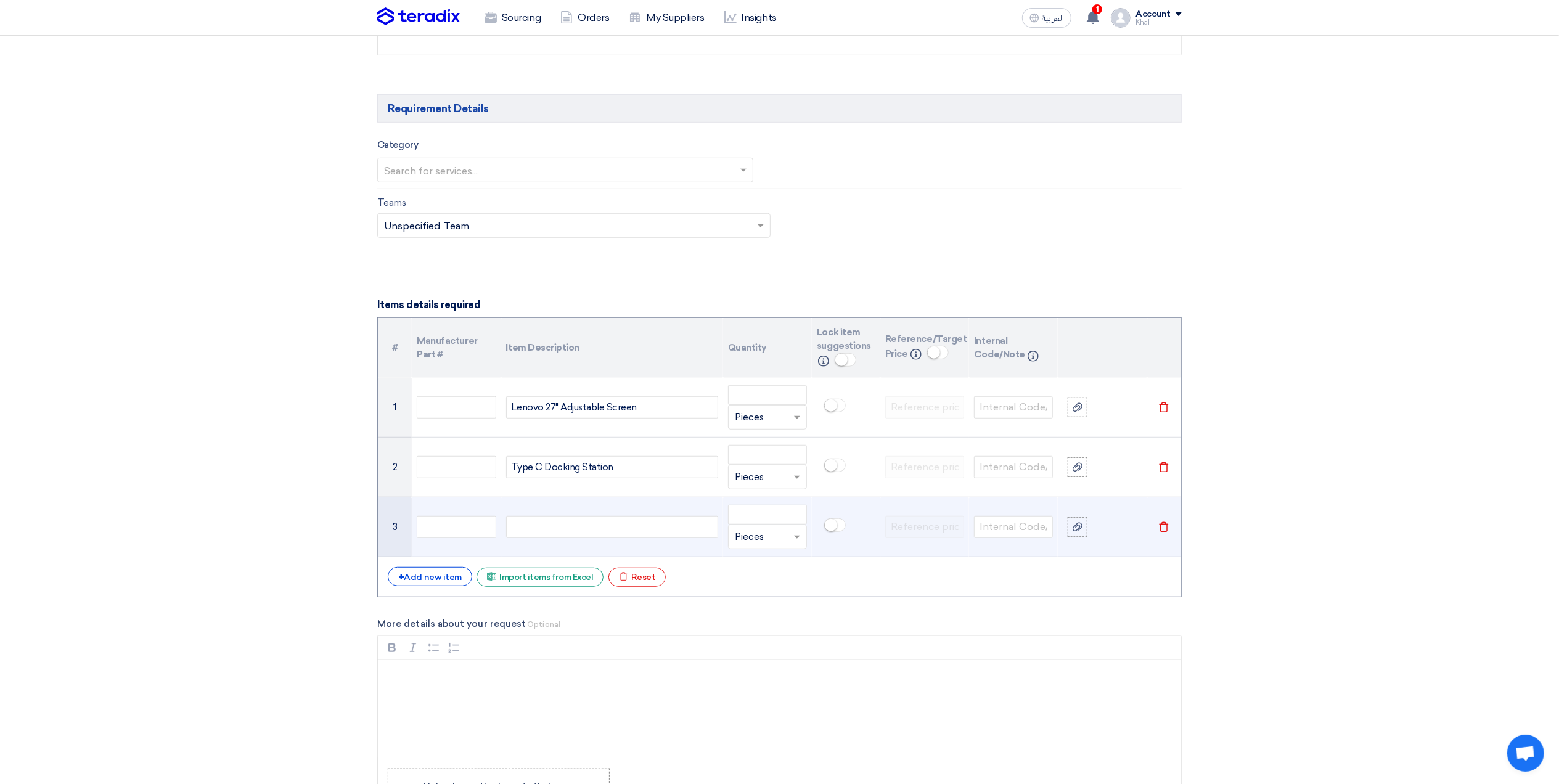
click at [607, 525] on div at bounding box center [611, 526] width 212 height 22
paste div
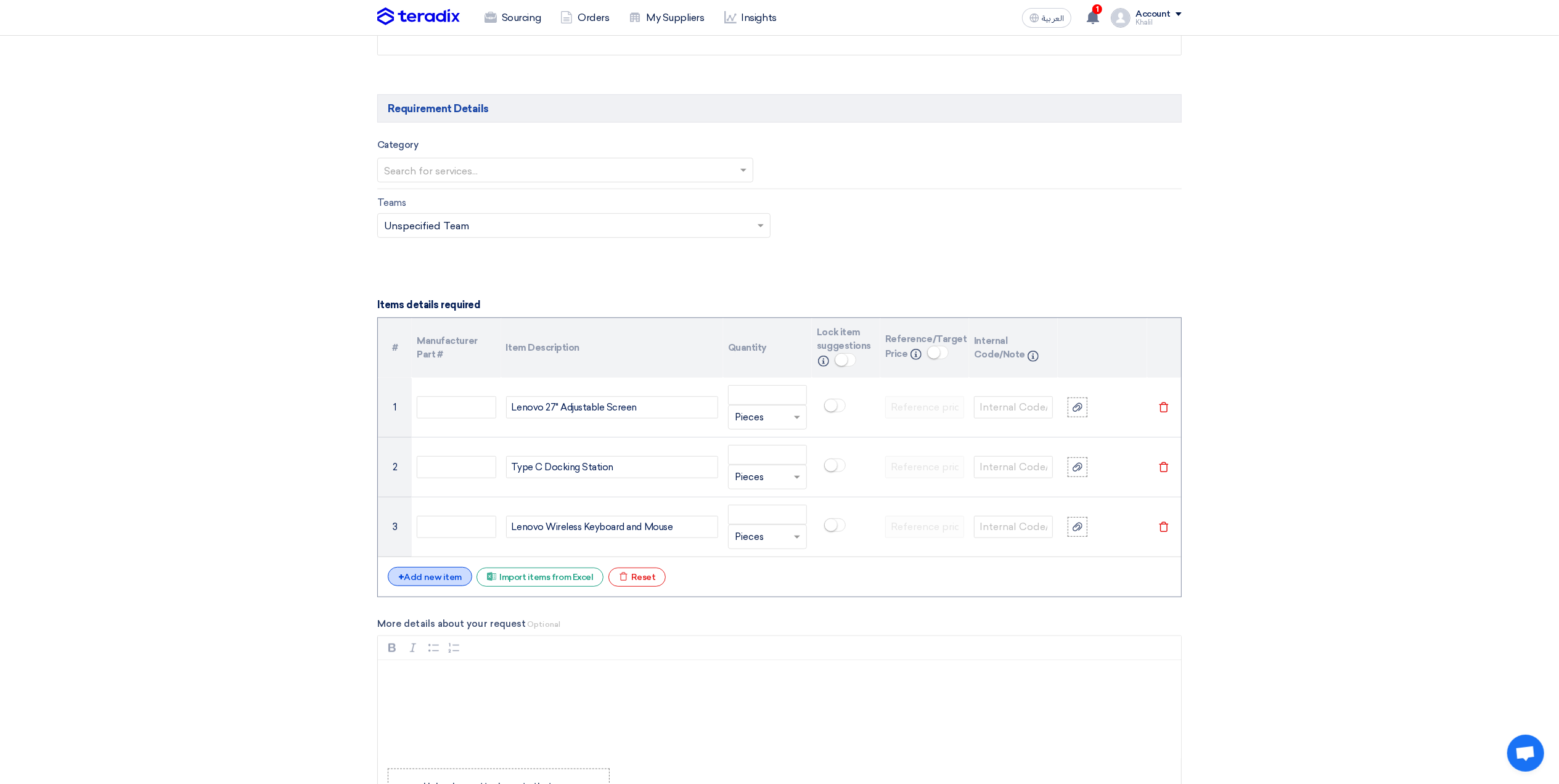
click at [432, 575] on div "+ Add new item" at bounding box center [430, 576] width 84 height 19
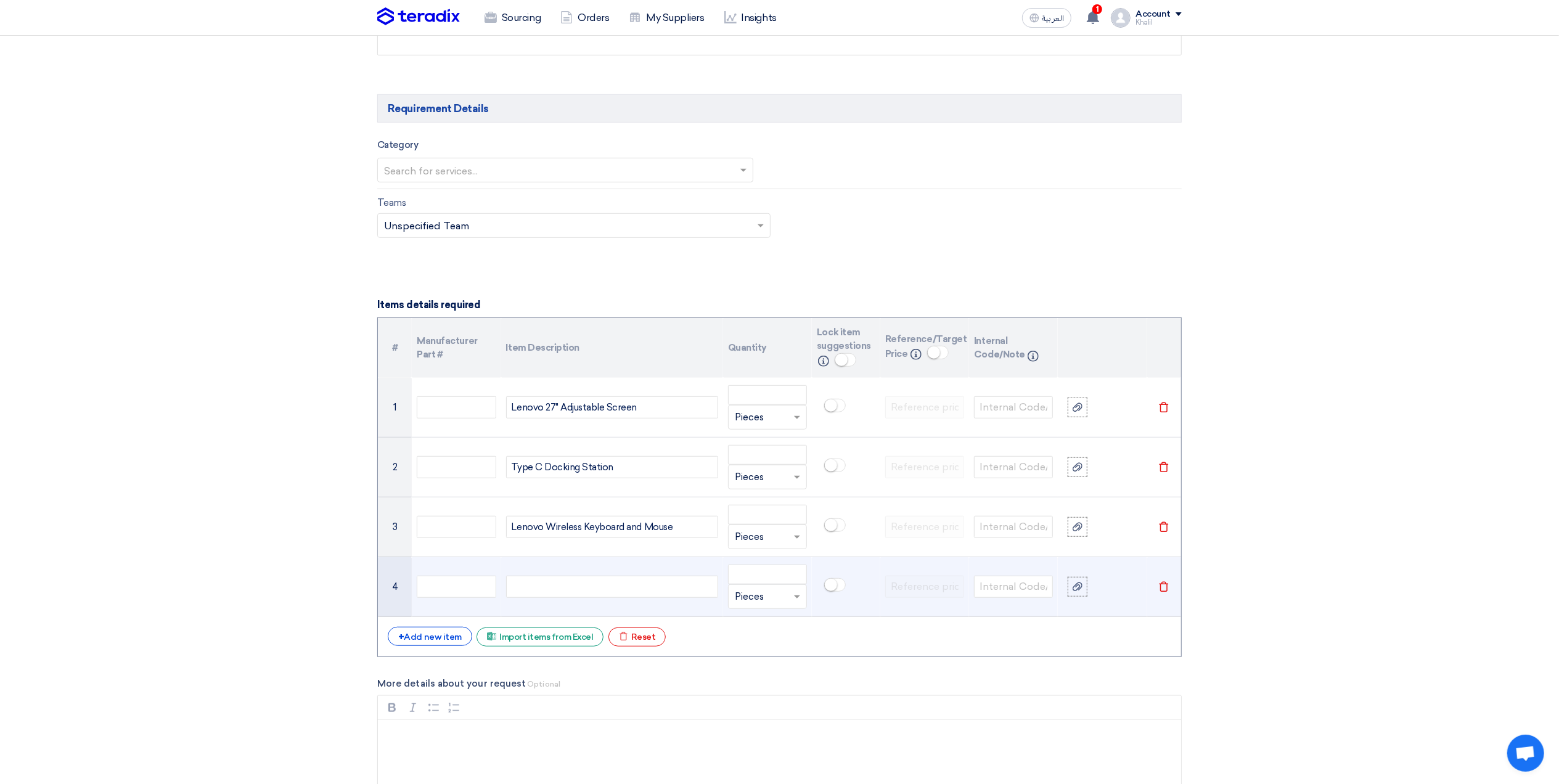
click at [587, 596] on div at bounding box center [611, 586] width 212 height 22
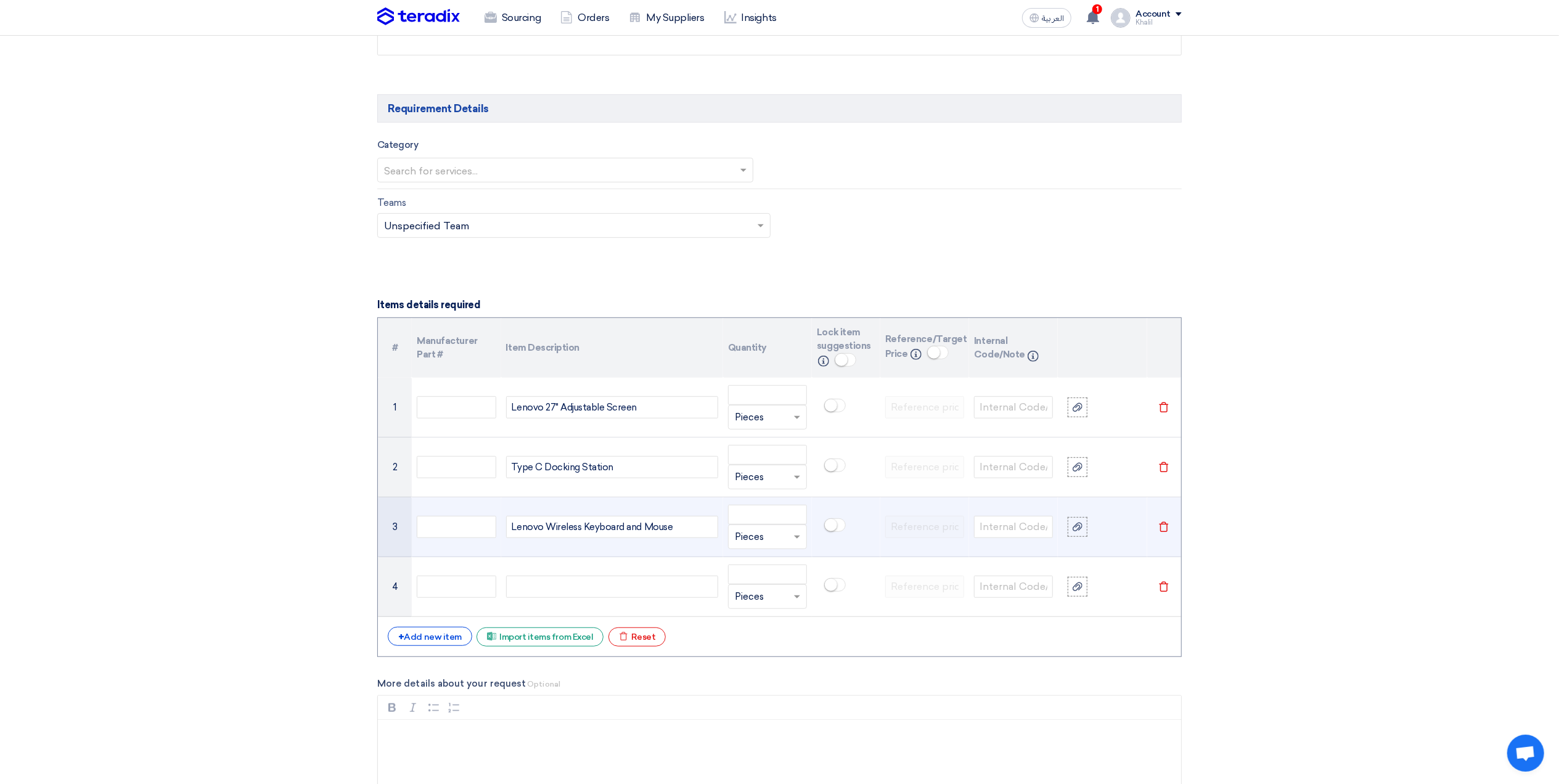
paste div
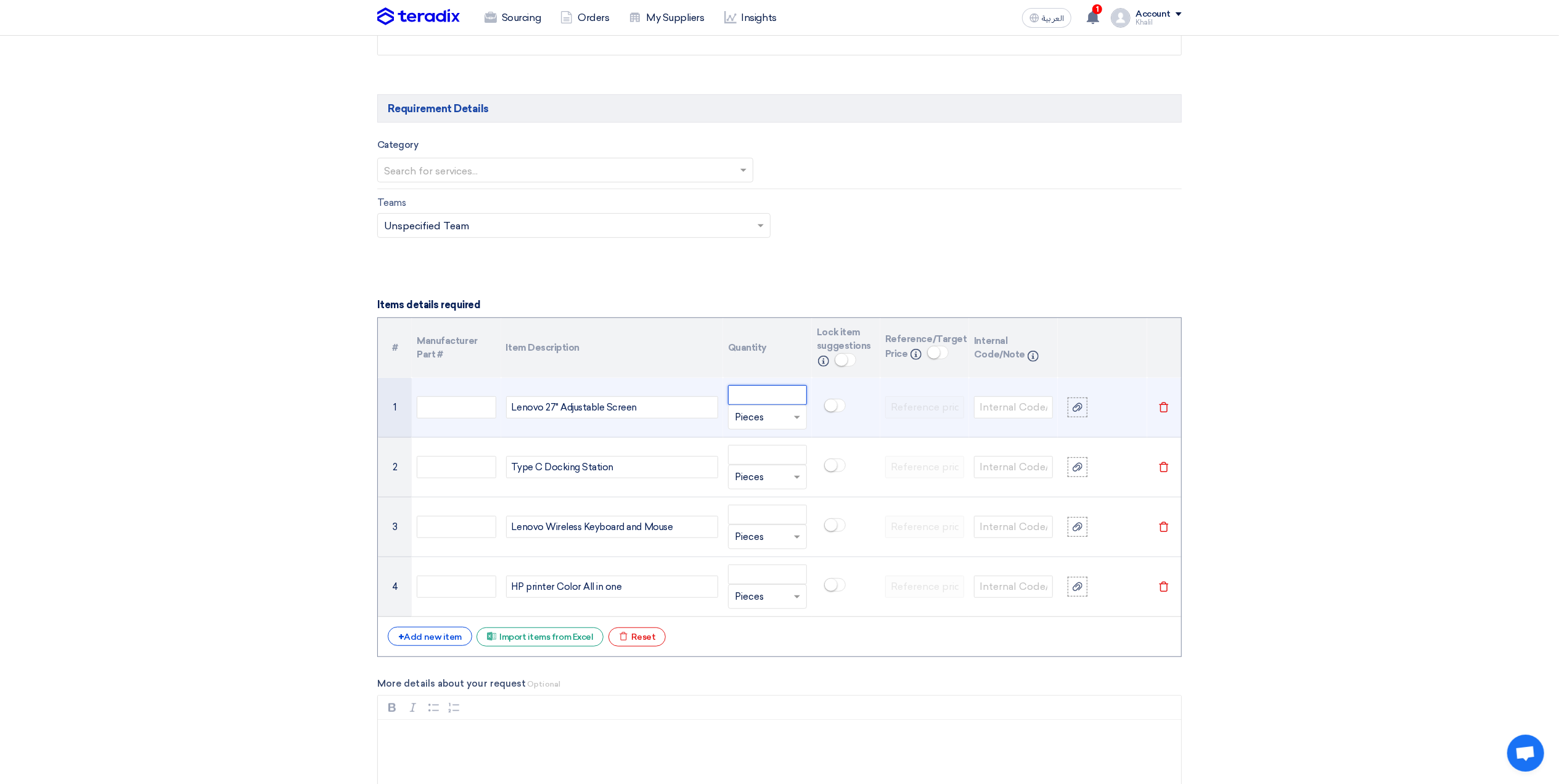
click at [770, 401] on input "number" at bounding box center [767, 395] width 79 height 20
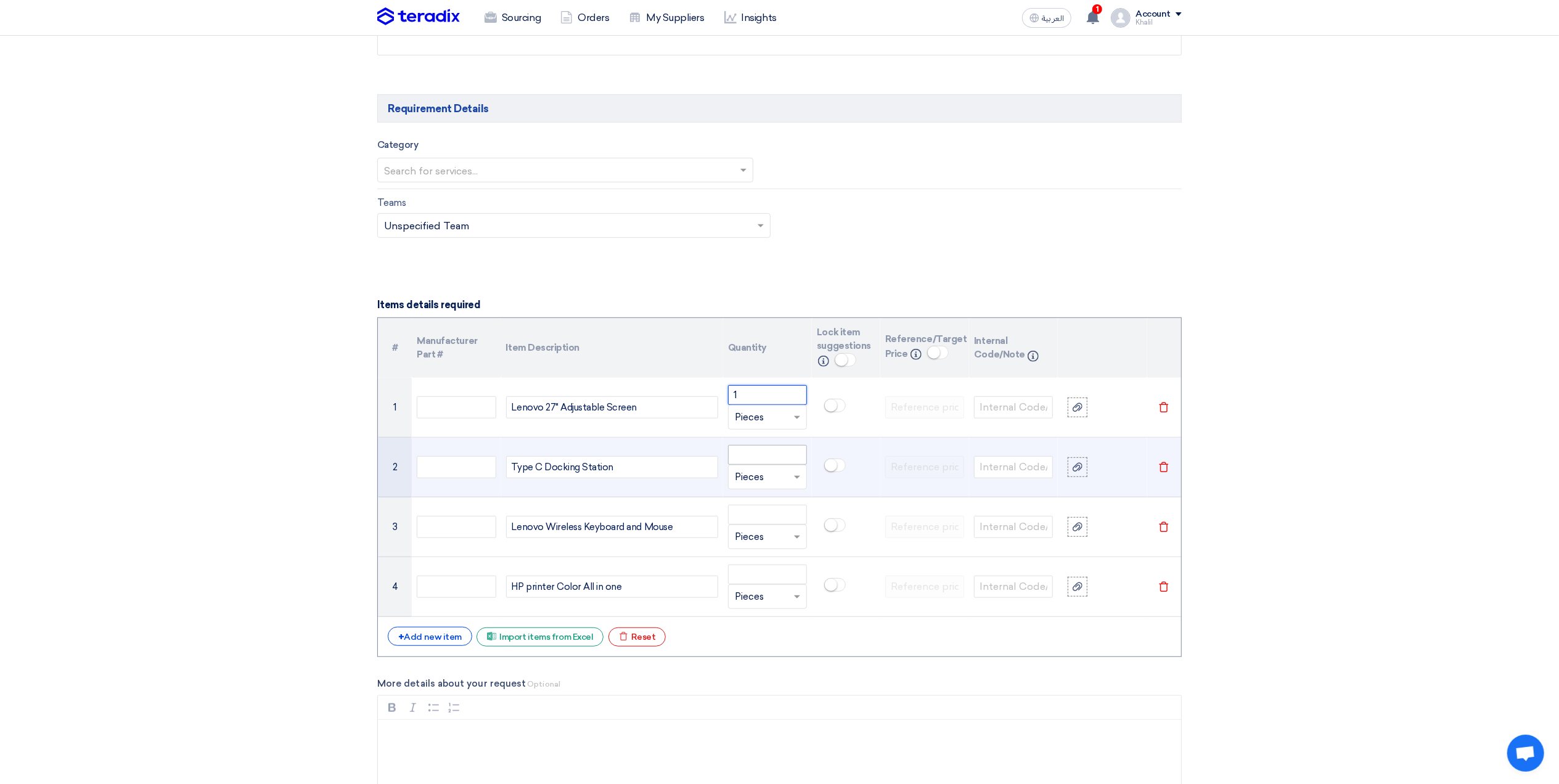
type input "1"
click at [762, 457] on input "number" at bounding box center [767, 455] width 79 height 20
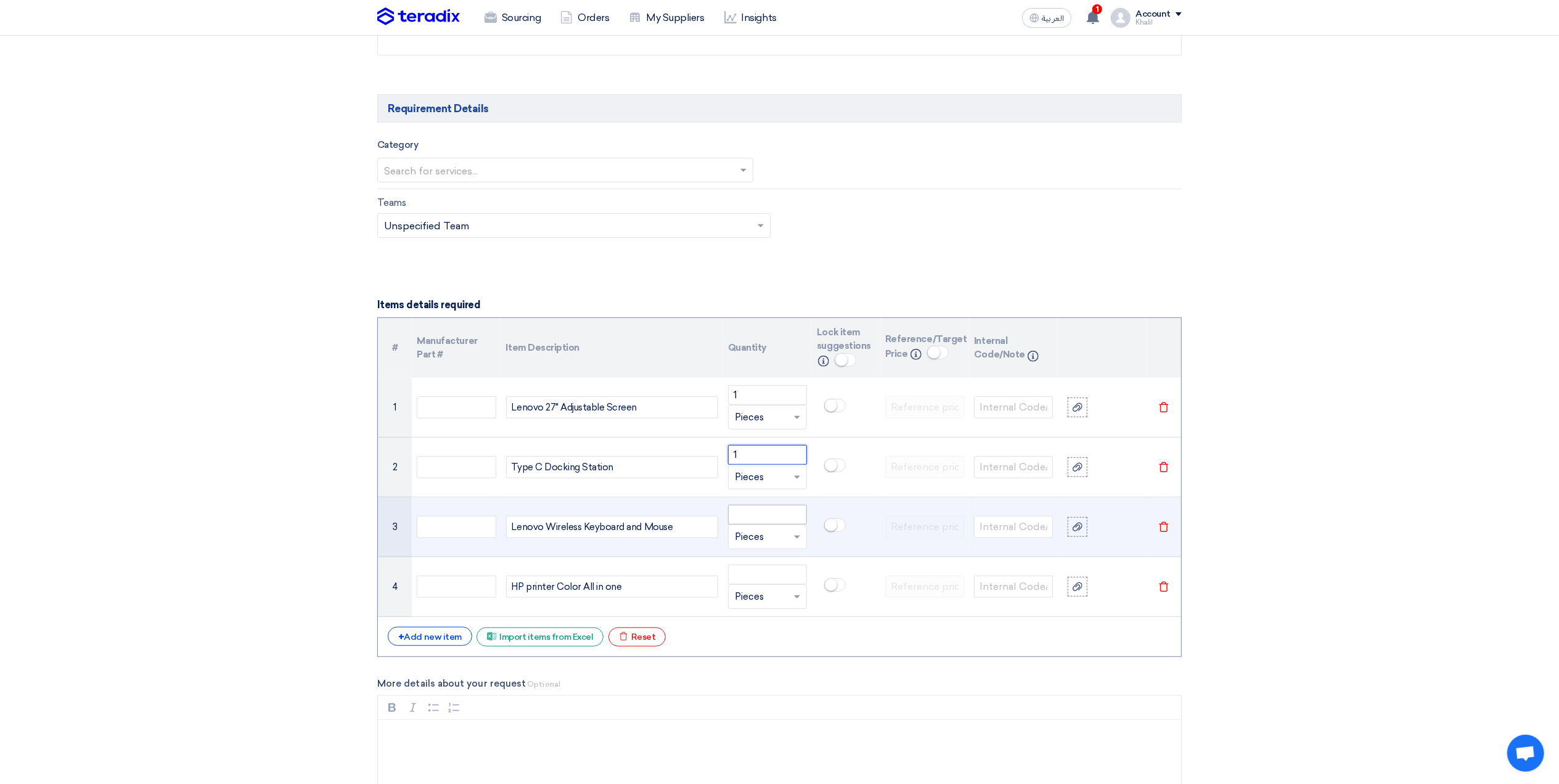
type input "1"
click at [760, 525] on input "number" at bounding box center [767, 515] width 79 height 20
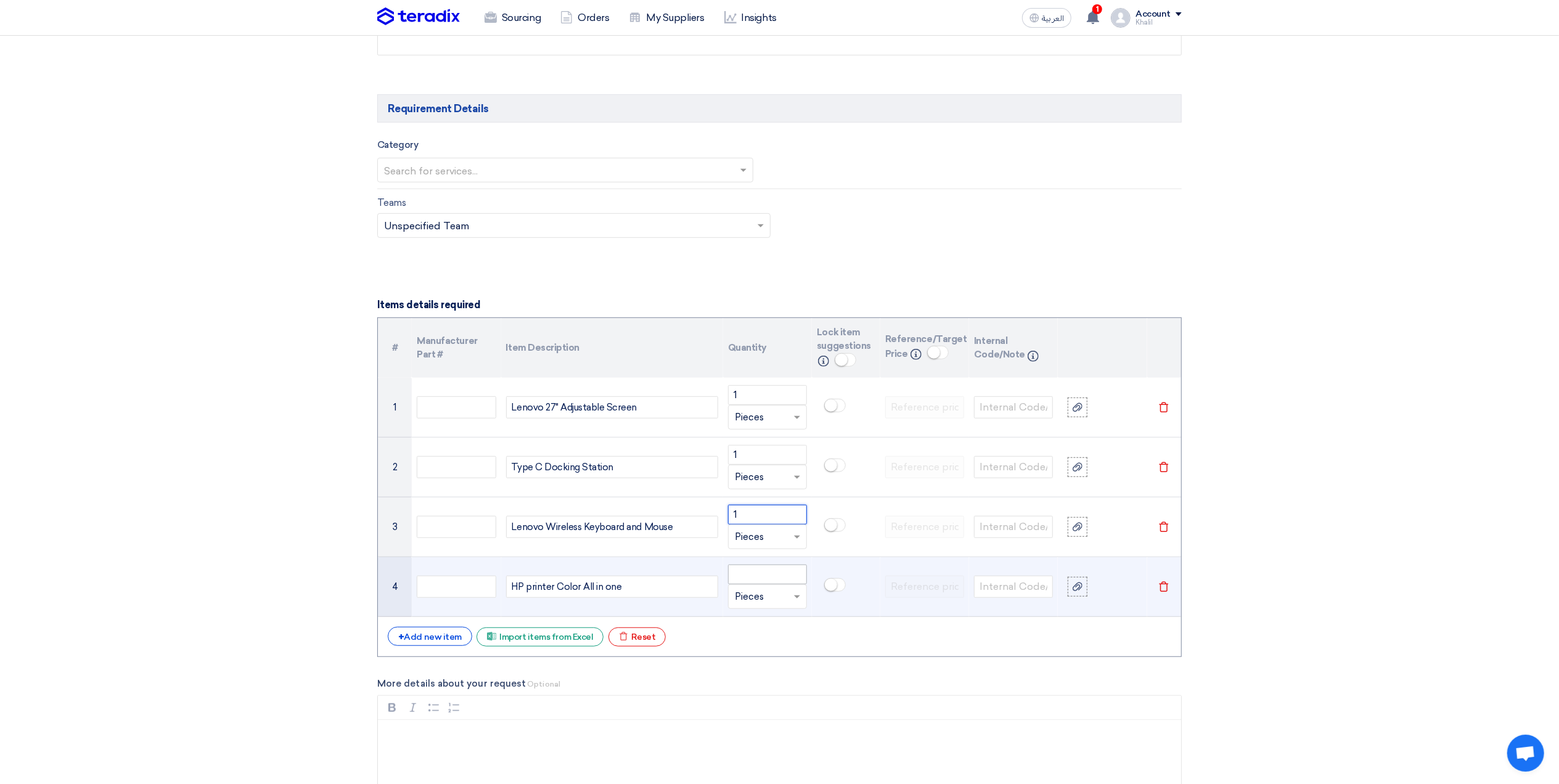
type input "1"
click at [762, 577] on input "number" at bounding box center [767, 574] width 79 height 20
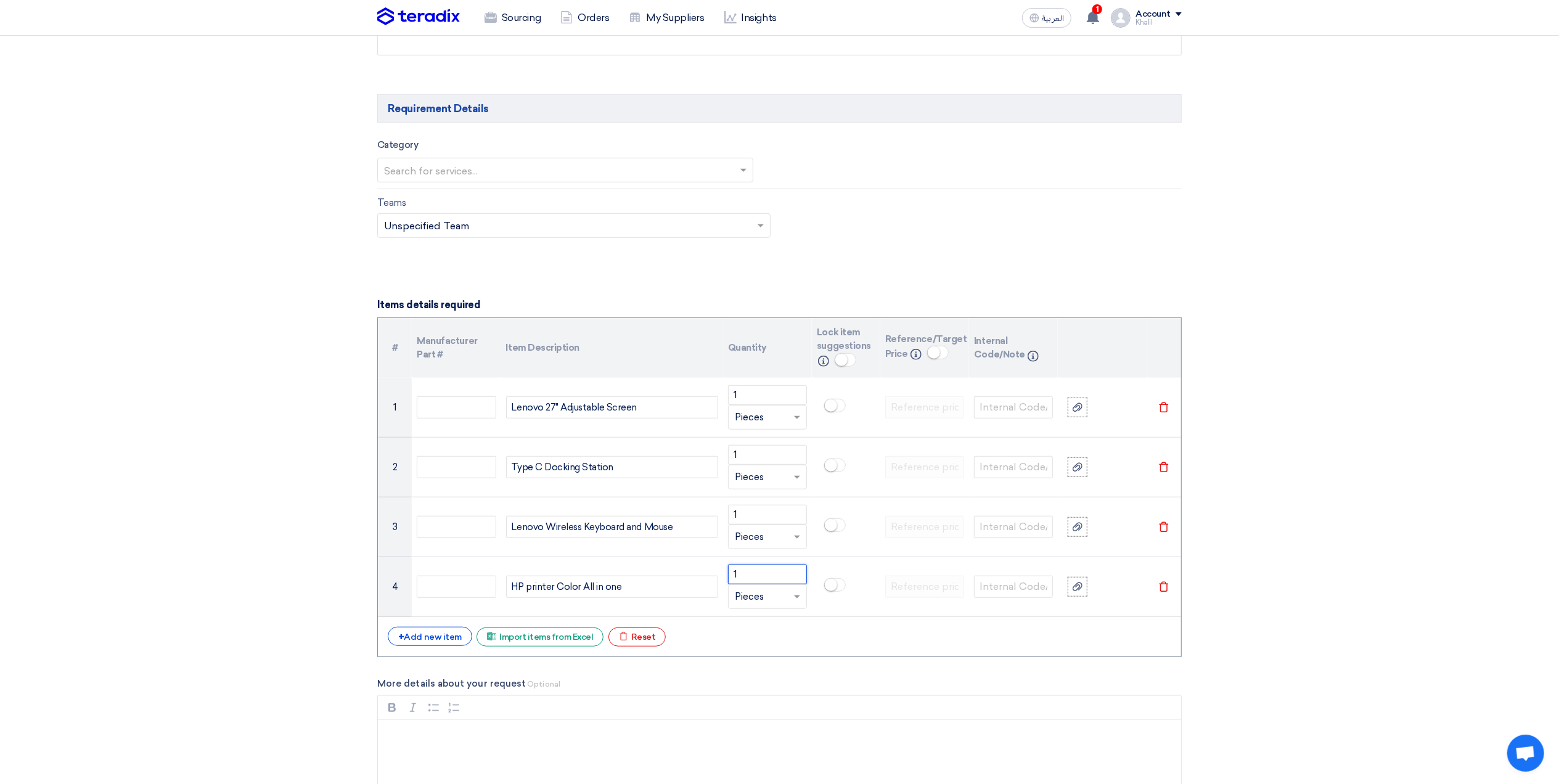
type input "1"
click at [1412, 577] on section "Basic Information RFx Title RFQ FOR Lenovo 27- KAFD -STOM-015231 RFx Type Norma…" at bounding box center [780, 648] width 1559 height 2291
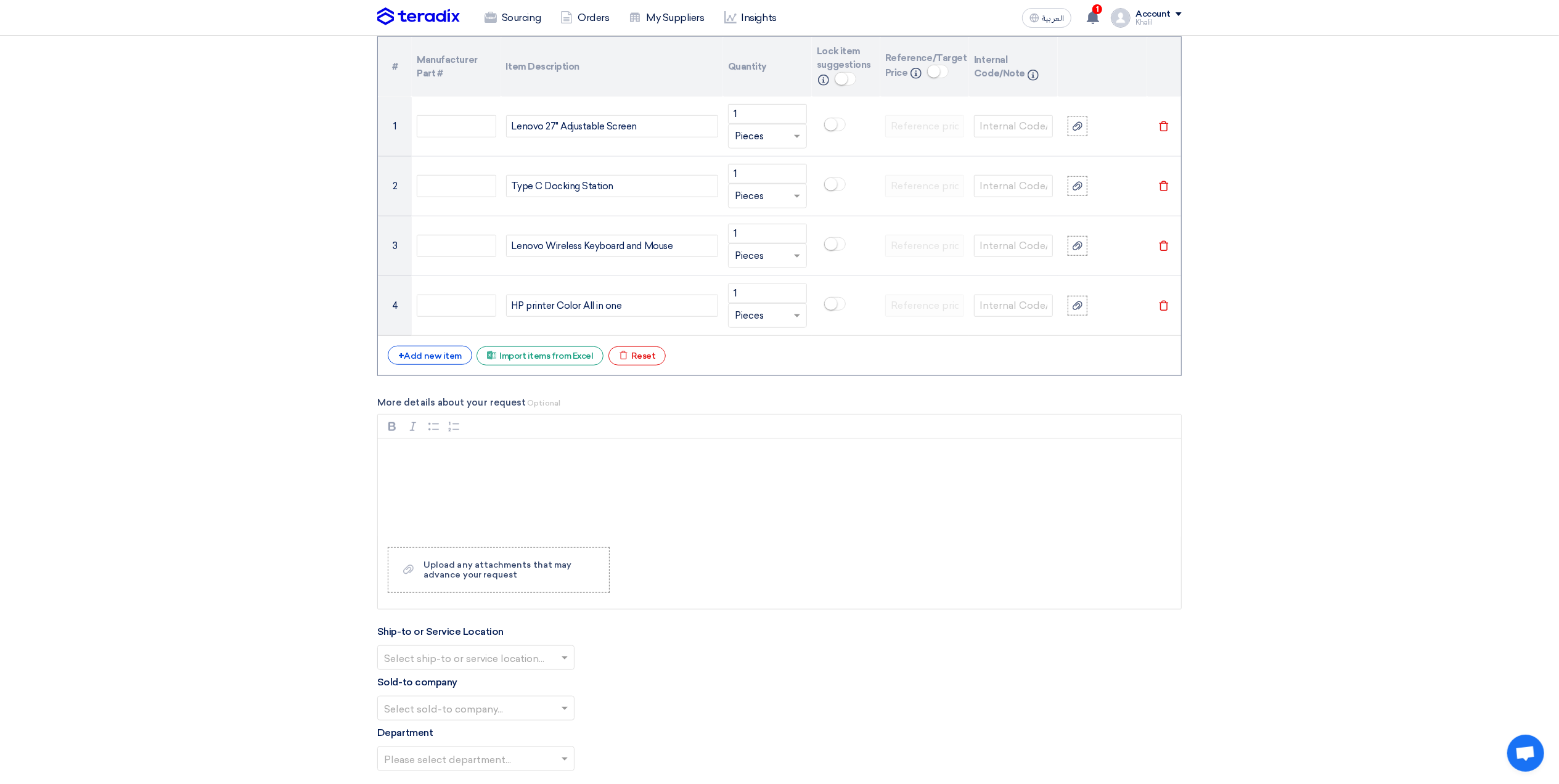
scroll to position [986, 0]
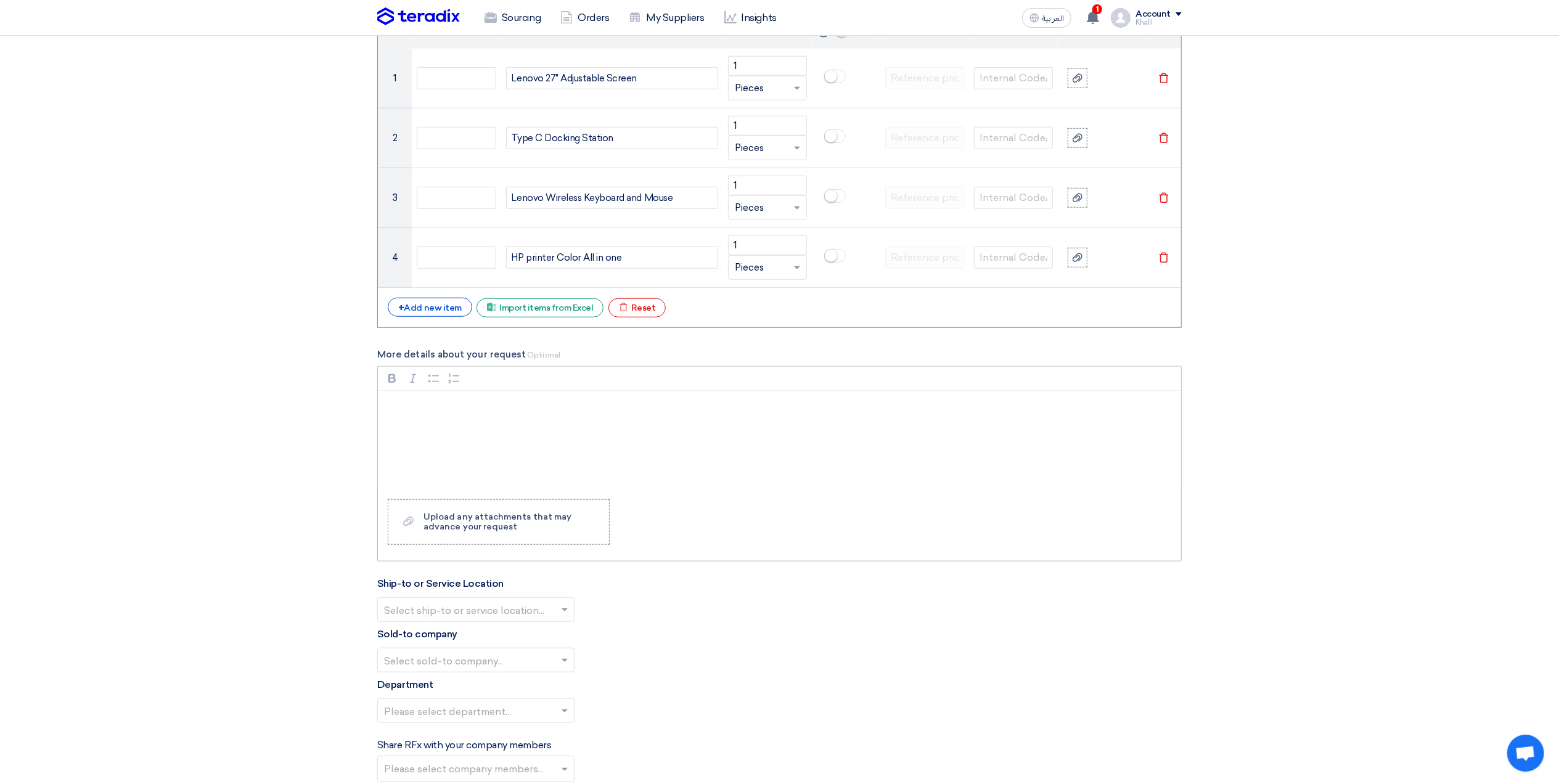
click at [620, 437] on div "Rich Text Editor, main" at bounding box center [780, 439] width 804 height 99
click at [511, 530] on div "Upload any attachments that may advance your request" at bounding box center [510, 522] width 173 height 20
click at [0, 0] on input "Upload a file Upload any attachments that may advance your request" at bounding box center [0, 0] width 0 height 0
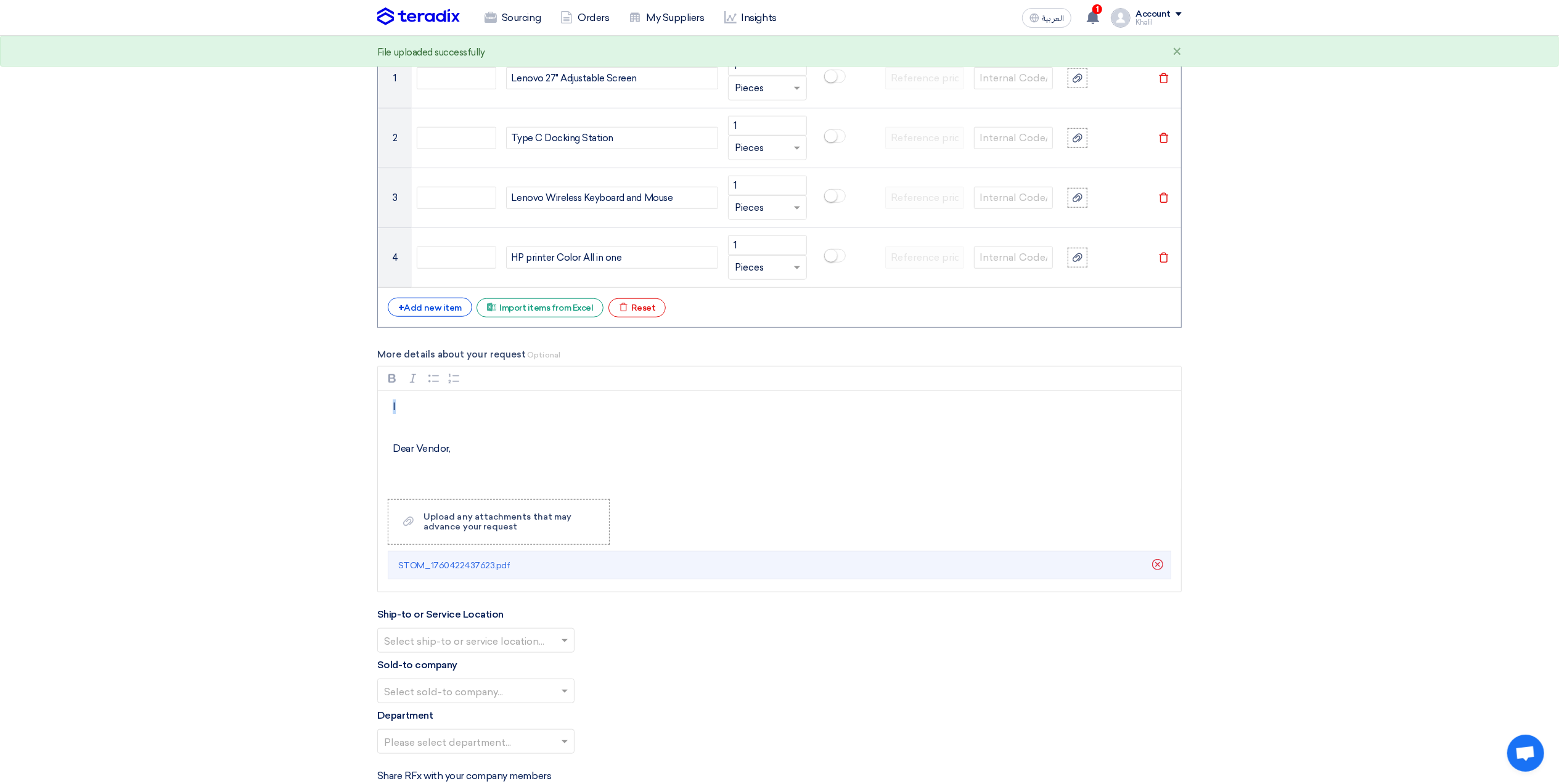
drag, startPoint x: 381, startPoint y: 406, endPoint x: 373, endPoint y: 405, distance: 8.1
click at [373, 405] on div "Basic Information RFx Title RFQ FOR Lenovo 27- KAFD -STOM-015231 RFx Type Norma…" at bounding box center [780, 335] width 823 height 2272
click at [394, 449] on p "Dear Vendor," at bounding box center [784, 449] width 783 height 15
click at [483, 439] on p "​​​​​​​" at bounding box center [784, 435] width 783 height 29
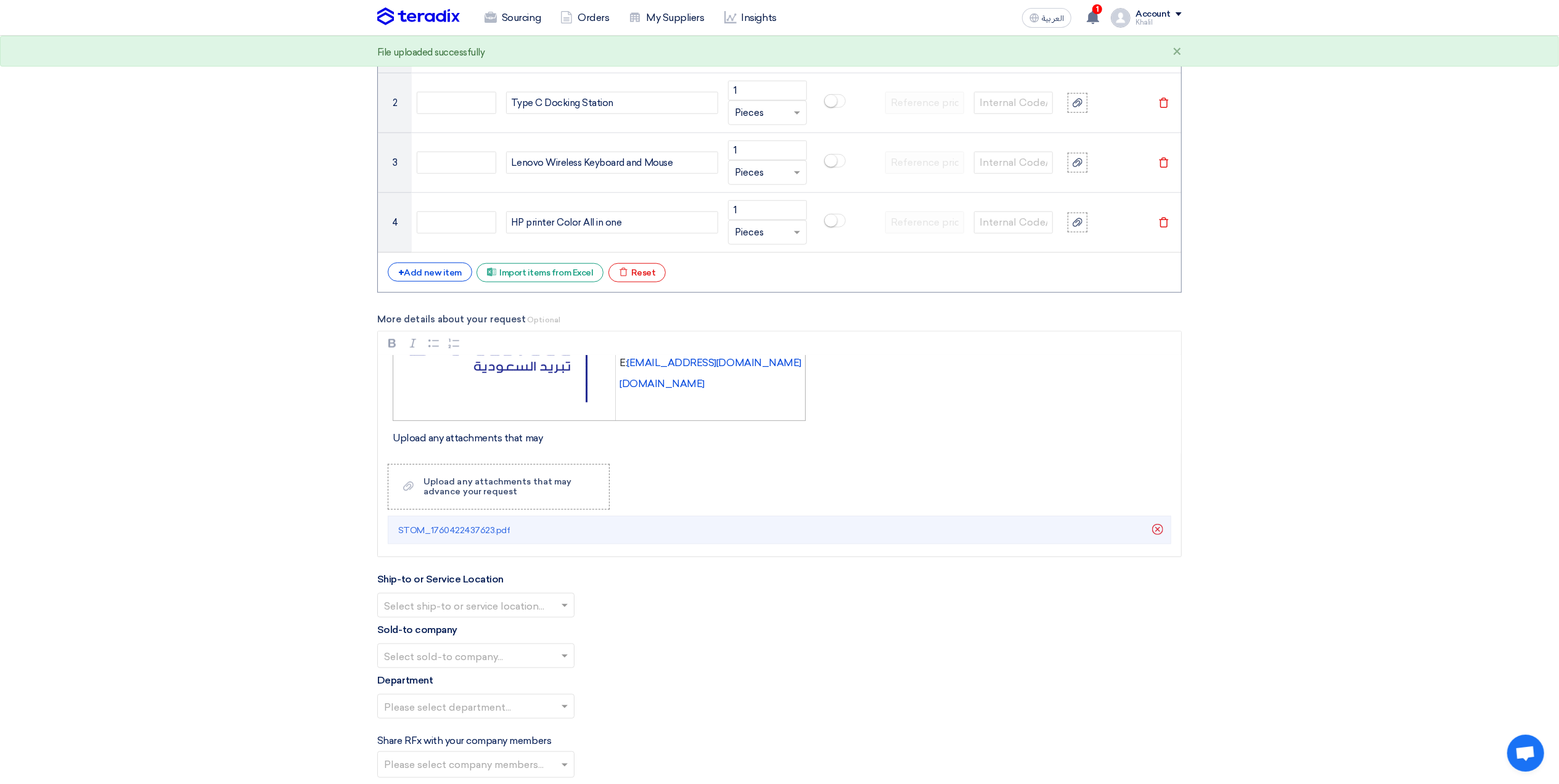
scroll to position [1397, 0]
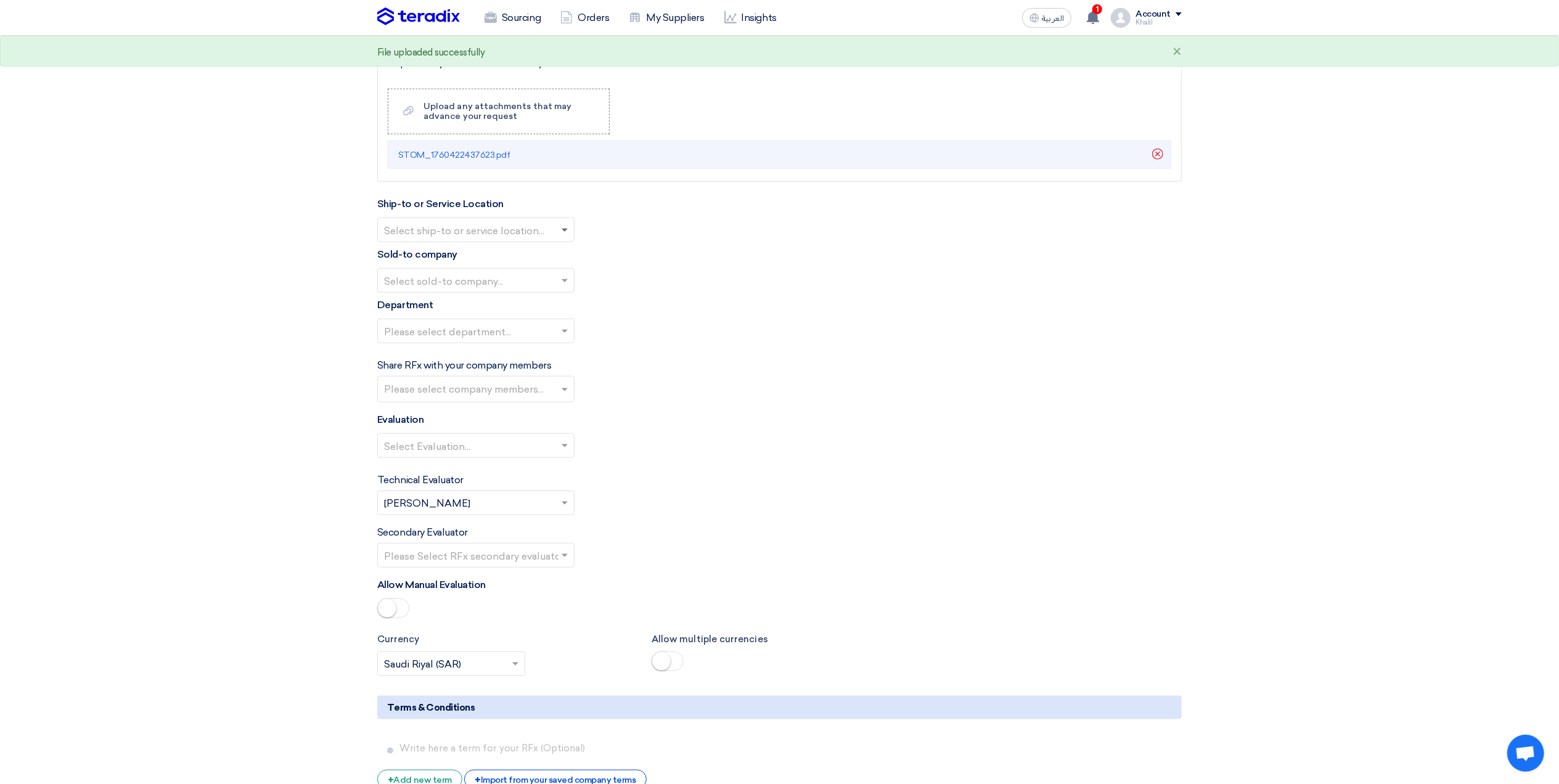
click at [565, 237] on span at bounding box center [566, 230] width 15 height 15
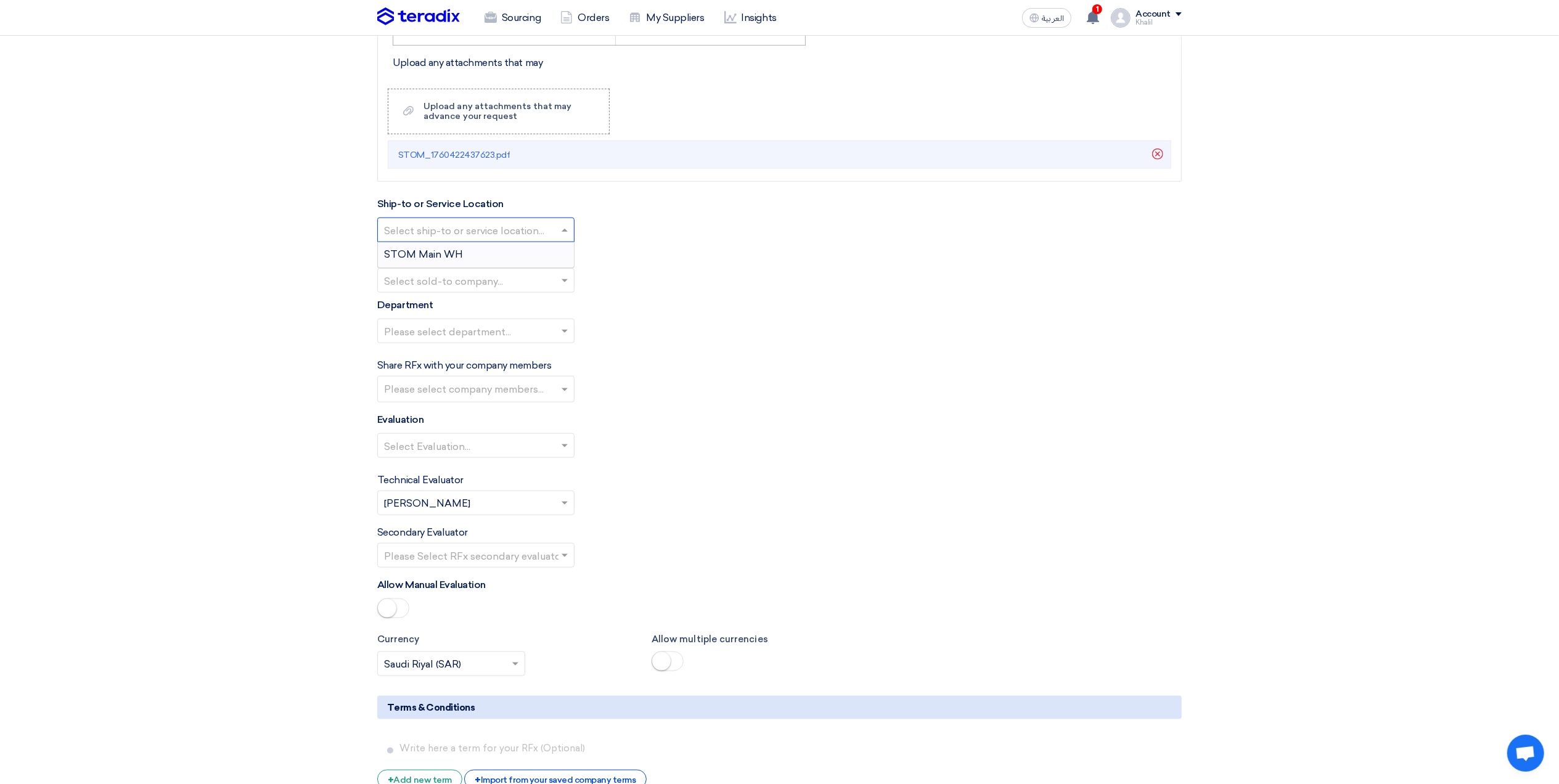
click at [555, 255] on div "STOM Main WH" at bounding box center [476, 254] width 196 height 25
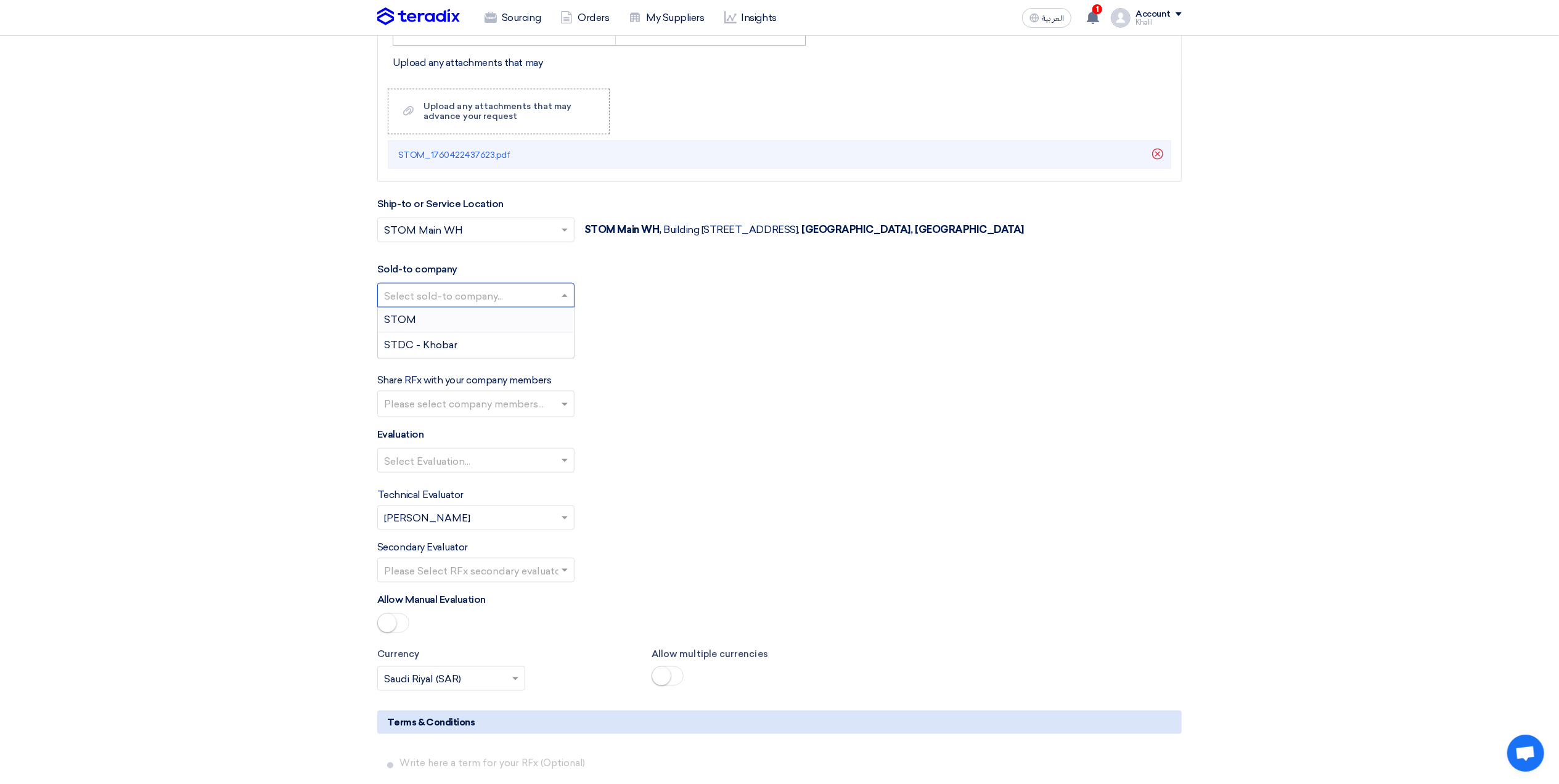
click at [551, 301] on input "text" at bounding box center [469, 296] width 171 height 20
click at [531, 347] on div "STDC - Khobar" at bounding box center [476, 345] width 196 height 25
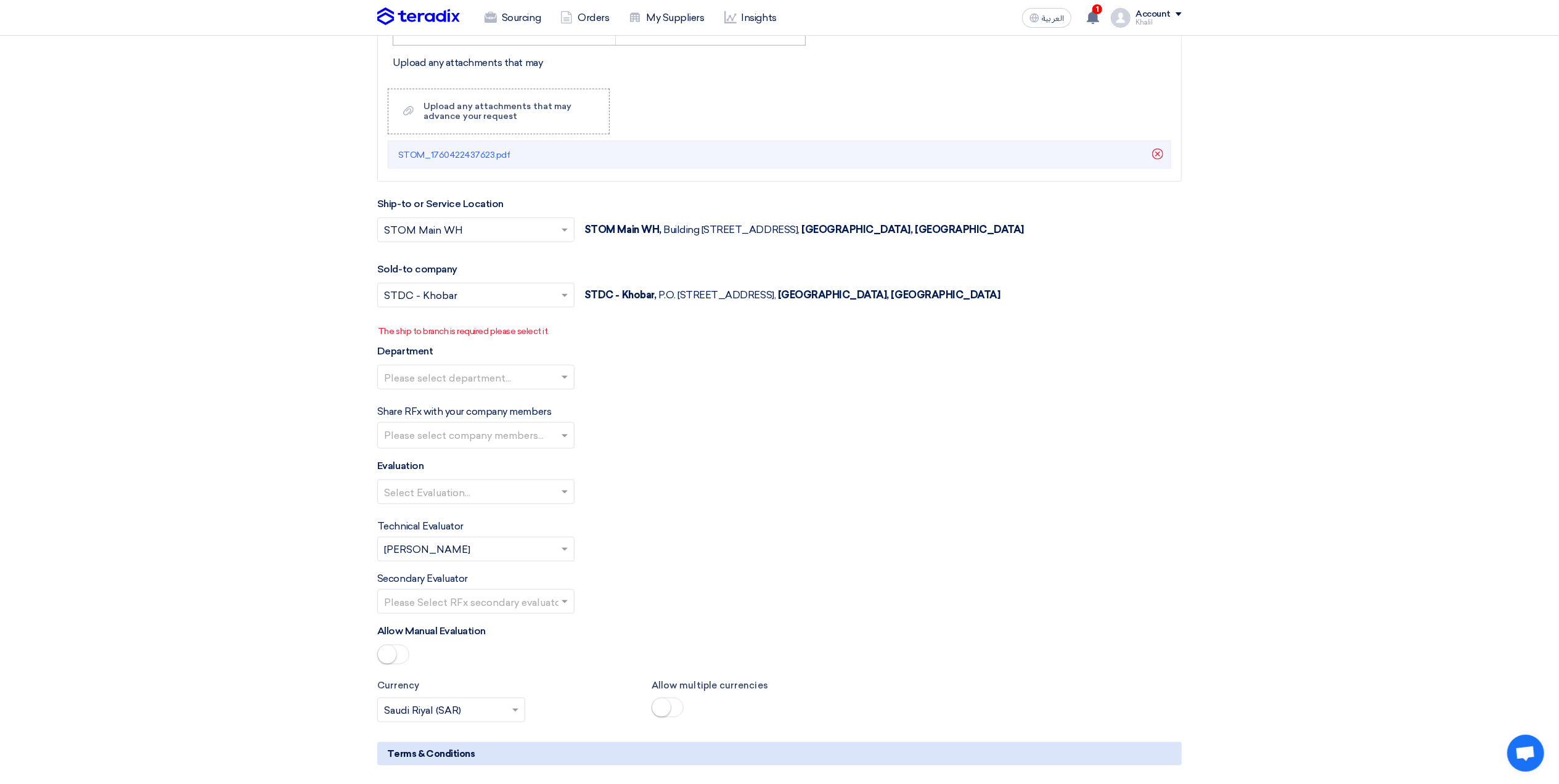
click at [562, 299] on span at bounding box center [566, 296] width 15 height 15
click at [543, 323] on div "STOM" at bounding box center [476, 320] width 196 height 26
drag, startPoint x: 535, startPoint y: 301, endPoint x: 403, endPoint y: 301, distance: 132.0
click at [403, 299] on input "text" at bounding box center [469, 296] width 171 height 20
click at [403, 303] on input "text" at bounding box center [469, 296] width 171 height 20
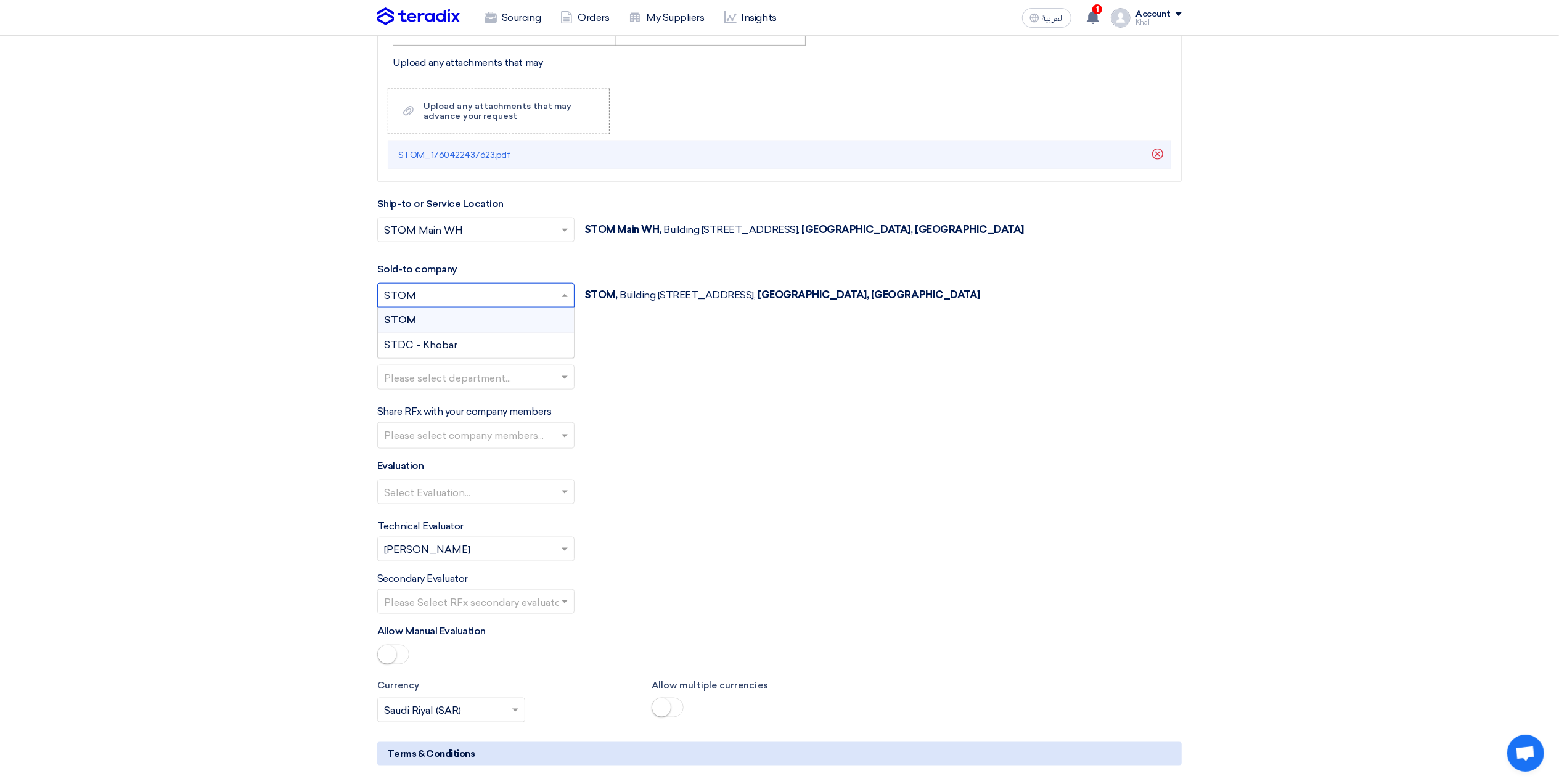
click at [403, 303] on input "text" at bounding box center [469, 296] width 171 height 20
click at [431, 303] on input "text" at bounding box center [469, 296] width 171 height 20
click at [841, 354] on div "Department Please select department..." at bounding box center [779, 372] width 804 height 56
click at [1070, 279] on div "Sold-to company Select sold-to company... × STOM × STOM, Building No: 7160 Area…" at bounding box center [779, 300] width 804 height 76
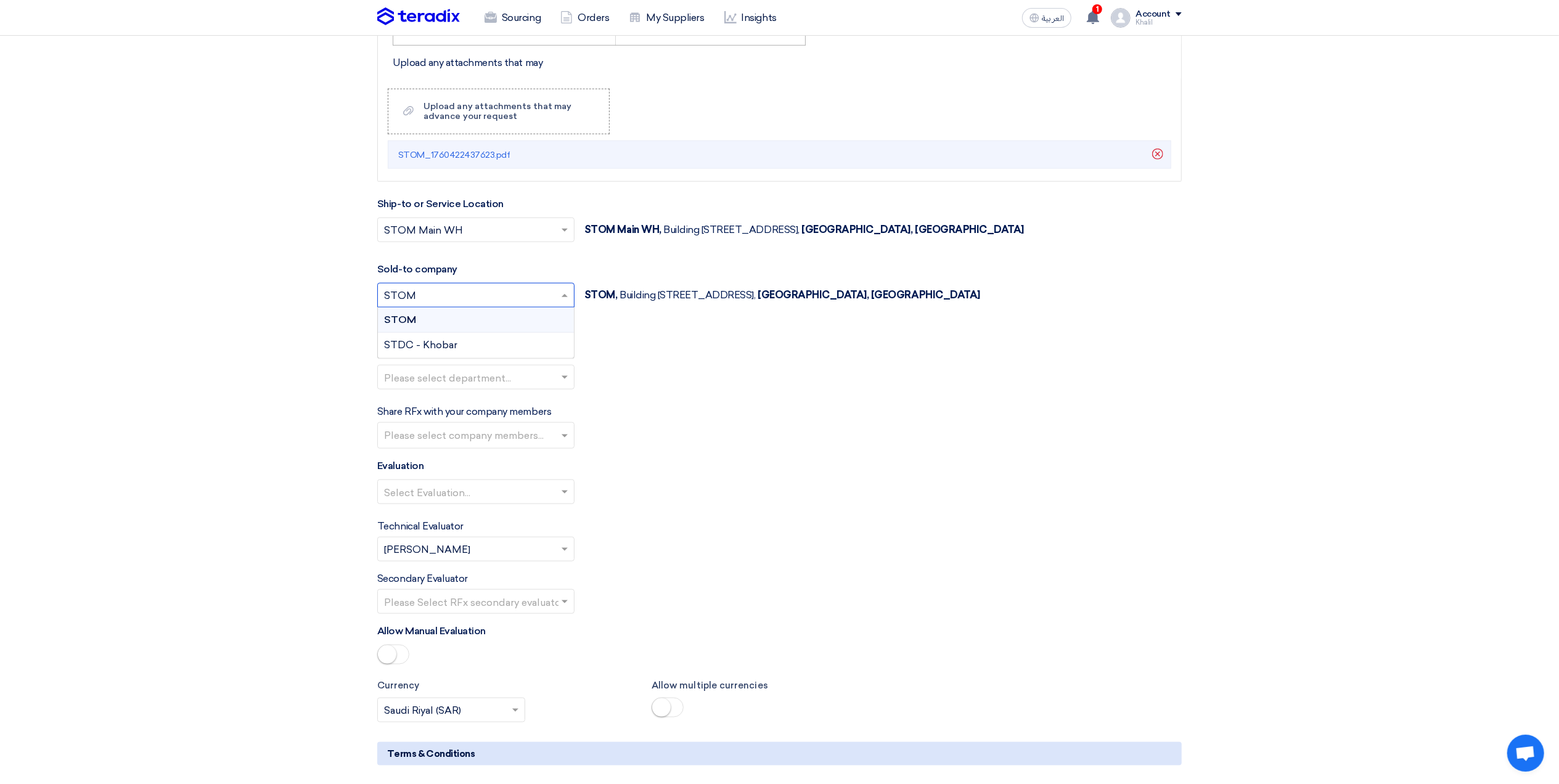
click at [563, 303] on span at bounding box center [566, 296] width 15 height 15
click at [543, 348] on div "STDC - Khobar" at bounding box center [476, 345] width 196 height 25
click at [563, 382] on span at bounding box center [566, 378] width 15 height 15
click at [566, 237] on span at bounding box center [566, 230] width 15 height 15
drag, startPoint x: 547, startPoint y: 252, endPoint x: 521, endPoint y: 245, distance: 26.9
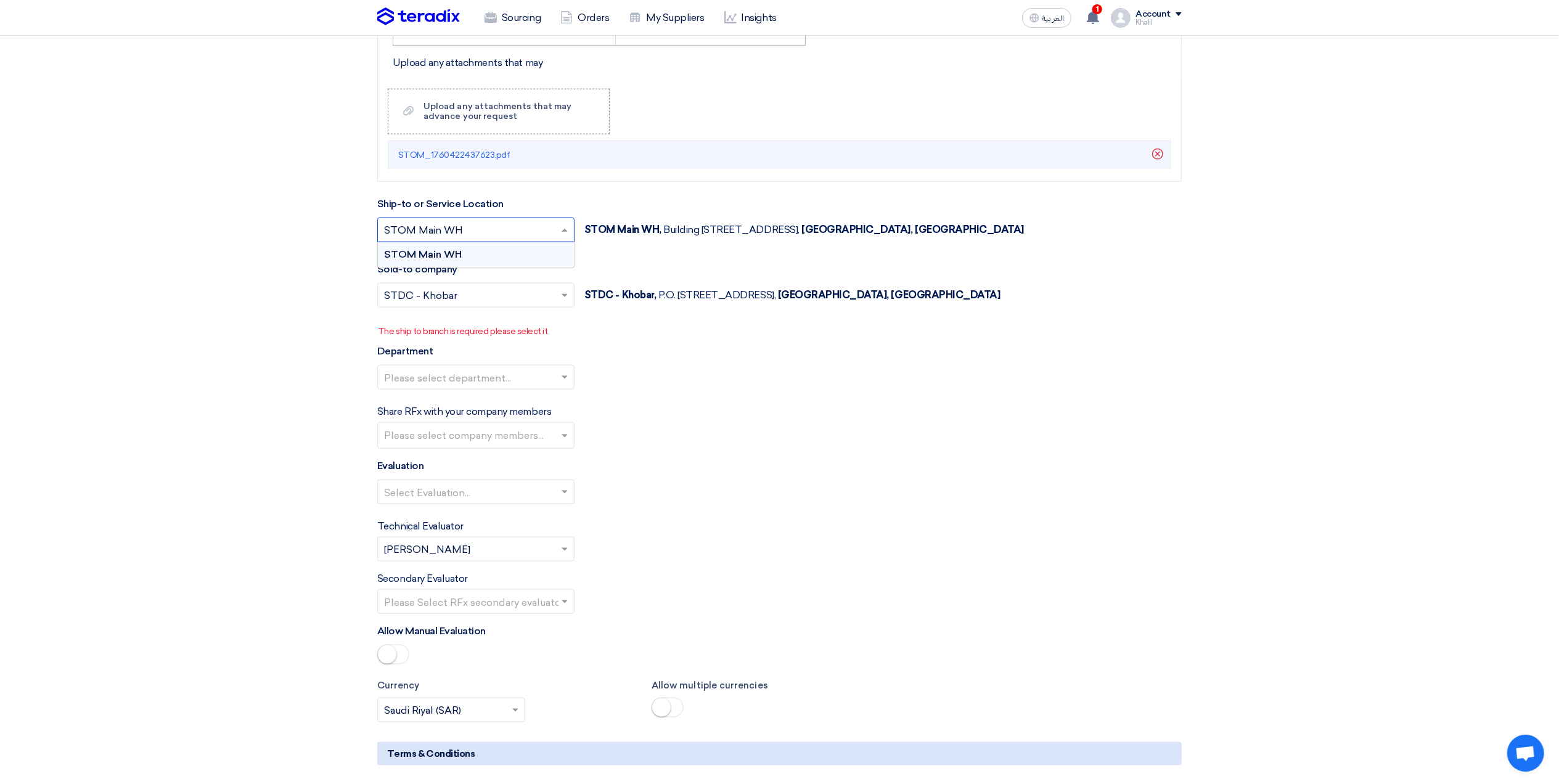
click at [547, 252] on div "STOM Main WH" at bounding box center [476, 254] width 196 height 25
click at [512, 238] on input "text" at bounding box center [469, 231] width 171 height 20
click at [544, 308] on ng-select "Select sold-to company... × STDC - Khobar × STOM STDC - Khobar" at bounding box center [476, 295] width 198 height 25
drag, startPoint x: 507, startPoint y: 302, endPoint x: 428, endPoint y: 302, distance: 79.0
click at [428, 302] on input "text" at bounding box center [469, 296] width 171 height 20
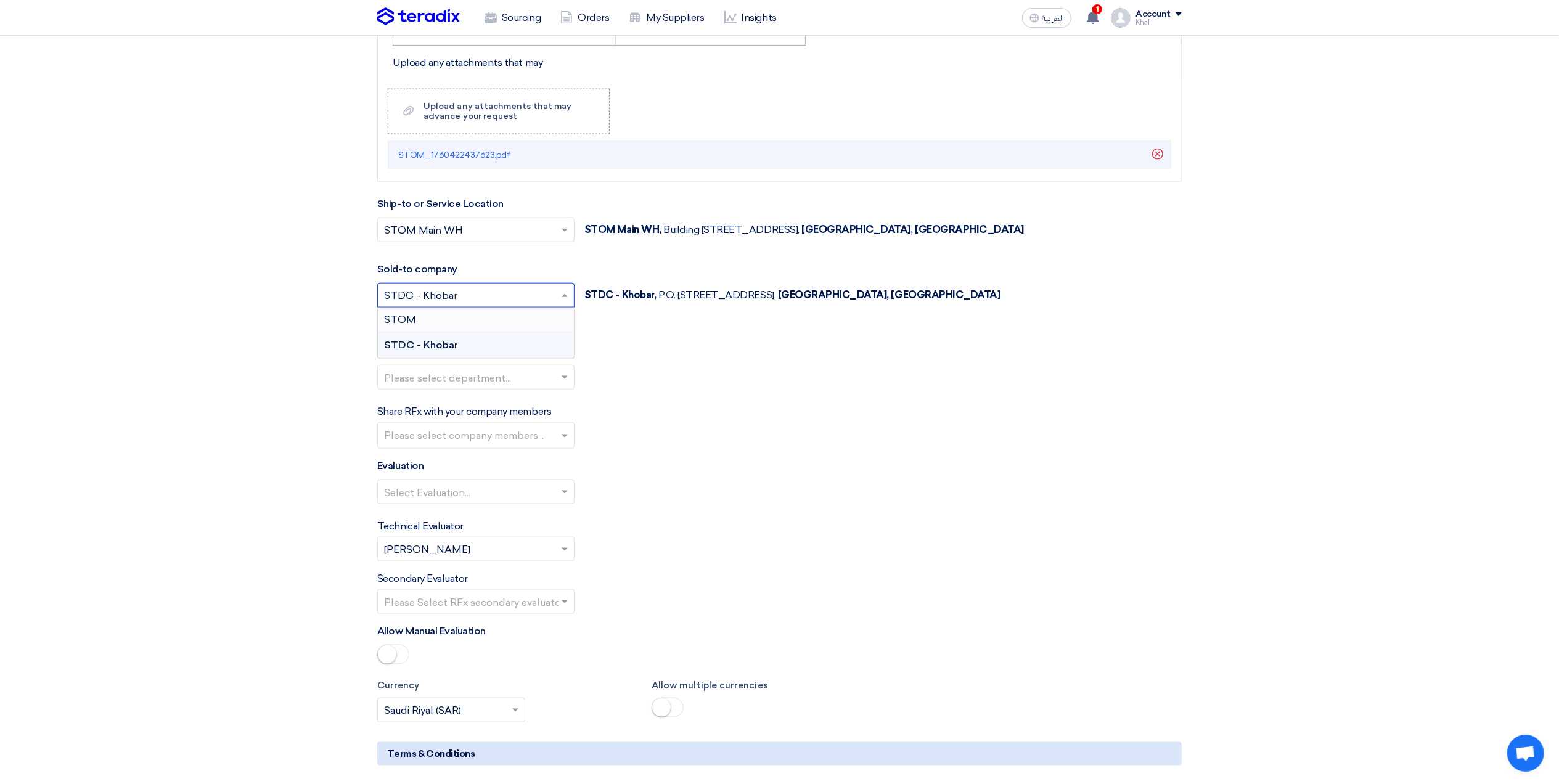
click at [428, 302] on input "text" at bounding box center [469, 296] width 171 height 20
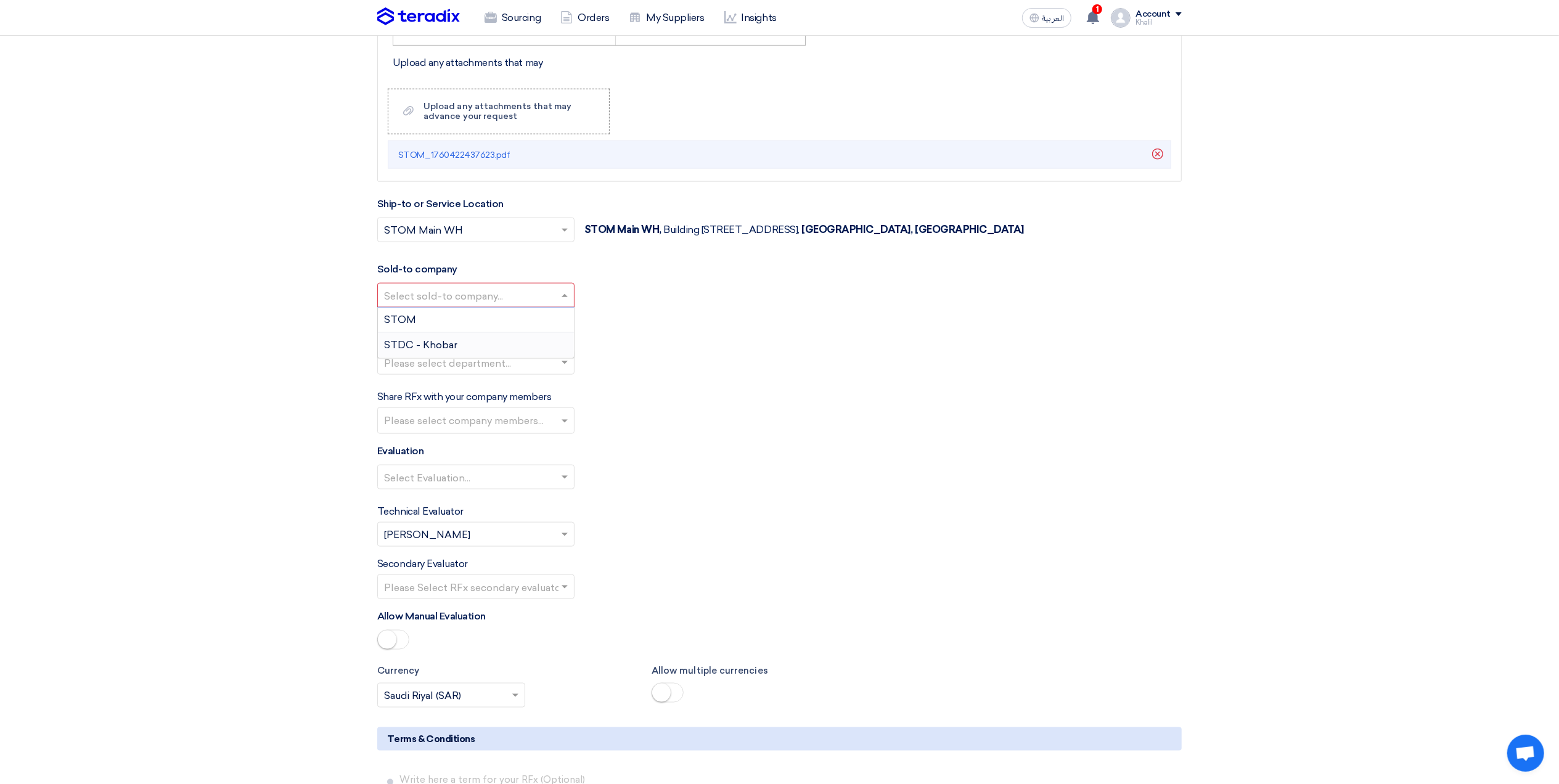
click at [695, 359] on div "Please select department..." at bounding box center [779, 367] width 804 height 35
drag, startPoint x: 675, startPoint y: 406, endPoint x: 646, endPoint y: 408, distance: 29.1
click at [675, 407] on div "Share RFx with your company members Please select company members..." at bounding box center [779, 412] width 804 height 44
click at [508, 369] on input "text" at bounding box center [469, 363] width 171 height 20
click at [521, 390] on div "General Department" at bounding box center [476, 387] width 196 height 25
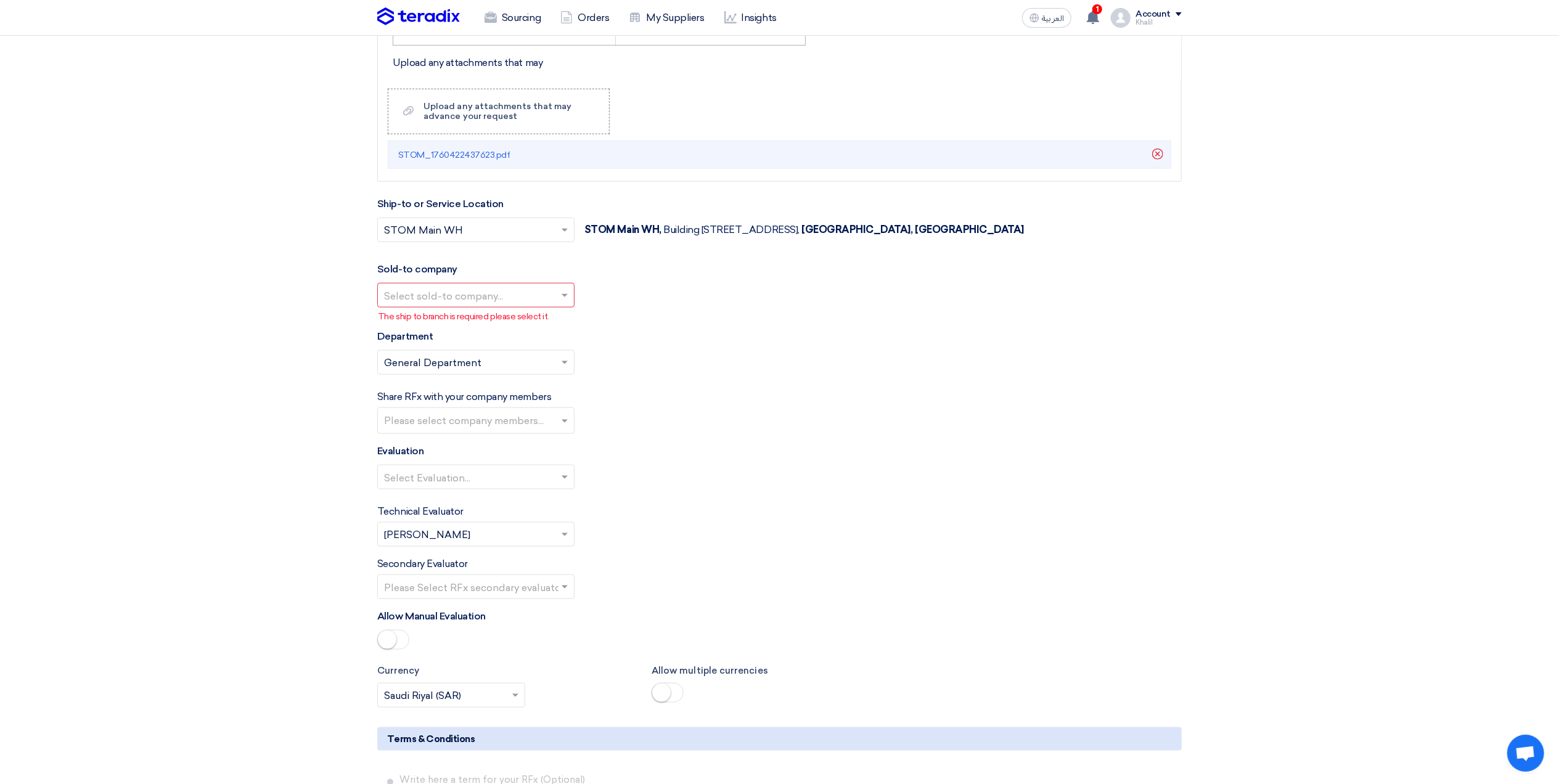
click at [513, 427] on input "text" at bounding box center [477, 421] width 187 height 20
type input "D"
click at [462, 501] on div "[PERSON_NAME]" at bounding box center [476, 498] width 196 height 26
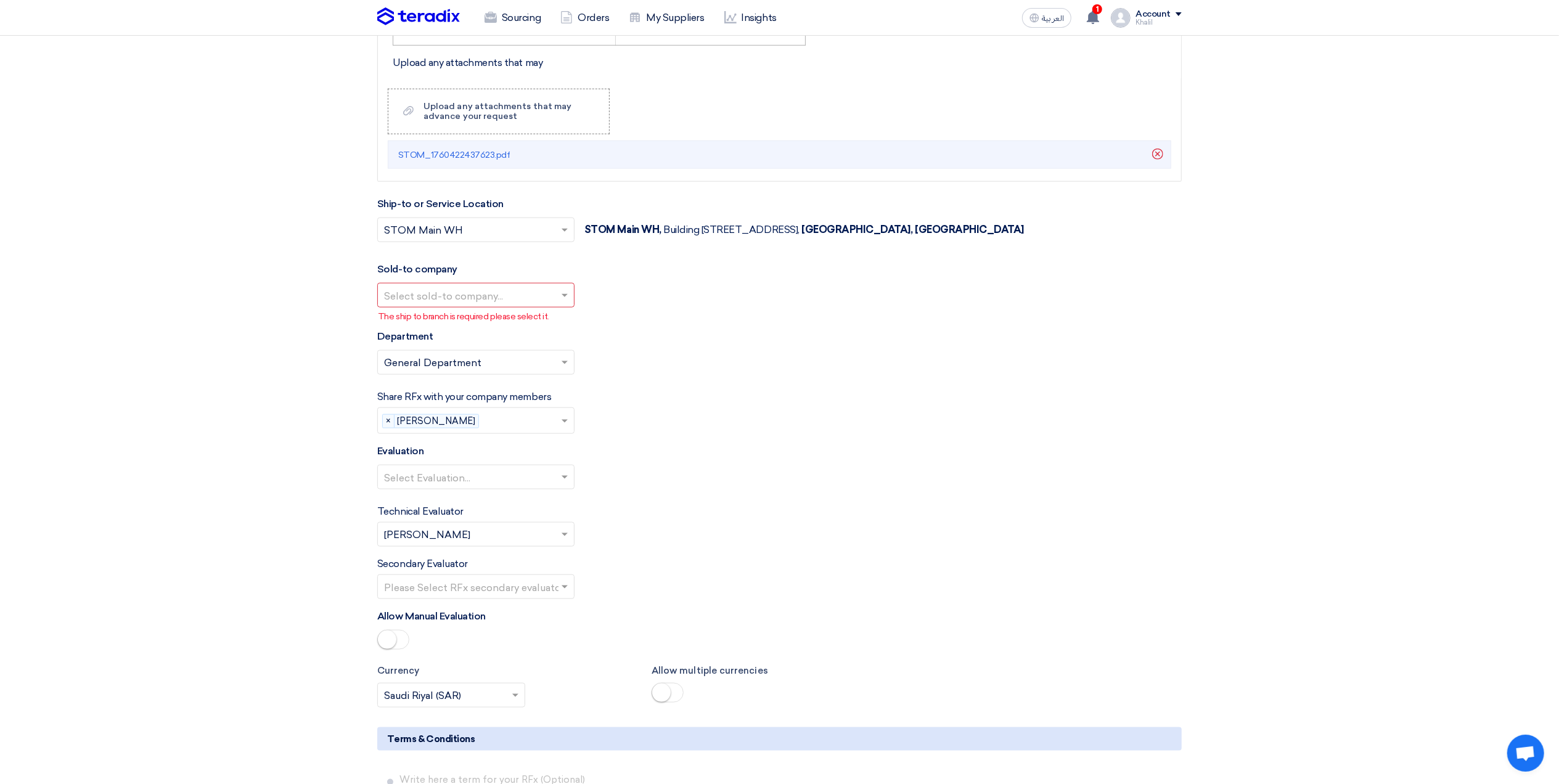
click at [479, 486] on input "text" at bounding box center [469, 478] width 171 height 20
click at [485, 507] on div "Standard Criteria" at bounding box center [476, 501] width 196 height 25
click at [501, 595] on input "text" at bounding box center [469, 588] width 171 height 20
click at [506, 624] on div "[PERSON_NAME]" at bounding box center [476, 612] width 196 height 26
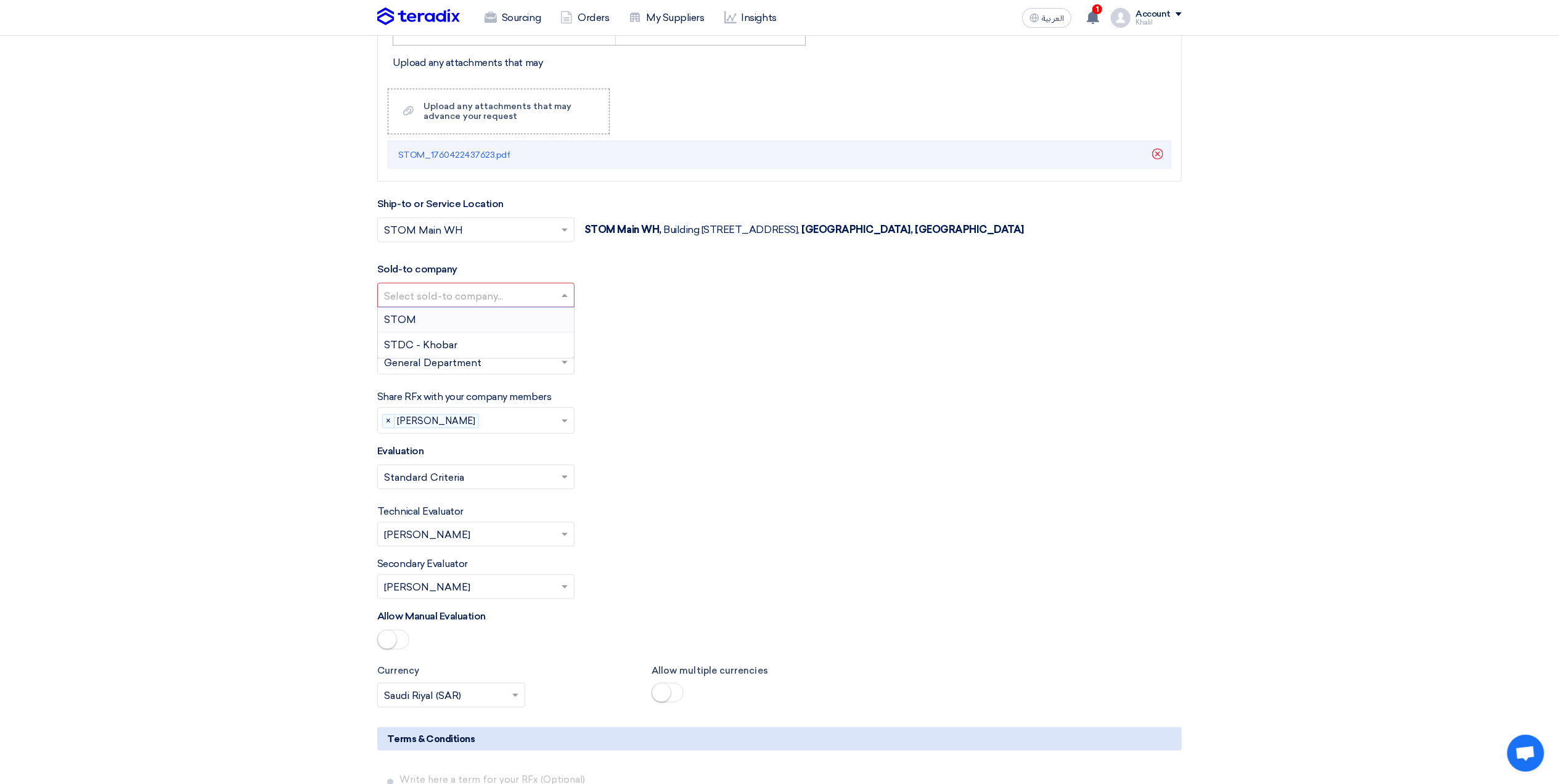
click at [565, 296] on span at bounding box center [566, 296] width 15 height 15
click at [525, 320] on div "STOM" at bounding box center [476, 320] width 196 height 26
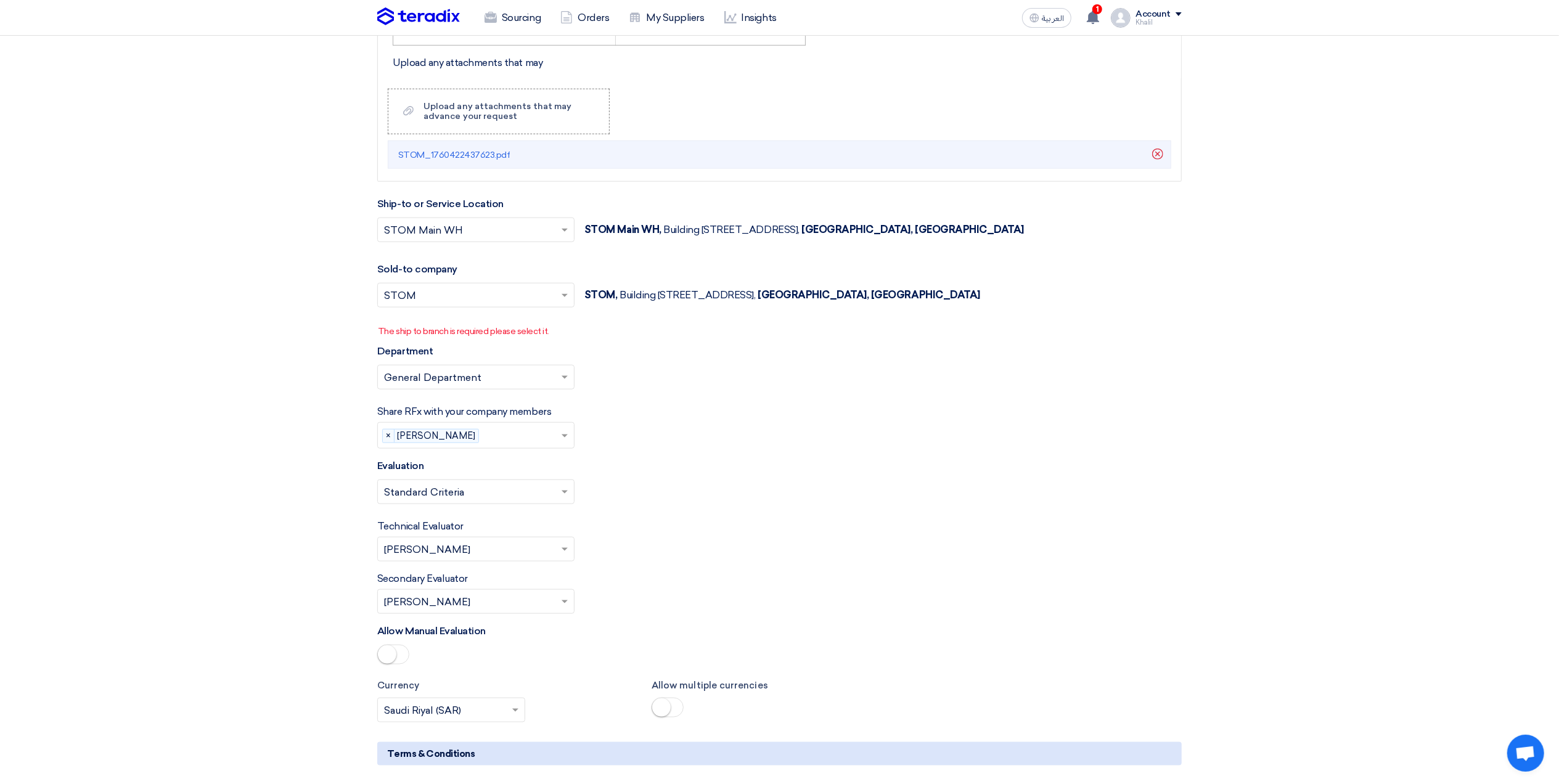
click at [586, 332] on p "The ship to branch is required please select it." at bounding box center [780, 331] width 804 height 13
click at [561, 338] on p "The ship to branch is required please select it." at bounding box center [780, 331] width 804 height 13
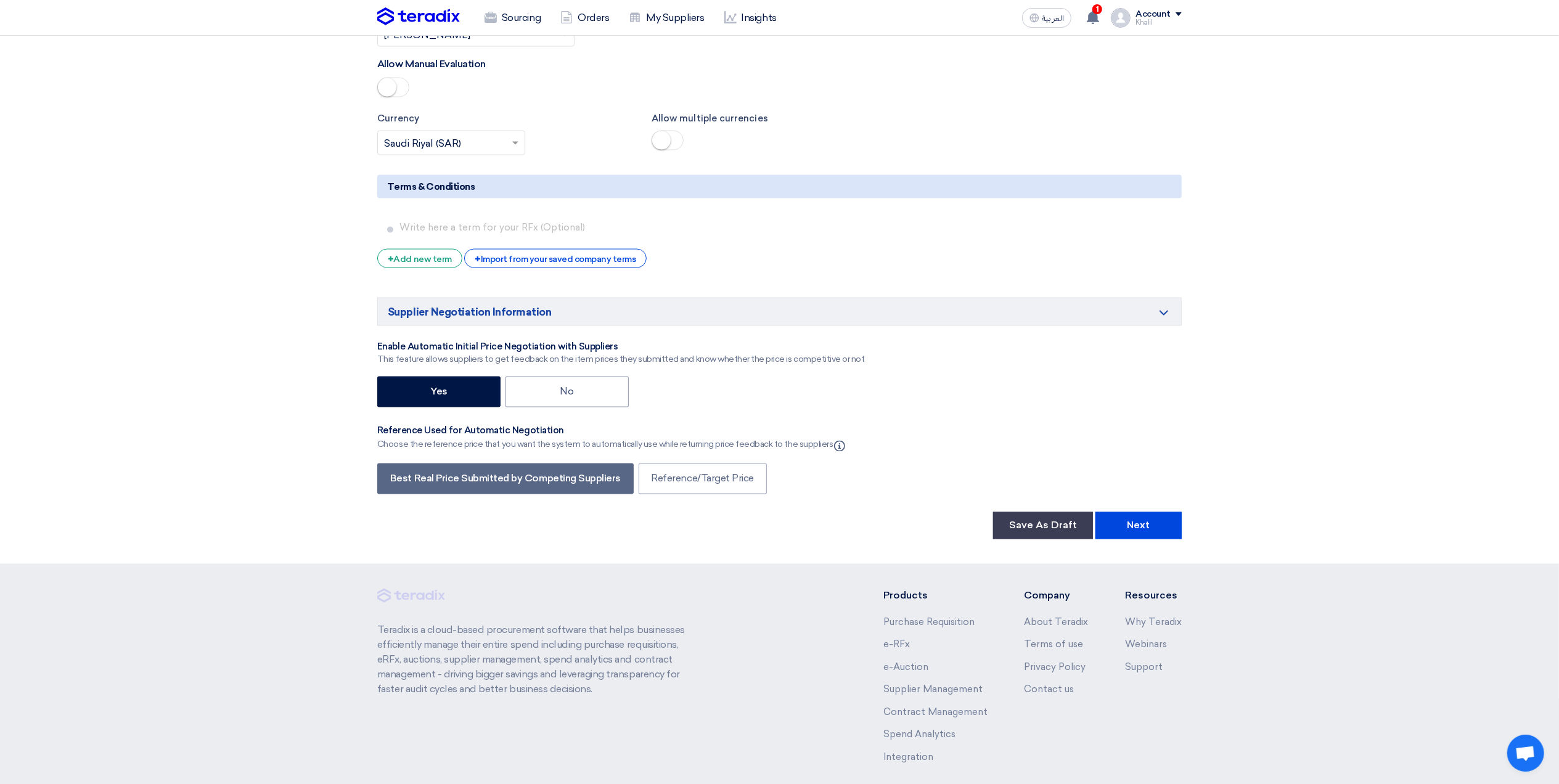
scroll to position [2031, 0]
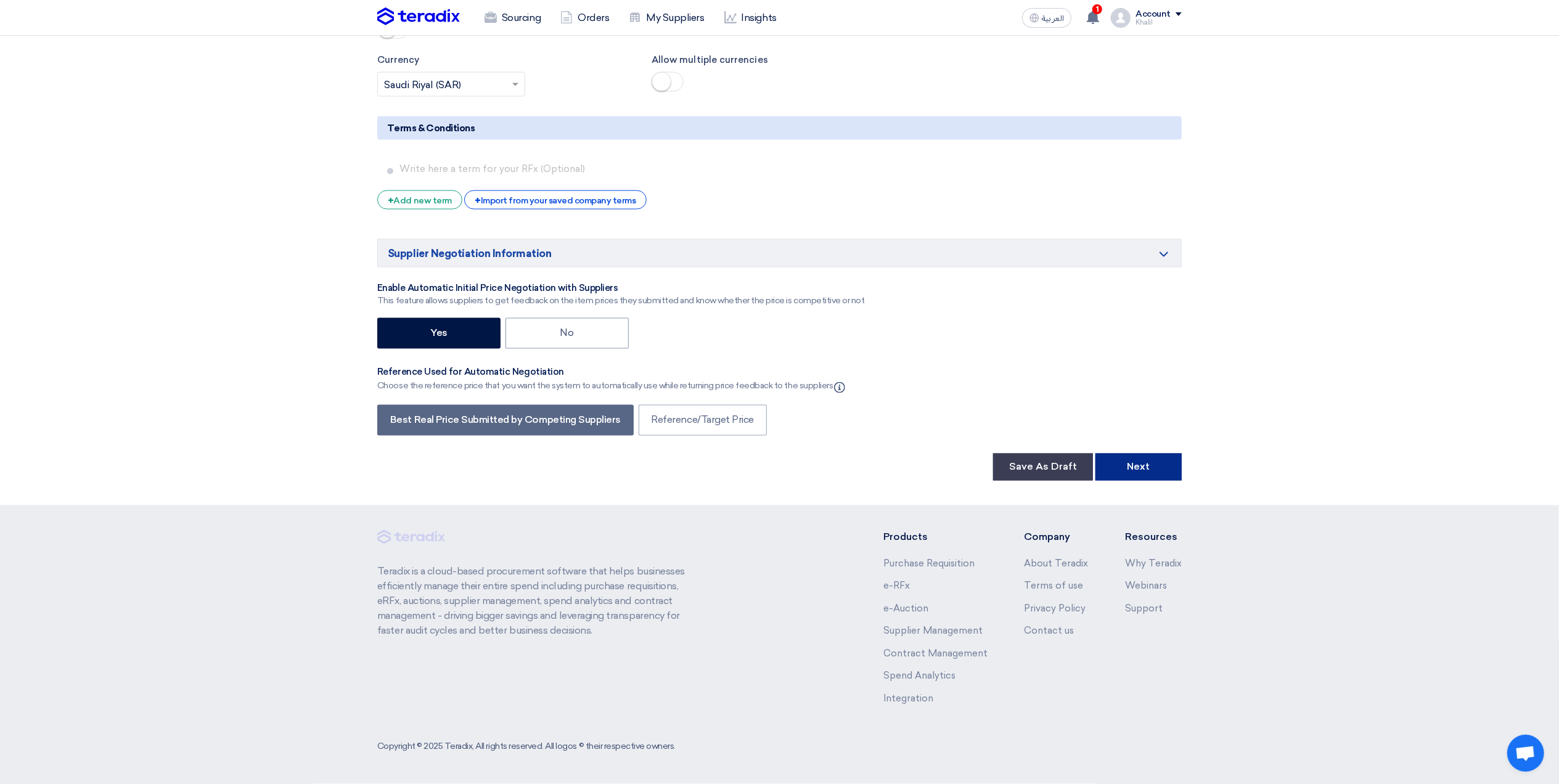
click at [1165, 476] on button "Next" at bounding box center [1138, 467] width 86 height 27
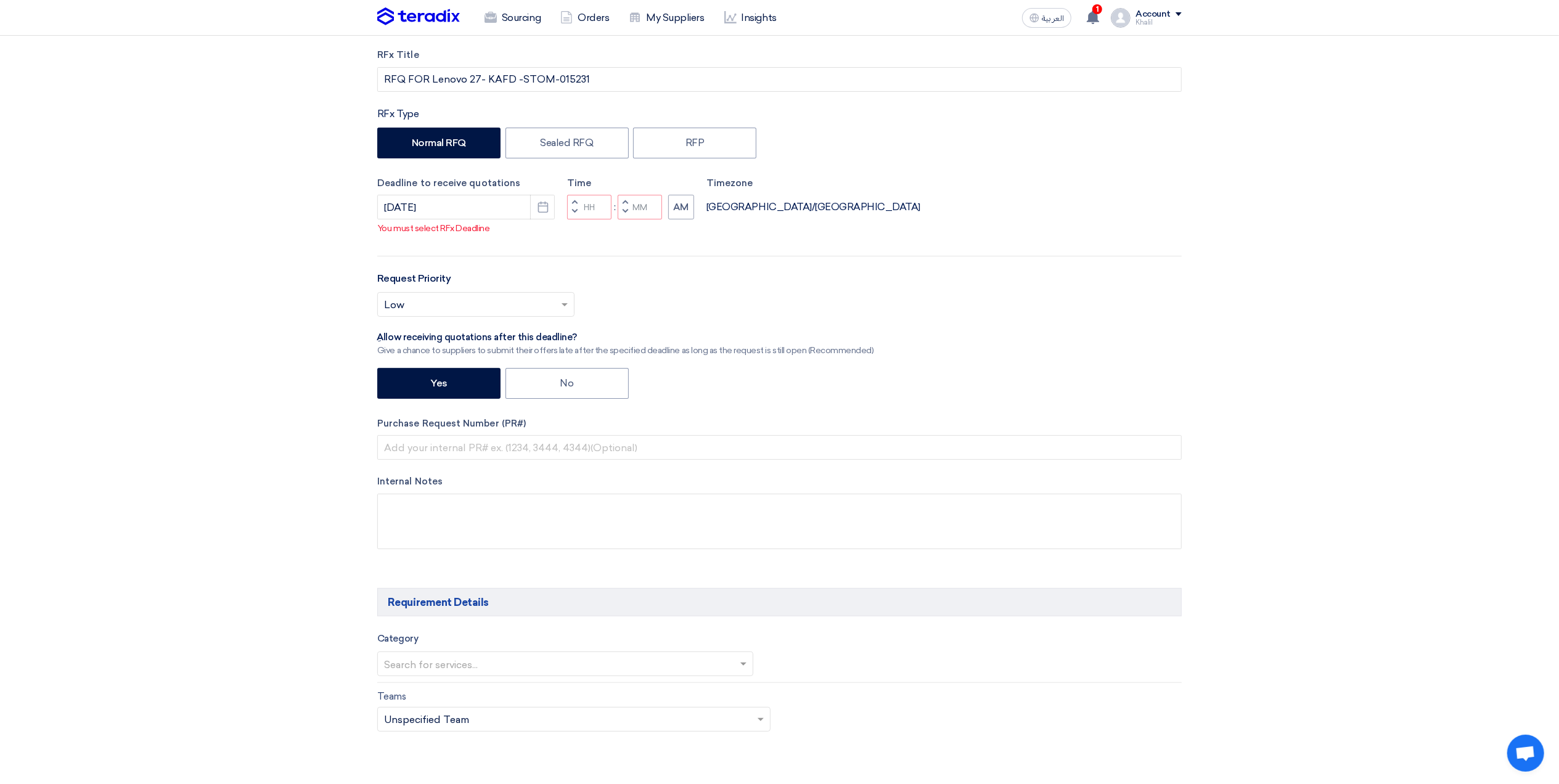
click at [894, 292] on div "RFx Title RFQ FOR Lenovo 27- KAFD -STOM-015231 RFx Type Normal RFQ Sealed RFQ R…" at bounding box center [780, 308] width 823 height 520
click at [614, 215] on div ":" at bounding box center [614, 207] width 6 height 15
click at [586, 219] on input "Hours" at bounding box center [589, 207] width 44 height 25
type input "09"
click at [639, 219] on input "Minutes" at bounding box center [639, 207] width 44 height 25
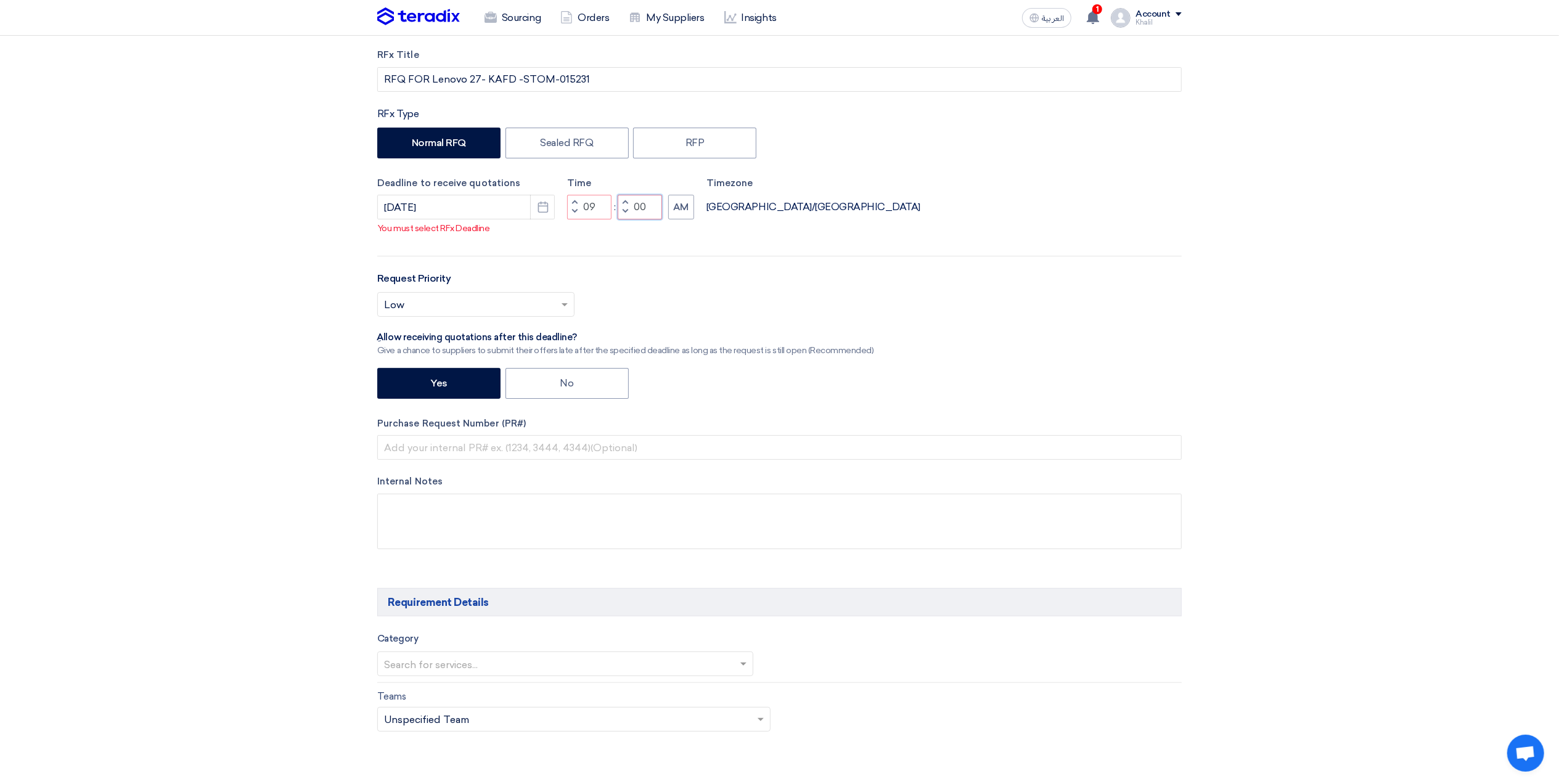
type input "00"
click at [979, 274] on div "RFx Title RFQ FOR Lenovo 27- KAFD -STOM-015231 RFx Type Normal RFQ Sealed RFQ R…" at bounding box center [780, 308] width 823 height 520
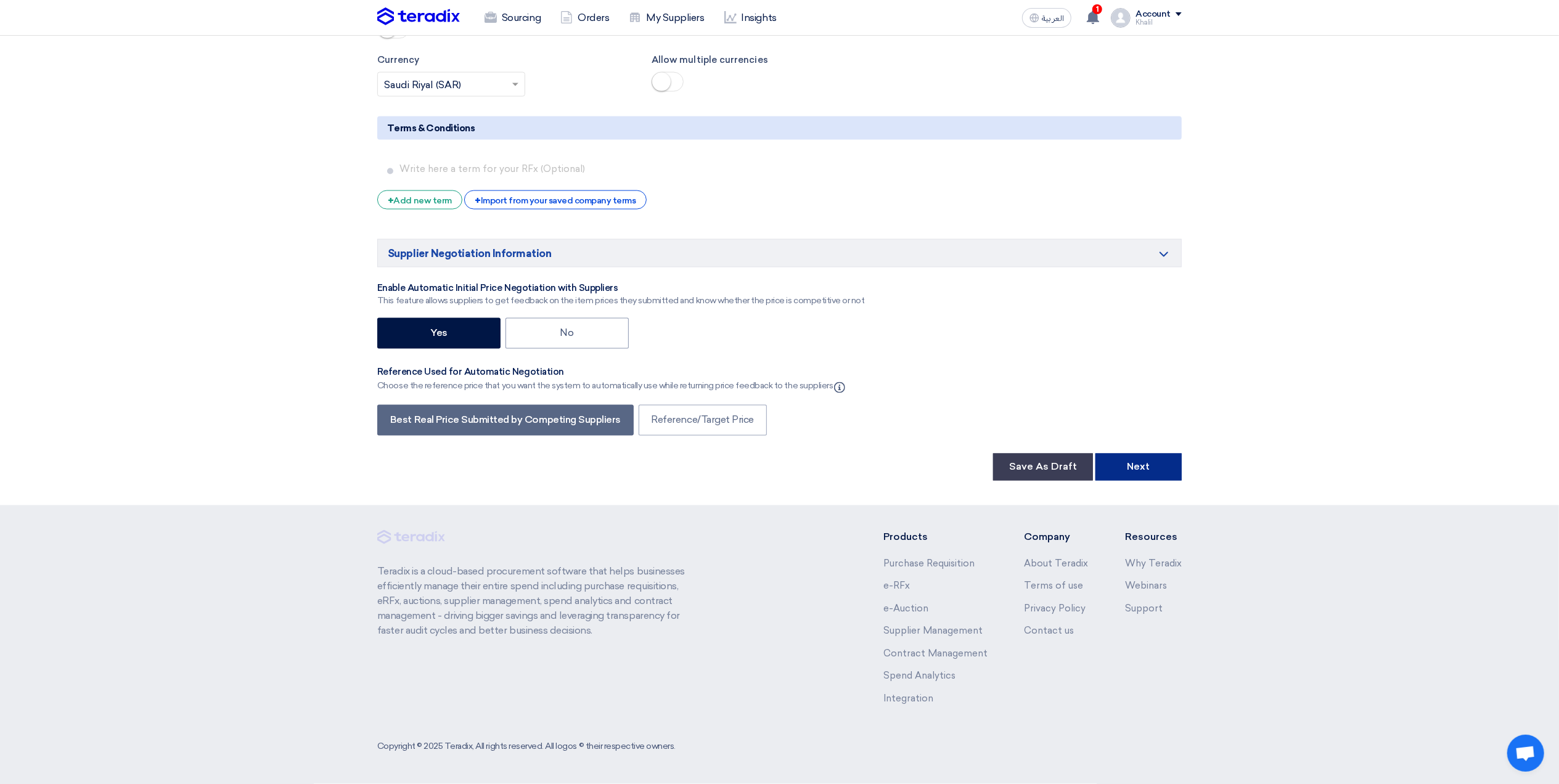
click at [1125, 459] on button "Next" at bounding box center [1138, 467] width 86 height 27
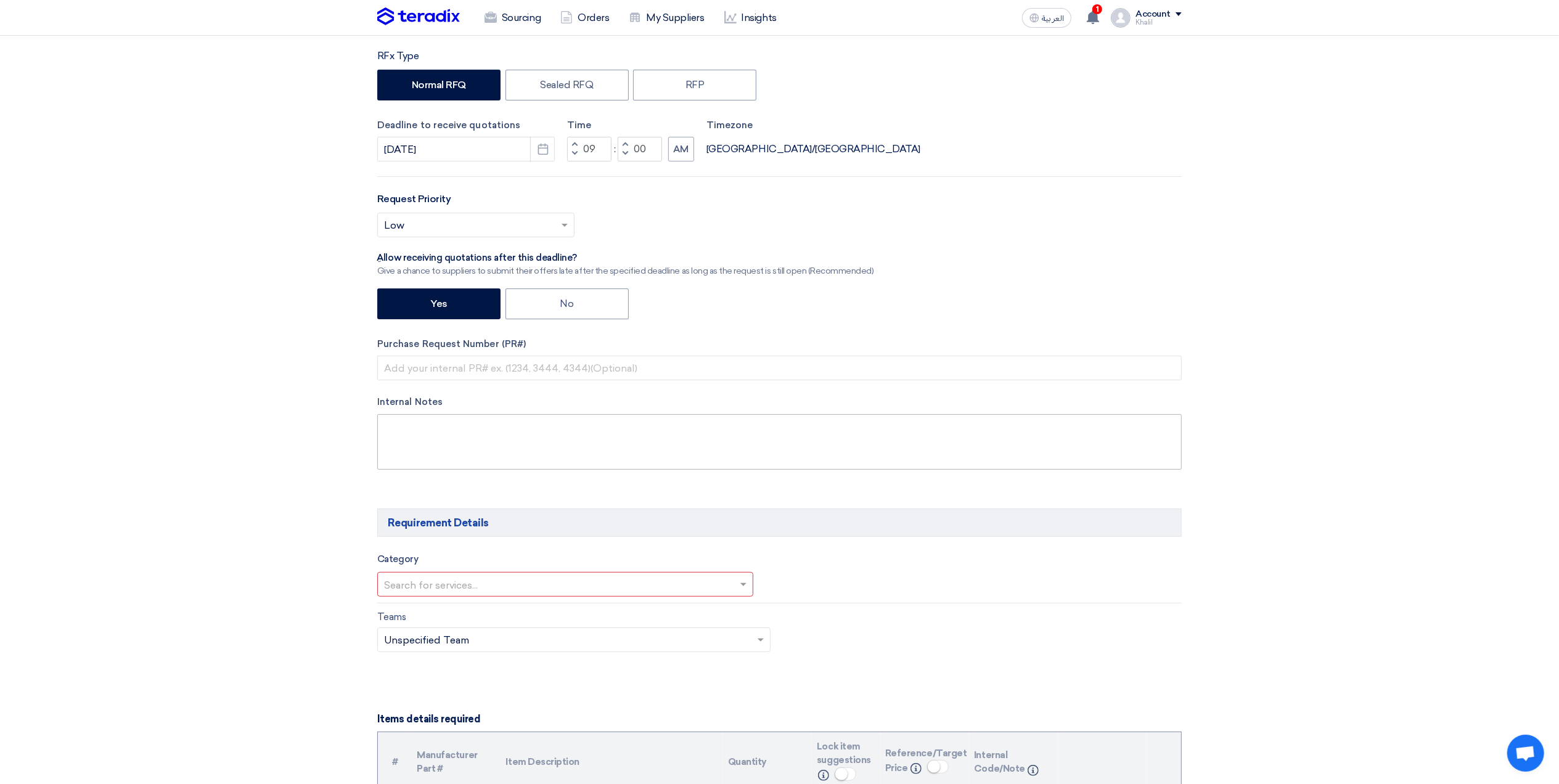
scroll to position [267, 0]
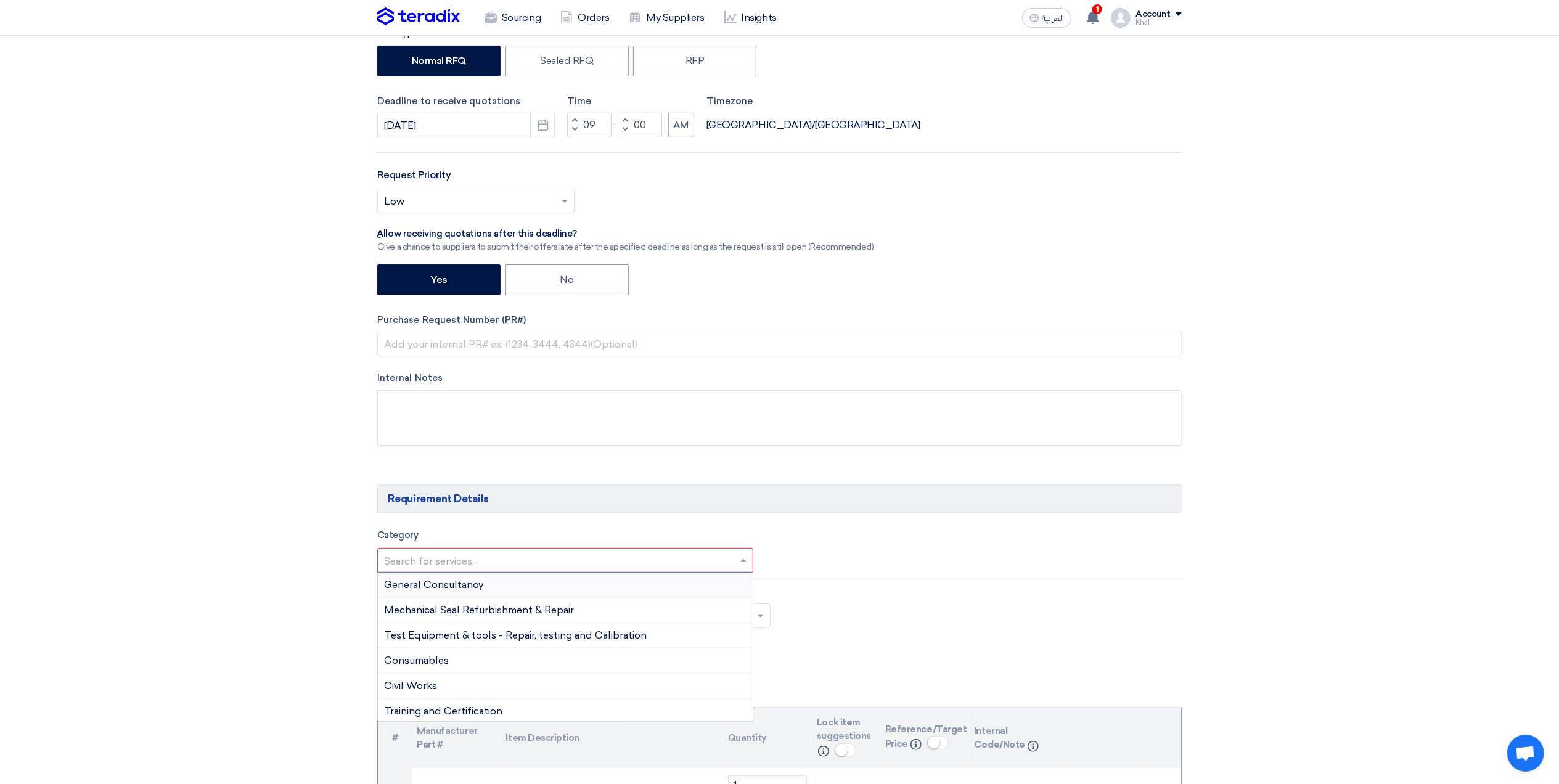
click at [743, 558] on span at bounding box center [745, 561] width 15 height 15
type input "IT"
click at [648, 684] on div "IT Services" at bounding box center [565, 686] width 375 height 25
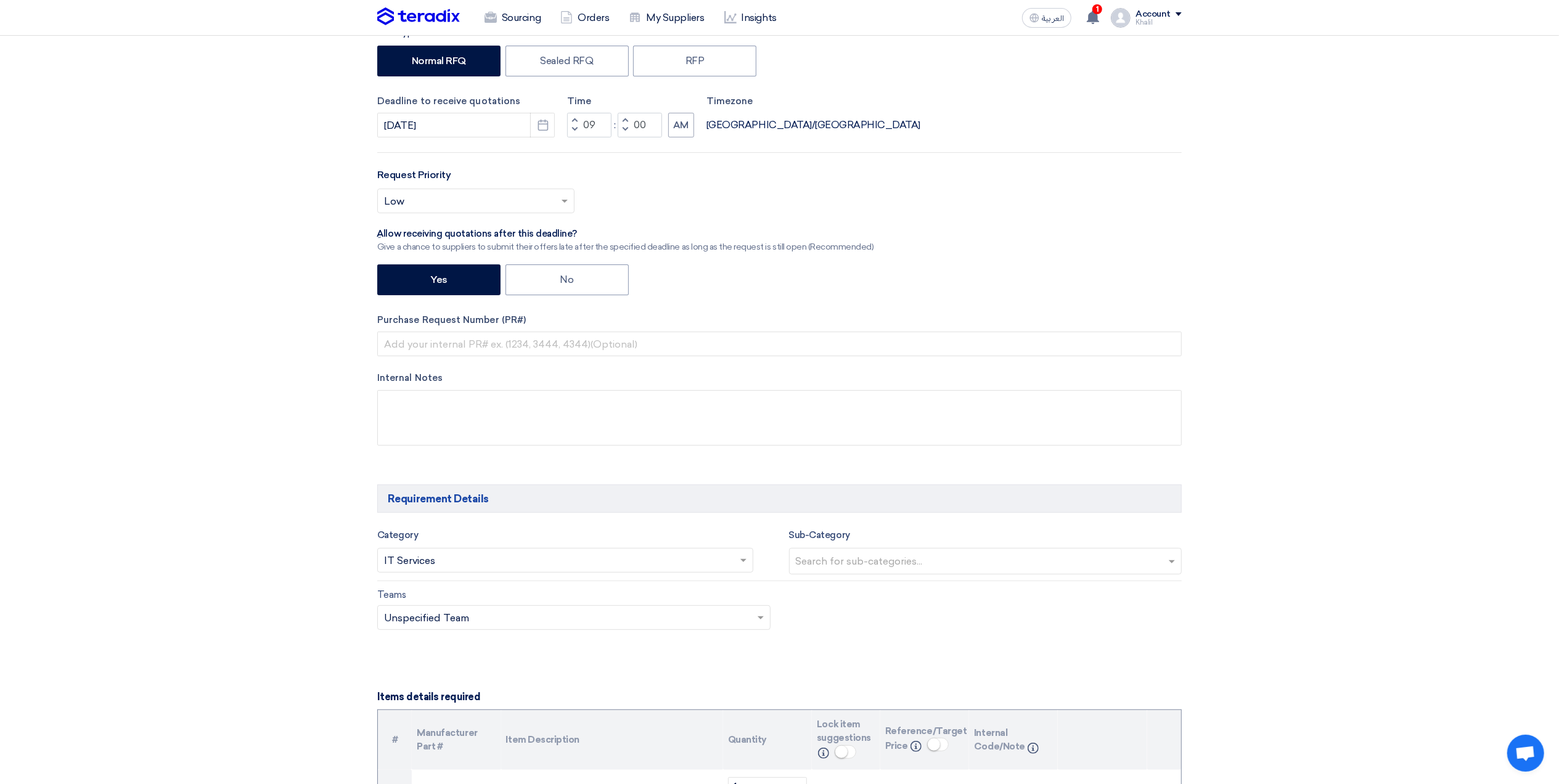
drag, startPoint x: 1006, startPoint y: 641, endPoint x: 939, endPoint y: 600, distance: 78.5
click at [999, 645] on div "Teams Teams.. × Unspecified Team ×" at bounding box center [780, 616] width 823 height 58
click at [918, 560] on input "text" at bounding box center [988, 562] width 383 height 20
click at [901, 594] on div "IT- Computers" at bounding box center [986, 587] width 392 height 26
click at [925, 639] on div "Teams Teams.. × Unspecified Team ×" at bounding box center [780, 616] width 823 height 58
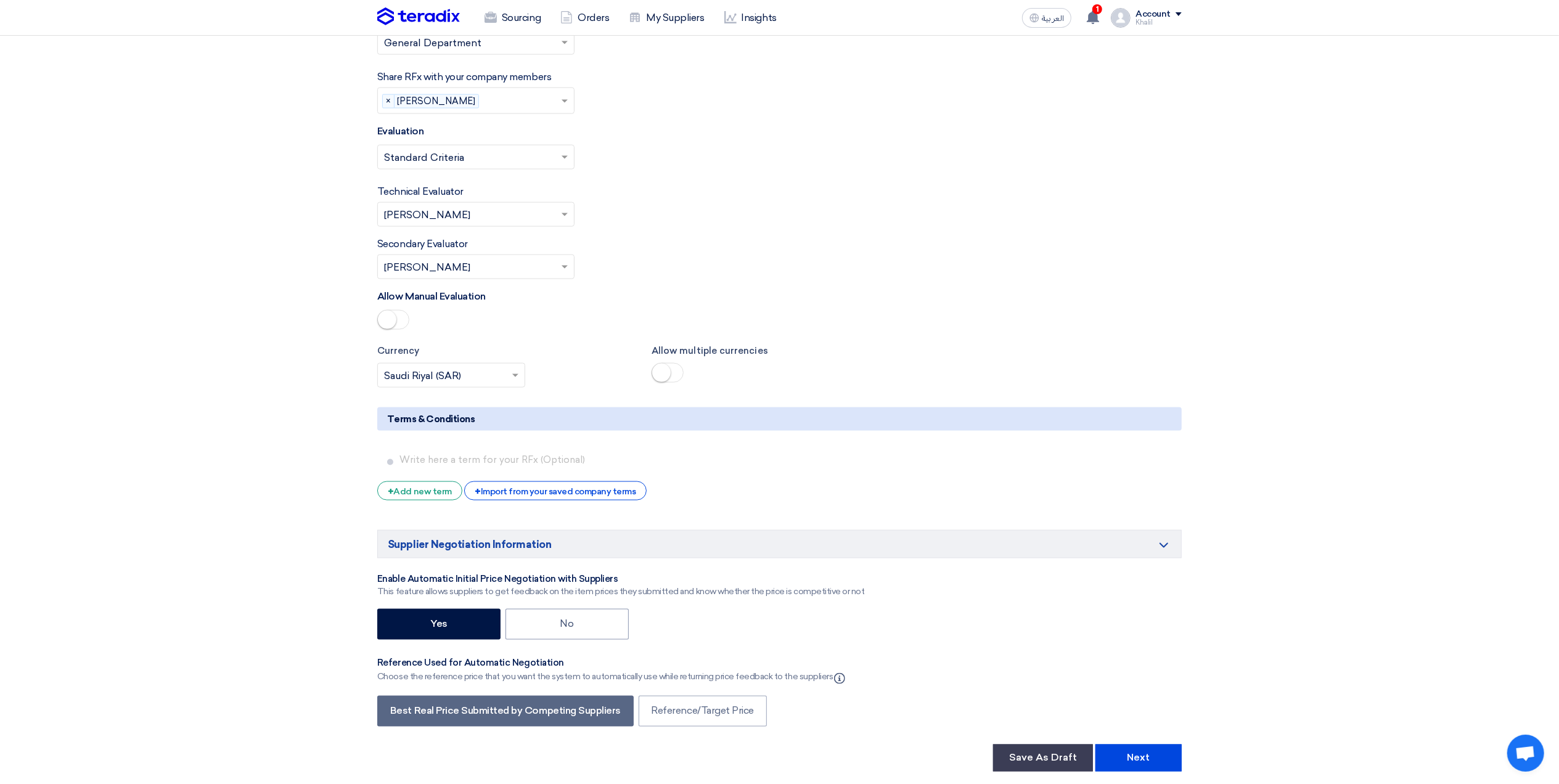
scroll to position [1993, 0]
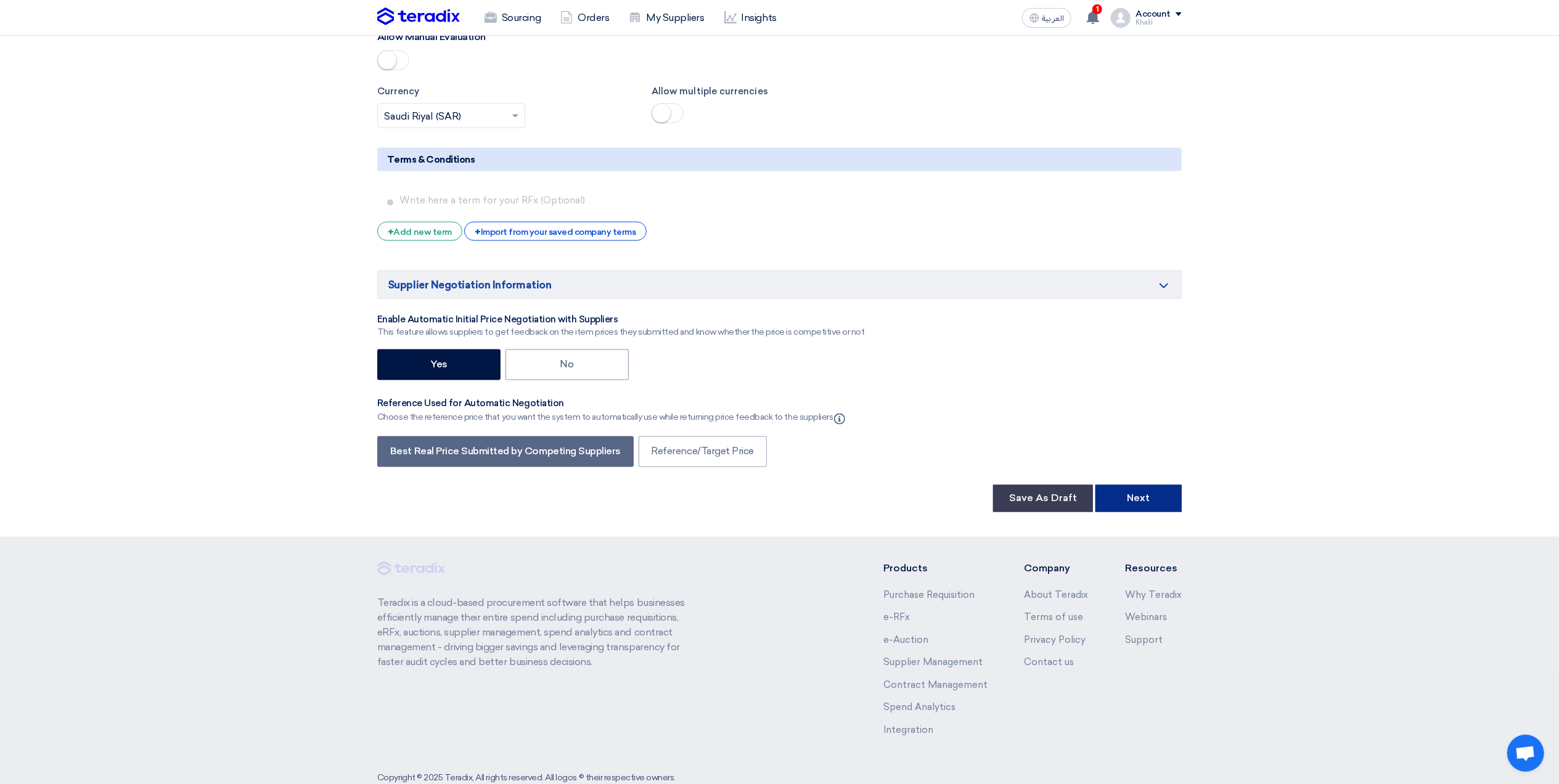
click at [1123, 502] on button "Next" at bounding box center [1138, 499] width 86 height 27
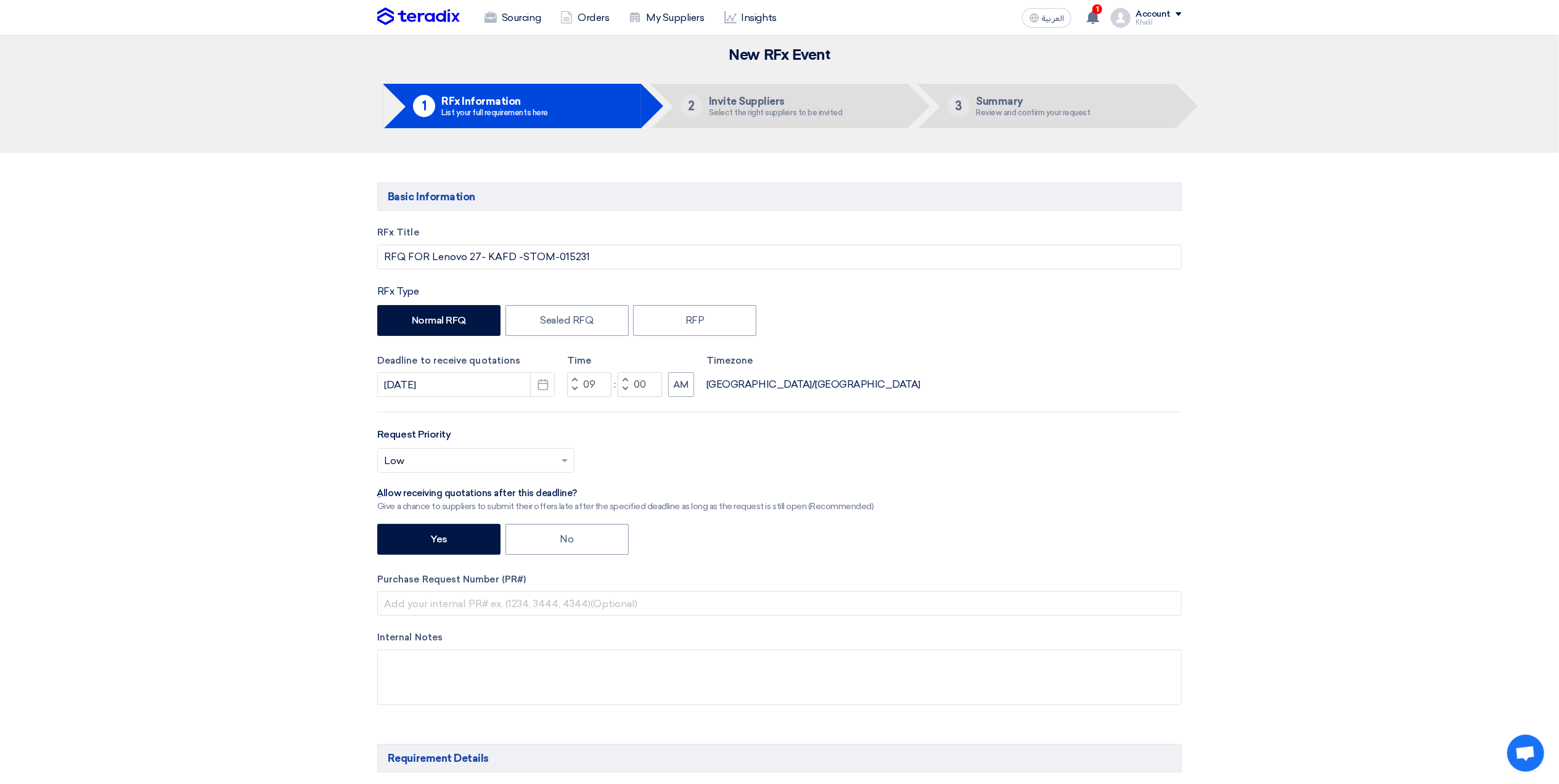
scroll to position [0, 0]
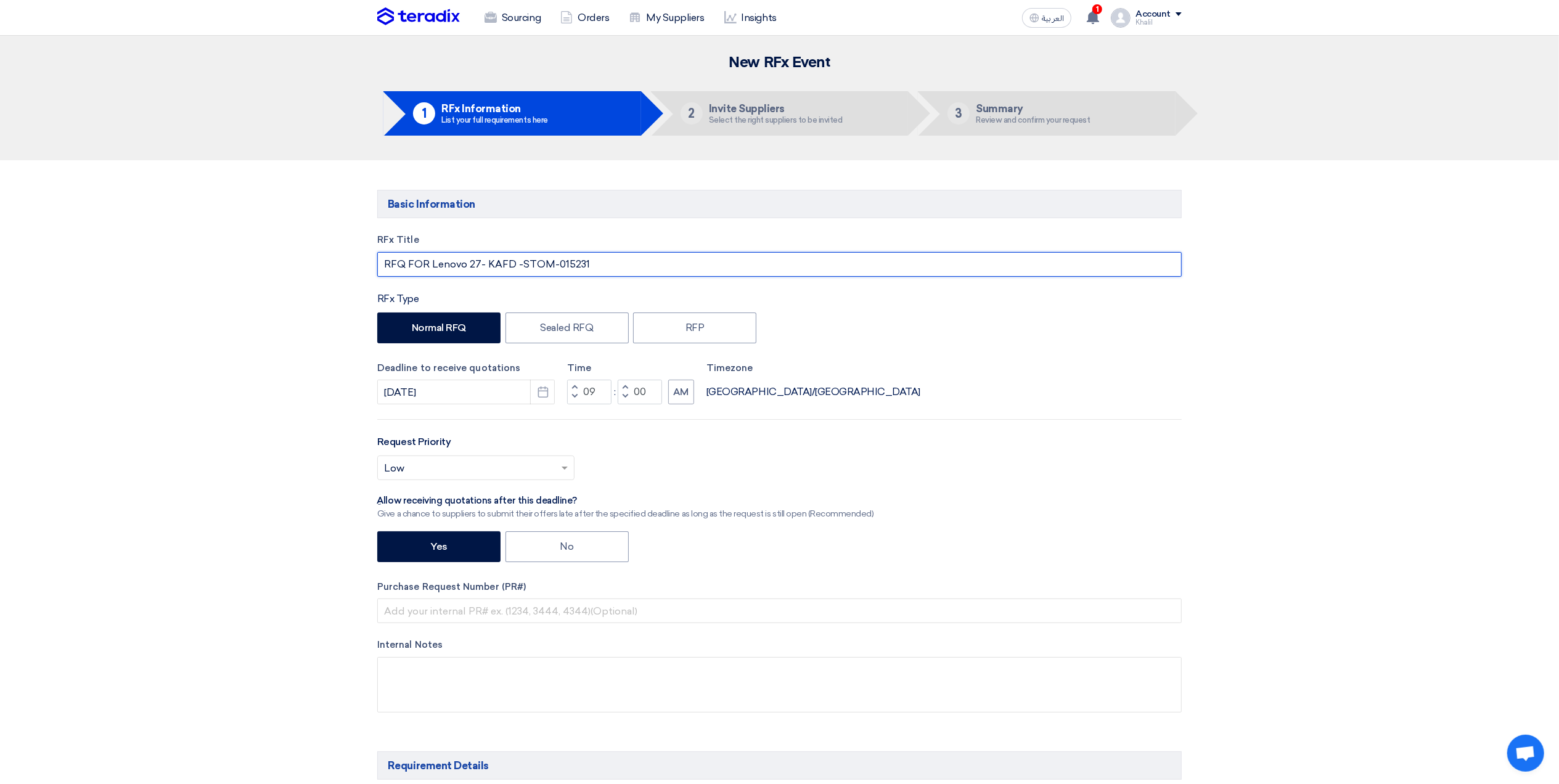
drag, startPoint x: 594, startPoint y: 269, endPoint x: 520, endPoint y: 253, distance: 75.7
click at [520, 253] on input "RFQ FOR Lenovo 27- KAFD -STOM-015231" at bounding box center [779, 264] width 804 height 25
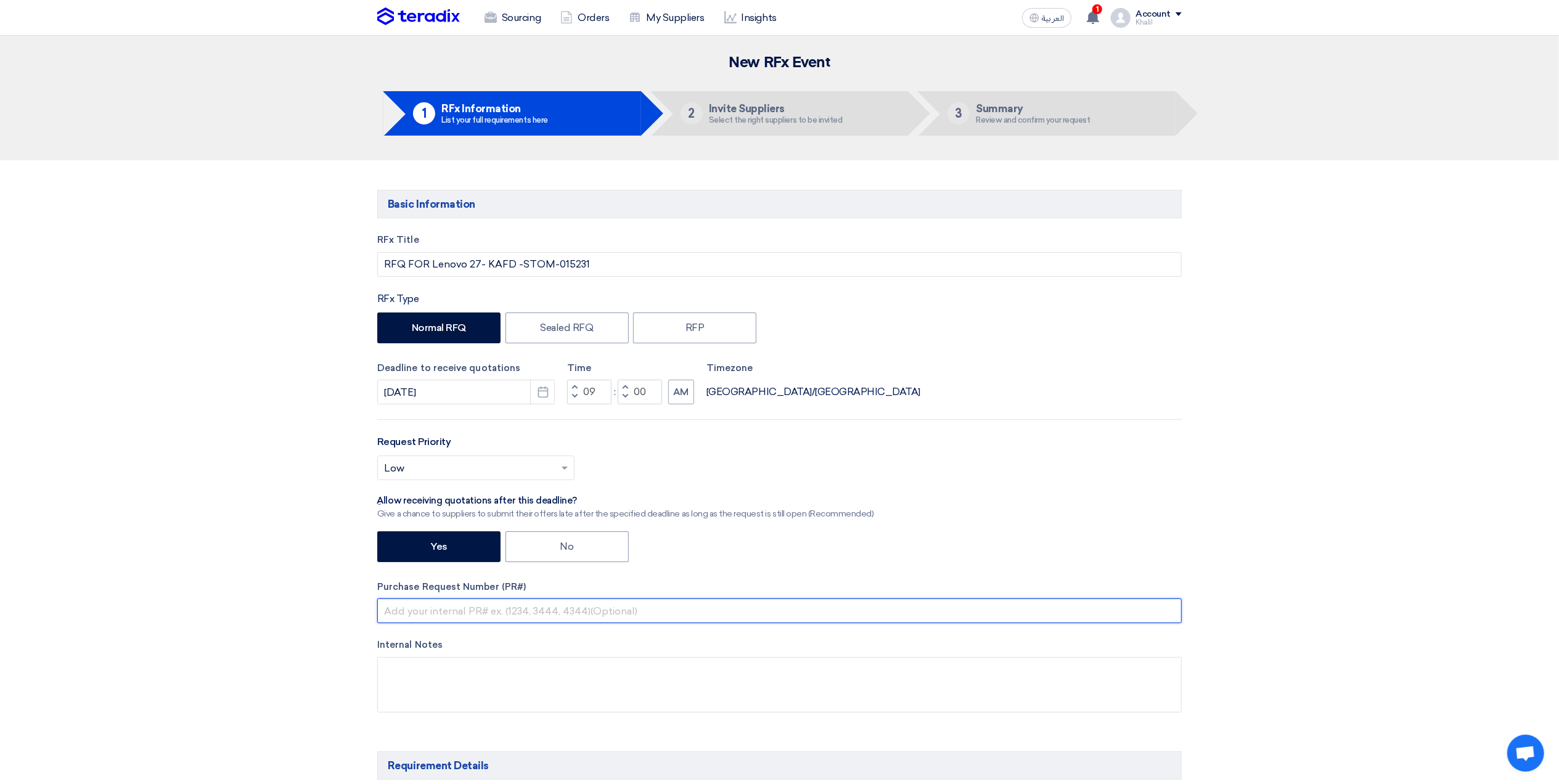
click at [629, 614] on input "text" at bounding box center [779, 611] width 804 height 25
paste input "STOM-015231"
type input "STOM-015231"
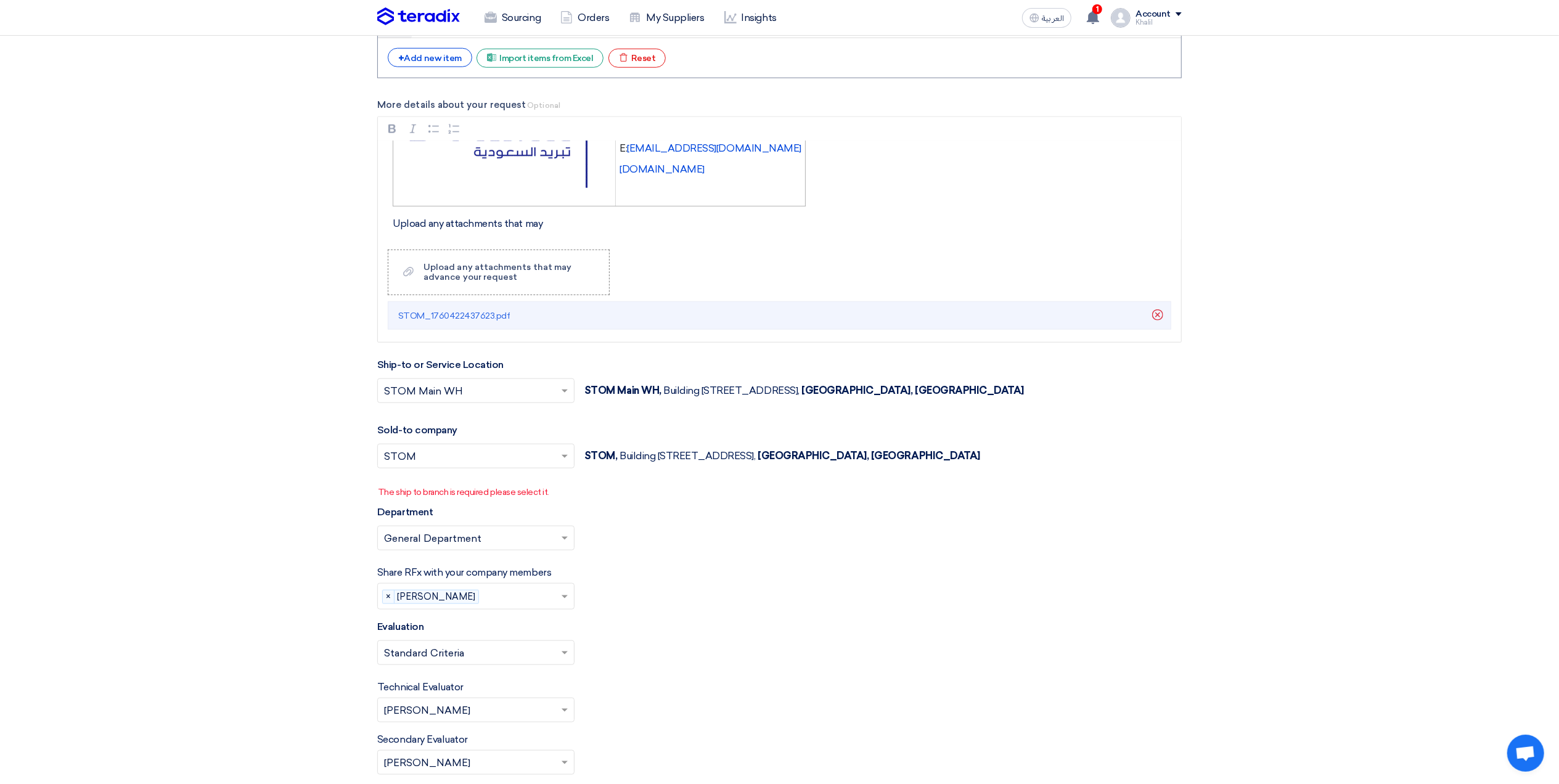
scroll to position [1726, 0]
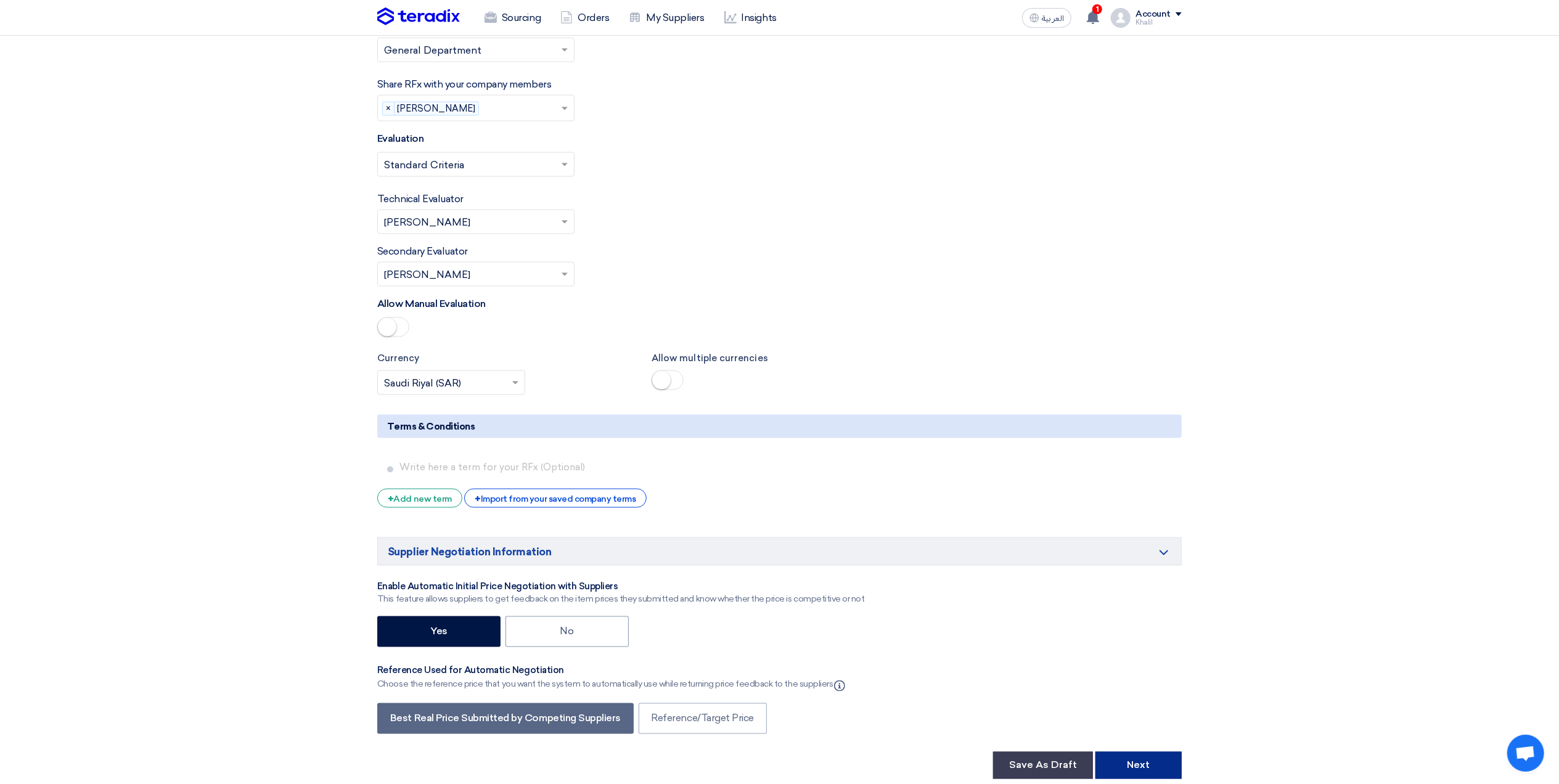
click at [1160, 766] on button "Next" at bounding box center [1138, 766] width 86 height 27
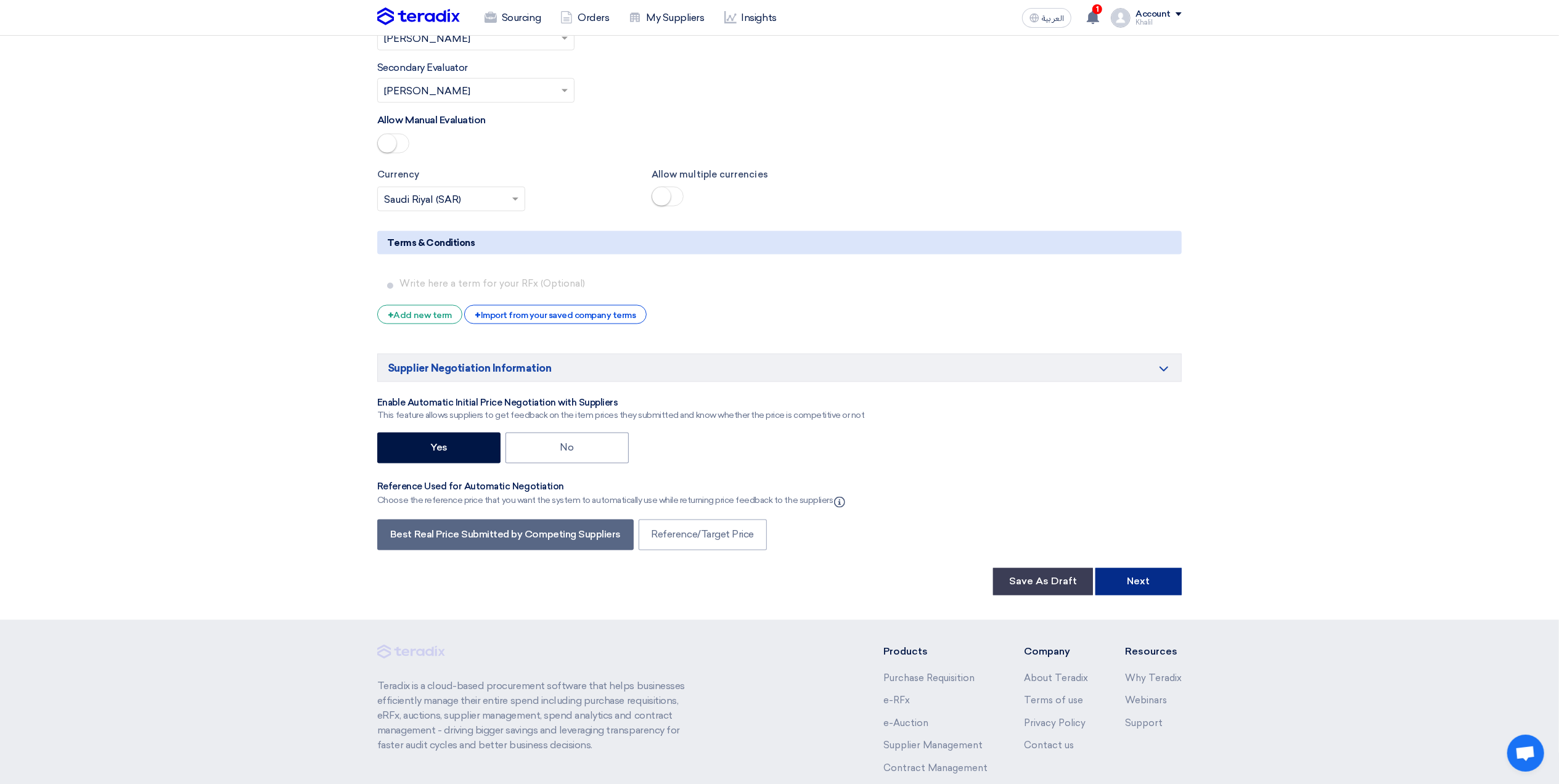
scroll to position [1911, 0]
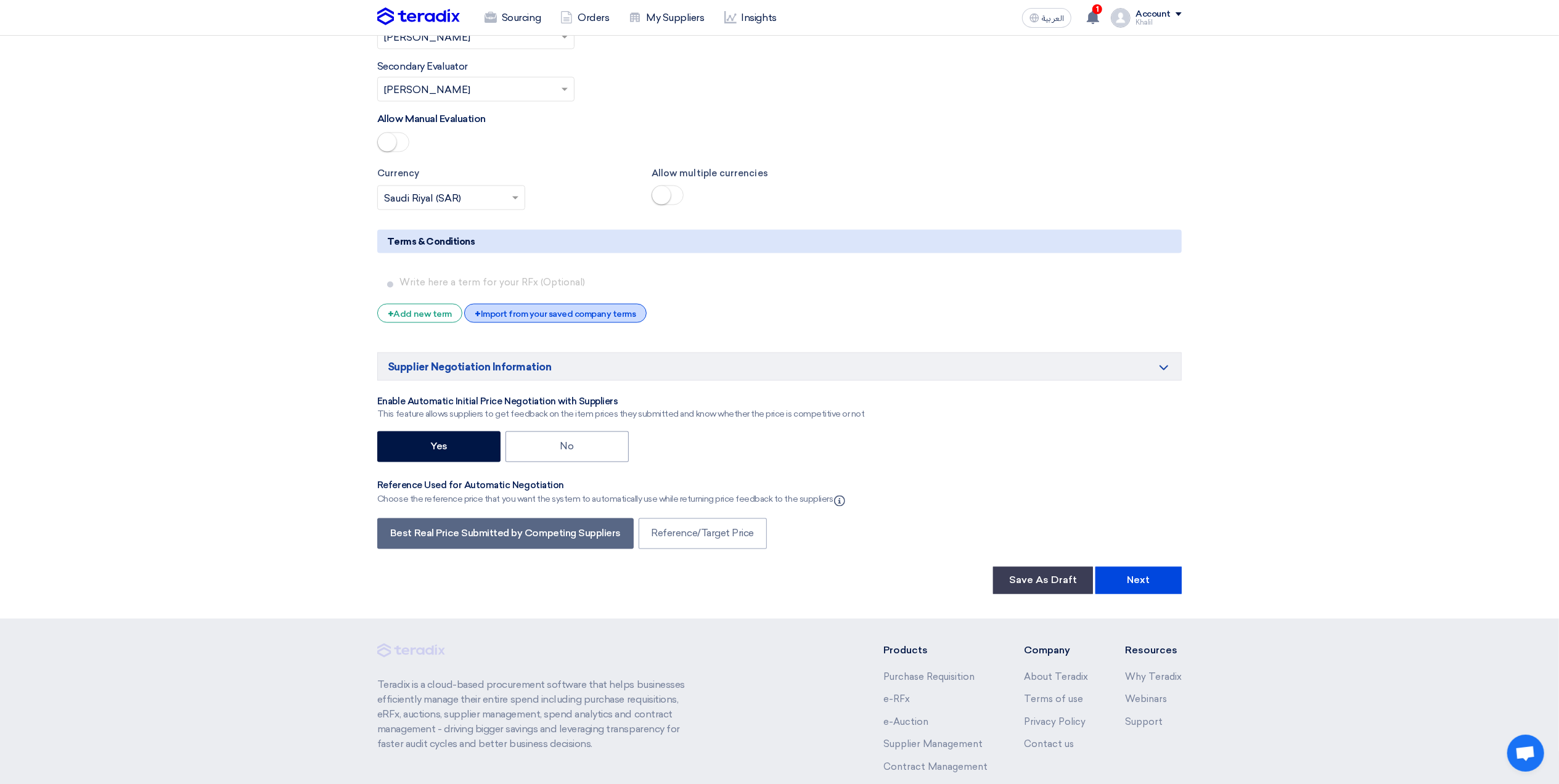
click at [530, 323] on div "+ Import from your saved company terms" at bounding box center [555, 313] width 182 height 19
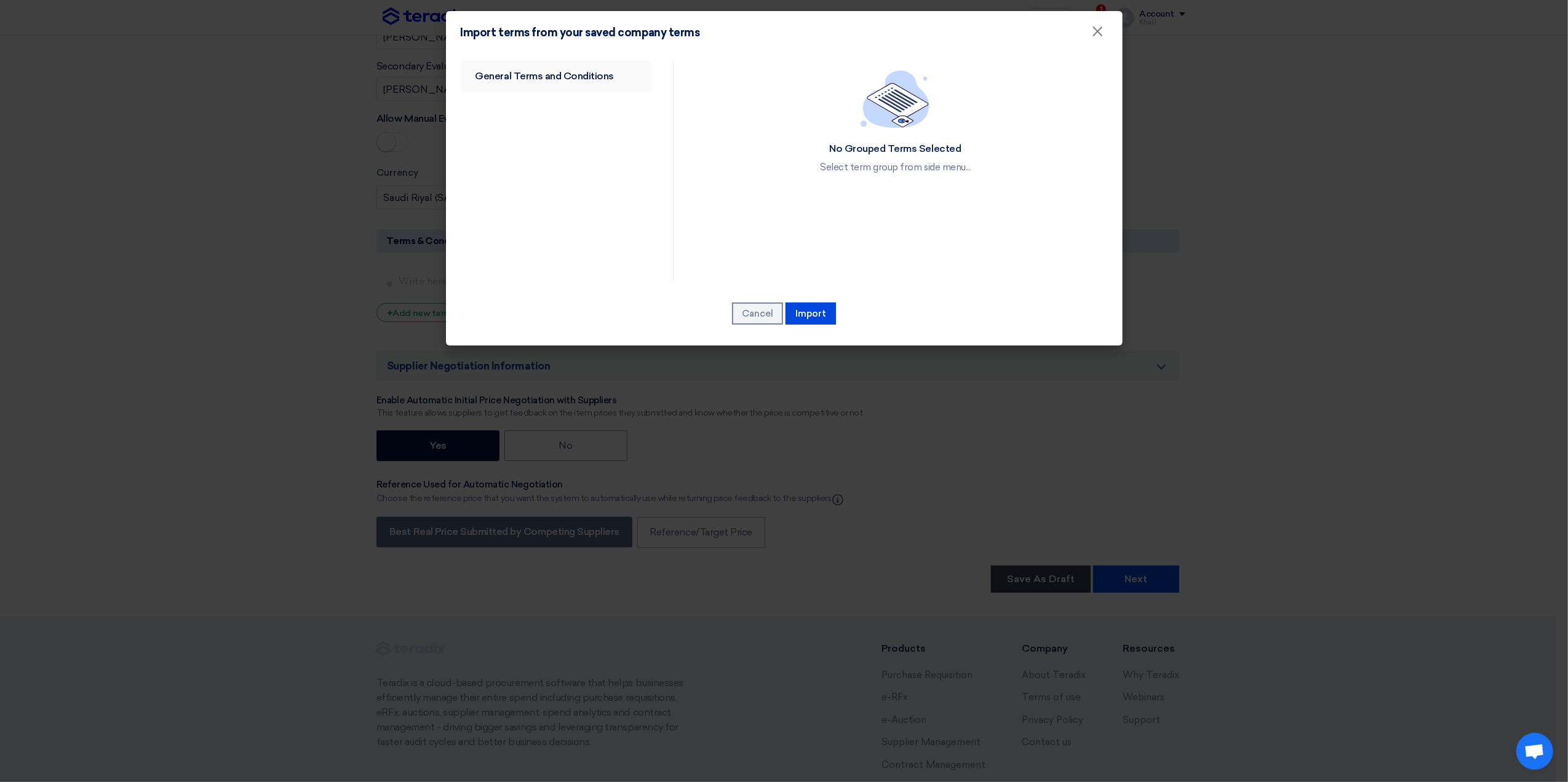
click at [570, 79] on link "General Terms and Conditions" at bounding box center [556, 76] width 191 height 32
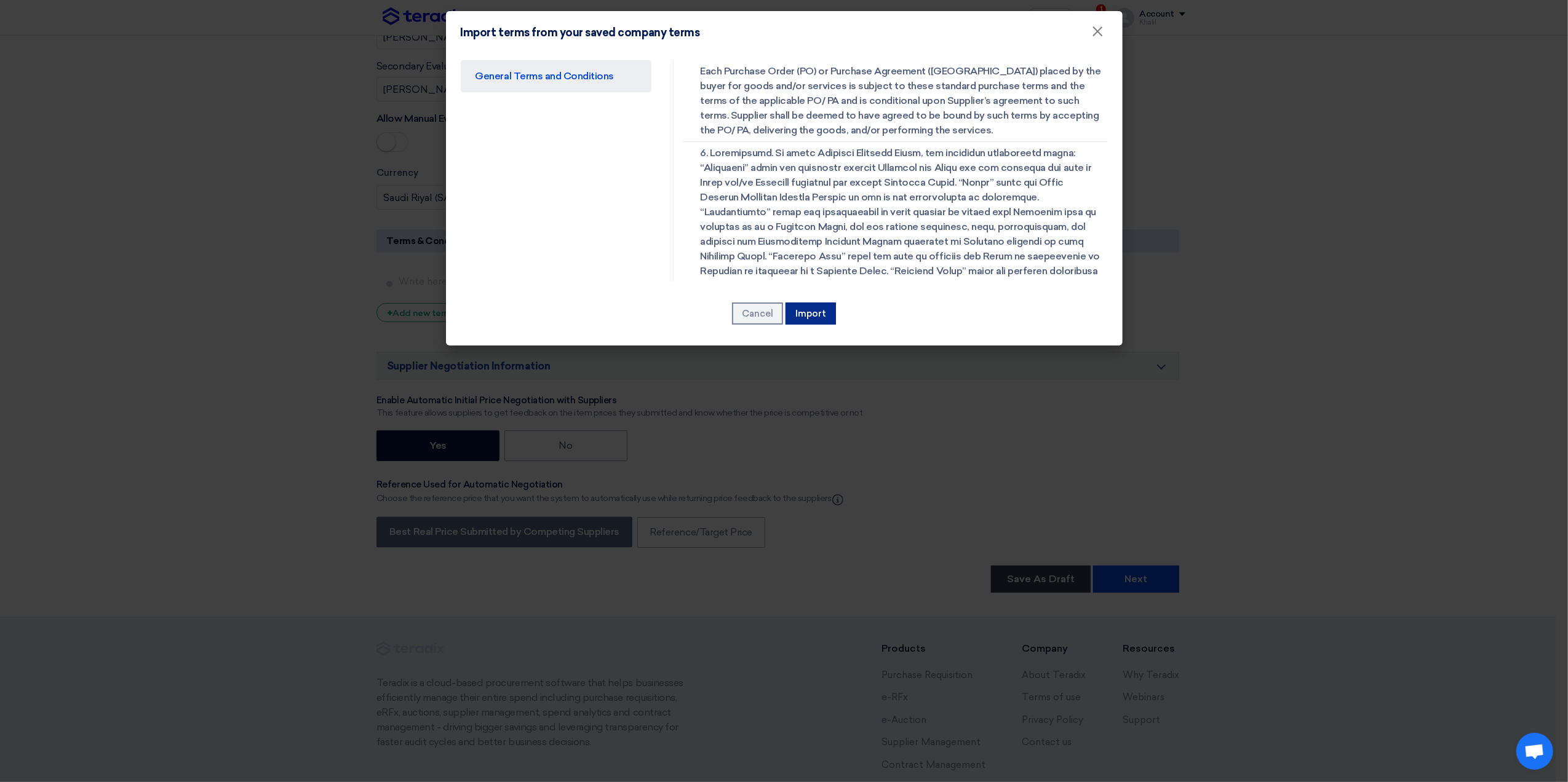
drag, startPoint x: 819, startPoint y: 309, endPoint x: 836, endPoint y: 335, distance: 31.1
click at [819, 311] on button "Import" at bounding box center [810, 313] width 50 height 22
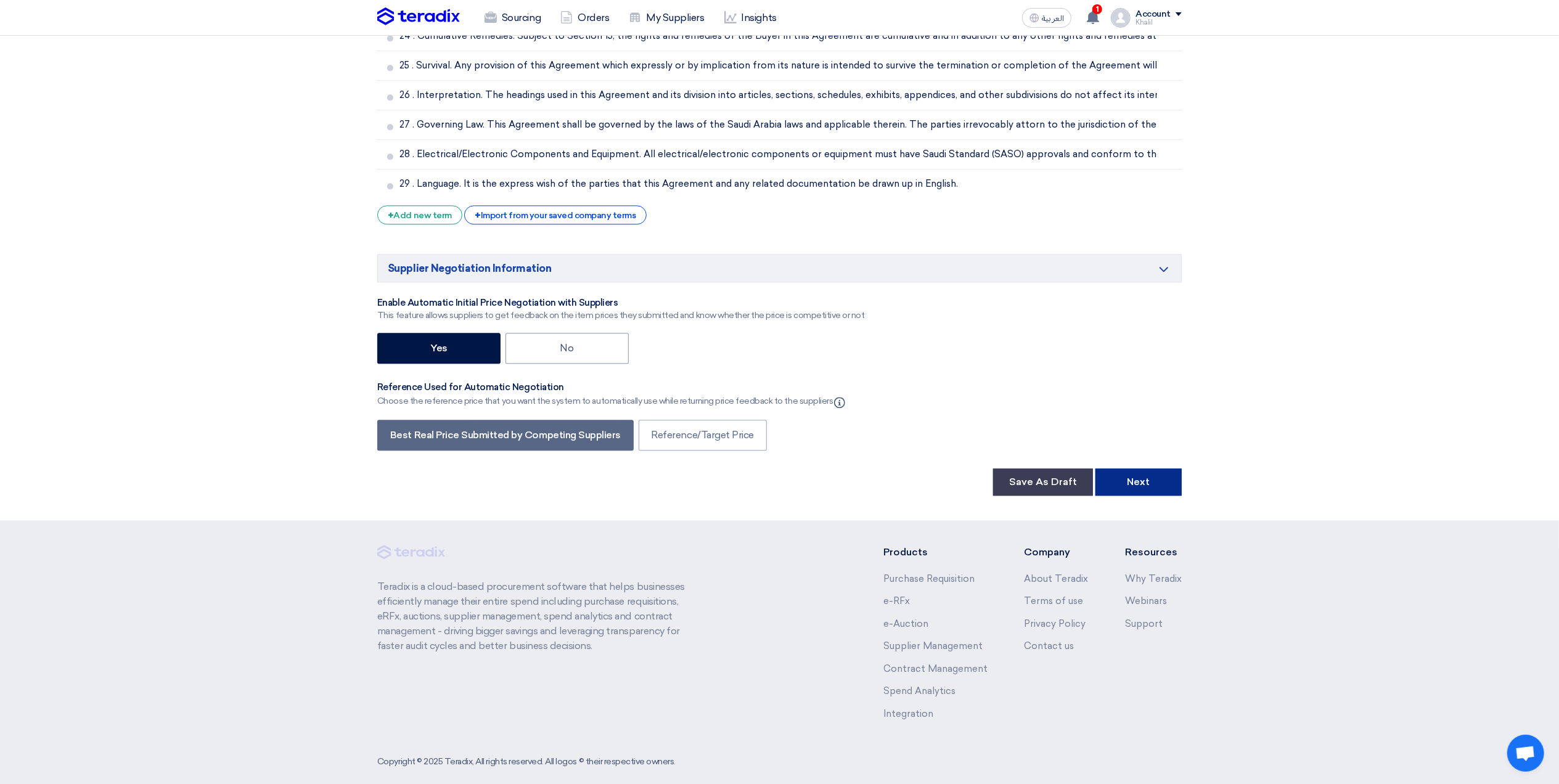
click at [1135, 495] on button "Next" at bounding box center [1138, 482] width 86 height 27
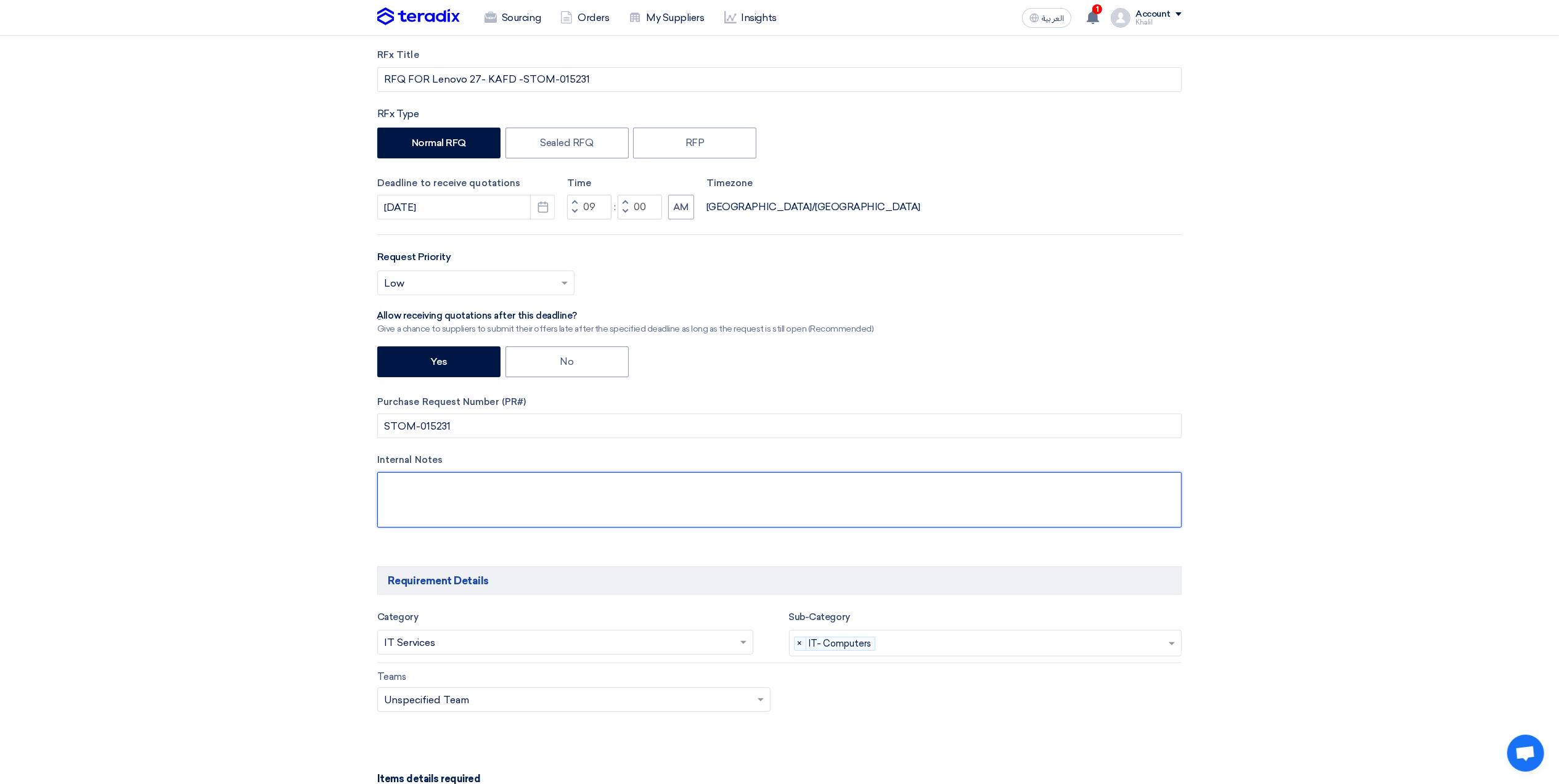
click at [899, 477] on textarea at bounding box center [779, 500] width 804 height 56
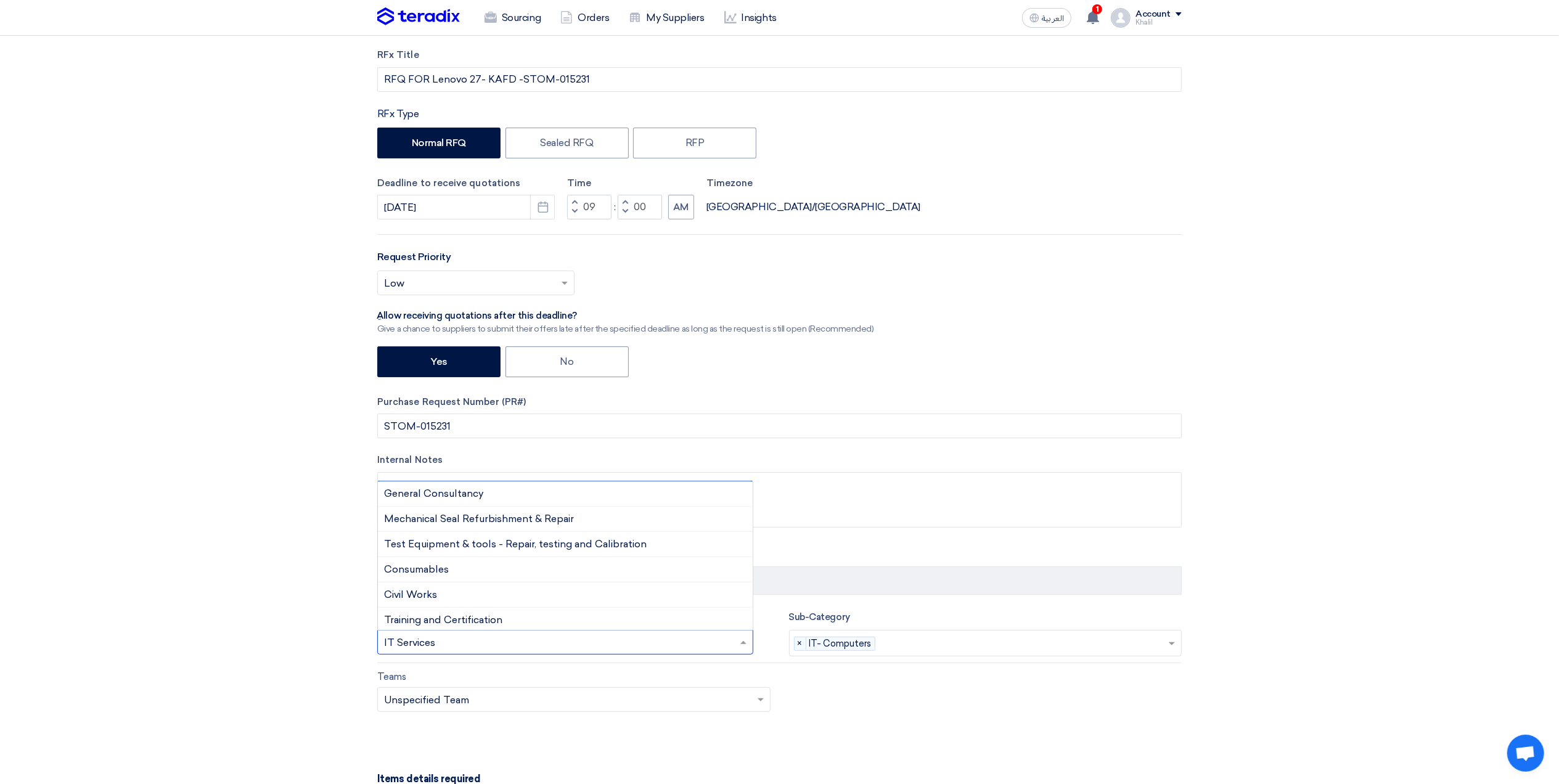
drag, startPoint x: 431, startPoint y: 642, endPoint x: 396, endPoint y: 632, distance: 36.4
click at [396, 632] on div "Search for services... × IT Services ×" at bounding box center [565, 642] width 376 height 25
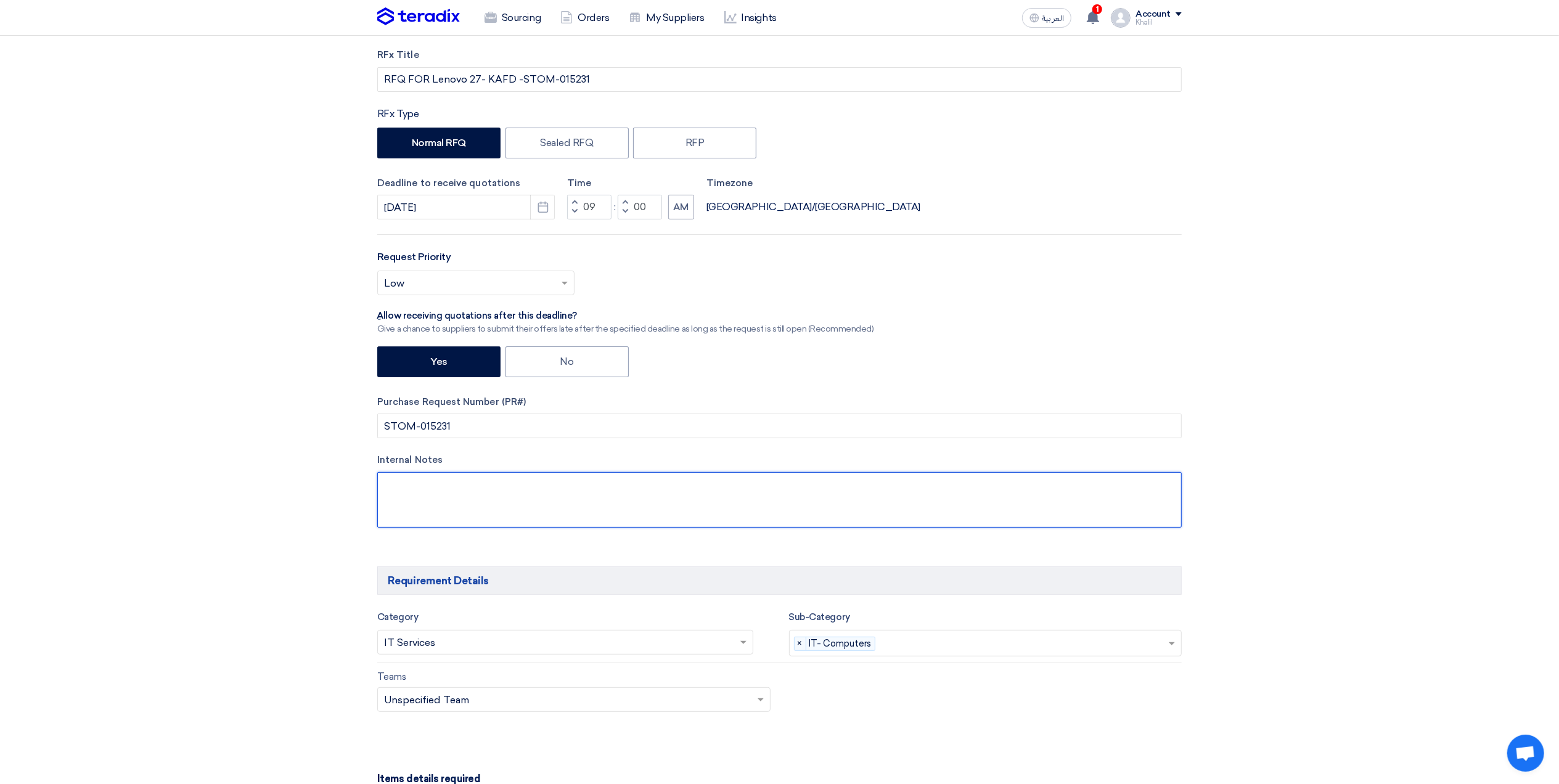
click at [846, 495] on textarea at bounding box center [779, 500] width 804 height 56
type textarea "IT"
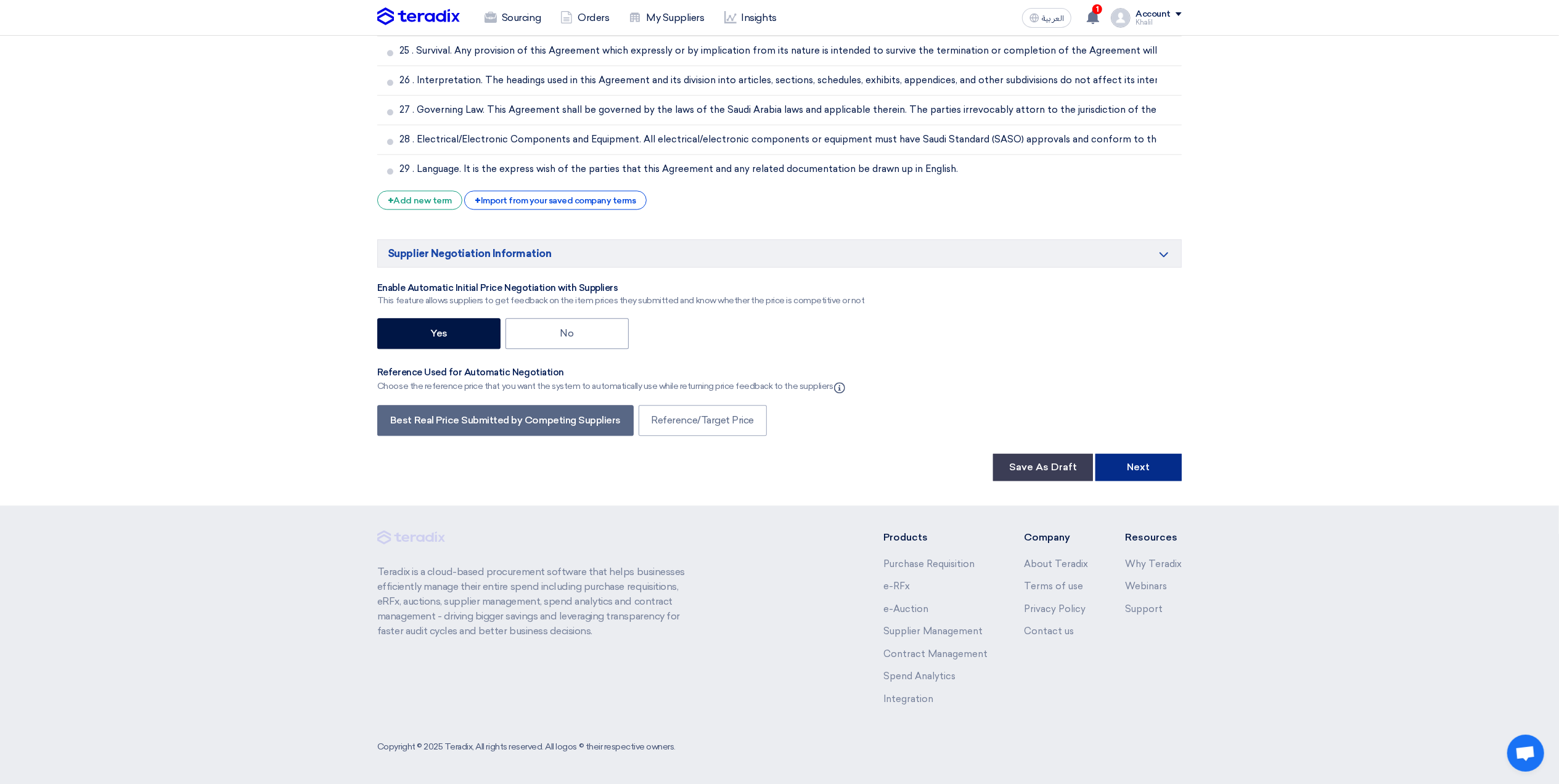
click at [1148, 467] on button "Next" at bounding box center [1138, 467] width 86 height 27
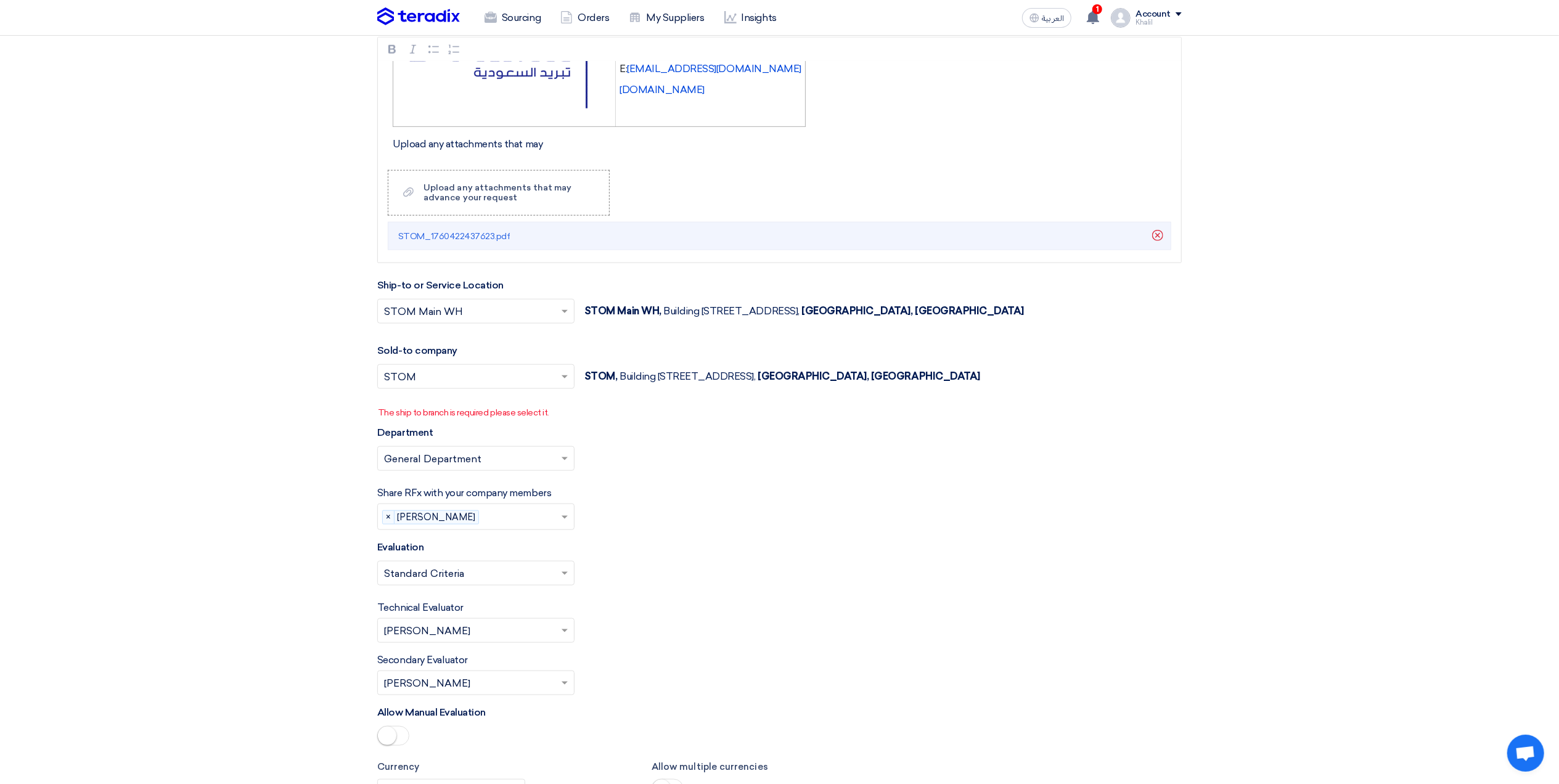
scroll to position [1335, 0]
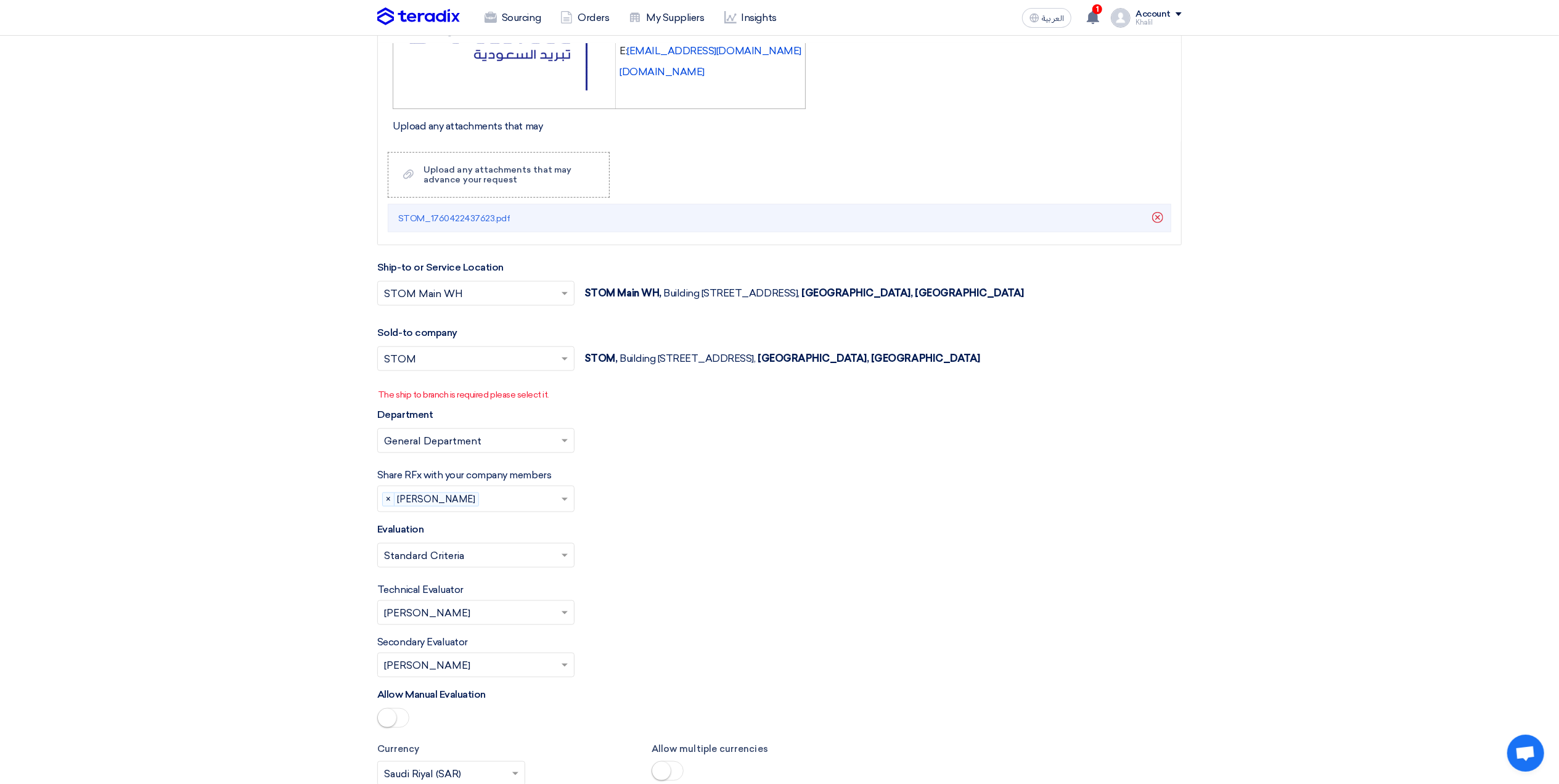
drag, startPoint x: 376, startPoint y: 398, endPoint x: 572, endPoint y: 409, distance: 196.3
click at [572, 409] on div "Basic Information RFx Title RFQ FOR Lenovo 27- KAFD -STOM-015231 RFx Type Norma…" at bounding box center [780, 454] width 823 height 3208
drag, startPoint x: 572, startPoint y: 409, endPoint x: 639, endPoint y: 421, distance: 68.1
click at [657, 424] on div "Department Please select department... × General Department ×" at bounding box center [779, 436] width 804 height 56
click at [565, 360] on span at bounding box center [565, 359] width 6 height 3
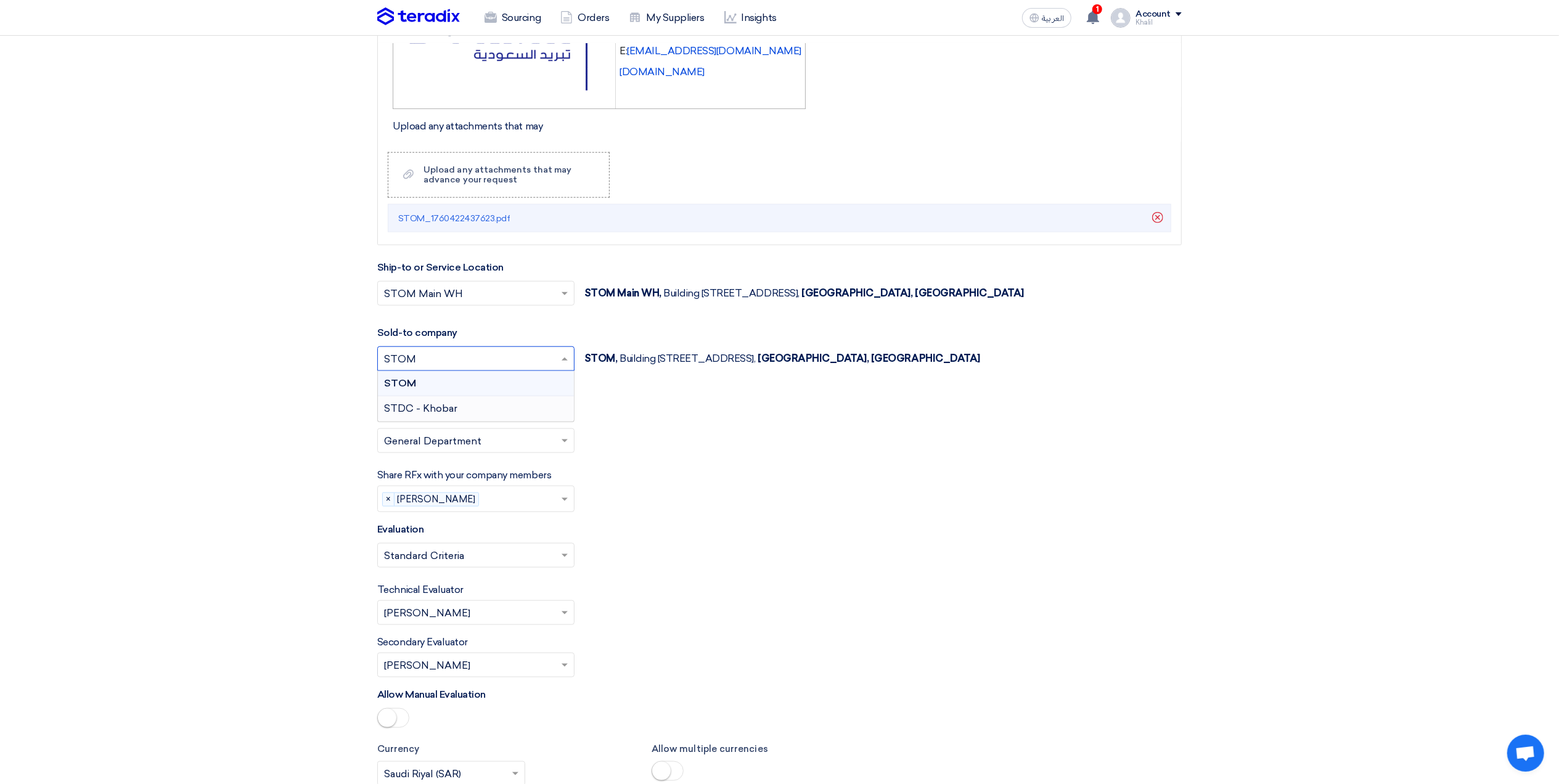
click at [548, 406] on div "STDC - Khobar" at bounding box center [476, 409] width 196 height 25
click at [565, 366] on span at bounding box center [566, 359] width 15 height 15
click at [553, 396] on div "STOM" at bounding box center [476, 384] width 196 height 26
click at [651, 423] on div "Department Please select department... × General Department ×" at bounding box center [779, 436] width 804 height 56
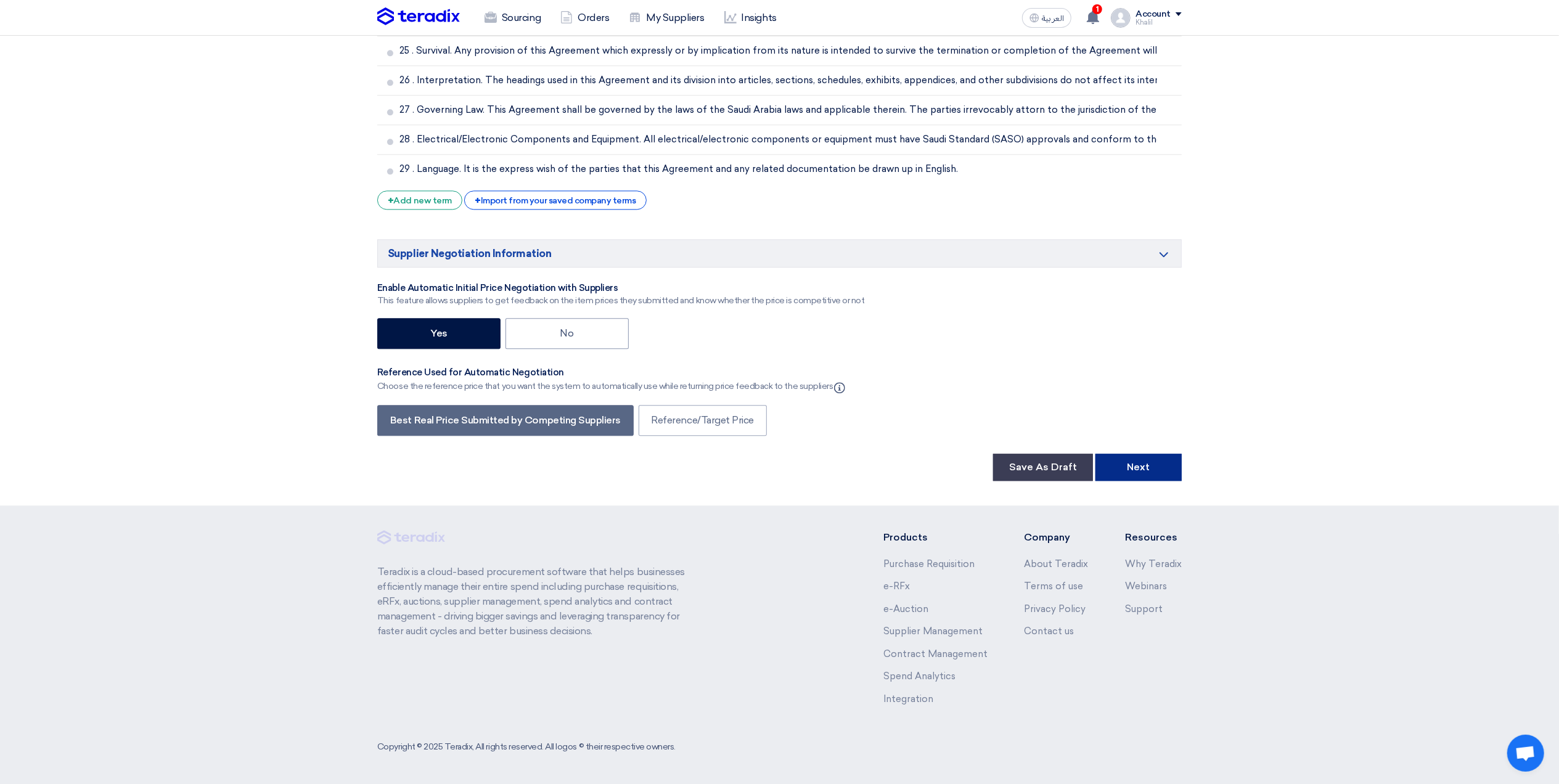
click at [1138, 460] on button "Next" at bounding box center [1138, 467] width 86 height 27
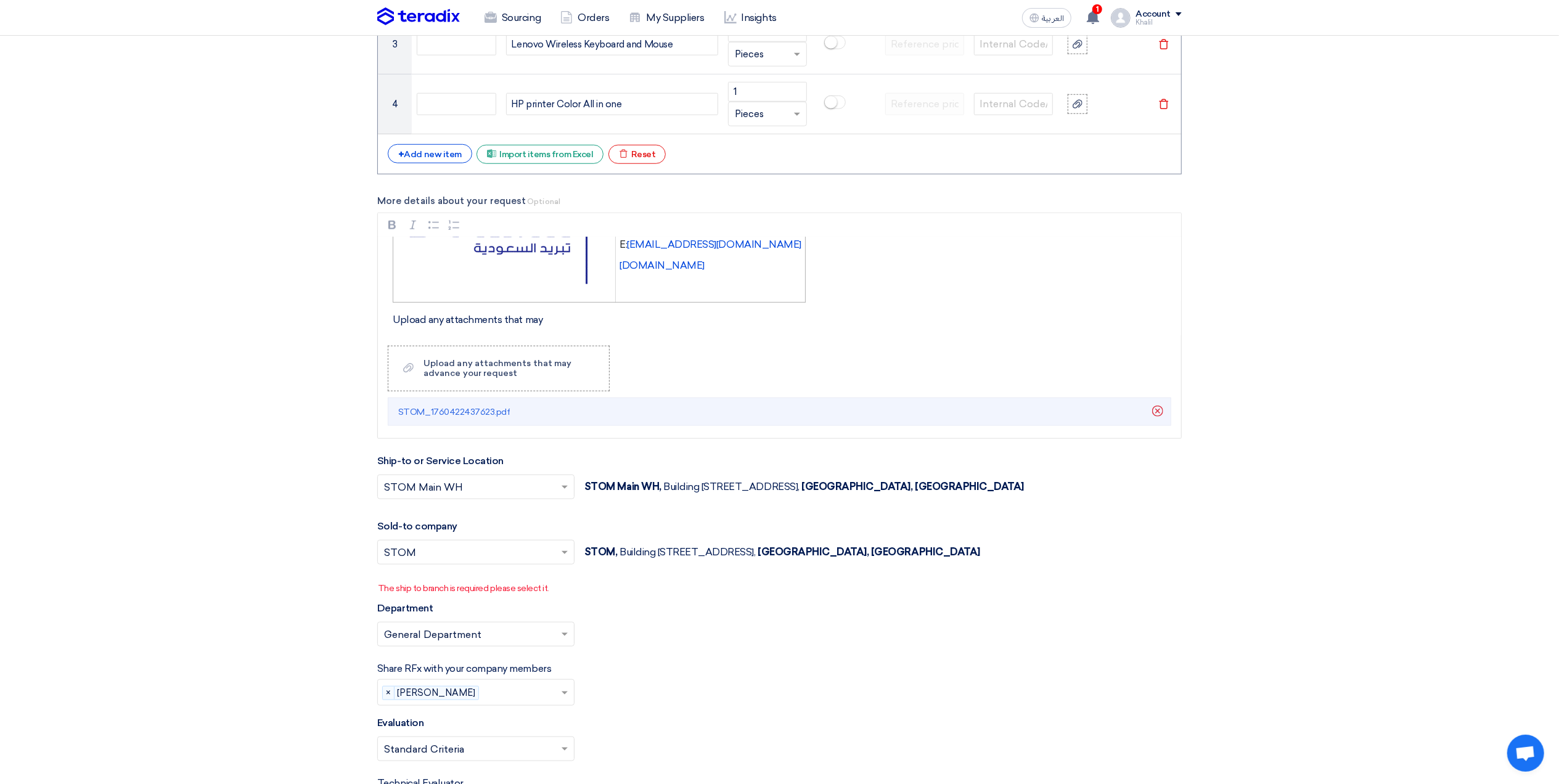
scroll to position [1150, 0]
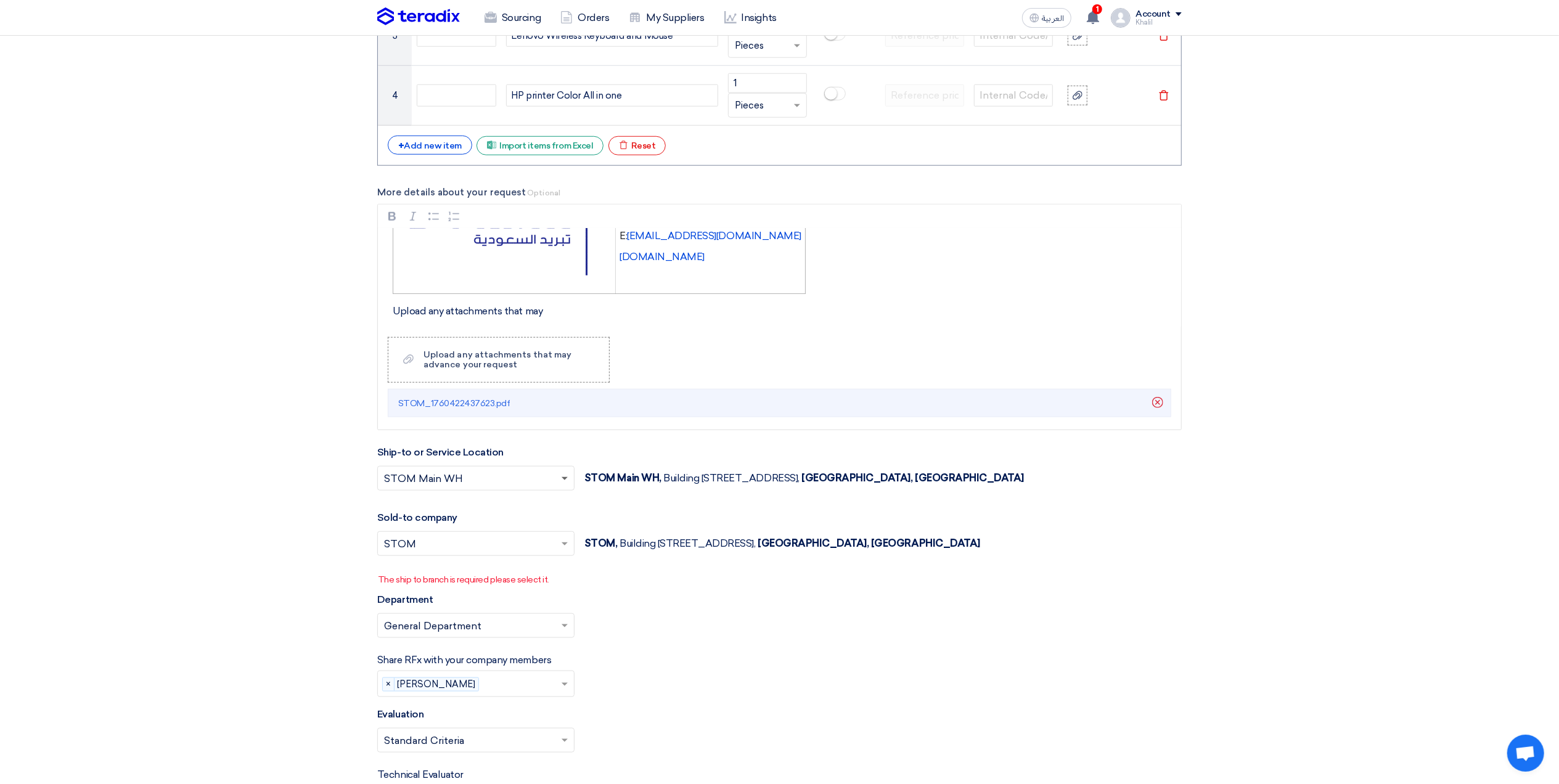
click at [562, 482] on span at bounding box center [565, 479] width 6 height 5
click at [538, 507] on div "STOM Main WH" at bounding box center [476, 503] width 196 height 25
click at [541, 549] on input "text" at bounding box center [469, 545] width 171 height 20
click at [514, 597] on div "STDC - Khobar" at bounding box center [476, 593] width 196 height 25
click at [632, 608] on div "Department Please select department... × General Department ×" at bounding box center [779, 620] width 804 height 56
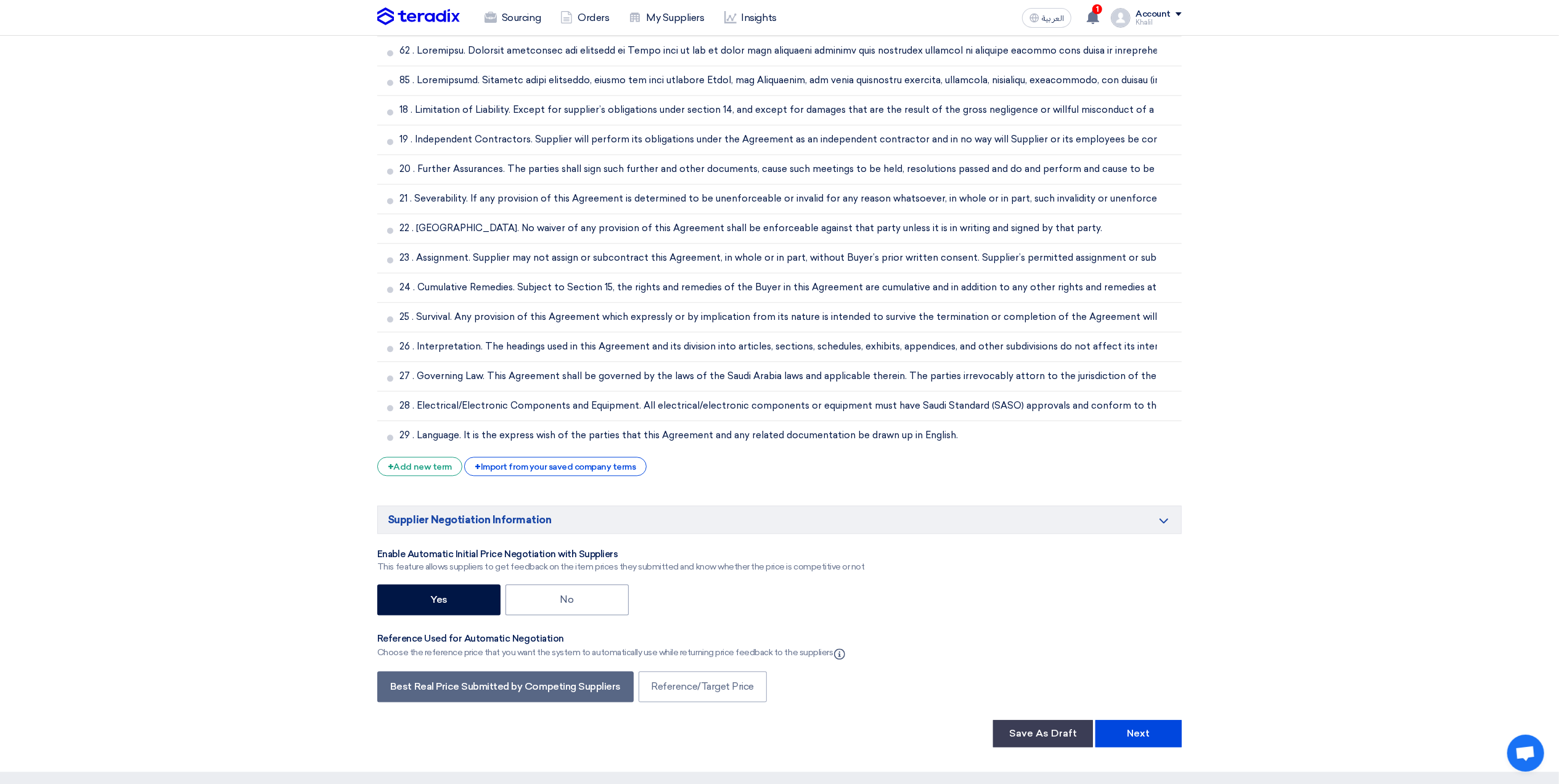
scroll to position [2795, 0]
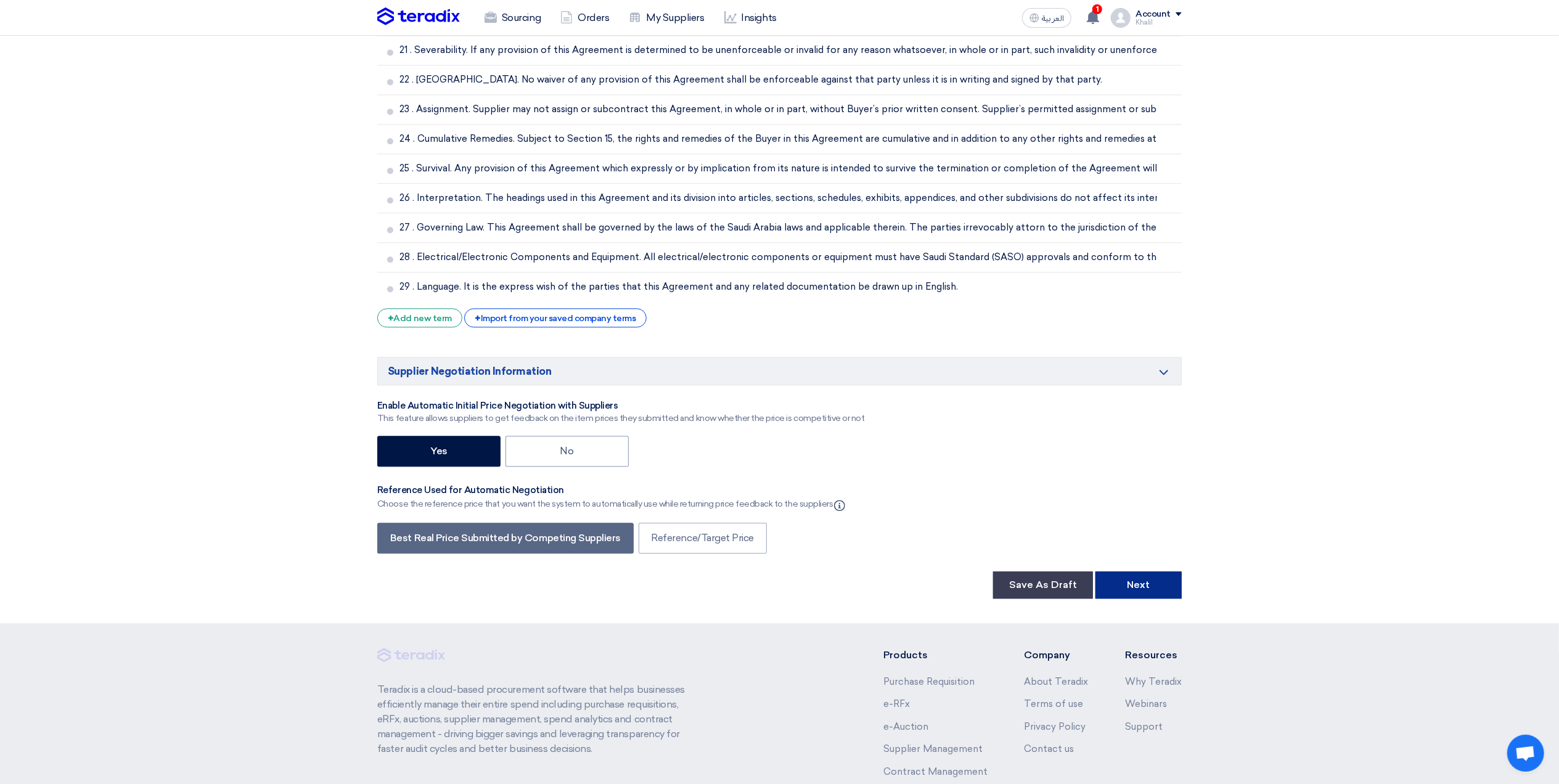
click at [1172, 597] on button "Next" at bounding box center [1138, 585] width 86 height 27
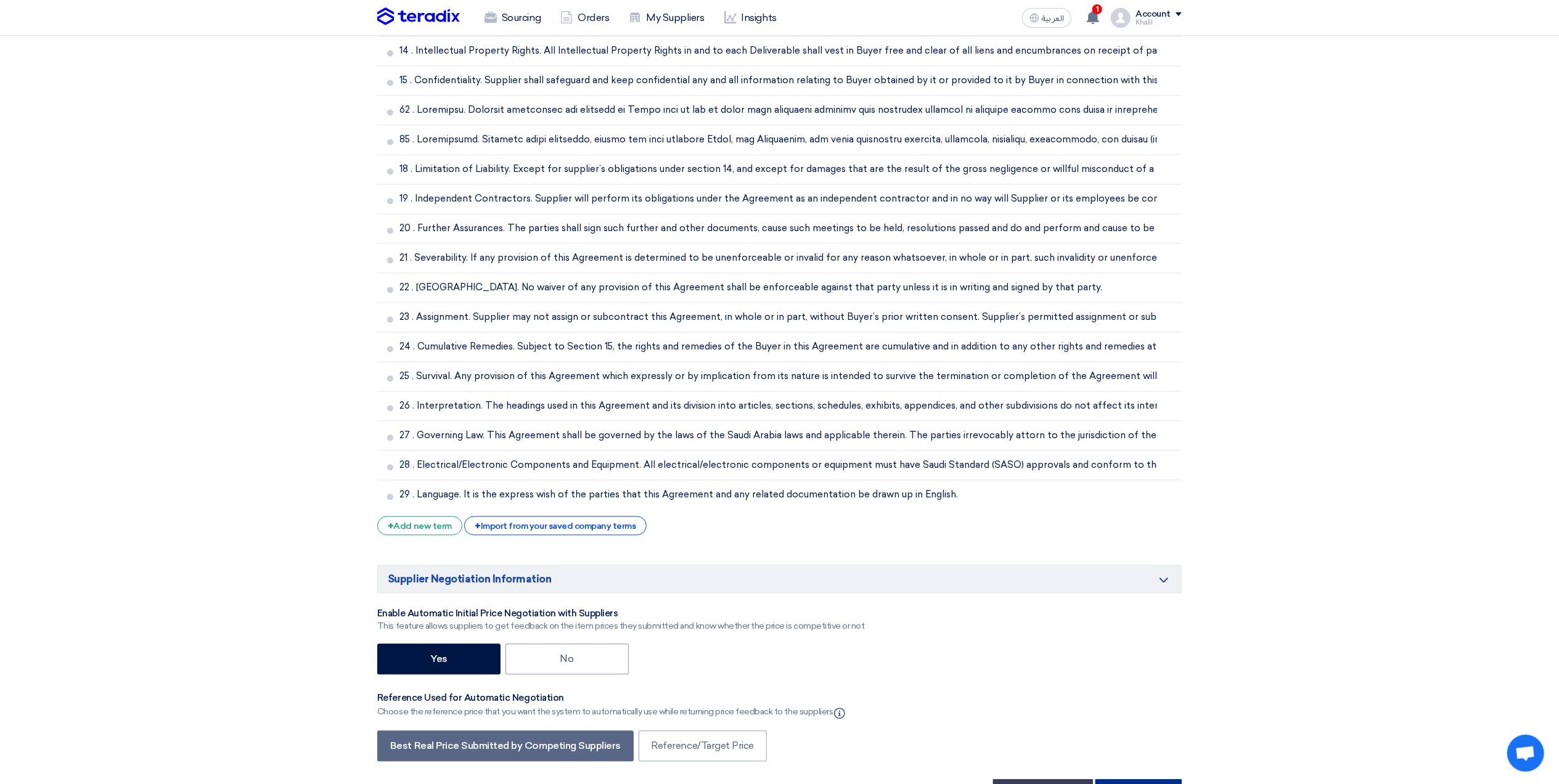
scroll to position [2897, 0]
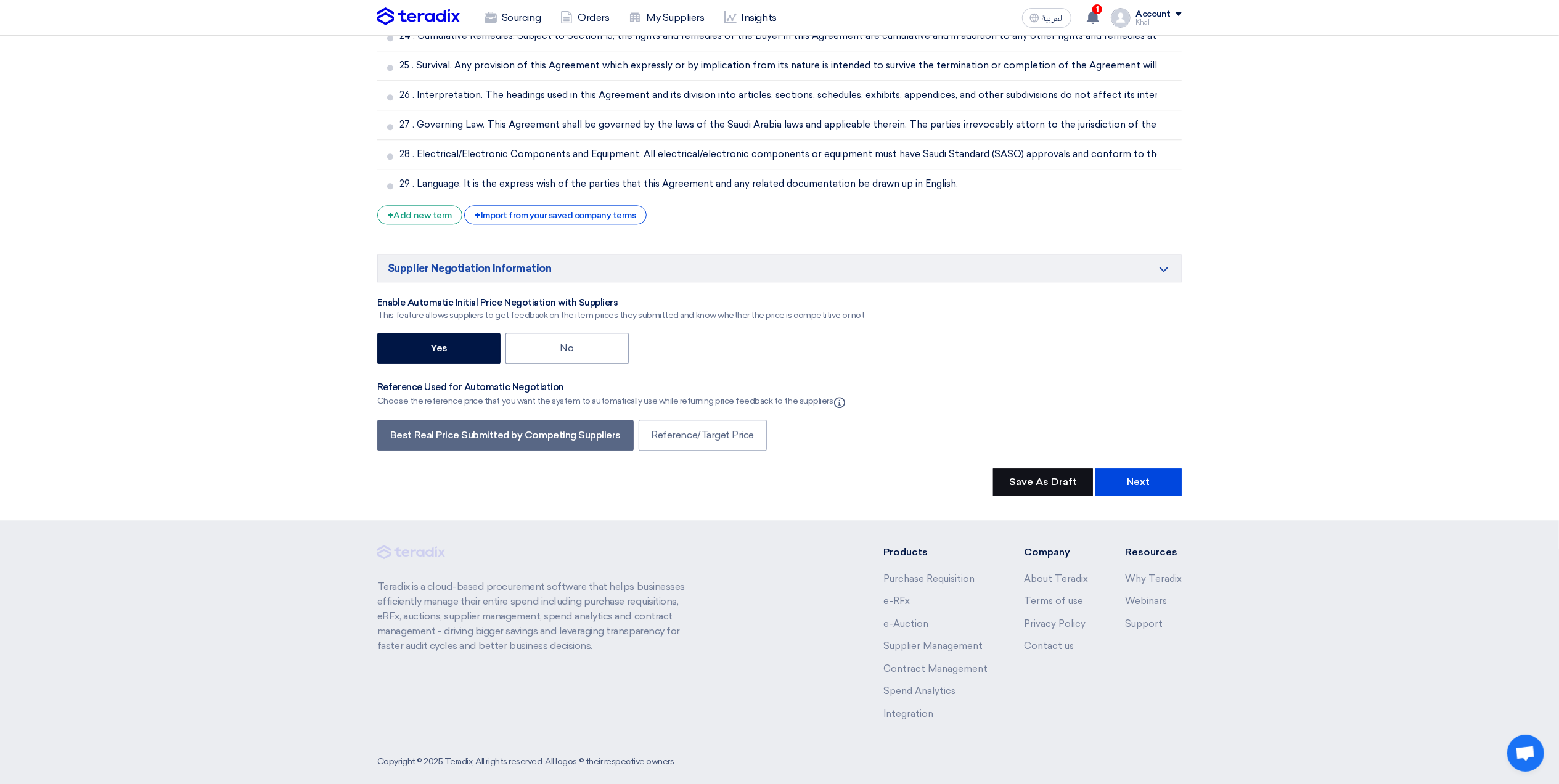
click at [1061, 485] on button "Save As Draft" at bounding box center [1043, 482] width 100 height 27
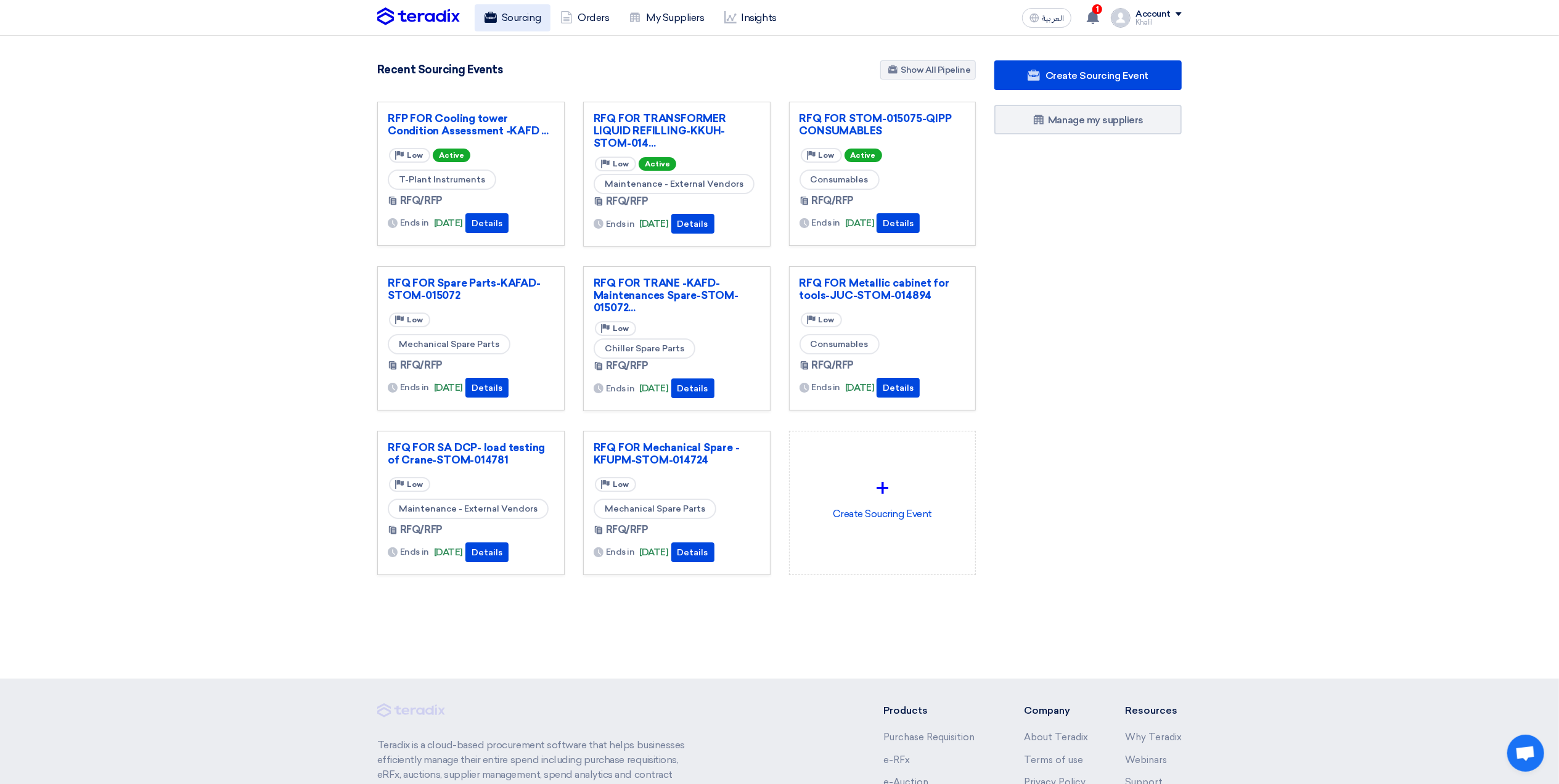
click at [520, 20] on link "Sourcing" at bounding box center [513, 18] width 76 height 27
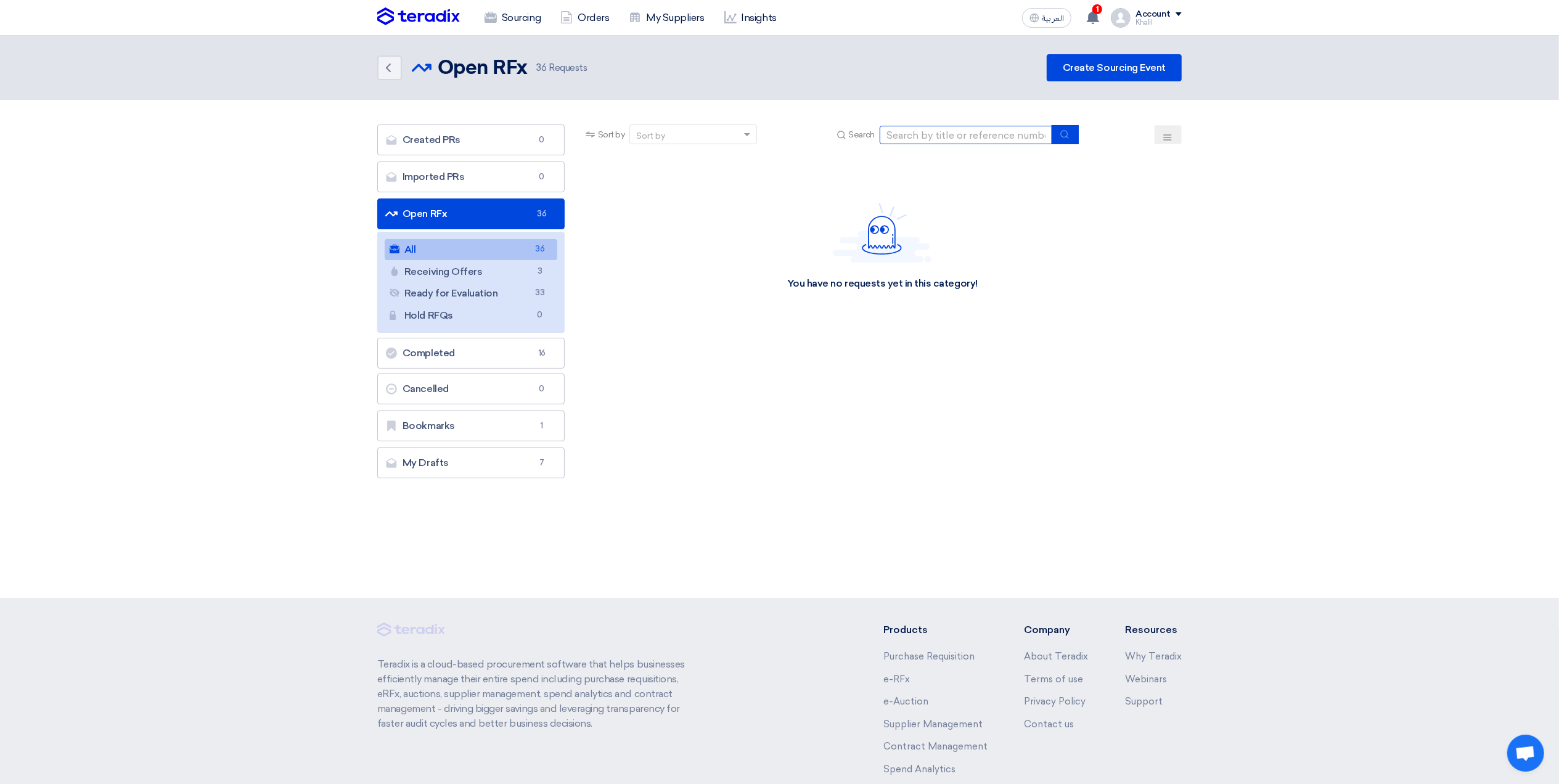
click at [917, 131] on input at bounding box center [966, 135] width 173 height 19
paste input "STOM-015053"
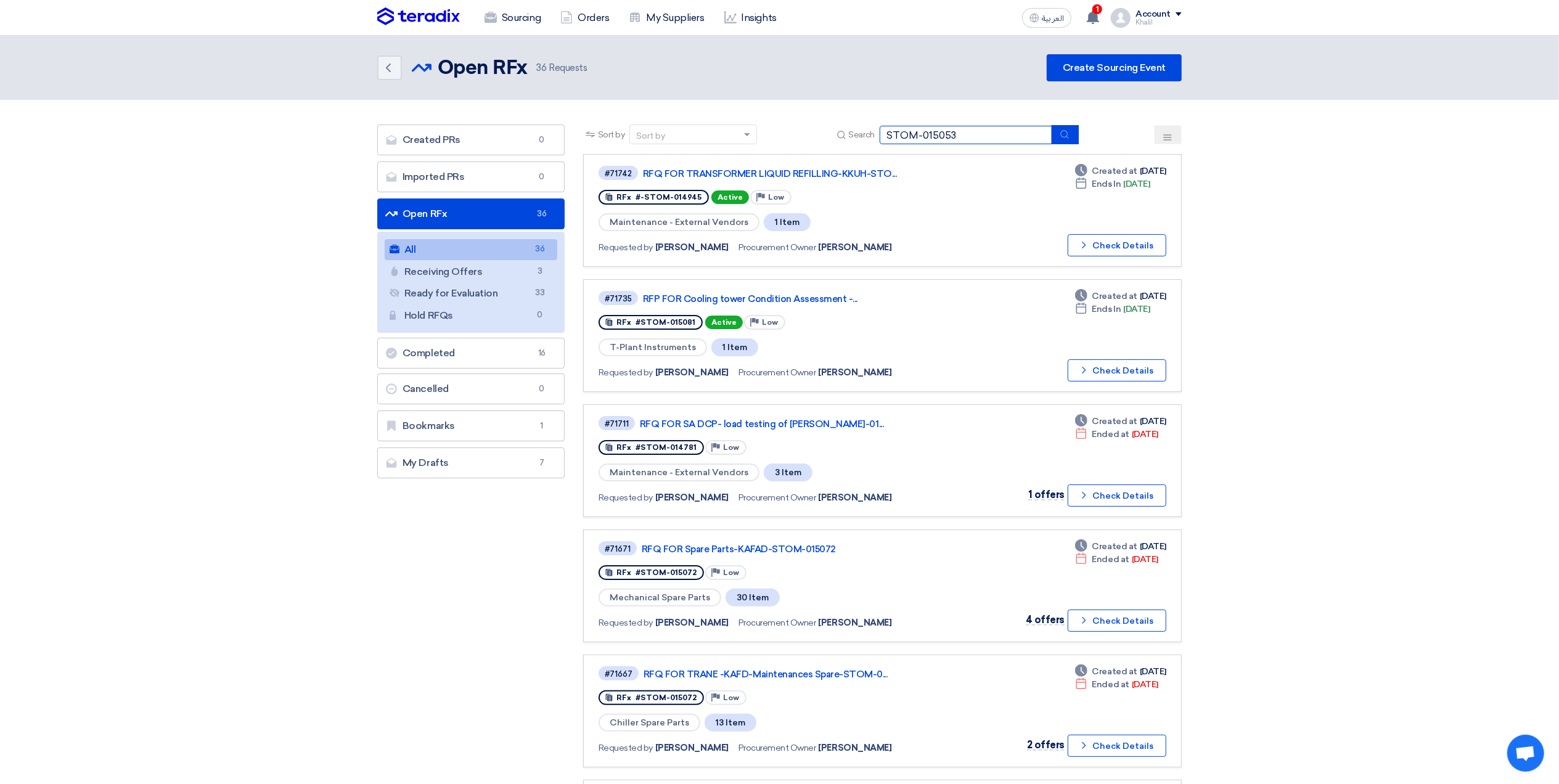
type input "STOM-015053"
click at [1064, 134] on icon "submit" at bounding box center [1064, 134] width 10 height 10
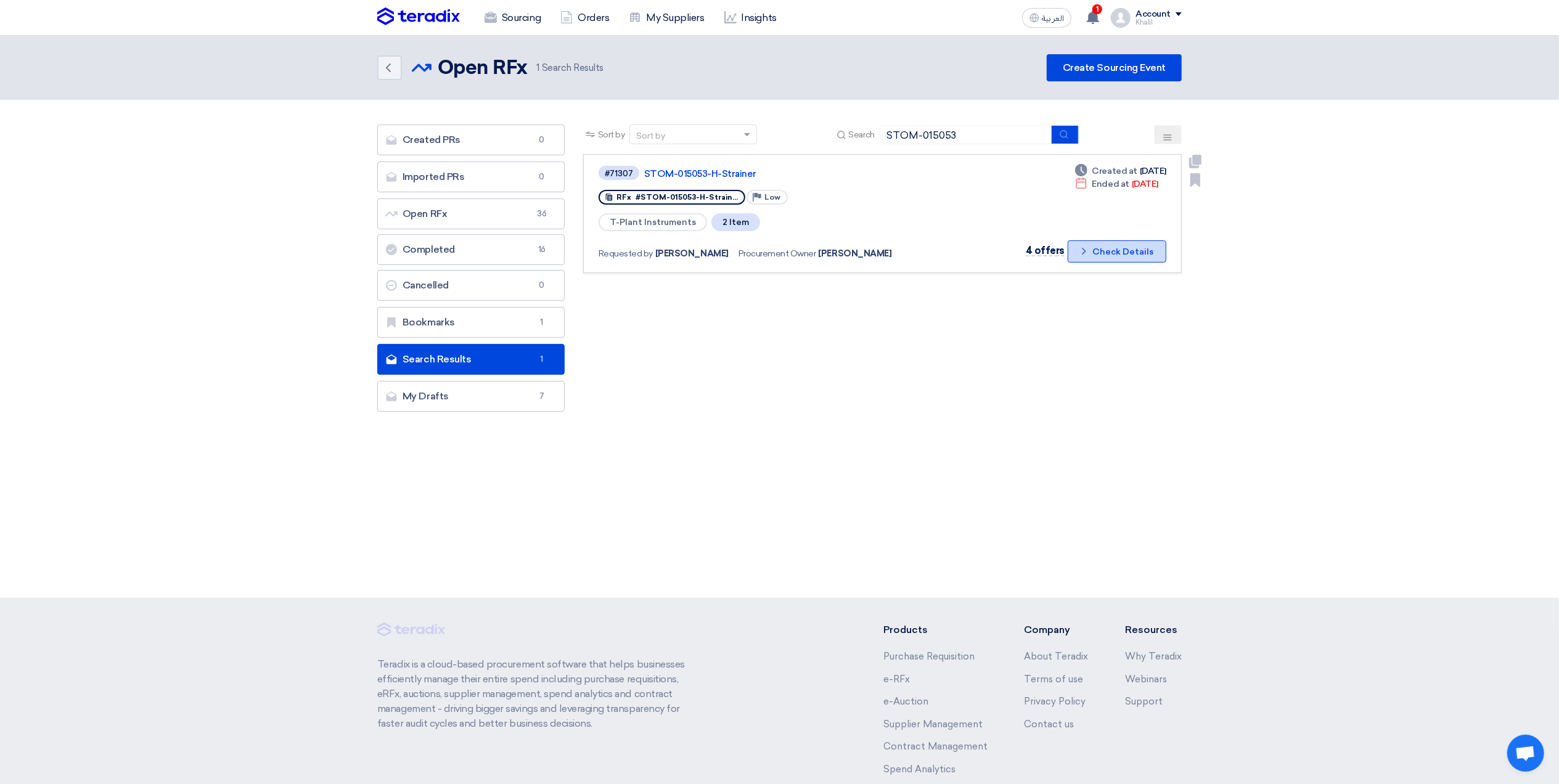
click at [1084, 250] on icon "Check details" at bounding box center [1084, 251] width 12 height 12
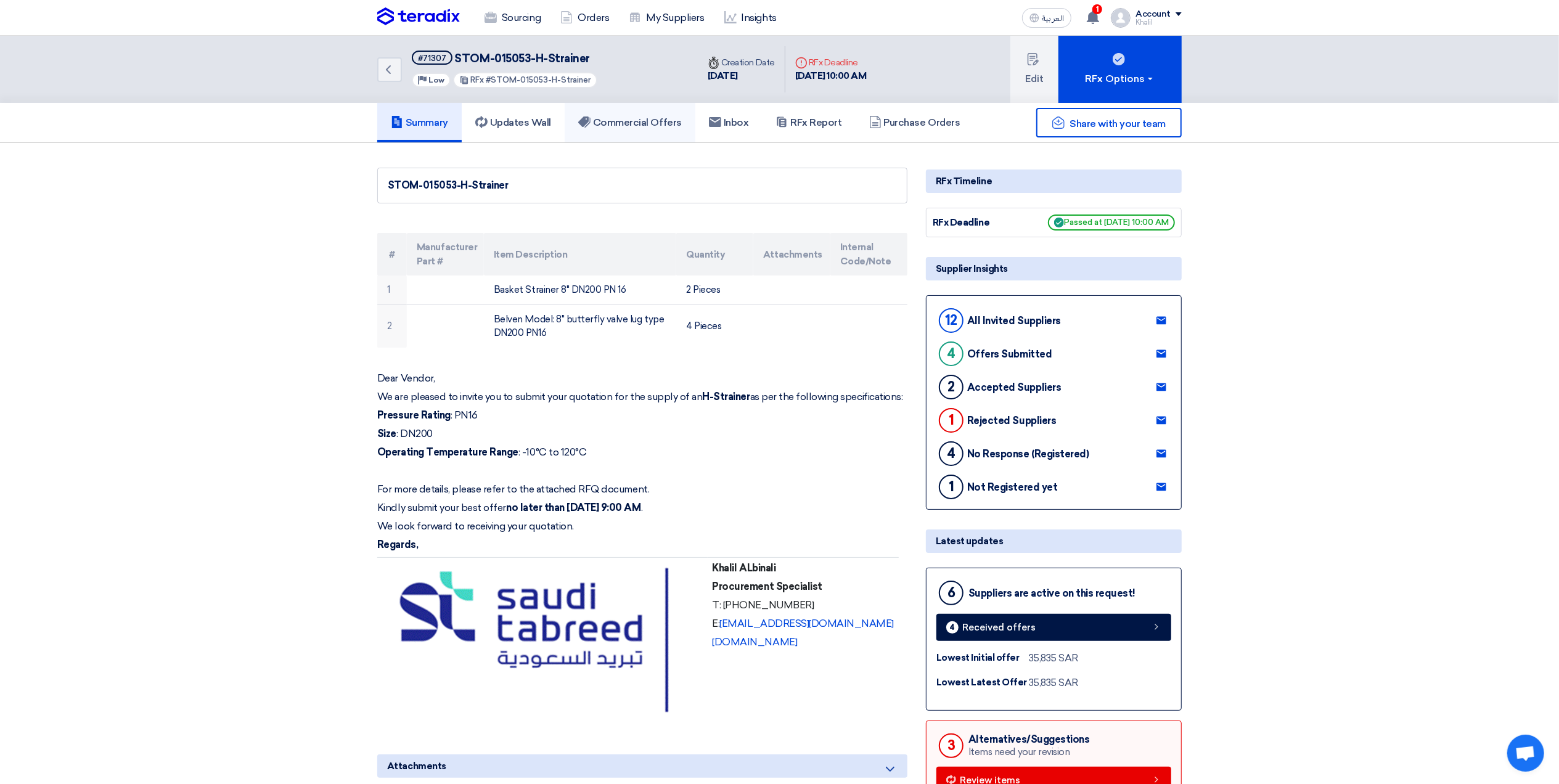
click at [665, 118] on h5 "Commercial Offers" at bounding box center [629, 123] width 103 height 12
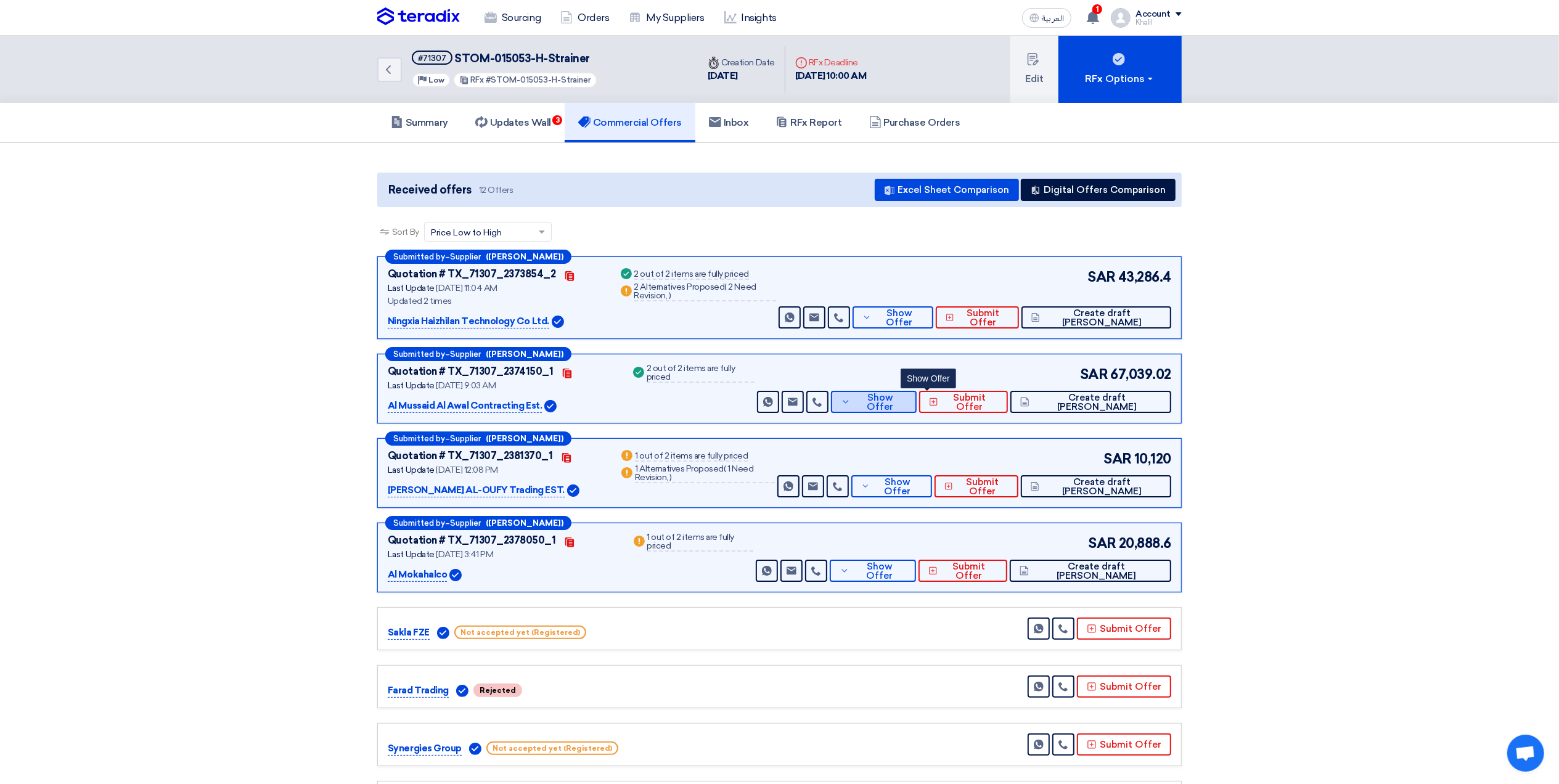
click at [908, 406] on button "Show Offer" at bounding box center [874, 401] width 86 height 22
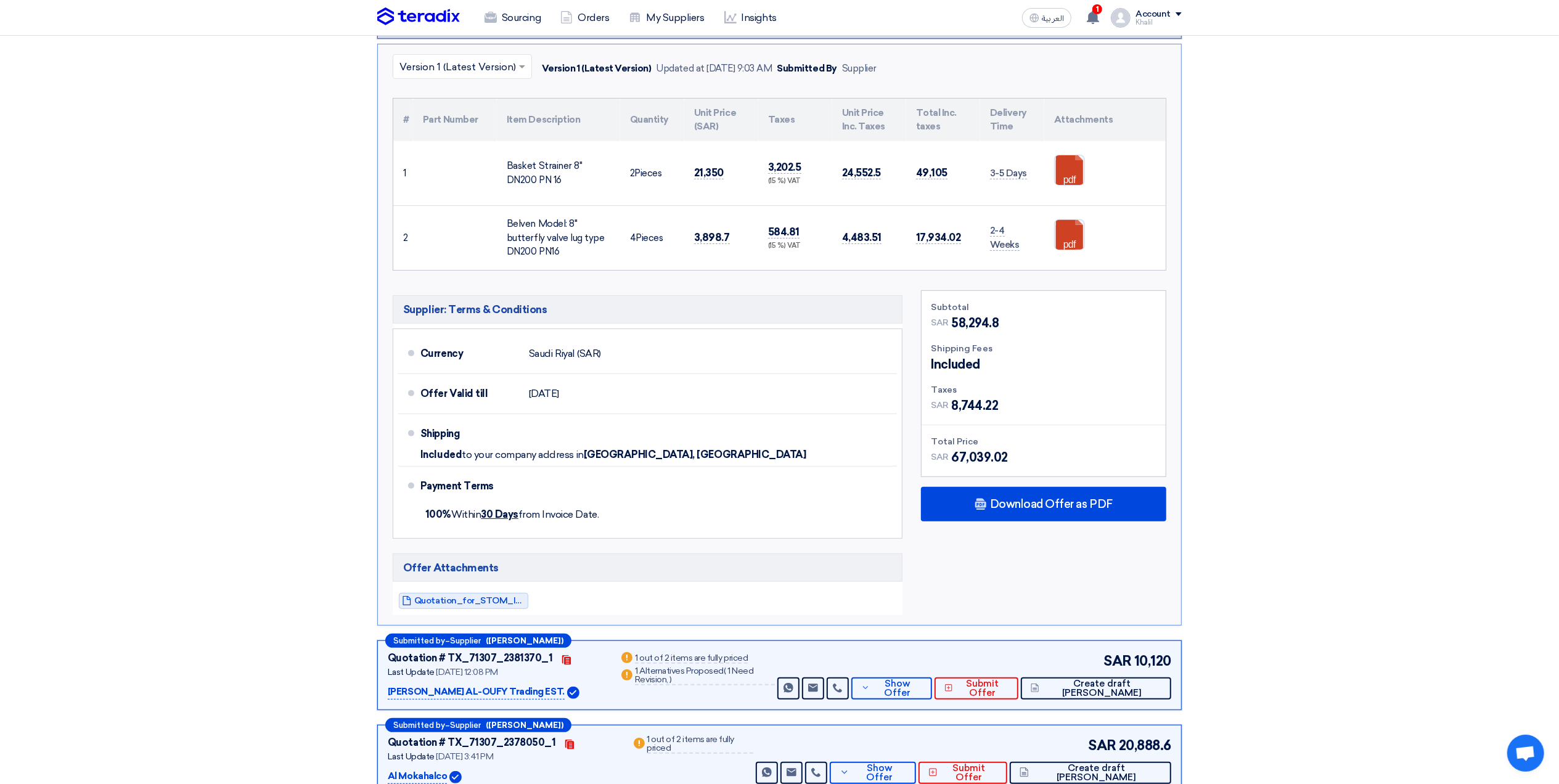
scroll to position [411, 0]
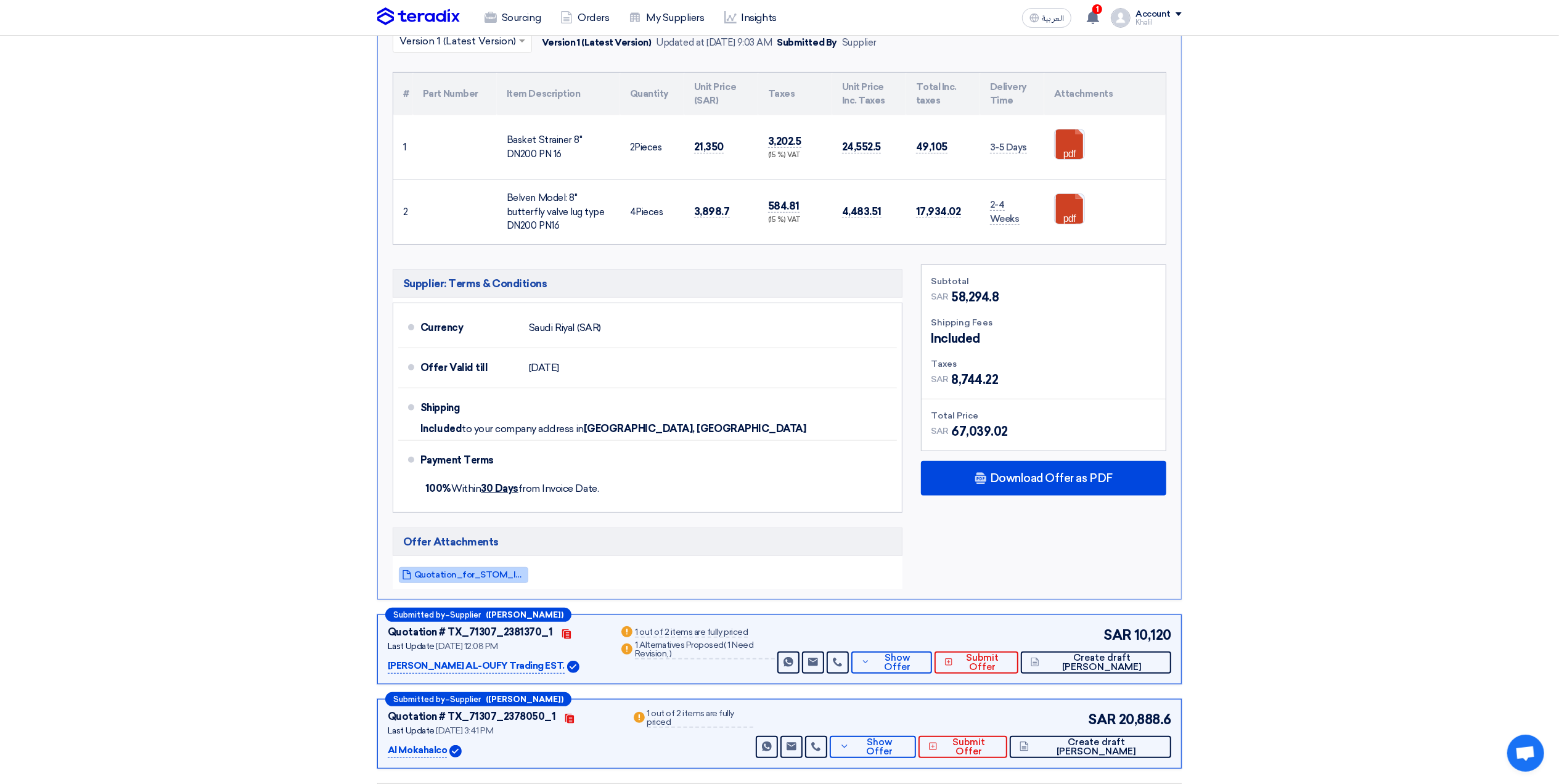
click at [499, 574] on span "Quotation_for_STOM_Instrument_Materials_1757397642376.pdf" at bounding box center [470, 574] width 111 height 9
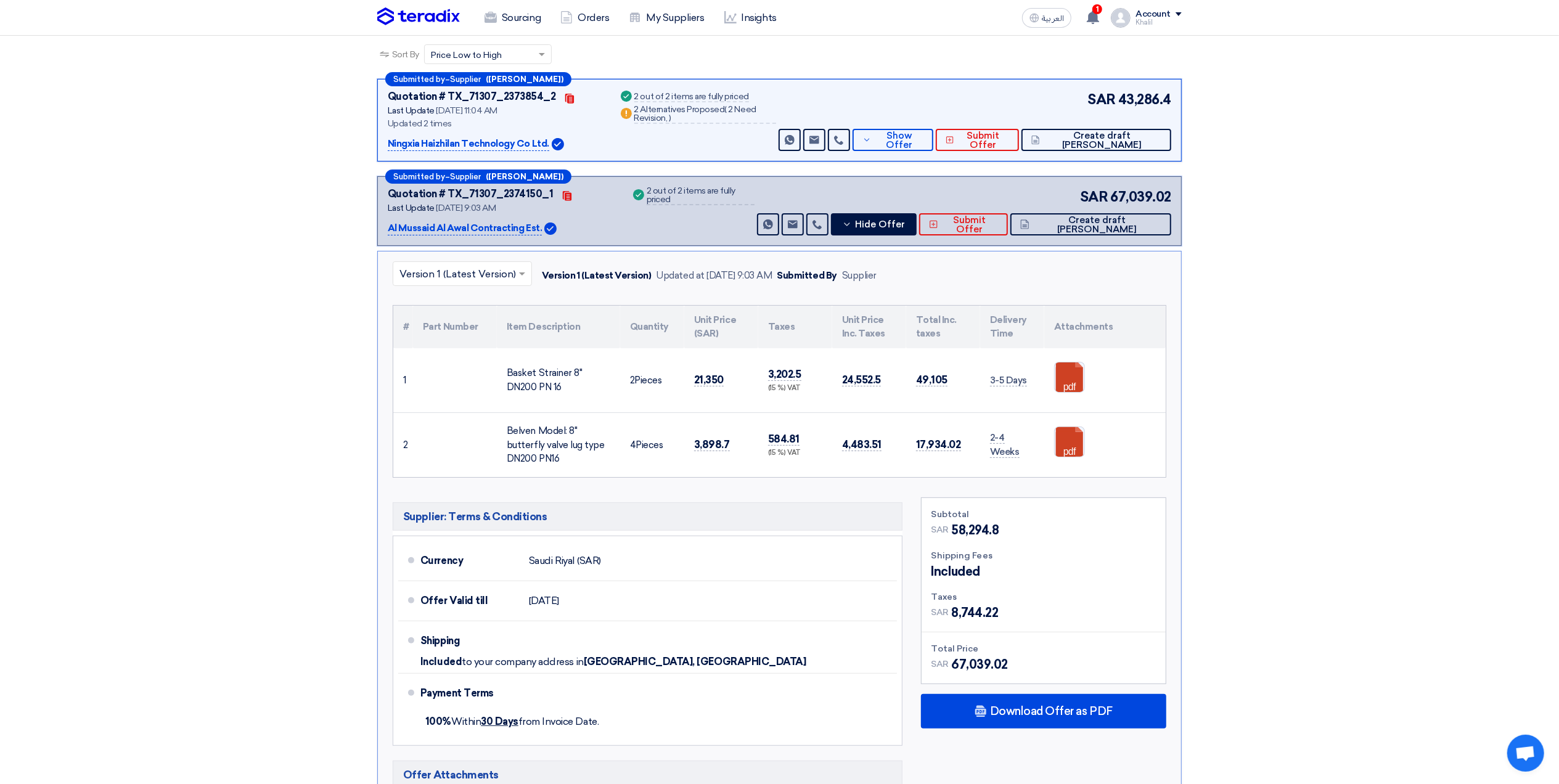
scroll to position [164, 0]
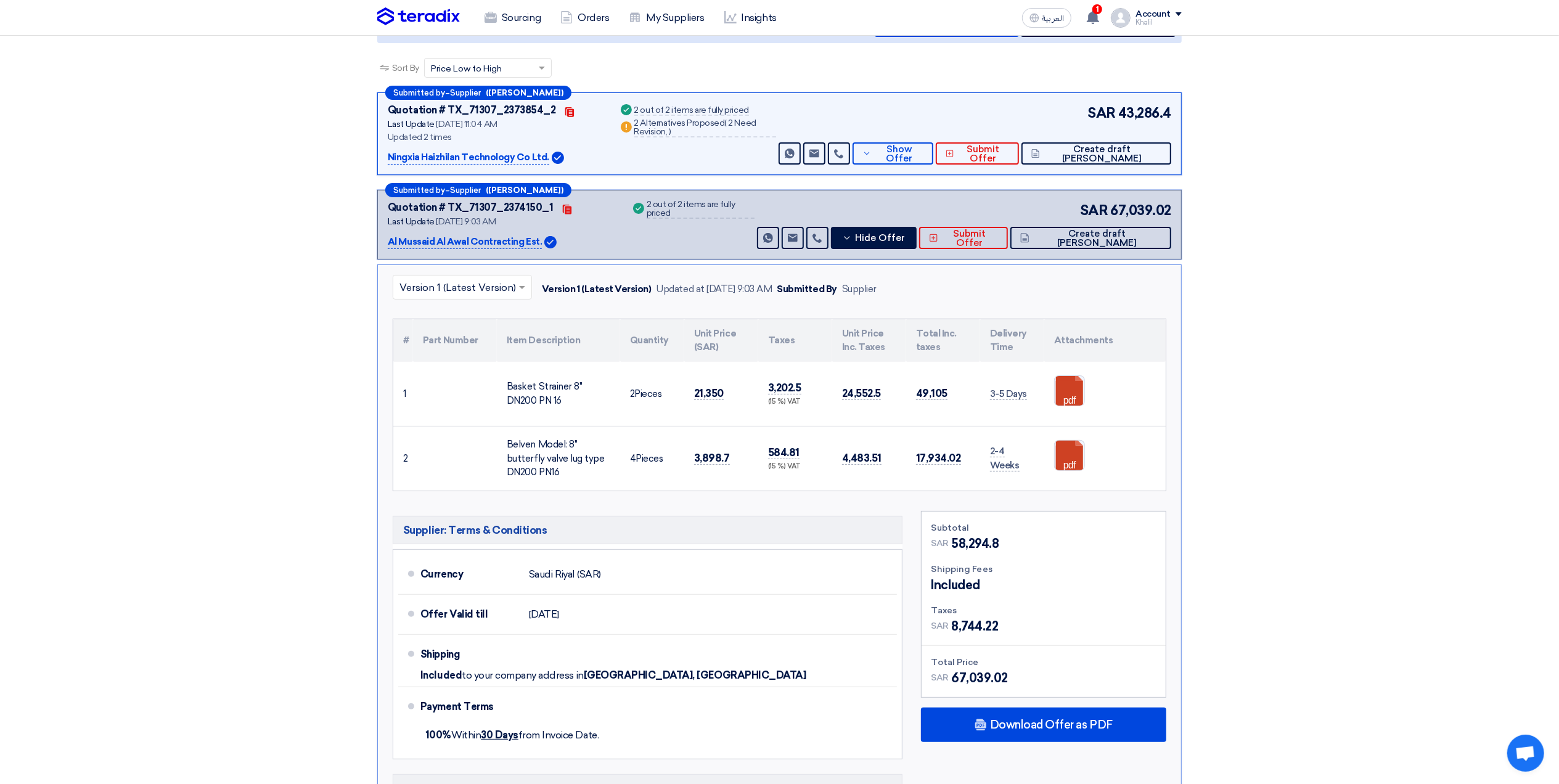
drag, startPoint x: 387, startPoint y: 235, endPoint x: 470, endPoint y: 238, distance: 83.1
click at [470, 238] on div "Submitted by – Supplier (Abdul Rub) Quotation # TX_71307_2374150_1 Contacts Las…" at bounding box center [779, 225] width 804 height 69
copy p "Al Mussaid Al Awal"
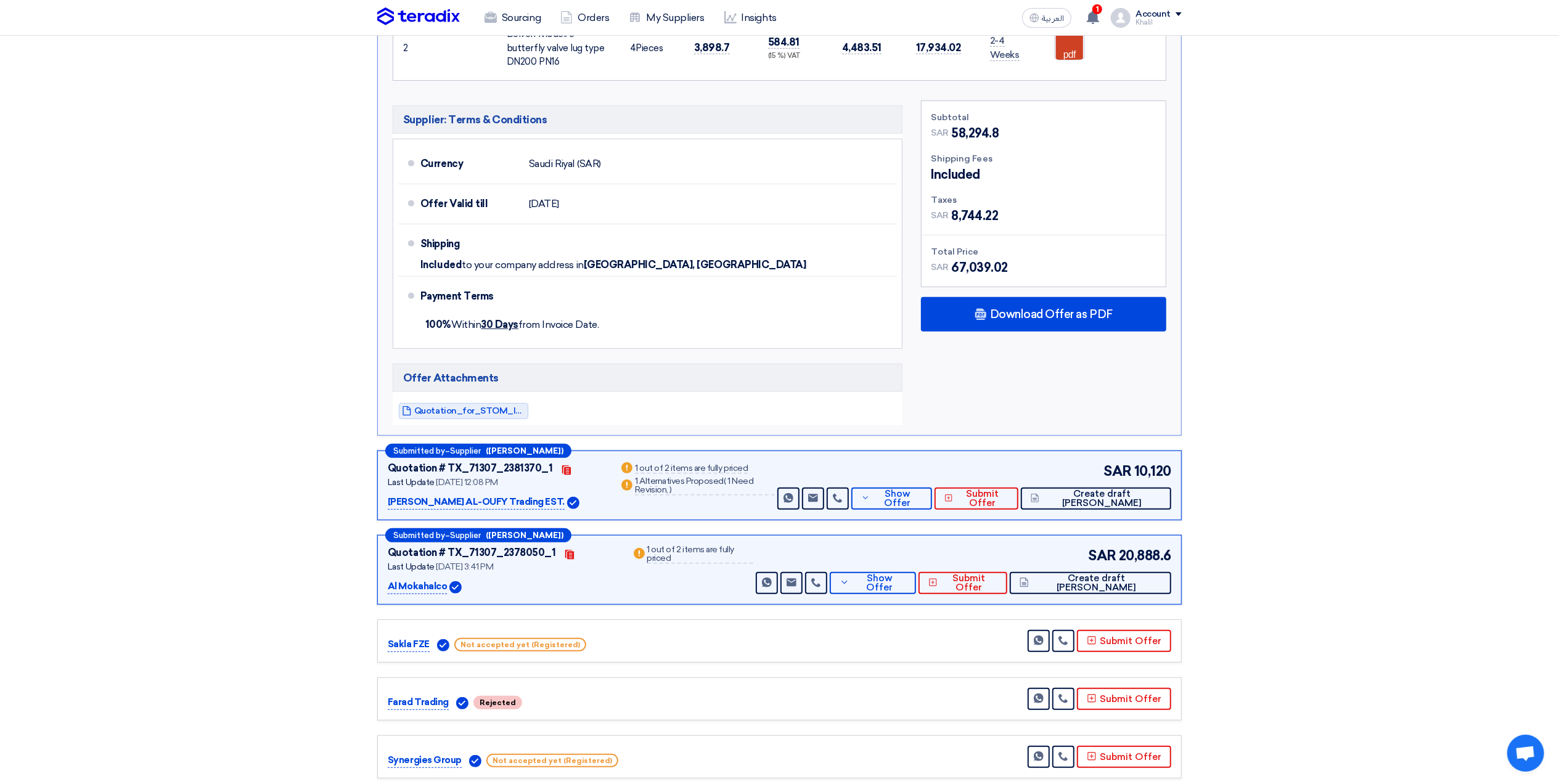
scroll to position [575, 0]
click at [917, 503] on span "Show Offer" at bounding box center [897, 498] width 49 height 19
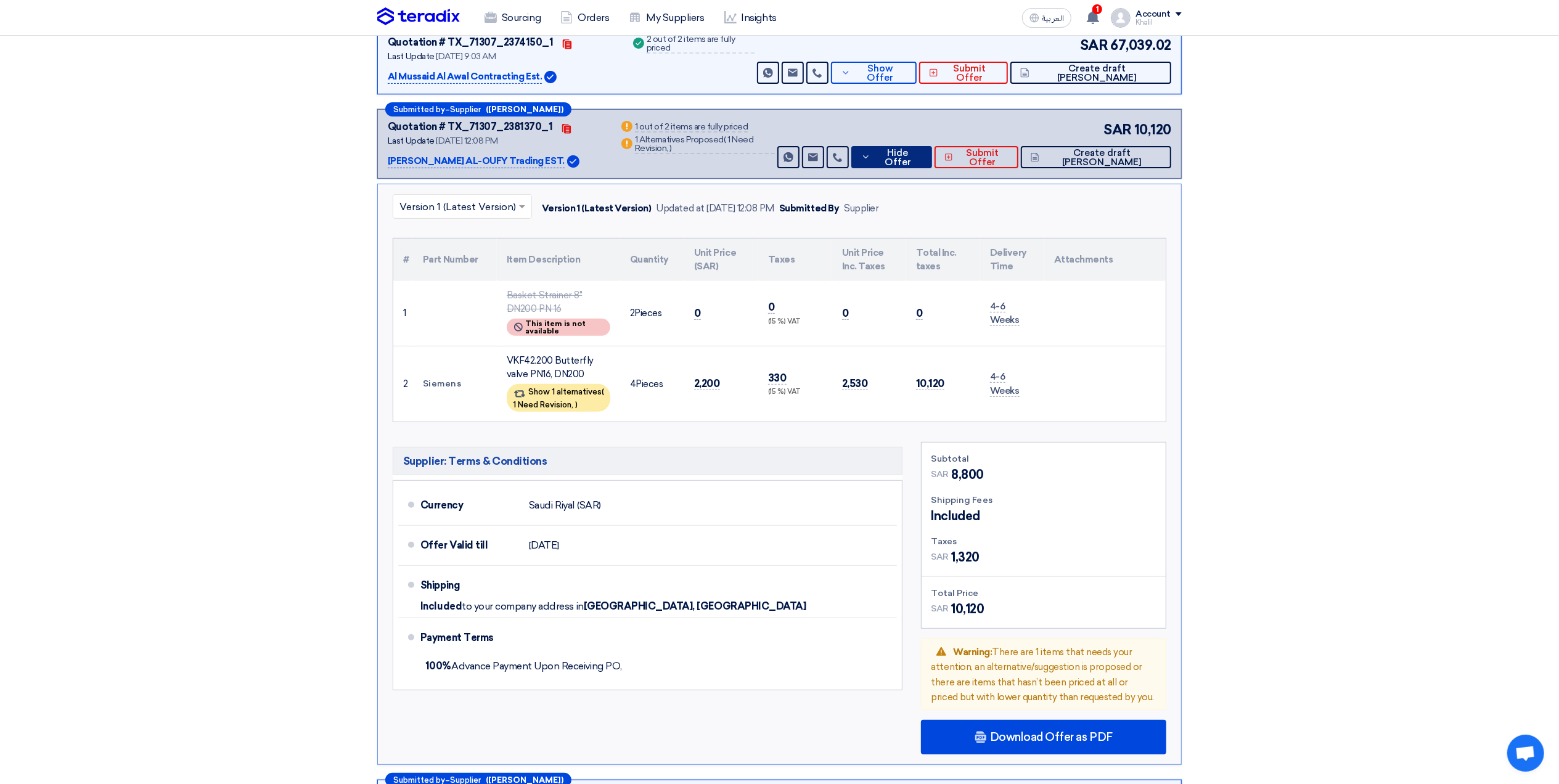
scroll to position [329, 0]
drag, startPoint x: 522, startPoint y: 320, endPoint x: 568, endPoint y: 329, distance: 46.9
click at [568, 329] on div "RFQ_VIEW.BUYER_OFFERS.NOT_AVAILABLE_NOTE This item is not available" at bounding box center [558, 328] width 103 height 17
drag, startPoint x: 568, startPoint y: 329, endPoint x: 592, endPoint y: 407, distance: 81.6
click at [592, 407] on div "Show 1 alternatives ( 1 Need Revision, )" at bounding box center [558, 398] width 103 height 28
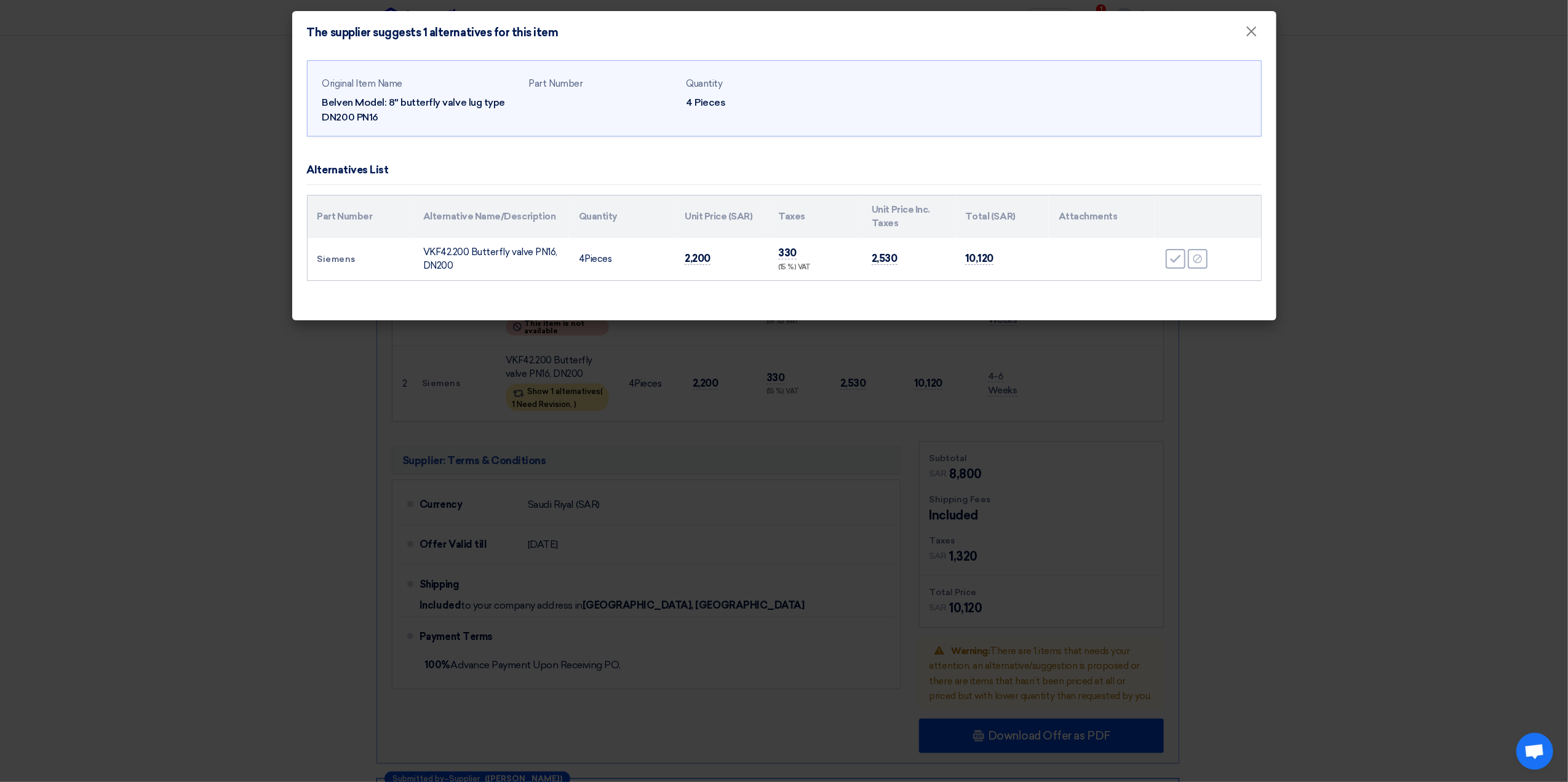
click at [1487, 232] on modal-container "The supplier suggests 1 alternatives for this item × Original Item Name Belven …" at bounding box center [784, 391] width 1568 height 782
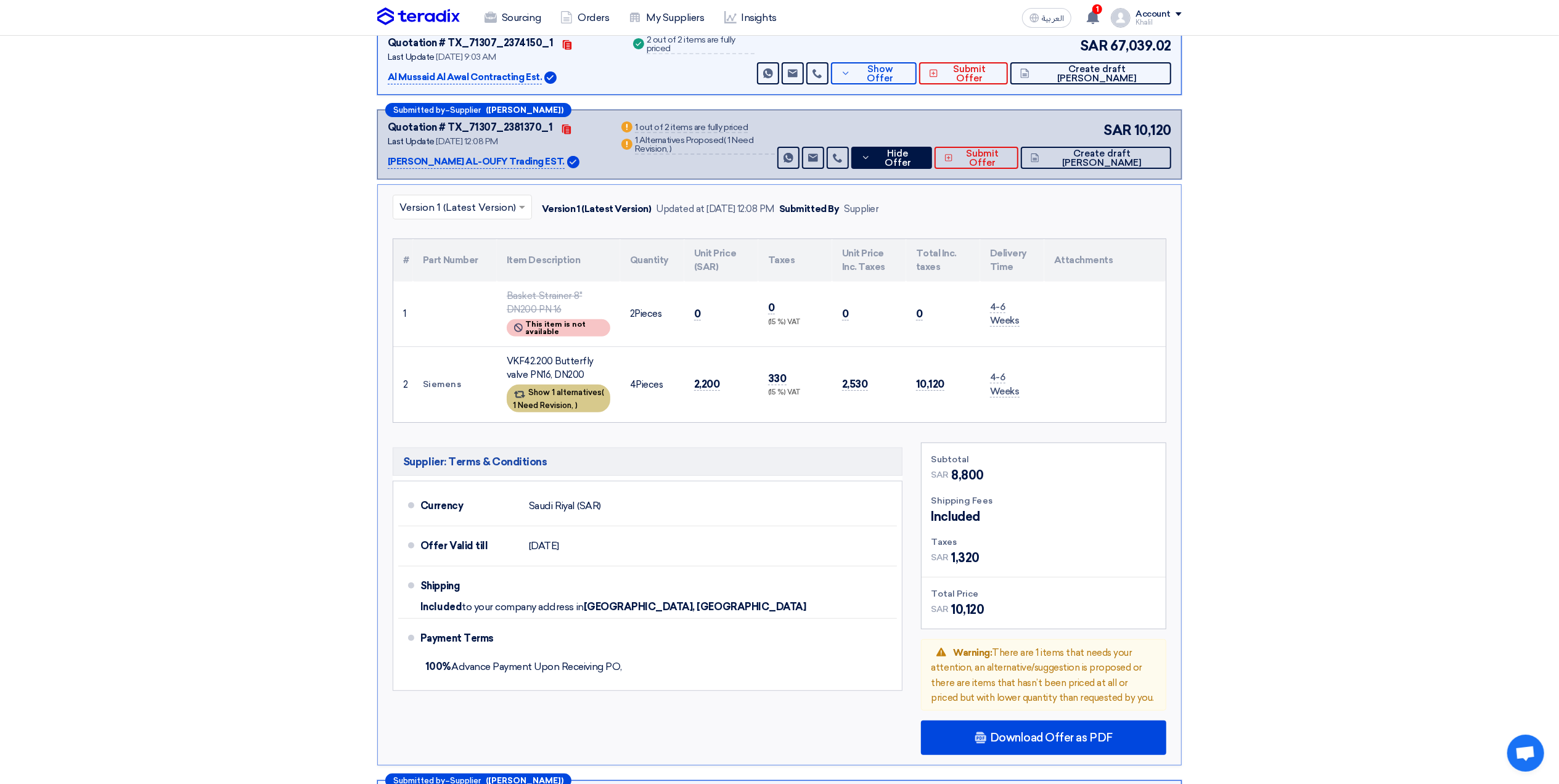
drag, startPoint x: 553, startPoint y: 388, endPoint x: 605, endPoint y: 394, distance: 52.3
click at [605, 394] on div "Show 1 alternatives ( 1 Need Revision, )" at bounding box center [558, 398] width 103 height 28
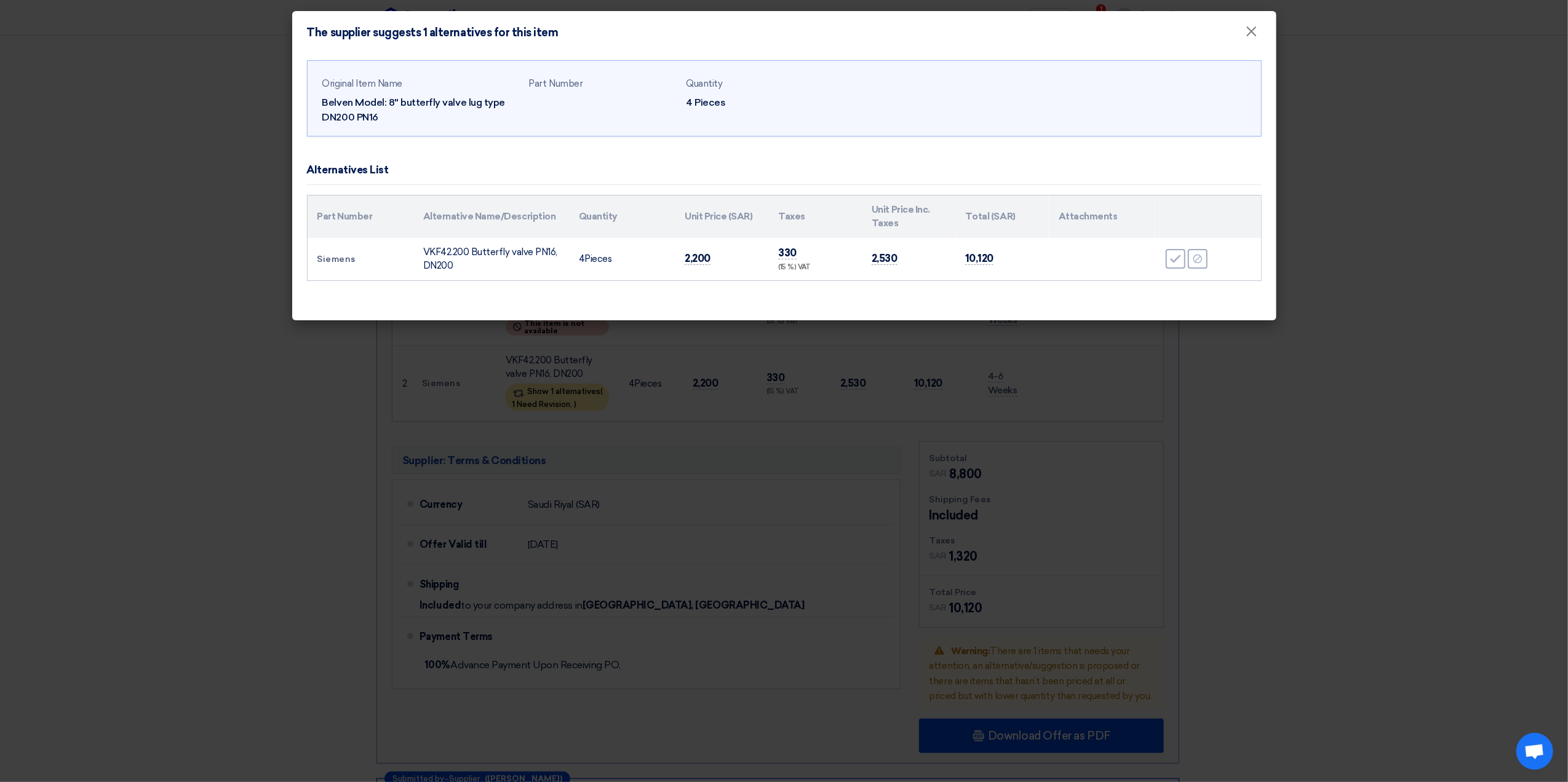
drag, startPoint x: 397, startPoint y: 171, endPoint x: 294, endPoint y: 171, distance: 103.0
click at [294, 171] on div "Original Item Name Belven Model: 8" butterfly valve lug type DN200 PN16 Part Nu…" at bounding box center [784, 187] width 984 height 266
copy div "Alternatives List"
click at [1470, 204] on modal-container "The supplier suggests 1 alternatives for this item × Original Item Name Belven …" at bounding box center [784, 391] width 1568 height 782
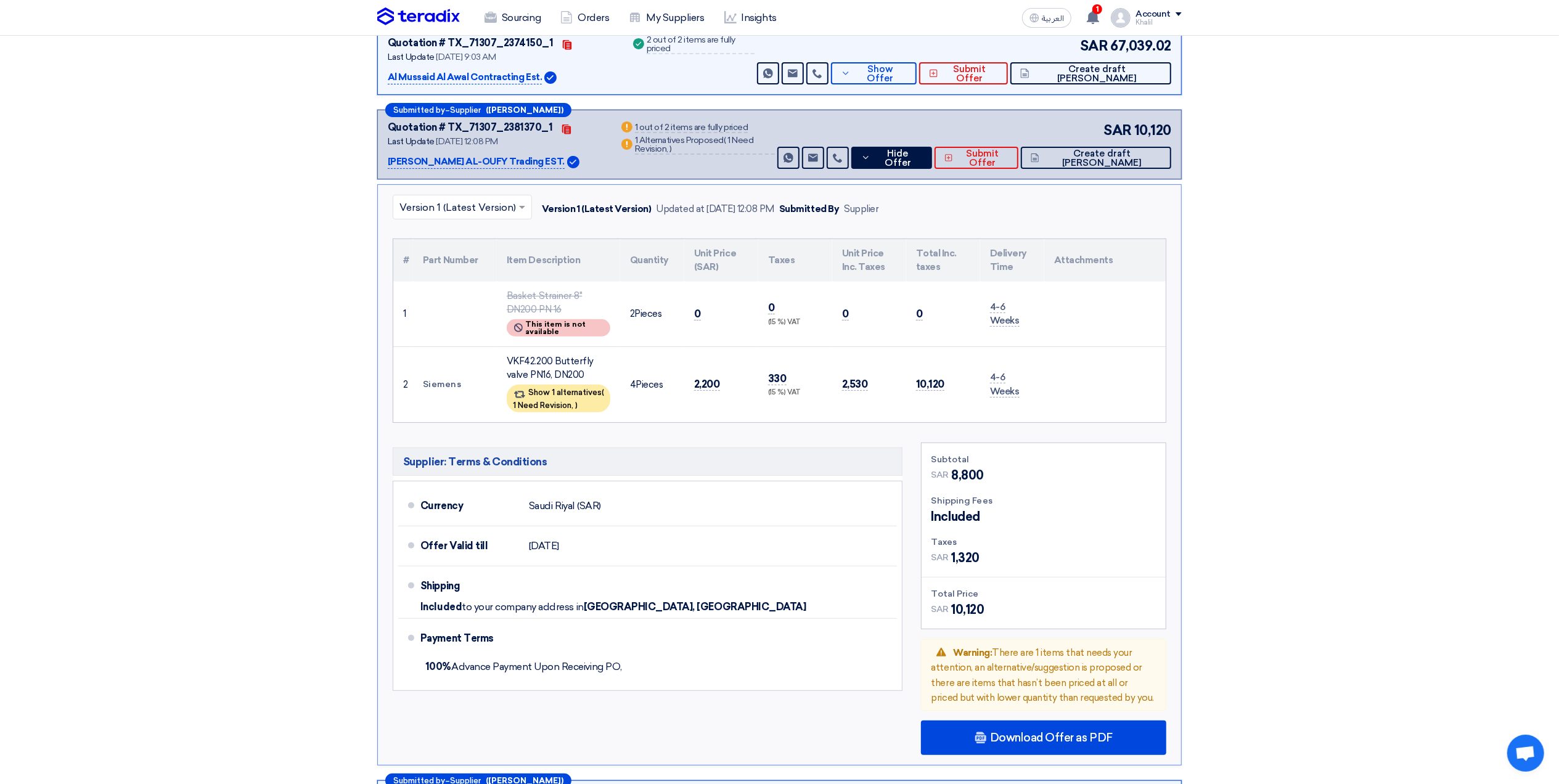
drag, startPoint x: 387, startPoint y: 158, endPoint x: 541, endPoint y: 161, distance: 154.0
click at [541, 161] on div "Submitted by – Supplier (Ayman Helwa) Quotation # TX_71307_2381370_1 Contacts L…" at bounding box center [779, 145] width 804 height 69
copy p "ABDUL AZIZ I. AL-OUFY Trading ES"
